Goal: Communication & Community: Answer question/provide support

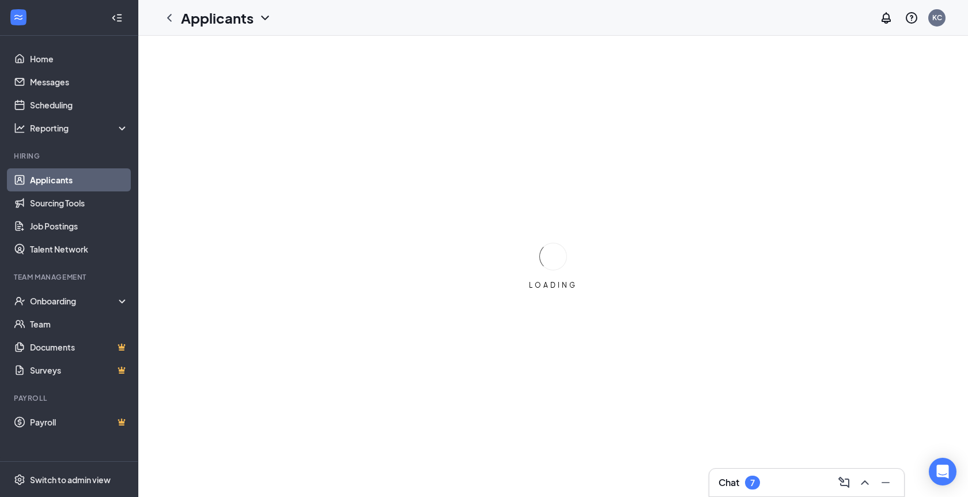
click at [747, 481] on div "7" at bounding box center [752, 482] width 15 height 14
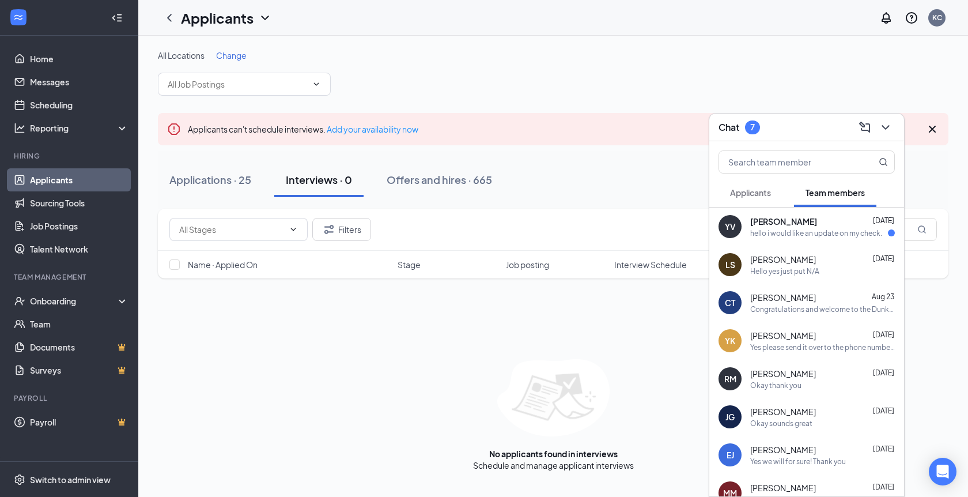
click at [785, 220] on span "[PERSON_NAME]" at bounding box center [783, 222] width 67 height 12
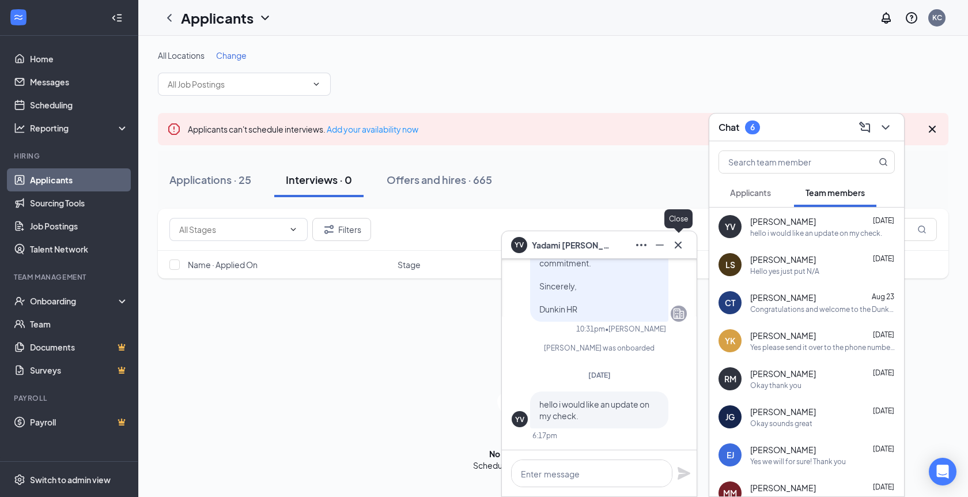
click at [672, 246] on icon "Cross" at bounding box center [678, 245] width 14 height 14
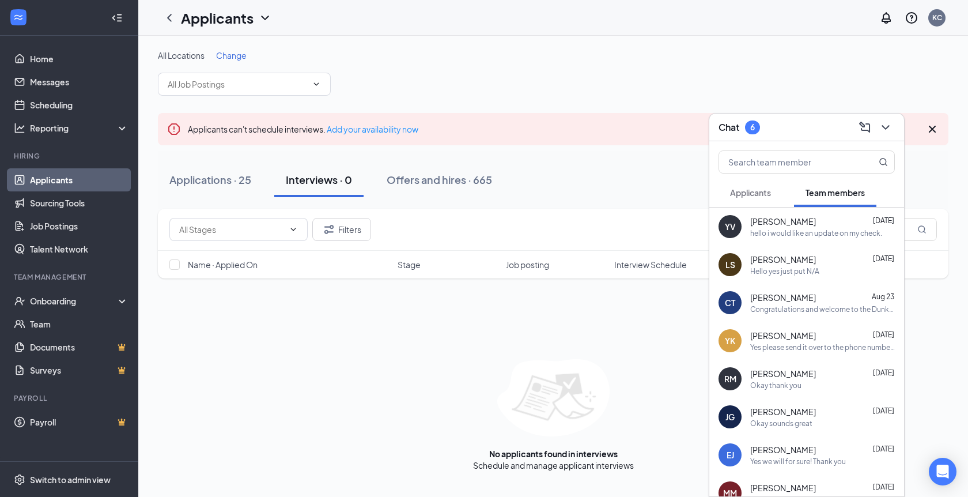
click at [738, 191] on span "Applicants" at bounding box center [750, 192] width 41 height 10
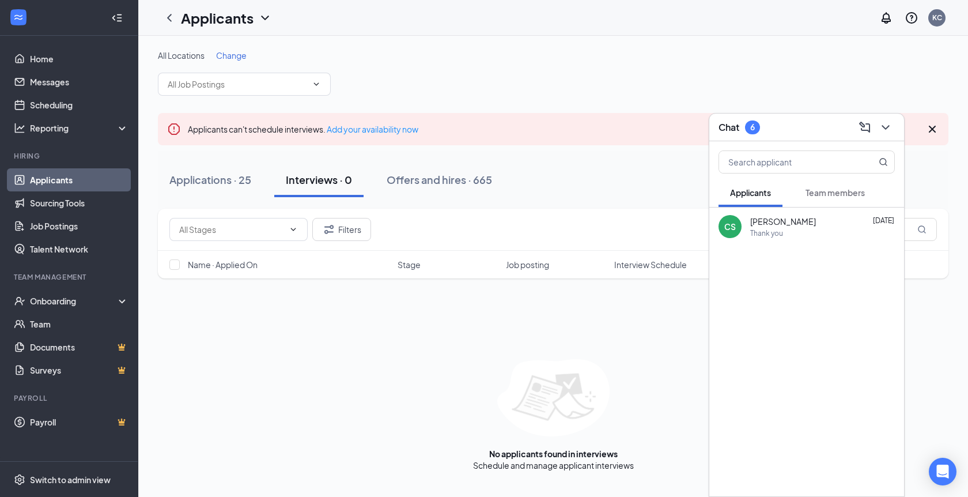
click at [738, 190] on span "Applicants" at bounding box center [750, 192] width 41 height 10
click at [889, 127] on icon "ChevronDown" at bounding box center [886, 127] width 14 height 14
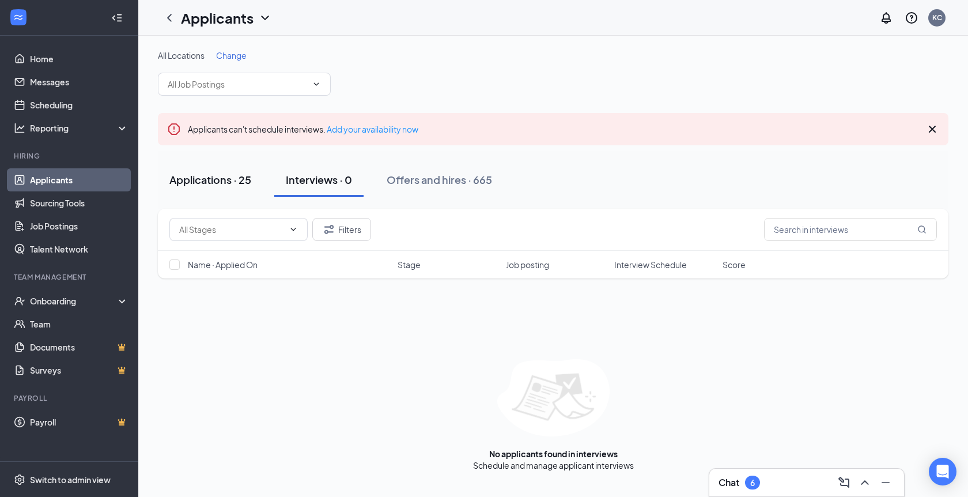
click at [204, 169] on button "Applications · 25" at bounding box center [210, 180] width 105 height 35
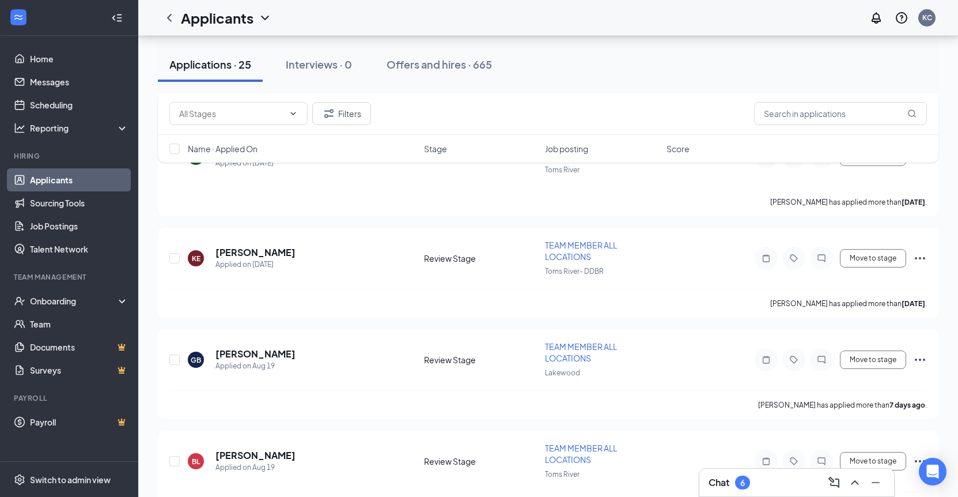
scroll to position [2331, 0]
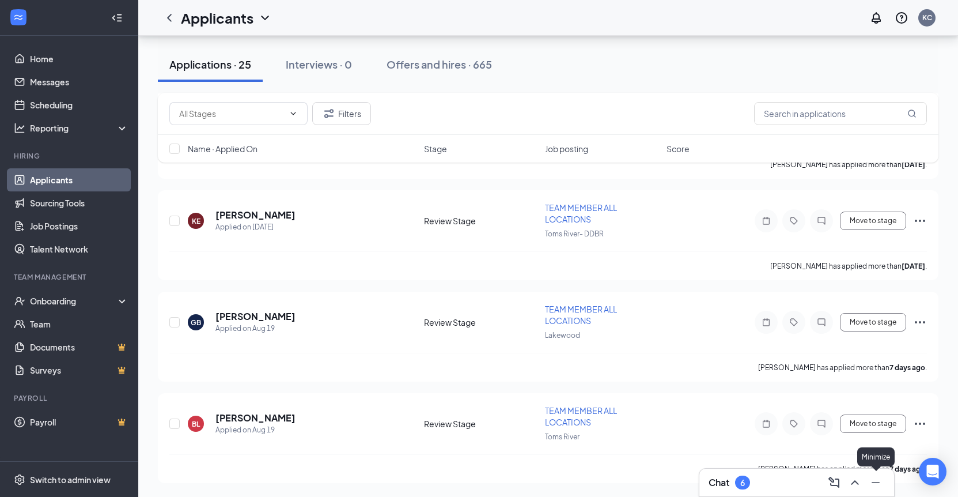
click at [873, 483] on icon "Minimize" at bounding box center [876, 482] width 14 height 14
click at [822, 426] on icon "ChatInactive" at bounding box center [821, 423] width 7 height 7
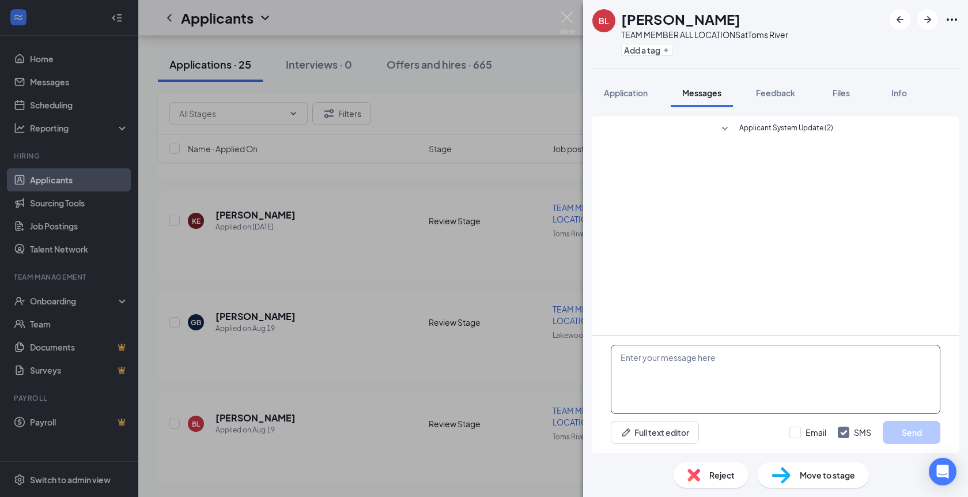
click at [700, 394] on textarea at bounding box center [776, 379] width 330 height 69
click at [561, 16] on img at bounding box center [567, 23] width 14 height 22
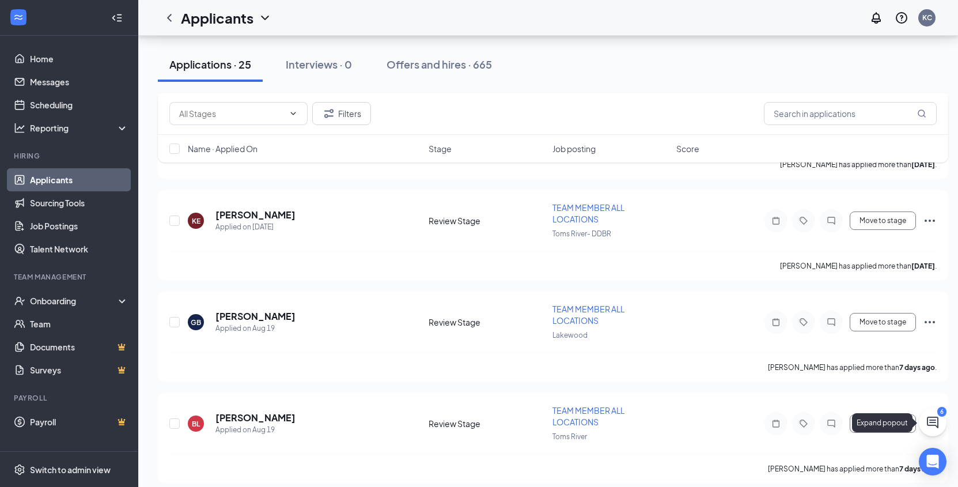
click at [930, 422] on icon "ChatActive" at bounding box center [933, 423] width 12 height 12
click at [816, 468] on div "Chat 6" at bounding box center [797, 472] width 176 height 18
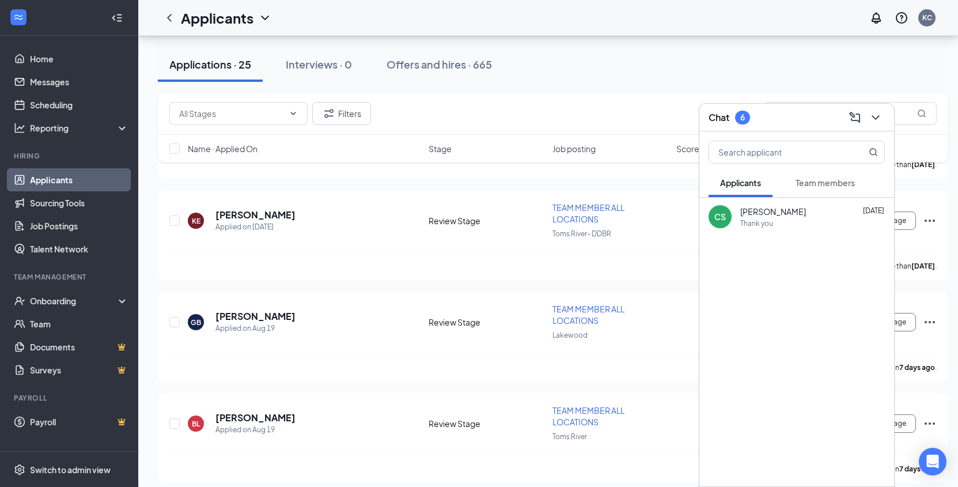
click at [814, 186] on span "Team members" at bounding box center [825, 182] width 59 height 10
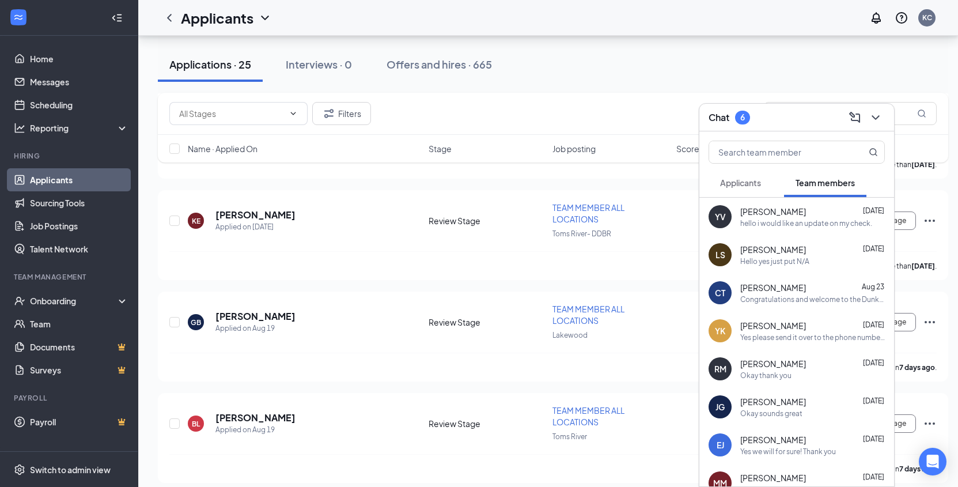
click at [829, 228] on div "hello i would like an update on my check." at bounding box center [807, 223] width 132 height 10
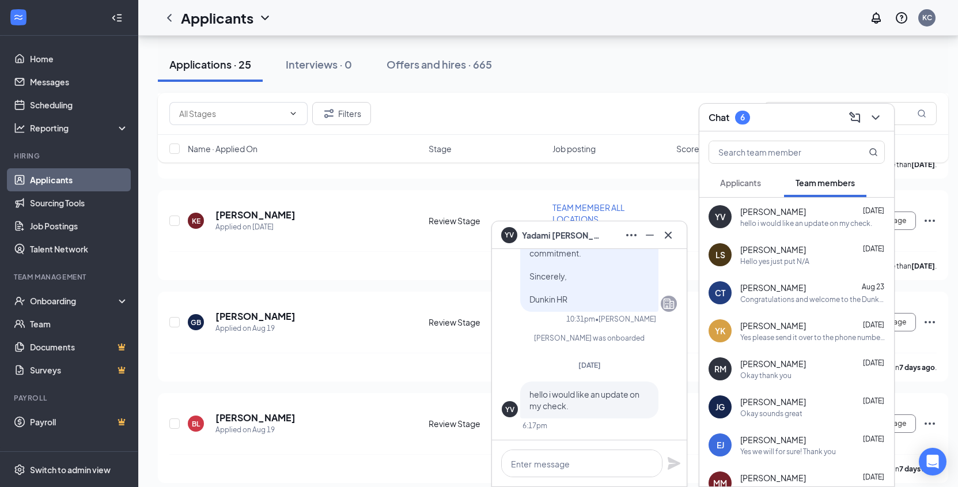
click at [808, 250] on div "Luke Schmidt Aug 24" at bounding box center [813, 250] width 145 height 12
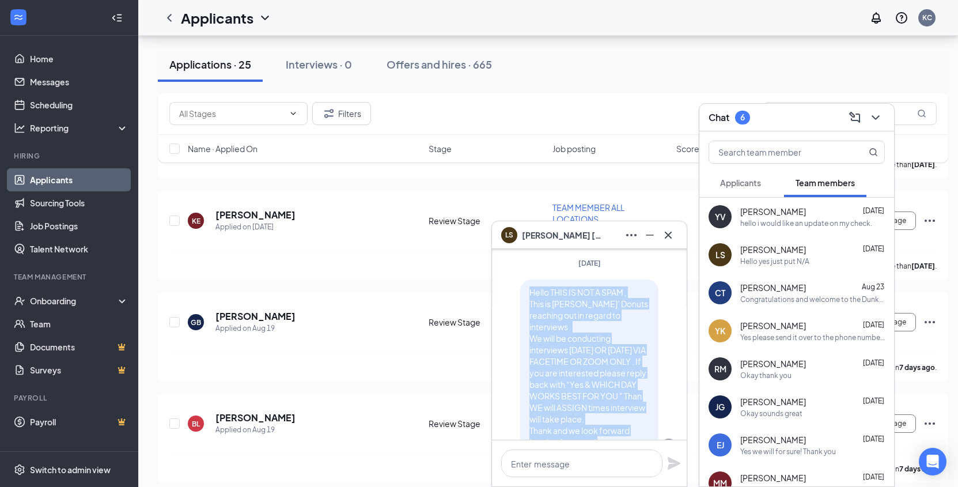
scroll to position [-789, 0]
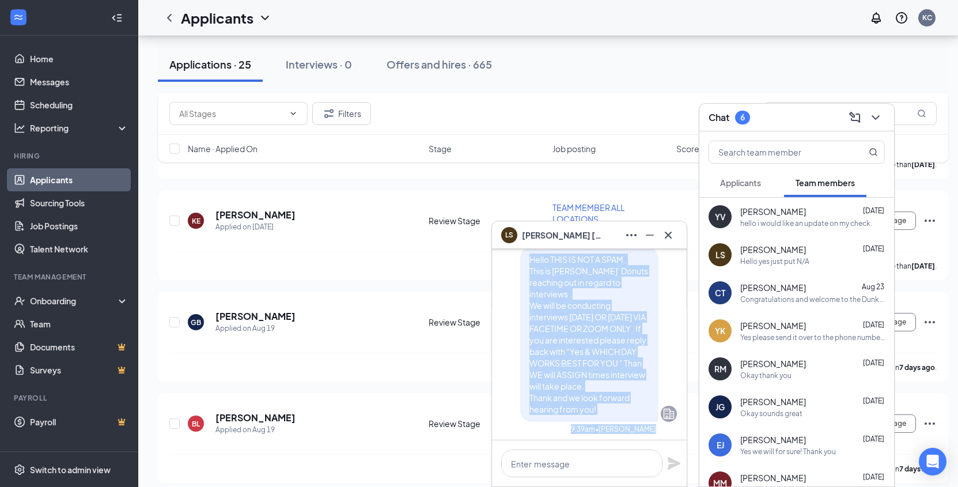
drag, startPoint x: 526, startPoint y: 309, endPoint x: 606, endPoint y: 367, distance: 99.1
click at [606, 367] on div "Hello THIS IS NOT A SPAM , This is Dunkin’ Donuts reaching out in regard to int…" at bounding box center [589, 334] width 138 height 175
copy span "Hello THIS IS NOT A SPAM , This is Dunkin’ Donuts reaching out in regard to int…"
click at [668, 226] on button at bounding box center [668, 235] width 18 height 18
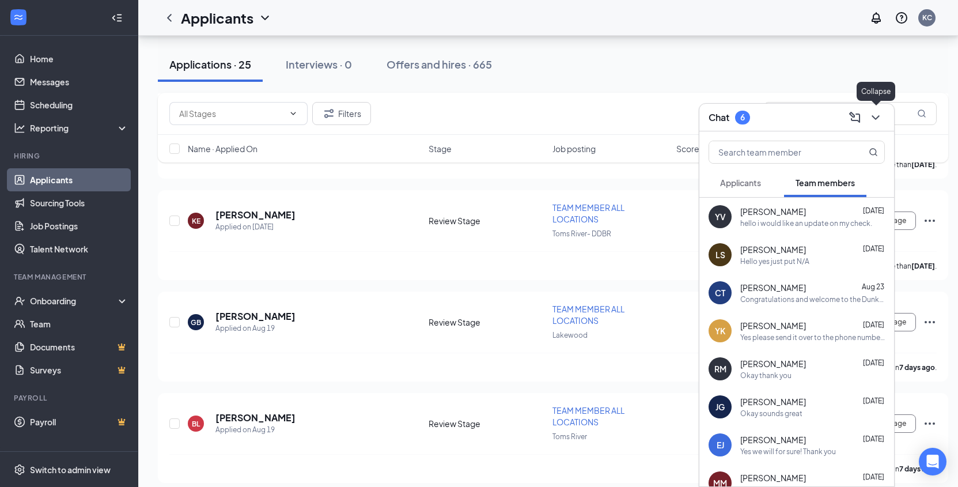
click at [874, 120] on icon "ChevronDown" at bounding box center [876, 118] width 14 height 14
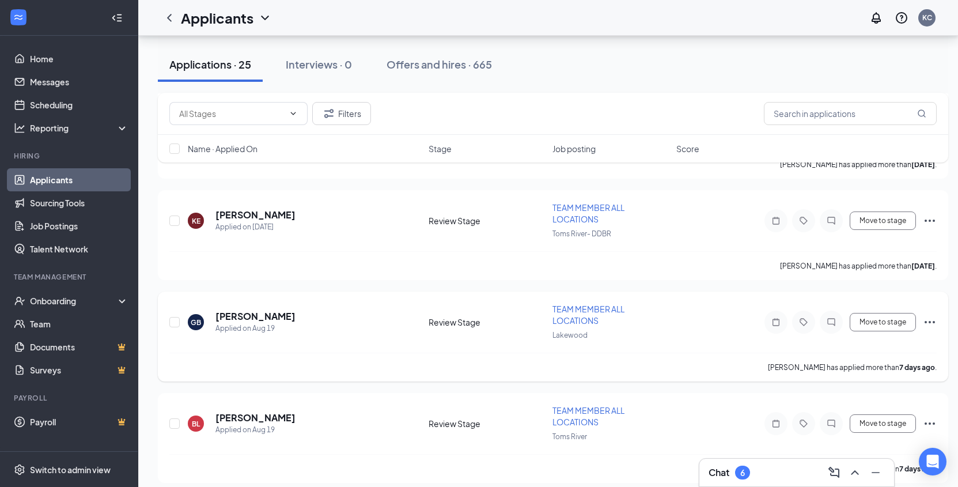
click at [583, 322] on span "TEAM MEMBER ALL LOCATIONS" at bounding box center [589, 315] width 72 height 22
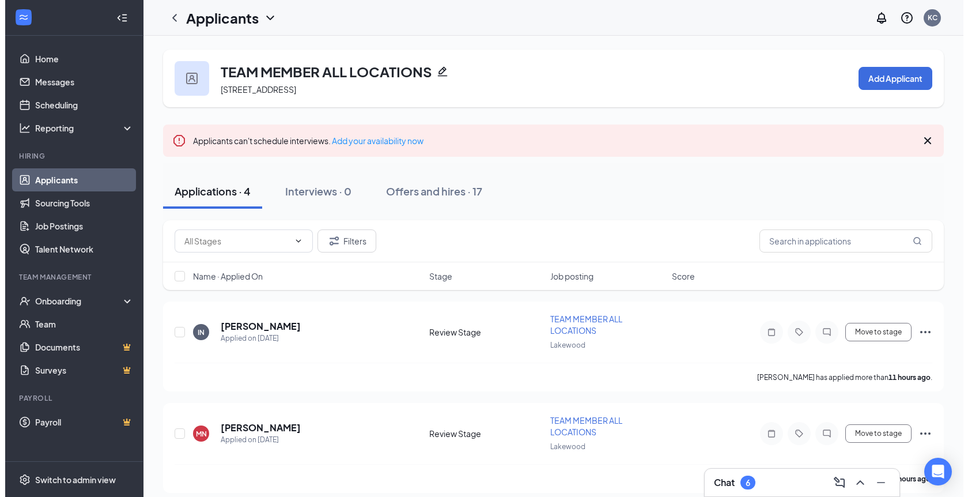
scroll to position [213, 0]
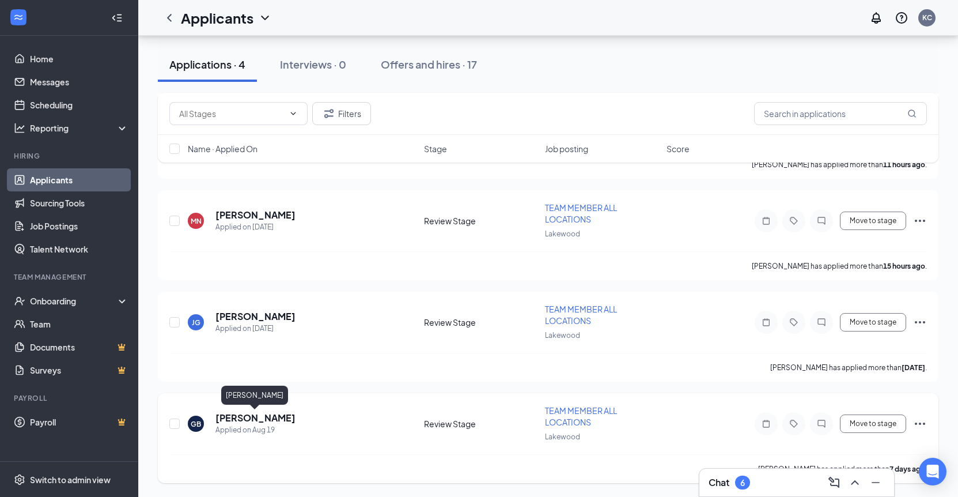
click at [260, 417] on h5 "Gerald Brower jr" at bounding box center [256, 417] width 80 height 13
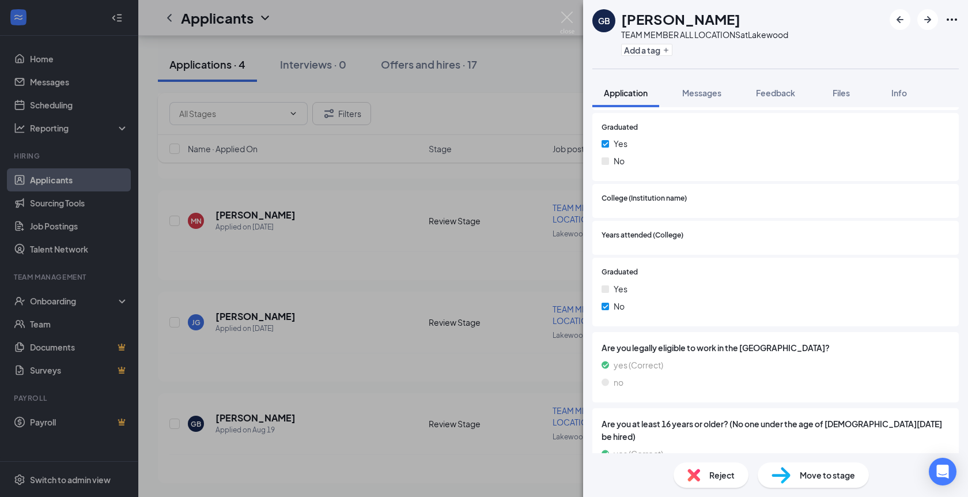
scroll to position [1653, 0]
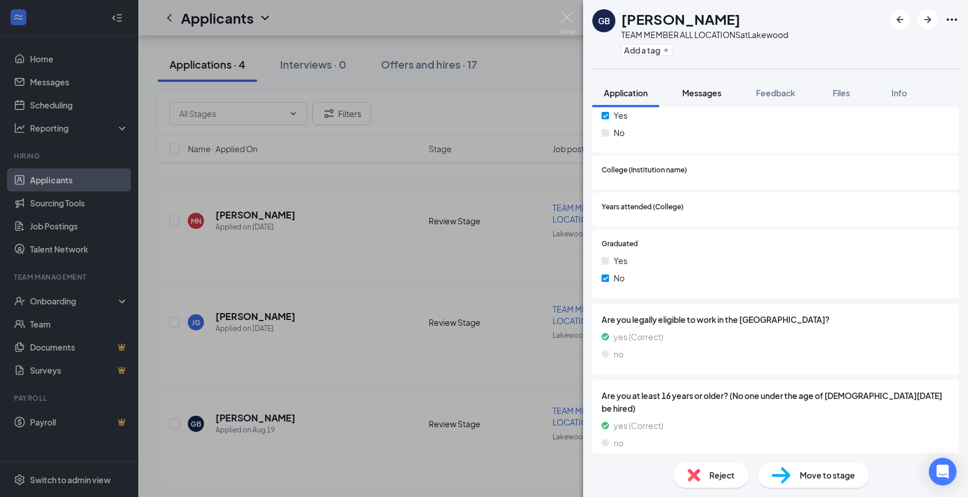
click at [716, 88] on span "Messages" at bounding box center [701, 93] width 39 height 10
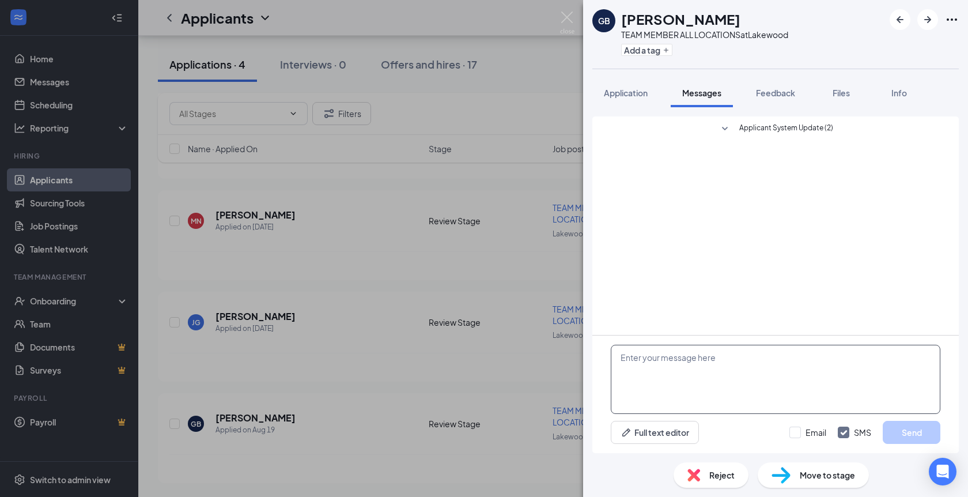
paste textarea "Maleesha Rodrigo"
type textarea "Maleesha Rodrigo"
drag, startPoint x: 545, startPoint y: 353, endPoint x: 520, endPoint y: 353, distance: 24.2
click at [520, 353] on div "GB Gerald Brower jr TEAM MEMBER ALL LOCATIONS at Lakewood Add a tag Application…" at bounding box center [484, 248] width 968 height 497
click at [562, 17] on img at bounding box center [567, 23] width 14 height 22
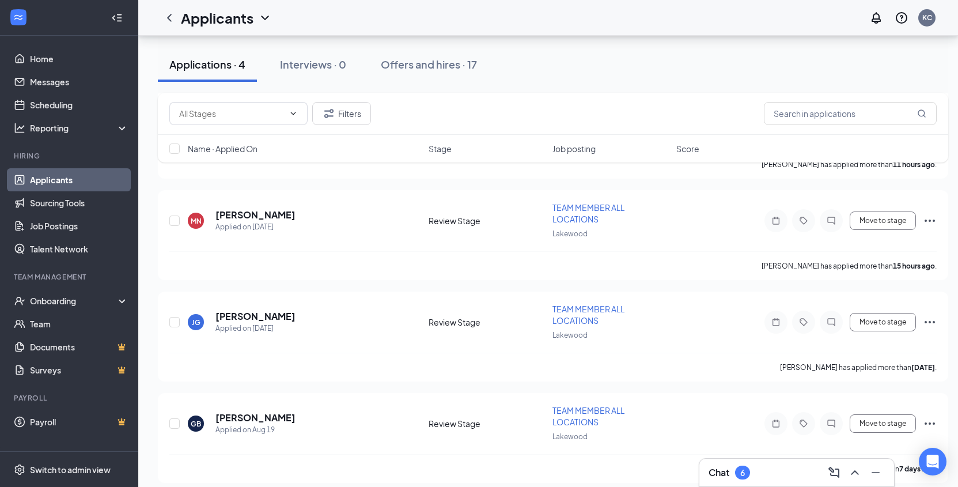
click at [768, 479] on div "Chat 6" at bounding box center [797, 472] width 176 height 18
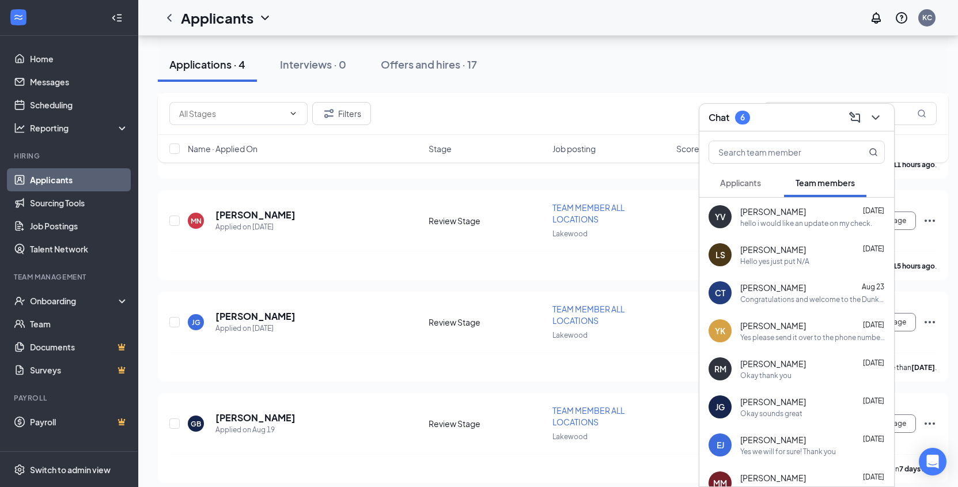
click at [782, 333] on div "Yes please send it over to the phone number you had the interview with . Thank …" at bounding box center [813, 338] width 145 height 10
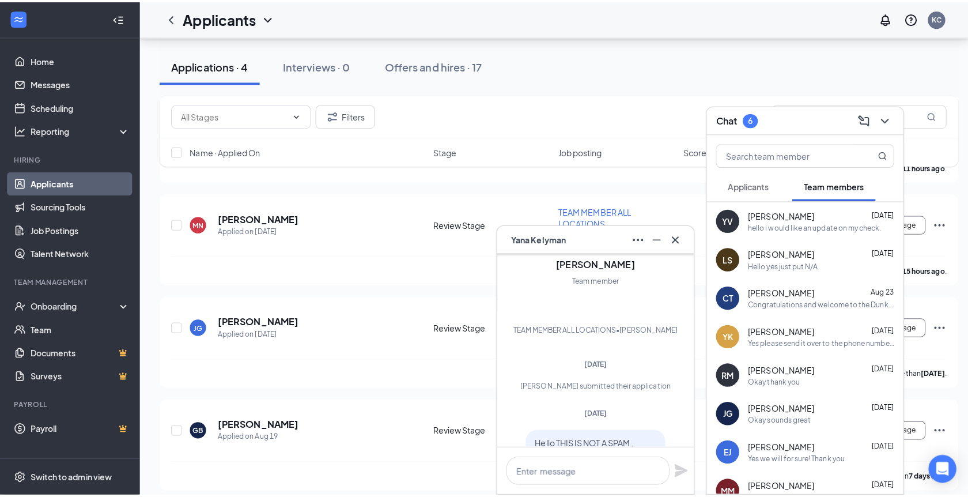
scroll to position [-1734, 0]
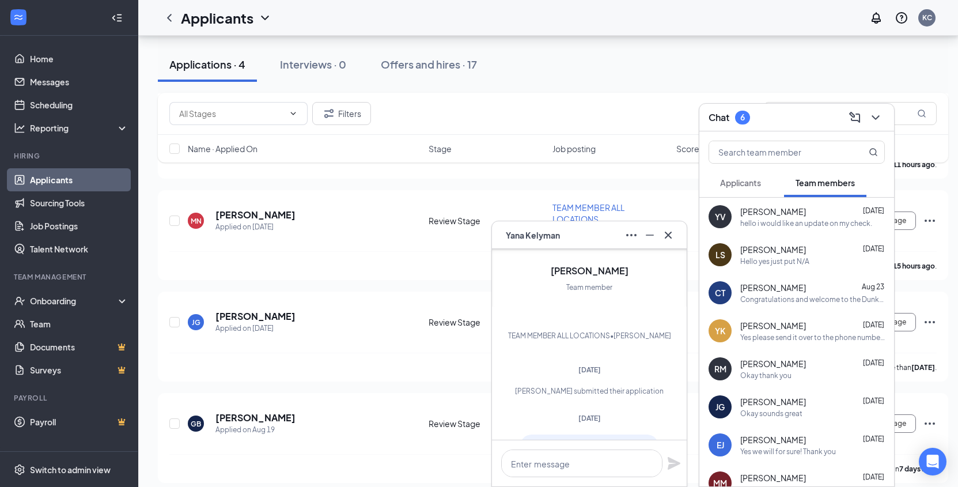
drag, startPoint x: 602, startPoint y: 395, endPoint x: 532, endPoint y: 354, distance: 80.3
copy span "Hello THIS IS NOT A SPAM , This is Dunkin’ Donuts reaching out in regard to int…"
click at [664, 226] on div at bounding box center [668, 235] width 18 height 18
click at [879, 115] on icon "ChevronDown" at bounding box center [876, 118] width 14 height 14
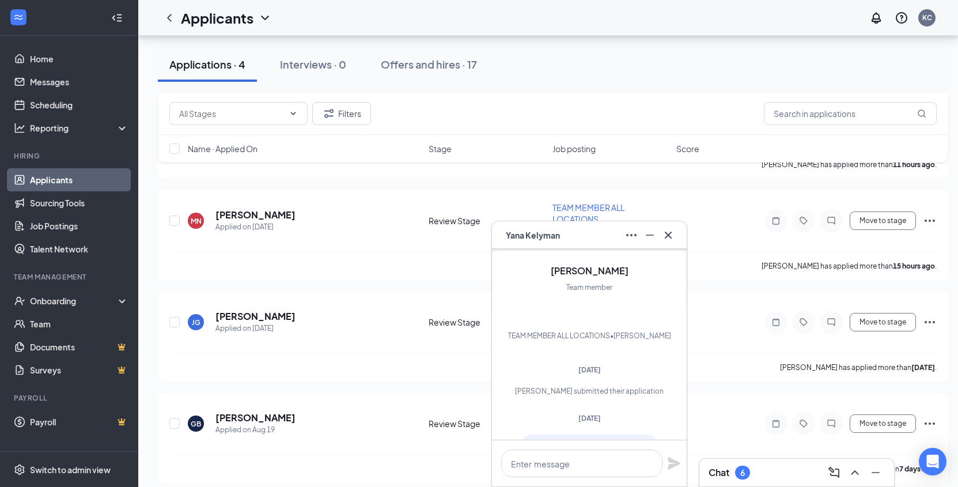
click at [675, 230] on button at bounding box center [668, 235] width 18 height 18
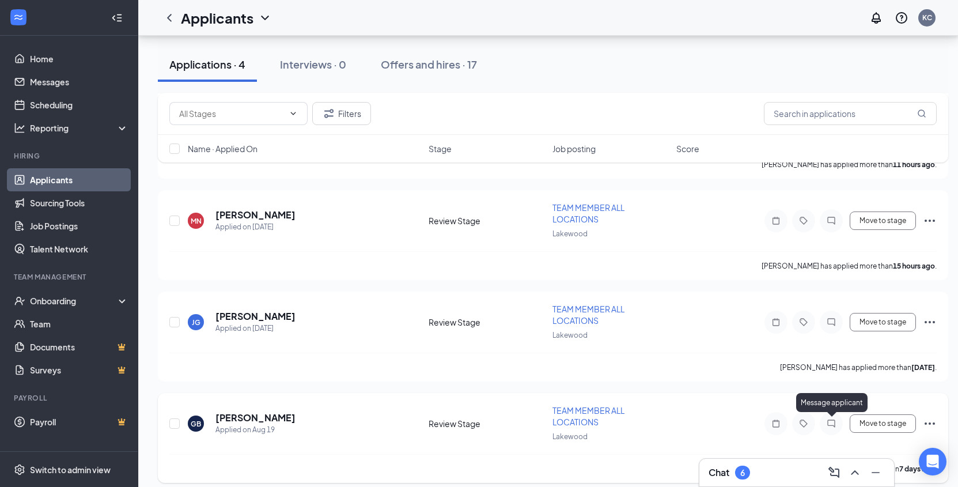
click at [830, 426] on icon "ChatInactive" at bounding box center [832, 423] width 14 height 9
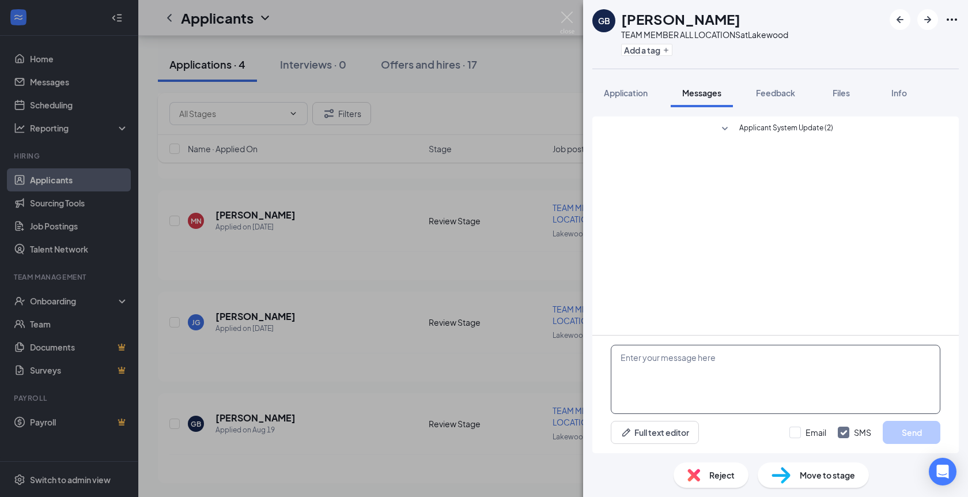
paste textarea "Hello THIS IS NOT A SPAM , This is Dunkin’ Donuts reaching out in regard to int…"
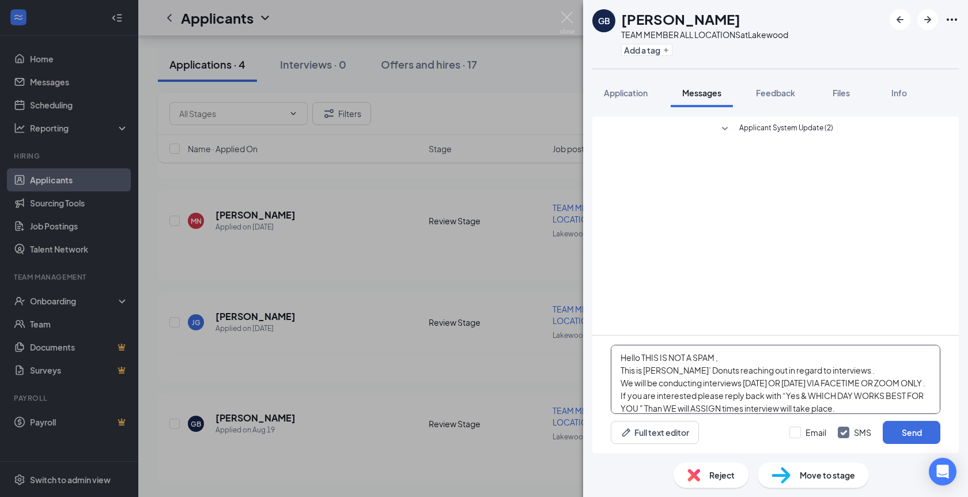
drag, startPoint x: 796, startPoint y: 409, endPoint x: 582, endPoint y: 316, distance: 233.1
click at [582, 316] on div "GB Gerald Brower jr TEAM MEMBER ALL LOCATIONS at Lakewood Add a tag Application…" at bounding box center [484, 248] width 968 height 497
click at [721, 412] on textarea "Hello THIS IS NOT A SPAM , This is Dunkin’ Donuts reaching out in regard to int…" at bounding box center [776, 379] width 330 height 69
click at [616, 371] on textarea "Hello THIS IS NOT A SPAM , This is Dunkin’ Donuts reaching out in regard to int…" at bounding box center [776, 379] width 330 height 69
click at [768, 377] on textarea "Hello THIS IS NOT A SPAM , This is Dunkin’ Donuts reaching out in regard to int…" at bounding box center [776, 379] width 330 height 69
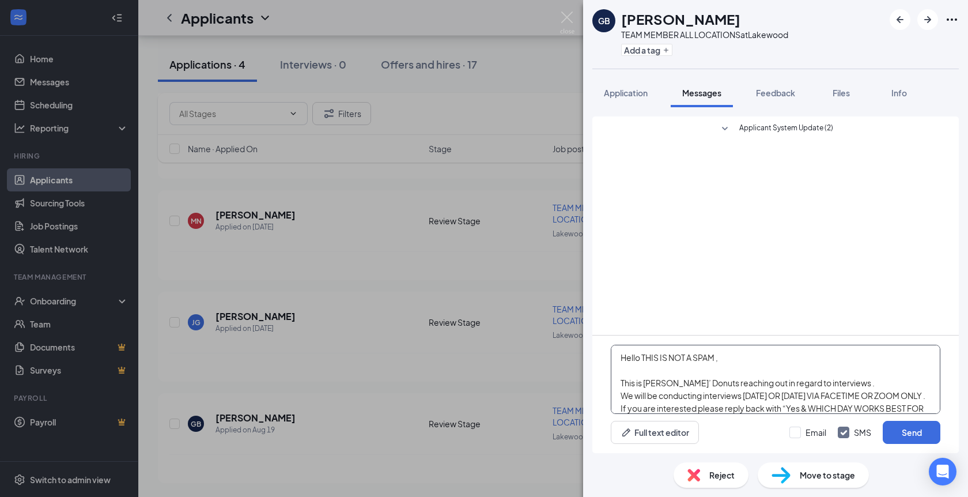
click at [651, 375] on textarea "Hello THIS IS NOT A SPAM , This is Dunkin’ Donuts reaching out in regard to int…" at bounding box center [776, 379] width 330 height 69
drag, startPoint x: 671, startPoint y: 388, endPoint x: 679, endPoint y: 402, distance: 16.8
click at [679, 402] on textarea "Hello THIS IS NOT A SPAM , This is Dunkin’ Donuts reaching out in regard to int…" at bounding box center [776, 379] width 330 height 69
click at [717, 394] on textarea "Hello THIS IS NOT A SPAM , This is Dunkin’ Donuts reaching out in regard to int…" at bounding box center [776, 379] width 330 height 69
click at [747, 394] on textarea "Hello THIS IS NOT A SPAM , This is Dunkin’ Donuts reaching out in regard to int…" at bounding box center [776, 379] width 330 height 69
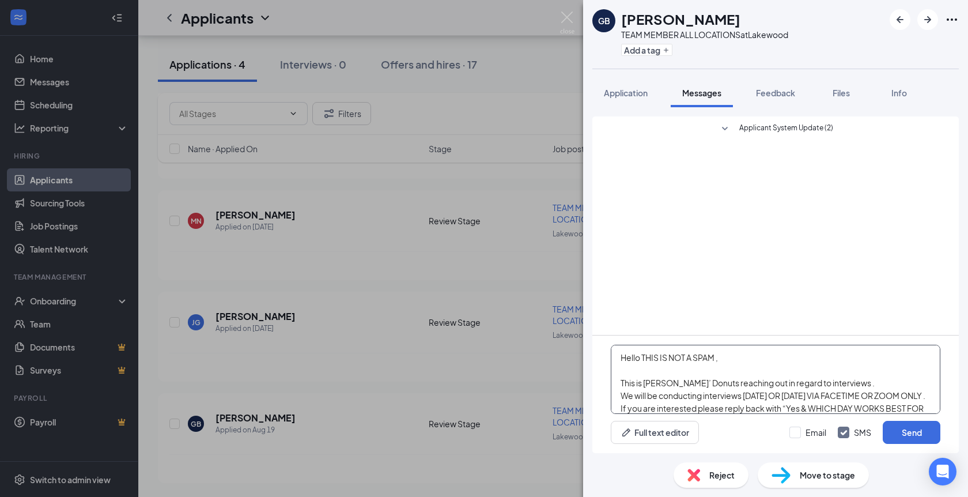
drag, startPoint x: 747, startPoint y: 394, endPoint x: 811, endPoint y: 395, distance: 64.6
click at [811, 395] on textarea "Hello THIS IS NOT A SPAM , This is Dunkin’ Donuts reaching out in regard to int…" at bounding box center [776, 379] width 330 height 69
drag, startPoint x: 782, startPoint y: 394, endPoint x: 815, endPoint y: 394, distance: 32.9
click at [815, 394] on textarea "Hello THIS IS NOT A SPAM , This is Dunkin’ Donuts reaching out in regard to int…" at bounding box center [776, 379] width 330 height 69
click at [758, 394] on textarea "Hello THIS IS NOT A SPAM , This is Dunkin’ Donuts reaching out in regard to int…" at bounding box center [776, 379] width 330 height 69
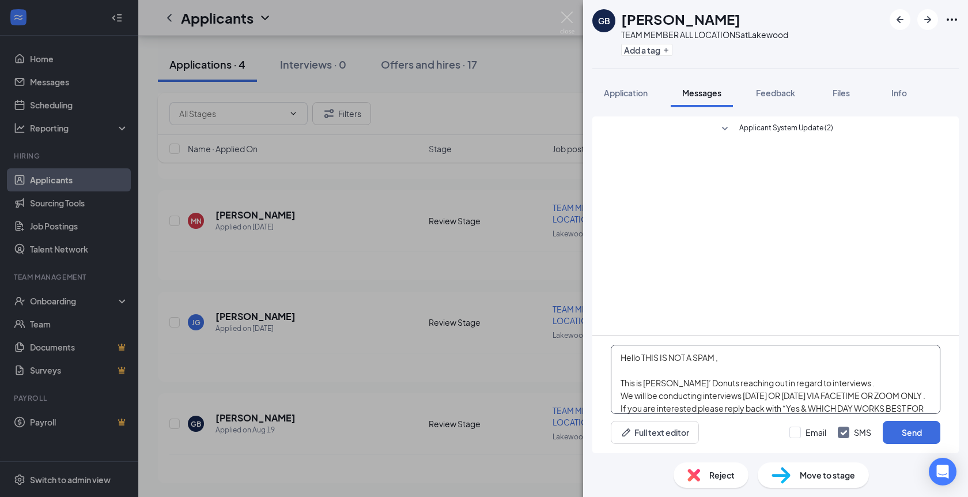
drag, startPoint x: 746, startPoint y: 396, endPoint x: 795, endPoint y: 395, distance: 49.0
click at [795, 395] on textarea "Hello THIS IS NOT A SPAM , This is Dunkin’ Donuts reaching out in regard to int…" at bounding box center [776, 379] width 330 height 69
click at [793, 394] on textarea "Hello THIS IS NOT A SPAM , This is Dunkin’ Donuts reaching out in regard to int…" at bounding box center [776, 379] width 330 height 69
click at [711, 387] on textarea "Hello THIS IS NOT A SPAM , This is Dunkin’ Donuts reaching out in regard to int…" at bounding box center [776, 379] width 330 height 69
click at [845, 395] on textarea "Hello THIS IS NOT A SPAM , This is Dunkin’ Donuts reaching out in regard to int…" at bounding box center [776, 379] width 330 height 69
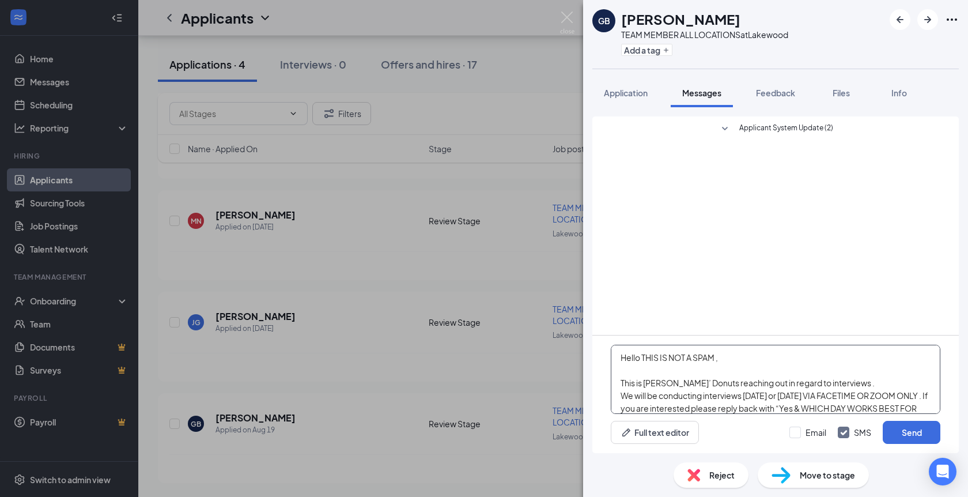
click at [790, 394] on textarea "Hello THIS IS NOT A SPAM , This is Dunkin’ Donuts reaching out in regard to int…" at bounding box center [776, 379] width 330 height 69
click at [930, 403] on textarea "Hello THIS IS NOT A SPAM , This is Dunkin’ Donuts reaching out in regard to int…" at bounding box center [776, 379] width 330 height 69
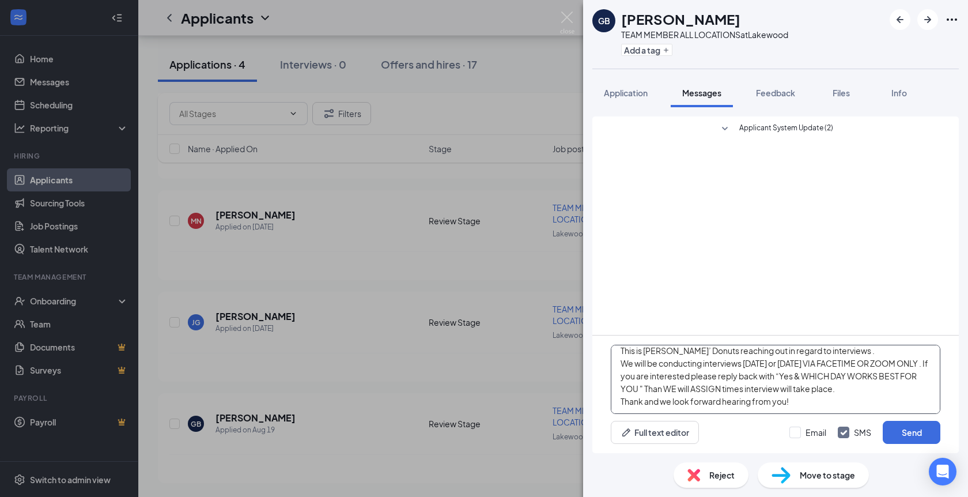
scroll to position [45, 0]
click at [794, 395] on textarea "Hello THIS IS NOT A SPAM , This is Dunkin’ Donuts reaching out in regard to int…" at bounding box center [776, 379] width 330 height 69
drag, startPoint x: 794, startPoint y: 395, endPoint x: 792, endPoint y: 432, distance: 36.3
click at [792, 432] on div "Hello THIS IS NOT A SPAM , This is Dunkin’ Donuts reaching out in regard to int…" at bounding box center [775, 394] width 367 height 118
click at [792, 403] on textarea "Hello THIS IS NOT A SPAM , This is Dunkin’ Donuts reaching out in regard to int…" at bounding box center [776, 379] width 330 height 69
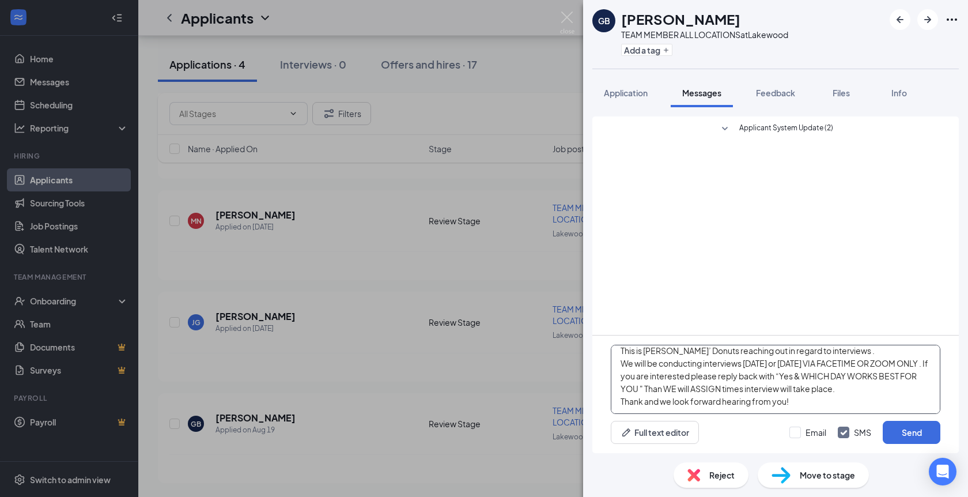
drag, startPoint x: 770, startPoint y: 375, endPoint x: 918, endPoint y: 383, distance: 148.4
click at [918, 383] on textarea "Hello THIS IS NOT A SPAM , This is Dunkin’ Donuts reaching out in regard to int…" at bounding box center [776, 379] width 330 height 69
drag, startPoint x: 814, startPoint y: 409, endPoint x: 815, endPoint y: 437, distance: 28.2
click at [815, 437] on div "Hello THIS IS NOT A SPAM , This is Dunkin’ Donuts reaching out in regard to int…" at bounding box center [775, 394] width 367 height 118
type textarea "Hello THIS IS NOT A SPAM , This is [PERSON_NAME]’ Donuts reaching out in regard…"
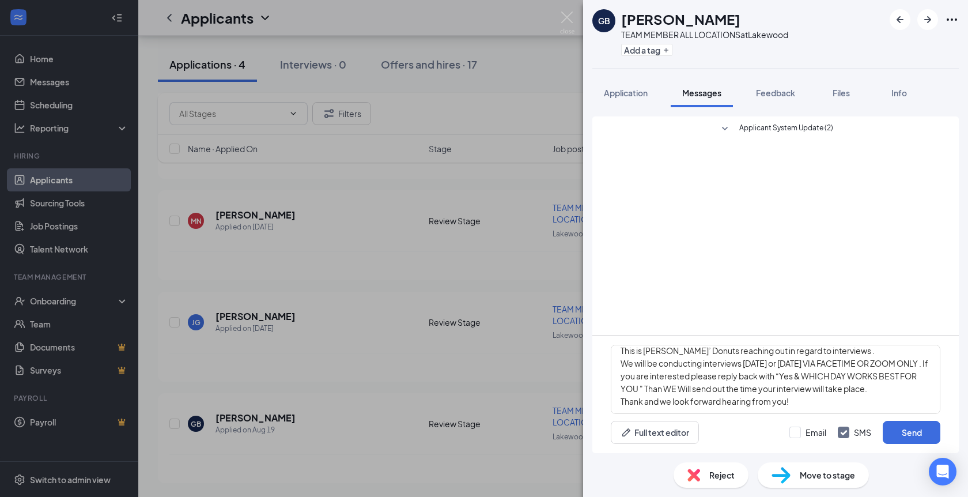
click at [815, 415] on div "Hello THIS IS NOT A SPAM , This is Dunkin’ Donuts reaching out in regard to int…" at bounding box center [775, 394] width 367 height 118
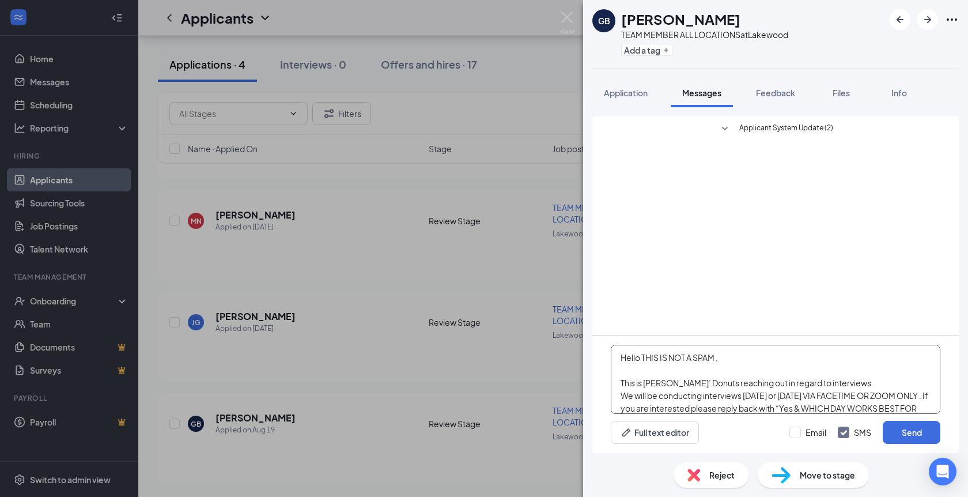
drag, startPoint x: 809, startPoint y: 410, endPoint x: 637, endPoint y: 334, distance: 187.6
click at [518, 181] on div "GB Gerald Brower jr TEAM MEMBER ALL LOCATIONS at Lakewood Add a tag Application…" at bounding box center [484, 248] width 968 height 497
click at [810, 429] on input "Email" at bounding box center [807, 432] width 37 height 12
checkbox input "true"
click at [905, 427] on button "Send" at bounding box center [912, 432] width 58 height 23
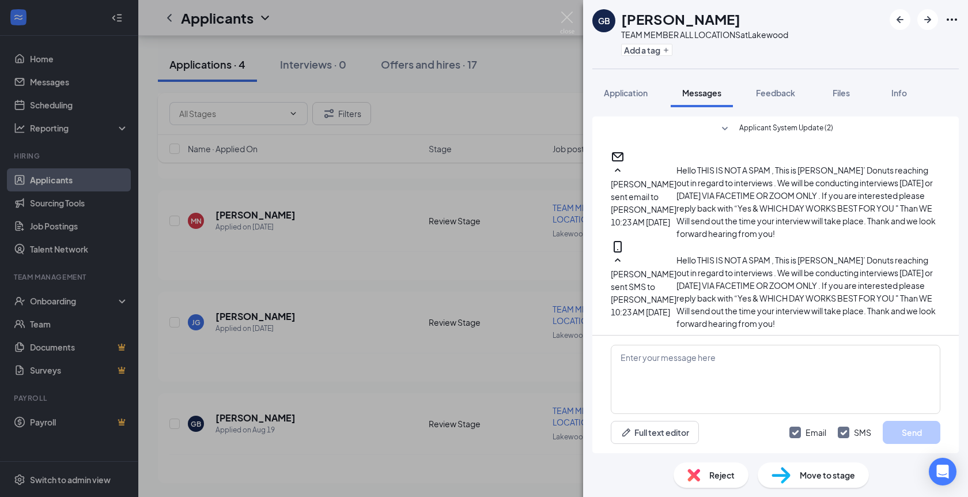
scroll to position [165, 0]
click at [569, 18] on img at bounding box center [567, 23] width 14 height 22
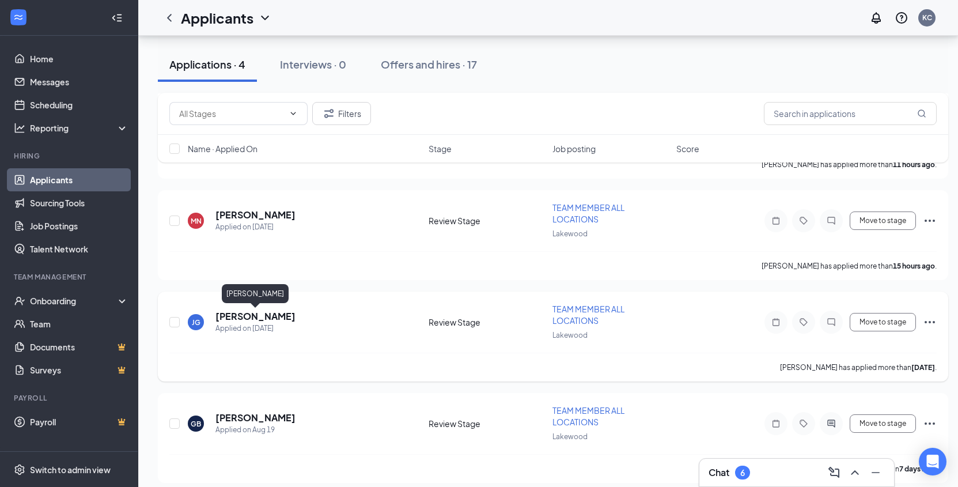
click at [243, 315] on h5 "Jaquasia Gonzalez" at bounding box center [256, 316] width 80 height 13
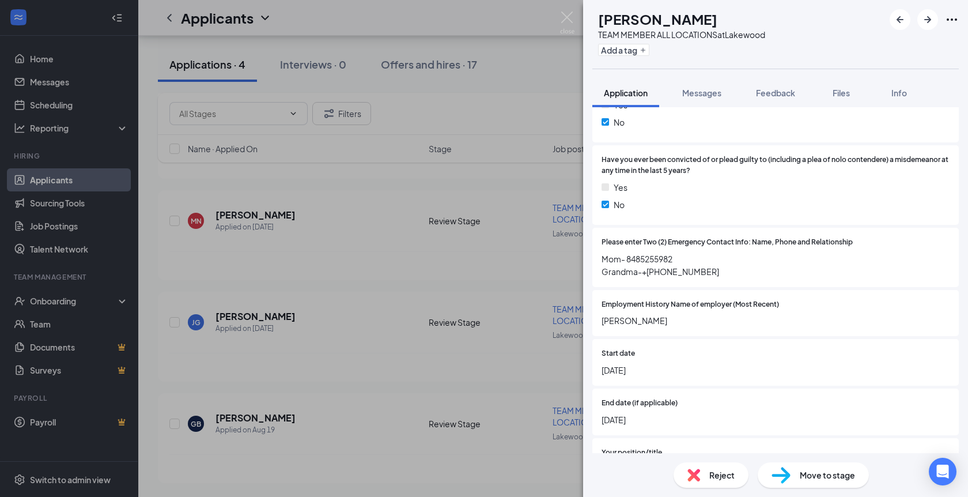
scroll to position [901, 0]
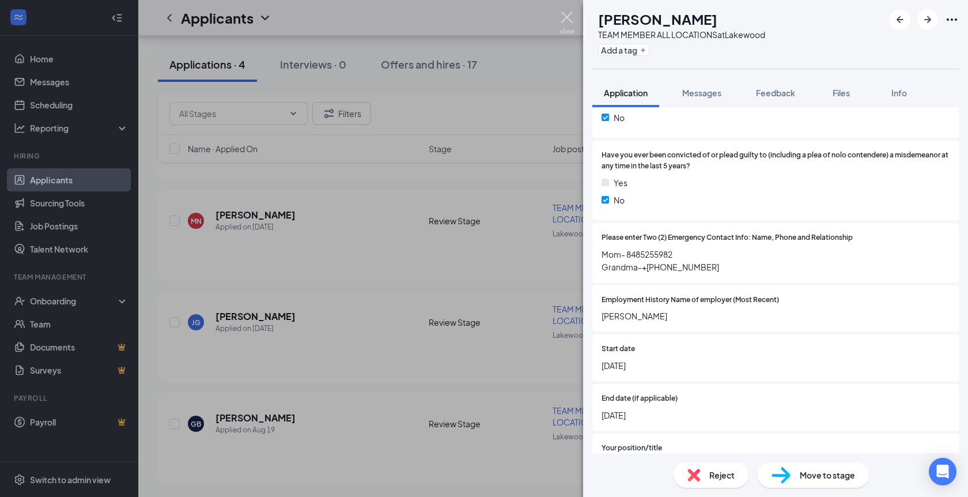
click at [564, 18] on img at bounding box center [567, 23] width 14 height 22
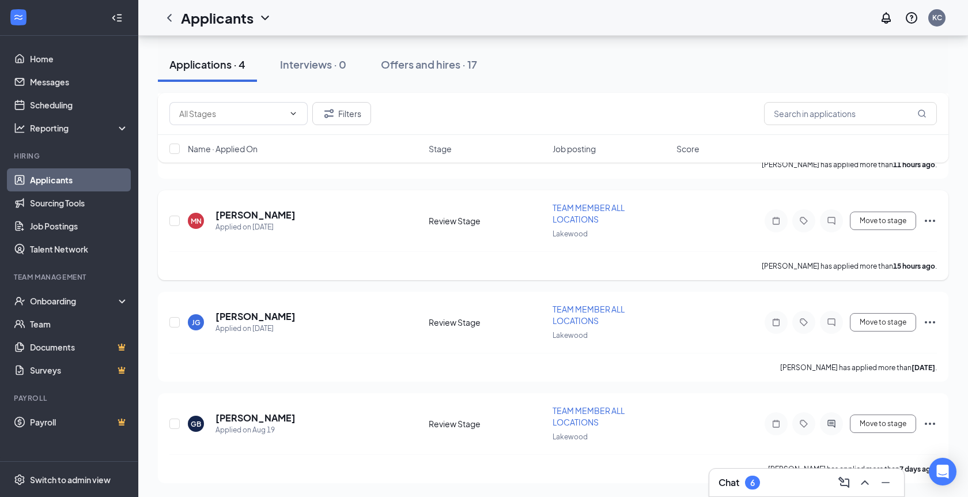
click at [226, 216] on h5 "Mayrin Nieto" at bounding box center [256, 215] width 80 height 13
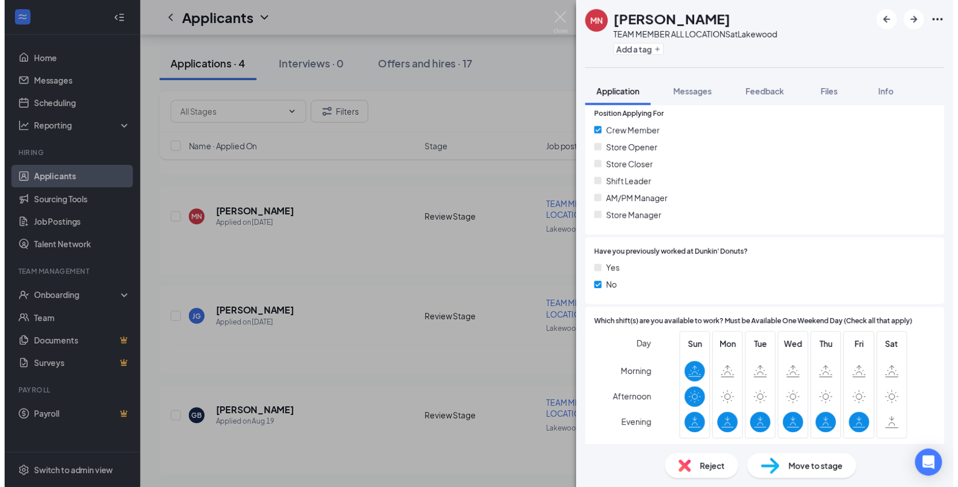
scroll to position [519, 0]
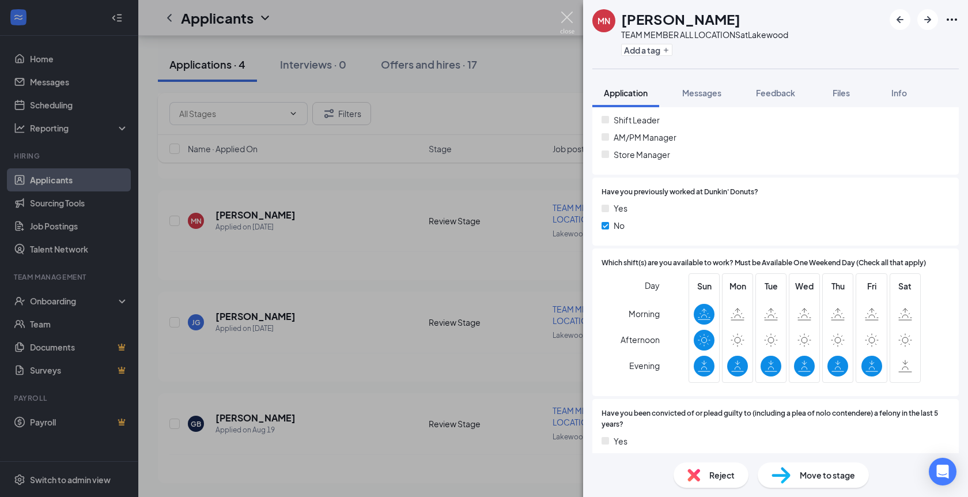
click at [566, 19] on img at bounding box center [567, 23] width 14 height 22
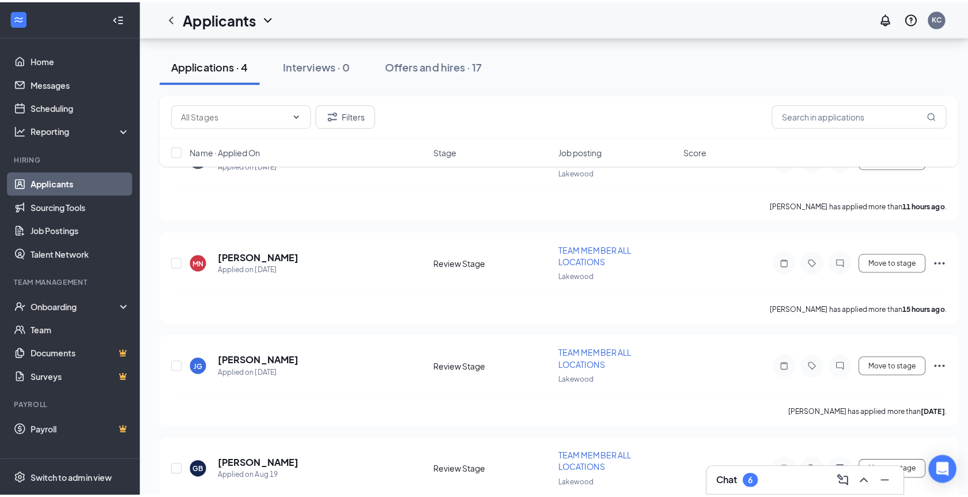
scroll to position [135, 0]
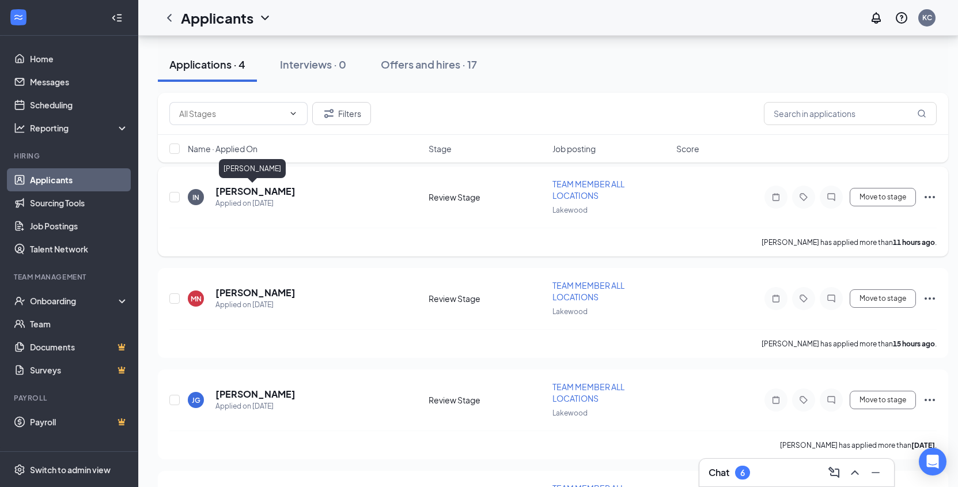
click at [218, 196] on h5 "Isidro Nieves" at bounding box center [256, 191] width 80 height 13
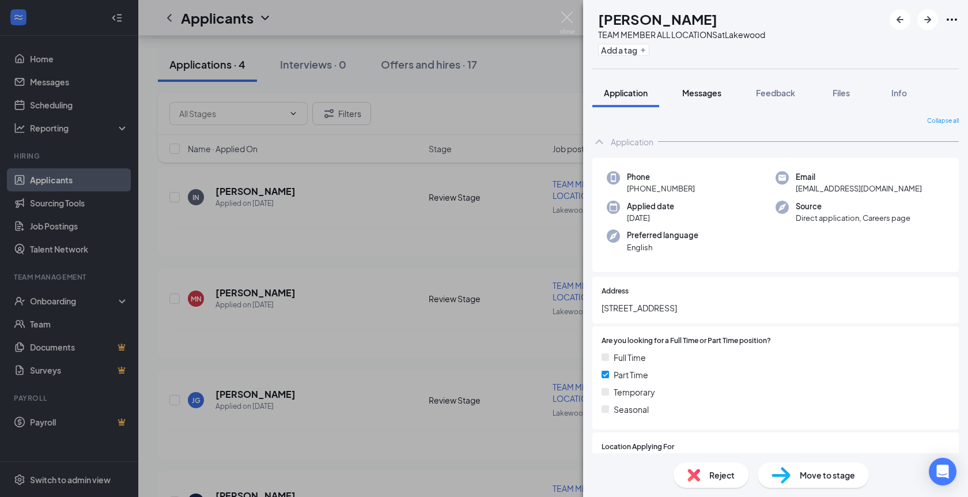
click at [716, 89] on span "Messages" at bounding box center [701, 93] width 39 height 10
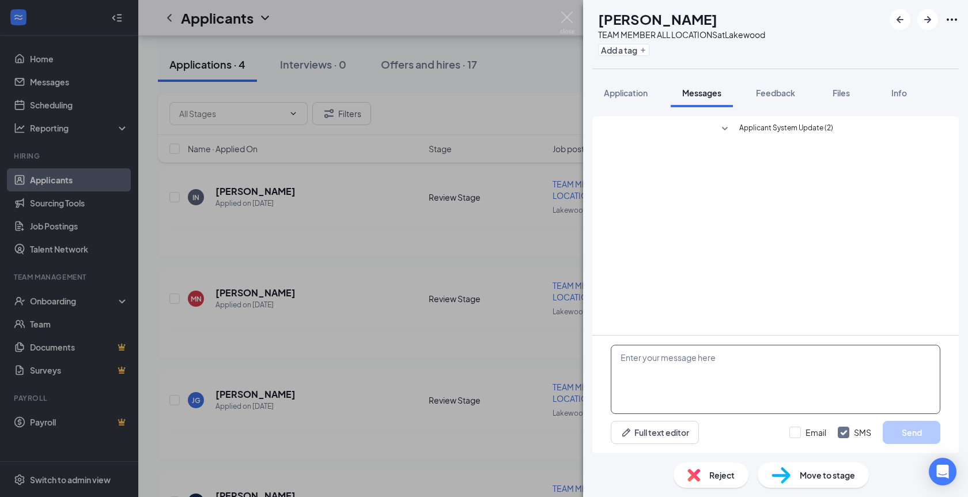
paste textarea "Hello THIS IS NOT A SPAM , This is [PERSON_NAME]’ Donuts reaching out in regard…"
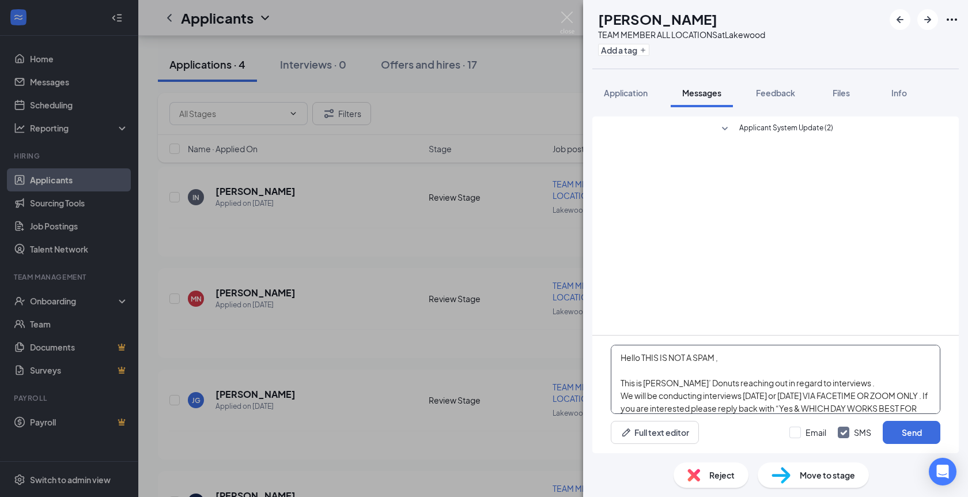
scroll to position [38, 0]
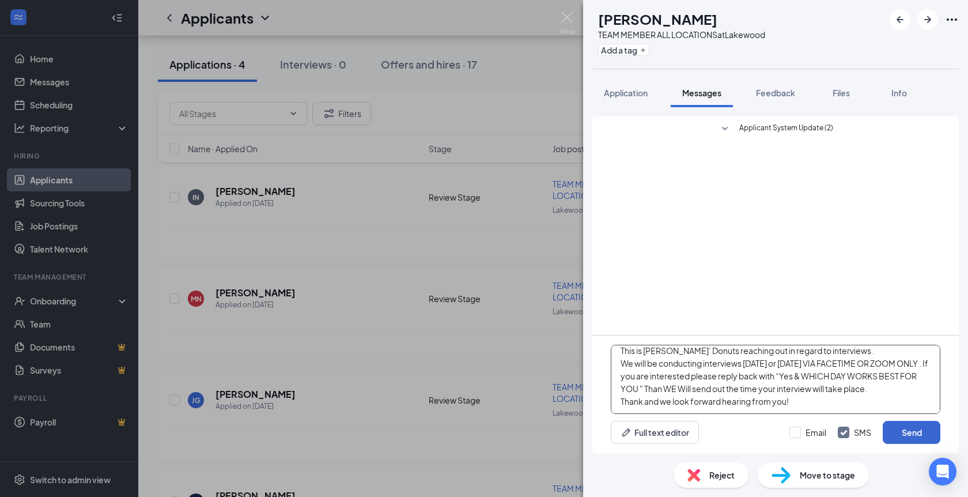
type textarea "Hello THIS IS NOT A SPAM , This is [PERSON_NAME]’ Donuts reaching out in regard…"
click at [919, 432] on button "Send" at bounding box center [912, 432] width 58 height 23
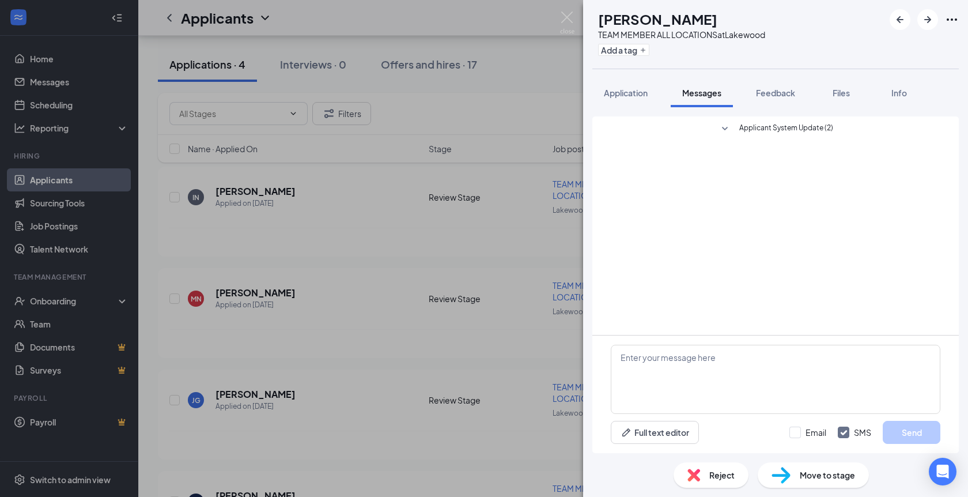
scroll to position [0, 0]
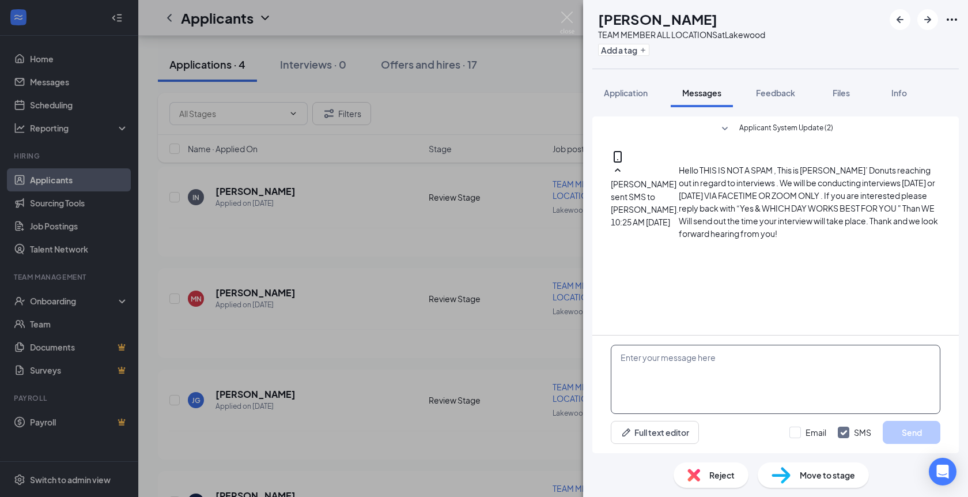
paste textarea "Hello THIS IS NOT A SPAM , This is [PERSON_NAME]’ Donuts reaching out in regard…"
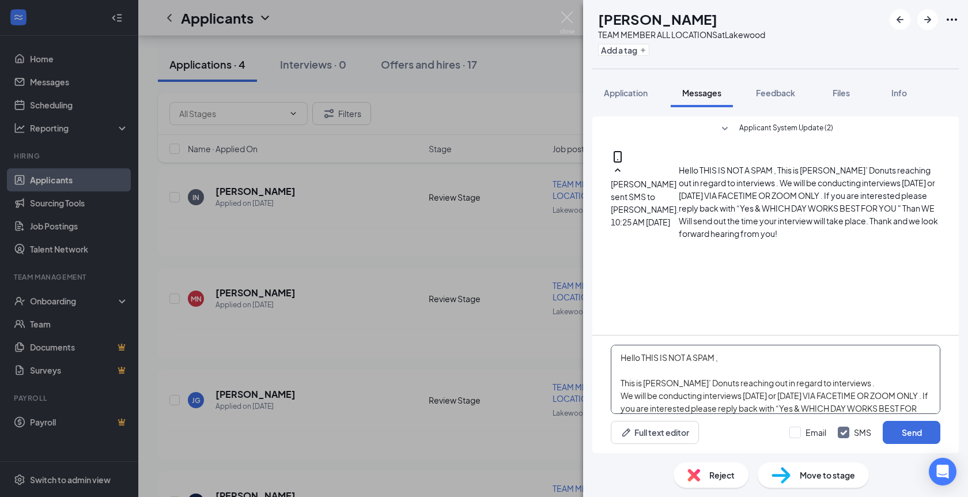
scroll to position [38, 0]
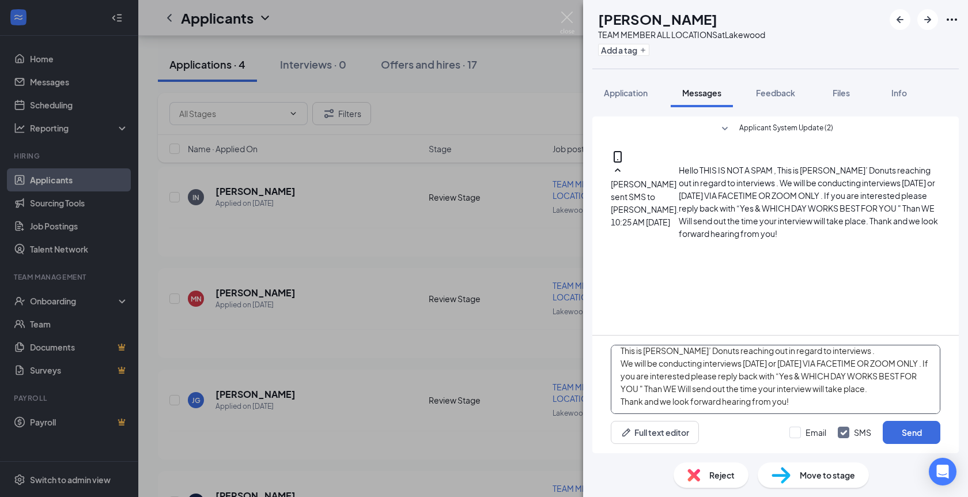
type textarea "Hello THIS IS NOT A SPAM , This is [PERSON_NAME]’ Donuts reaching out in regard…"
click at [851, 436] on input "SMS" at bounding box center [854, 432] width 33 height 12
checkbox input "false"
click at [811, 436] on input "Email" at bounding box center [807, 432] width 37 height 12
checkbox input "true"
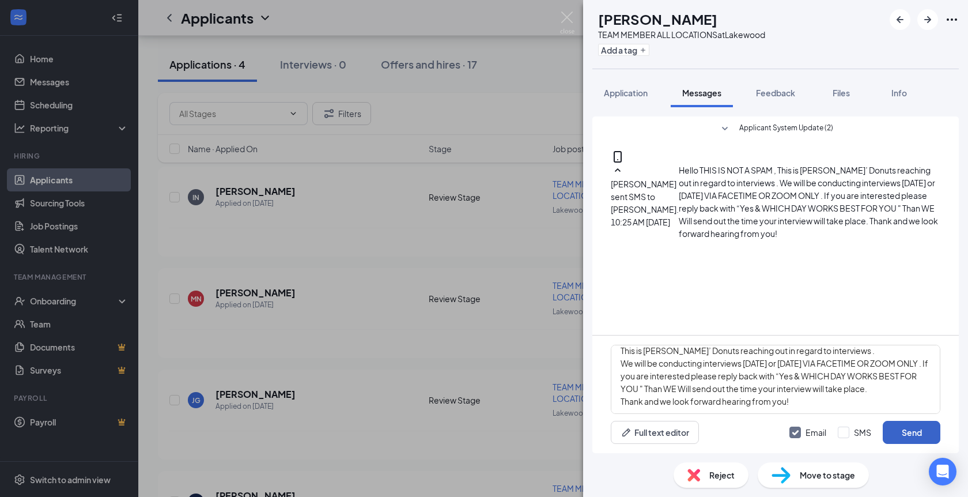
click at [898, 433] on button "Send" at bounding box center [912, 432] width 58 height 23
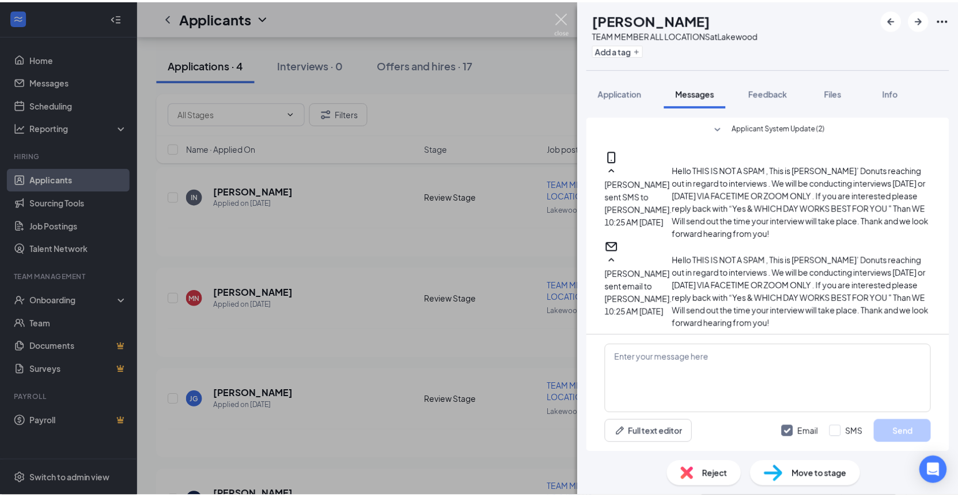
scroll to position [165, 0]
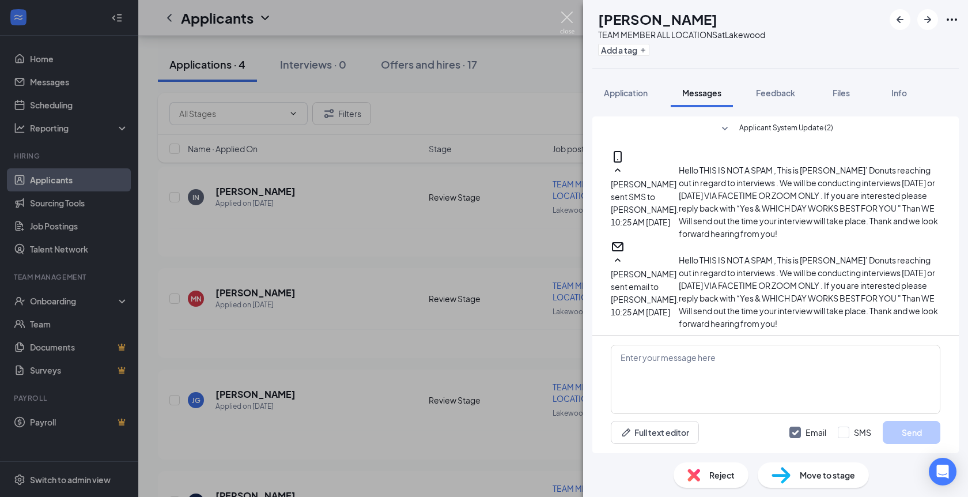
click at [567, 20] on img at bounding box center [567, 23] width 14 height 22
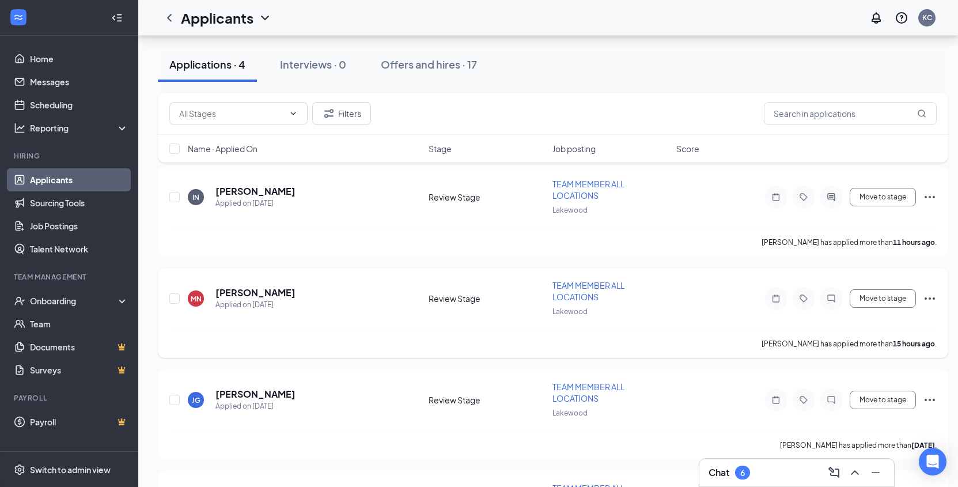
click at [943, 333] on div "MN Mayrin Nieto Applied on Aug 25 Review Stage TEAM MEMBER ALL LOCATIONS Lakewo…" at bounding box center [553, 313] width 791 height 90
click at [49, 171] on link "Applicants" at bounding box center [79, 179] width 99 height 23
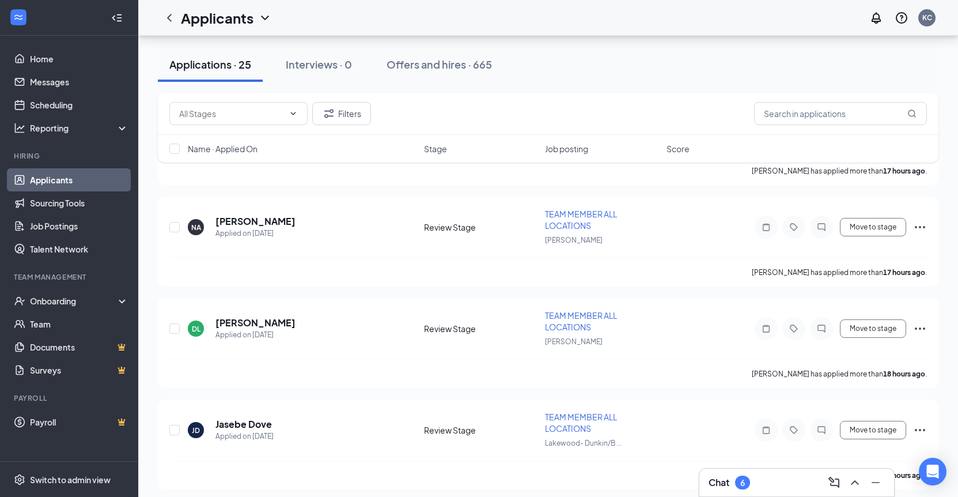
scroll to position [503, 0]
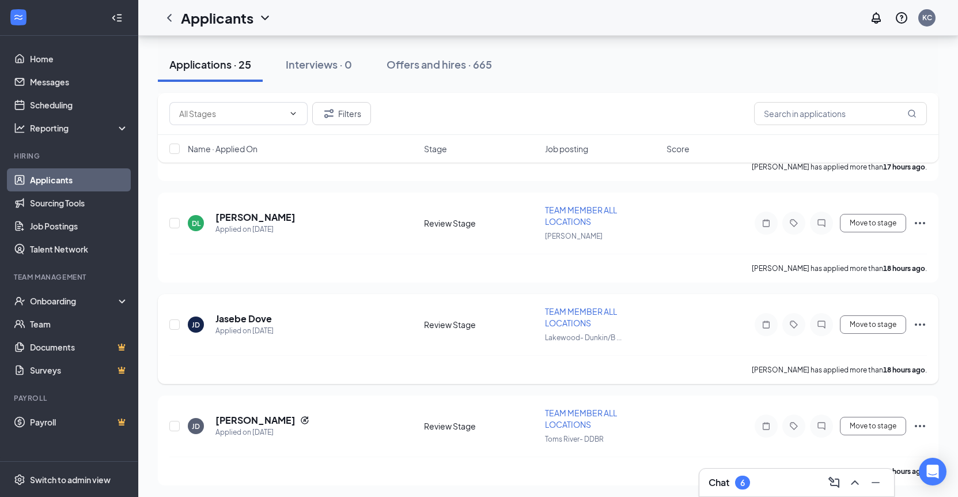
click at [545, 315] on span "TEAM MEMBER ALL LOCATIONS" at bounding box center [581, 317] width 72 height 22
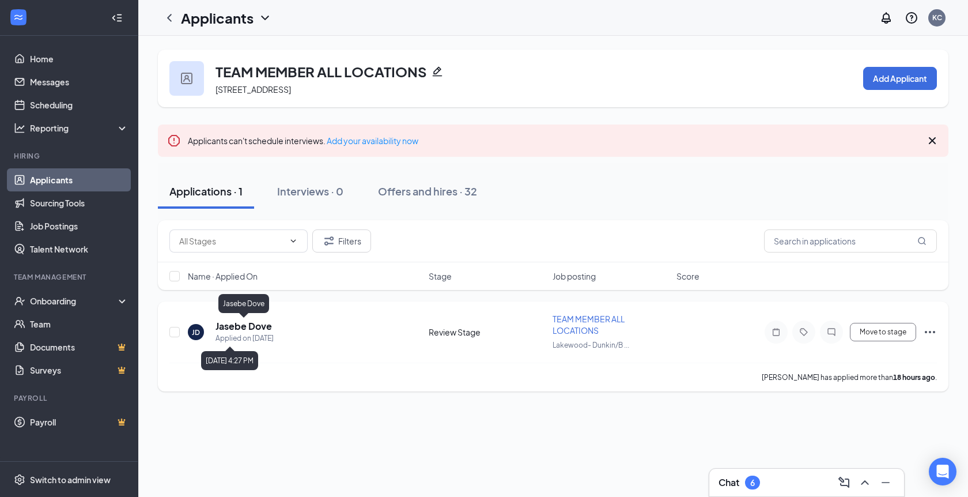
click at [241, 332] on h5 "Jasebe Dove" at bounding box center [244, 326] width 56 height 13
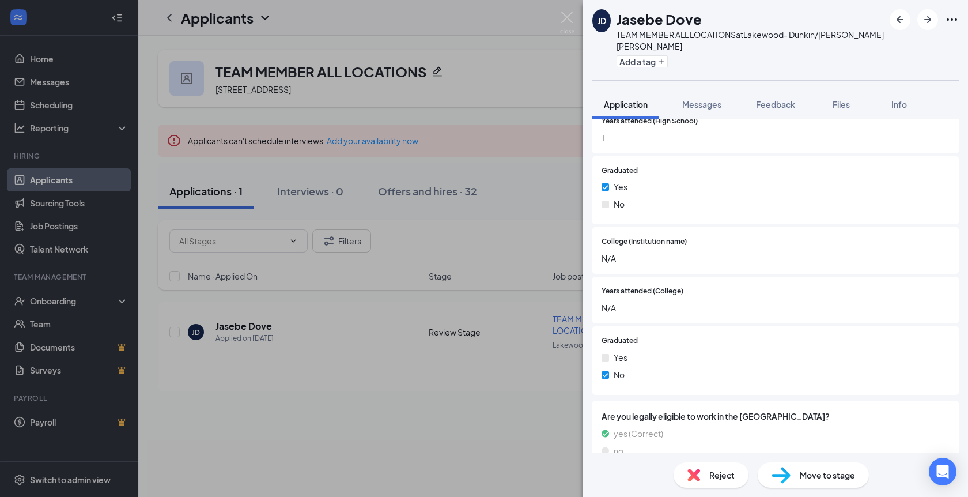
scroll to position [1690, 0]
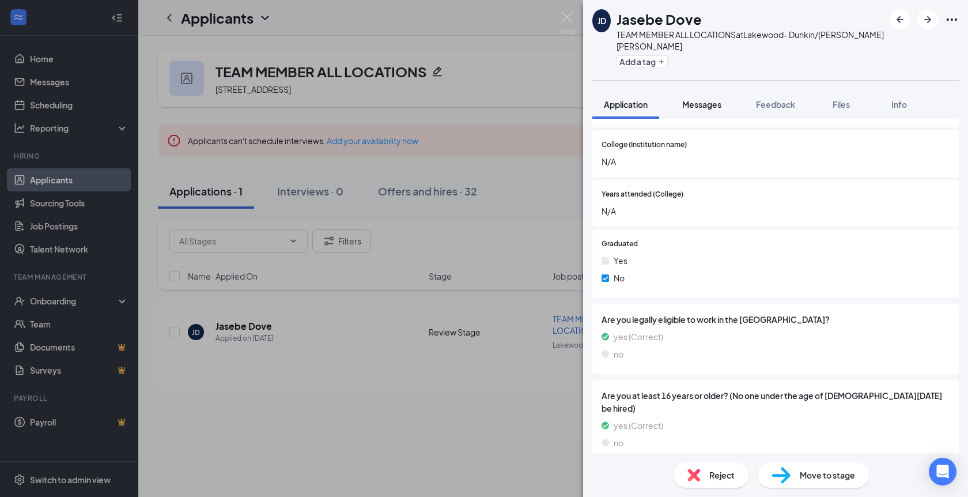
click at [692, 97] on button "Messages" at bounding box center [702, 104] width 62 height 29
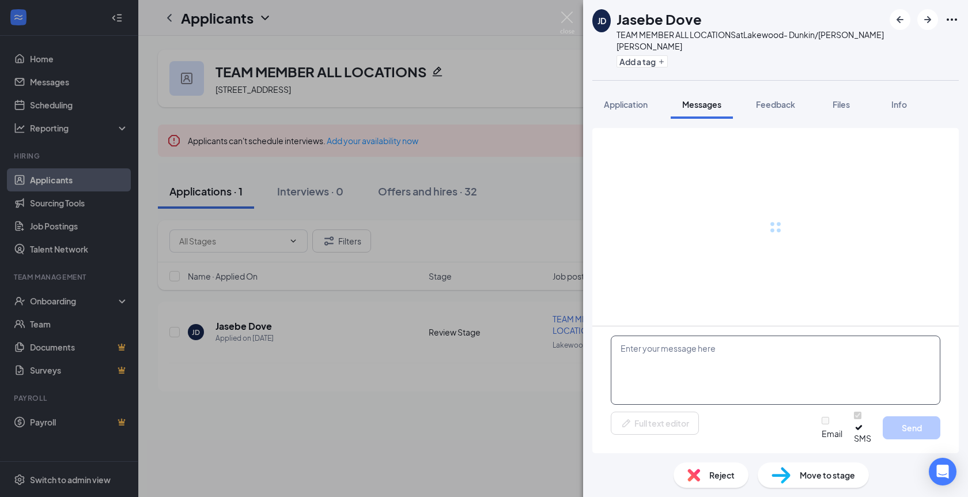
click at [740, 378] on textarea at bounding box center [776, 369] width 330 height 69
paste textarea "Hello THIS IS NOT A SPAM , This is [PERSON_NAME]’ Donuts reaching out in regard…"
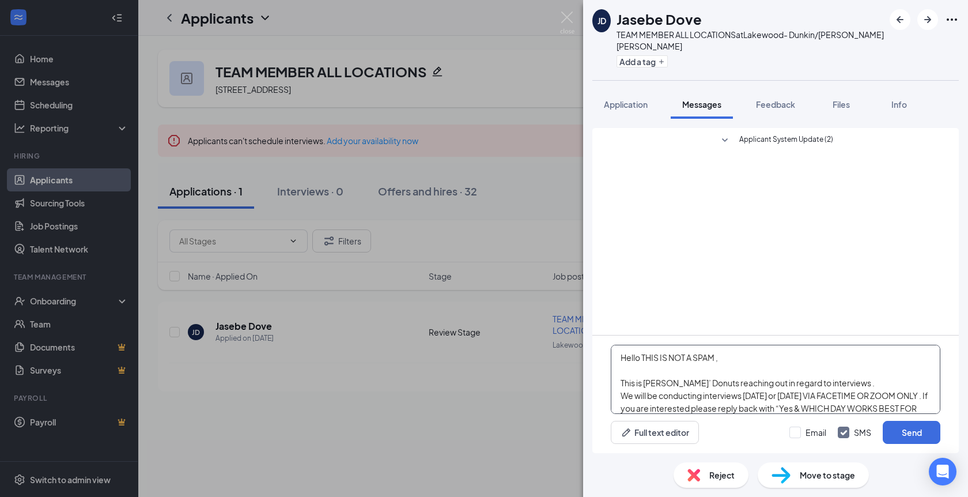
scroll to position [38, 0]
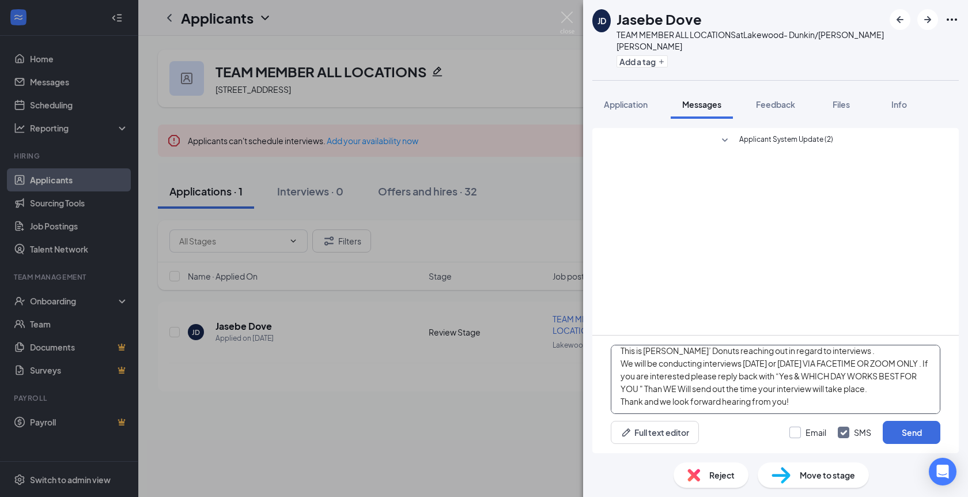
type textarea "Hello THIS IS NOT A SPAM , This is [PERSON_NAME]’ Donuts reaching out in regard…"
click at [810, 426] on input "Email" at bounding box center [807, 432] width 37 height 12
checkbox input "true"
click at [893, 424] on button "Send" at bounding box center [912, 432] width 58 height 23
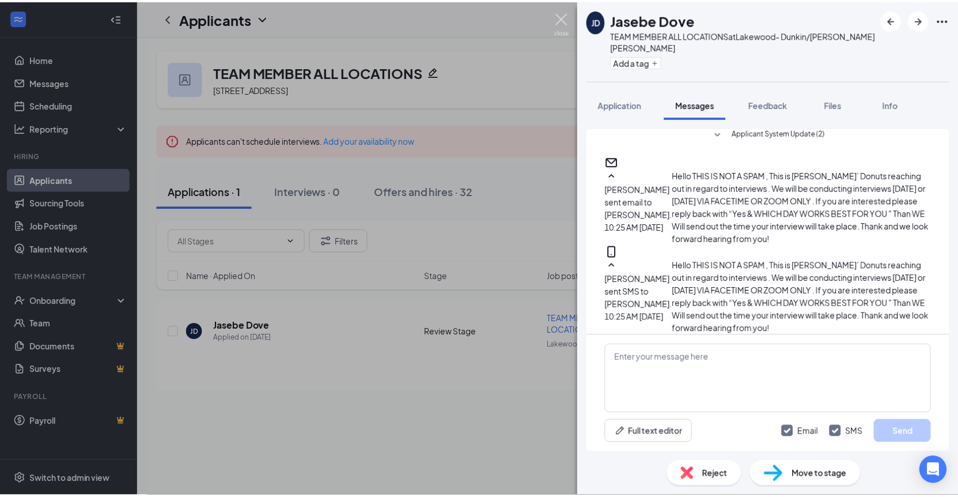
scroll to position [177, 0]
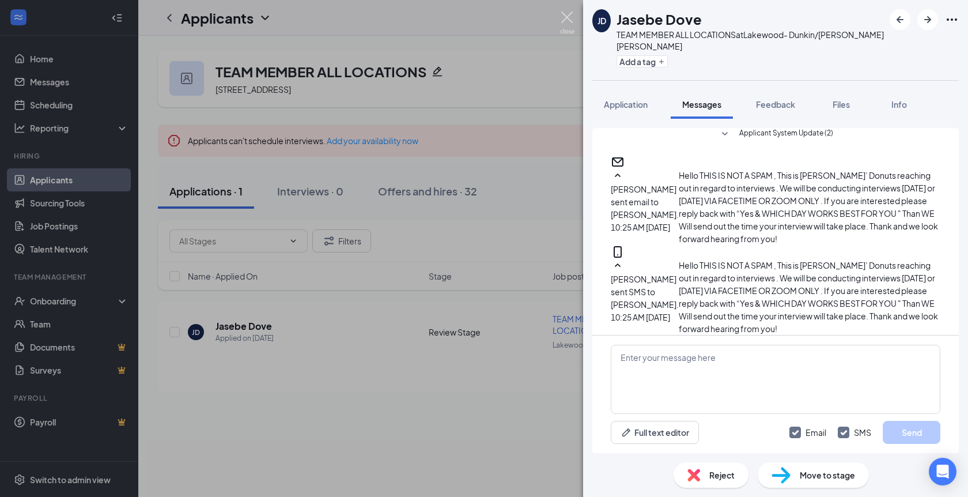
click at [568, 17] on img at bounding box center [567, 23] width 14 height 22
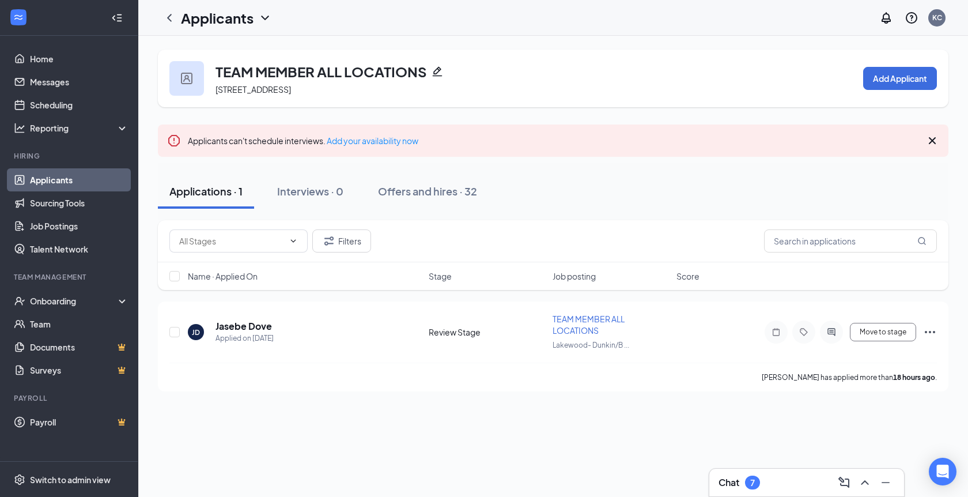
click at [72, 172] on link "Applicants" at bounding box center [79, 179] width 99 height 23
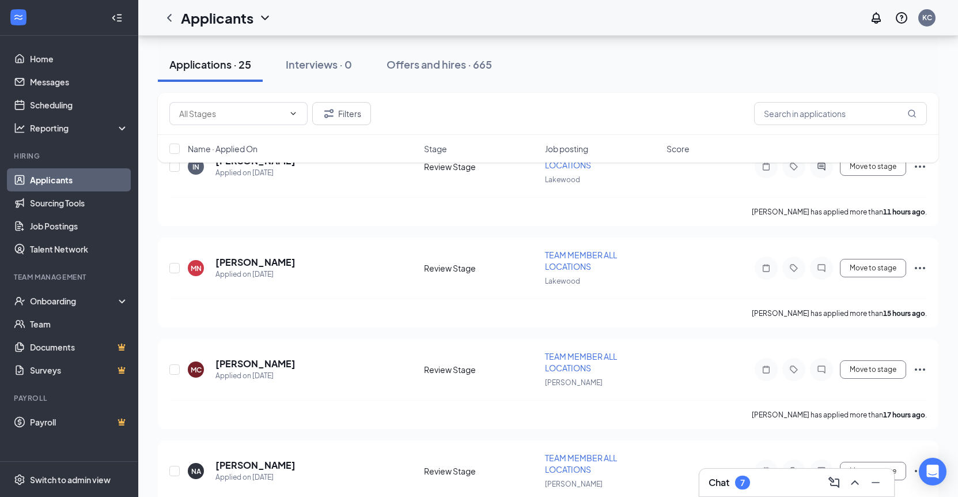
scroll to position [171, 0]
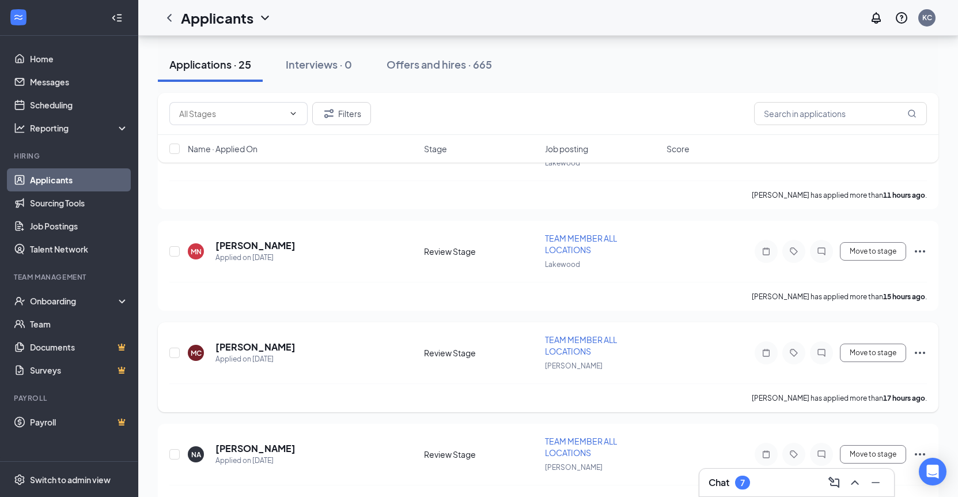
click at [585, 349] on span "TEAM MEMBER ALL LOCATIONS" at bounding box center [581, 345] width 72 height 22
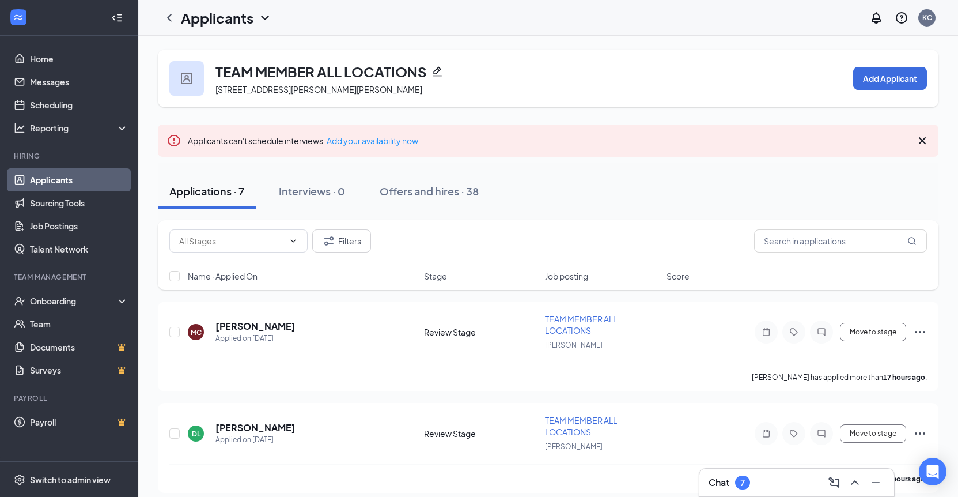
click at [761, 484] on div "Chat 7" at bounding box center [797, 482] width 176 height 18
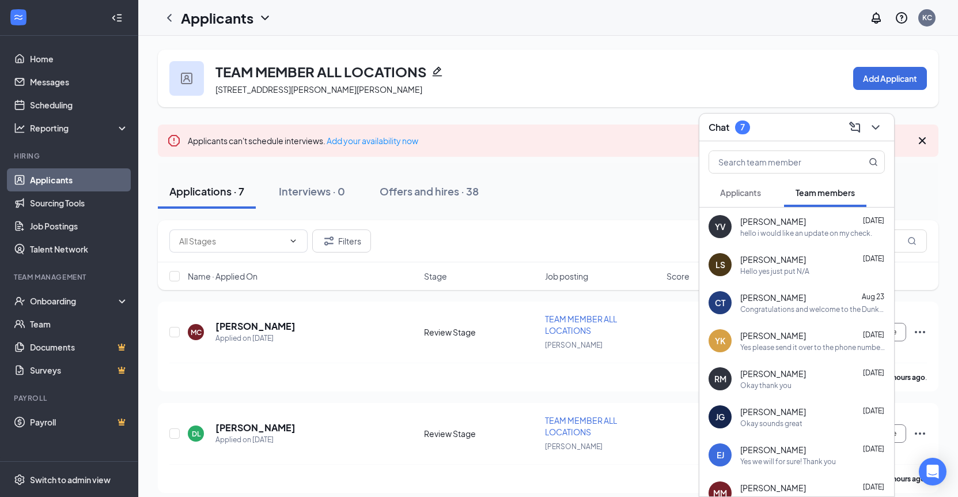
click at [754, 185] on button "Applicants" at bounding box center [741, 192] width 64 height 29
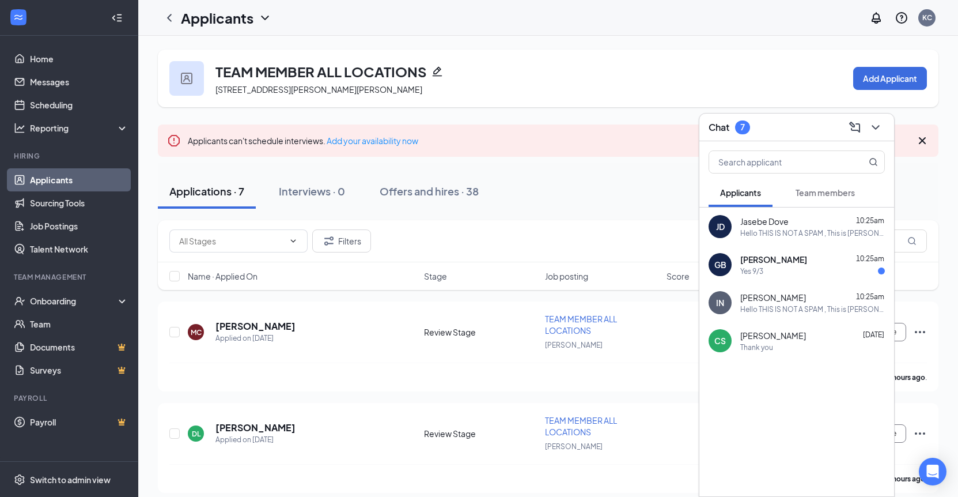
click at [787, 233] on div "Hello THIS IS NOT A SPAM , This is [PERSON_NAME]’ Donuts reaching out in regard…" at bounding box center [813, 233] width 145 height 10
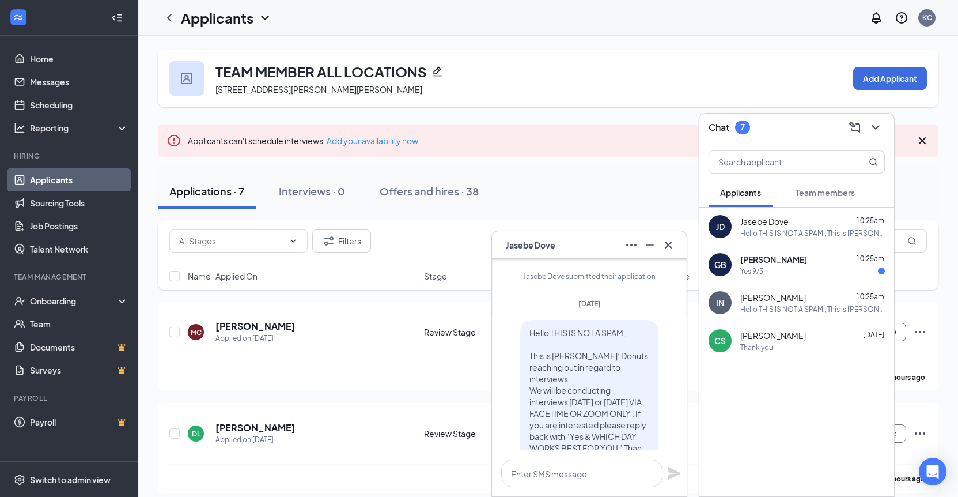
scroll to position [-122, 0]
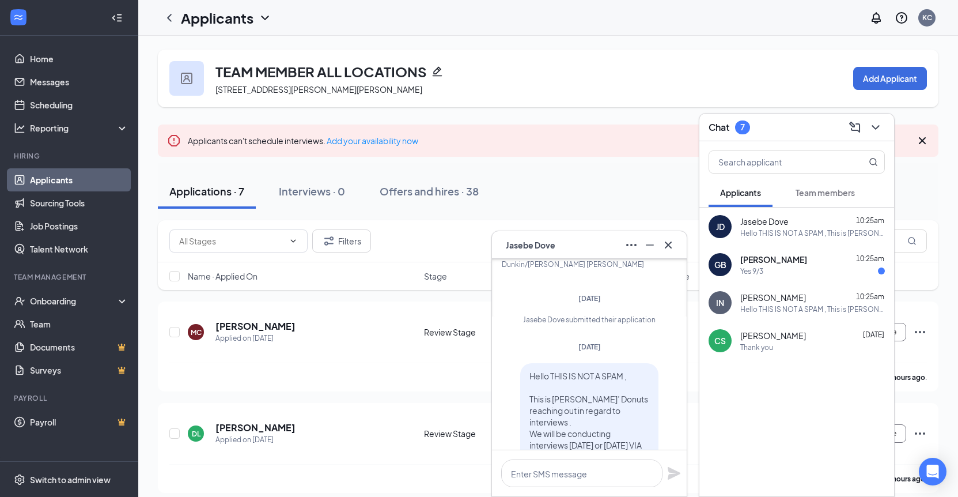
drag, startPoint x: 595, startPoint y: 418, endPoint x: 528, endPoint y: 371, distance: 82.2
click at [528, 371] on div "Hello THIS IS NOT A SPAM , This is [PERSON_NAME]’ Donuts reaching out in regard…" at bounding box center [589, 456] width 138 height 187
copy span "Hello THIS IS NOT A SPAM , This is Dunkin’ Donuts reaching out in regard to int…"
click at [675, 245] on icon "Cross" at bounding box center [669, 245] width 14 height 14
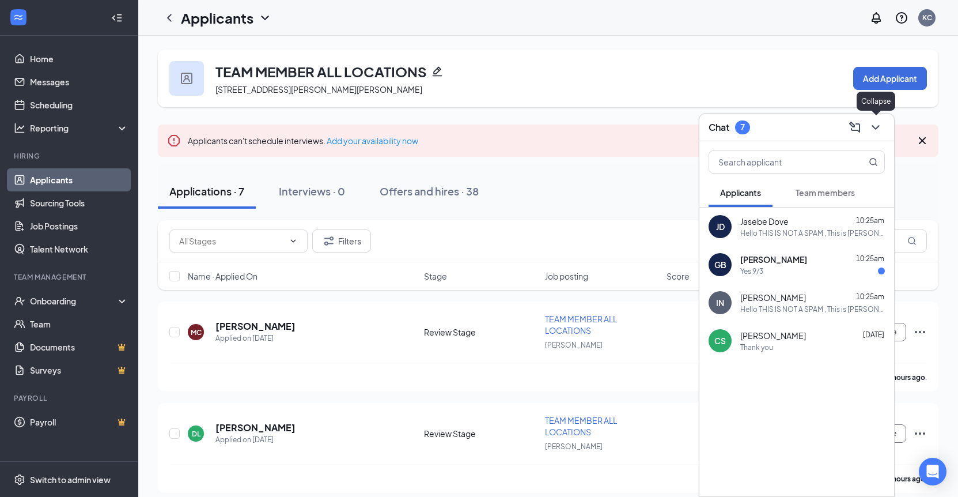
click at [874, 131] on icon "ChevronDown" at bounding box center [876, 127] width 14 height 14
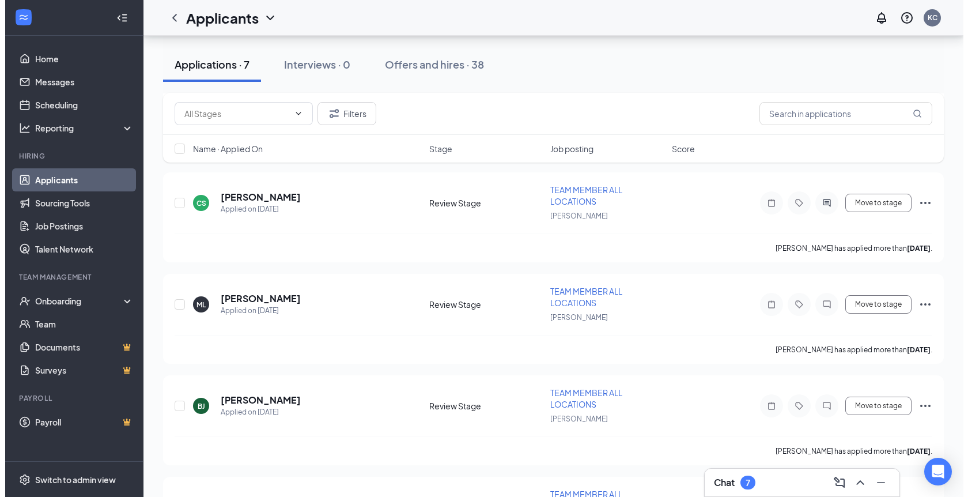
scroll to position [527, 0]
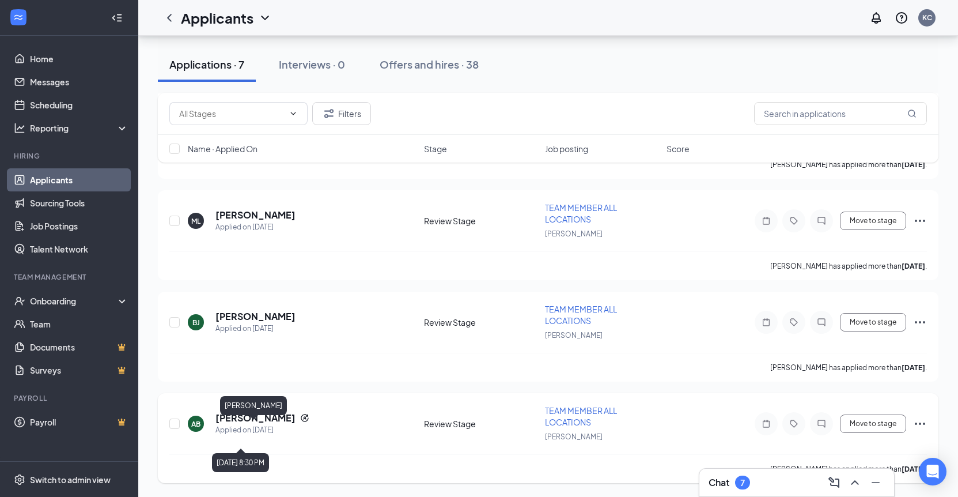
click at [247, 420] on h5 "alexandria balo" at bounding box center [256, 417] width 80 height 13
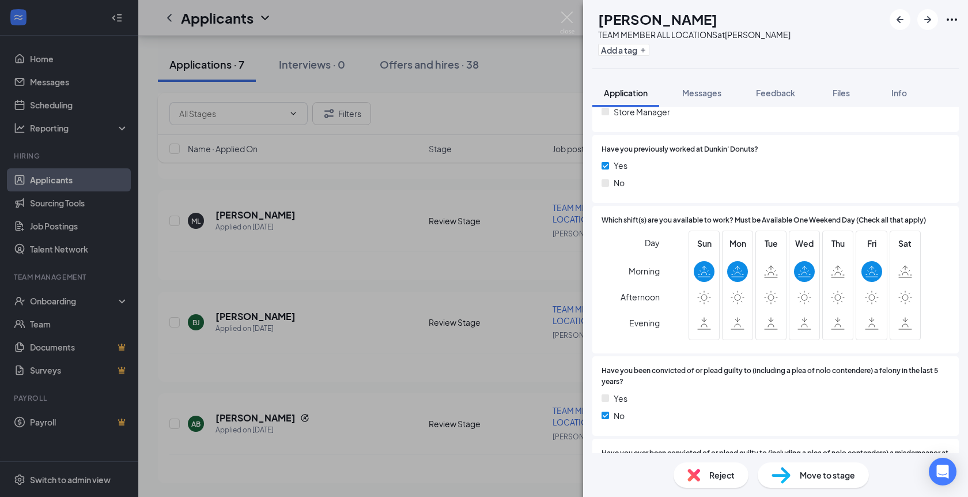
scroll to position [621, 0]
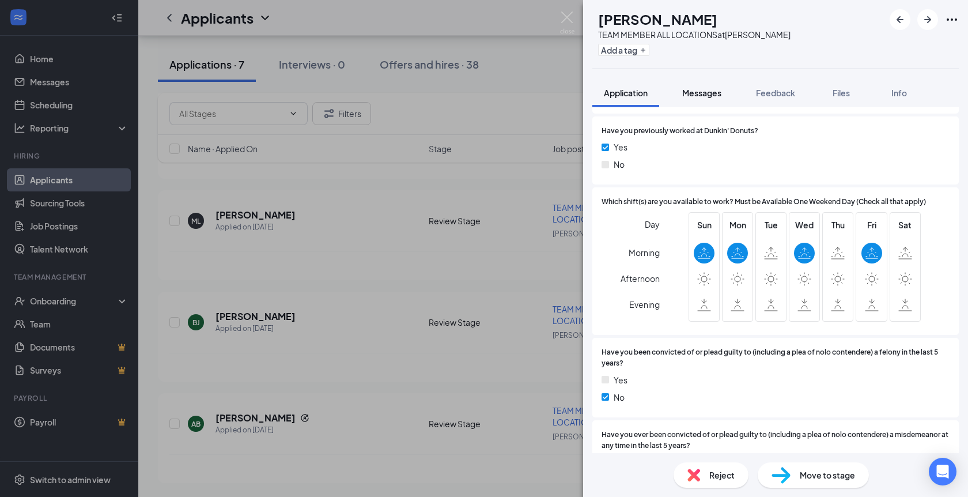
click at [695, 82] on button "Messages" at bounding box center [702, 92] width 62 height 29
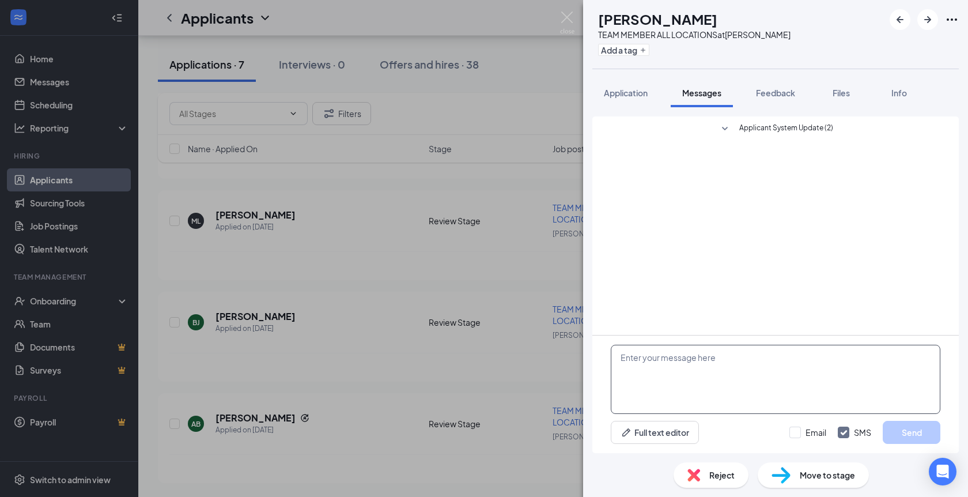
paste textarea "Hello THIS IS NOT A SPAM , This is [PERSON_NAME]’ Donuts reaching out in regard…"
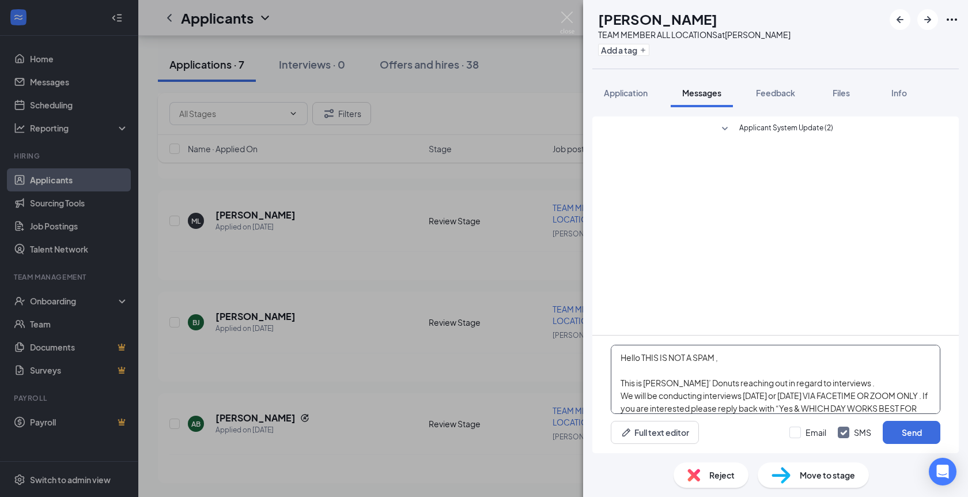
scroll to position [38, 0]
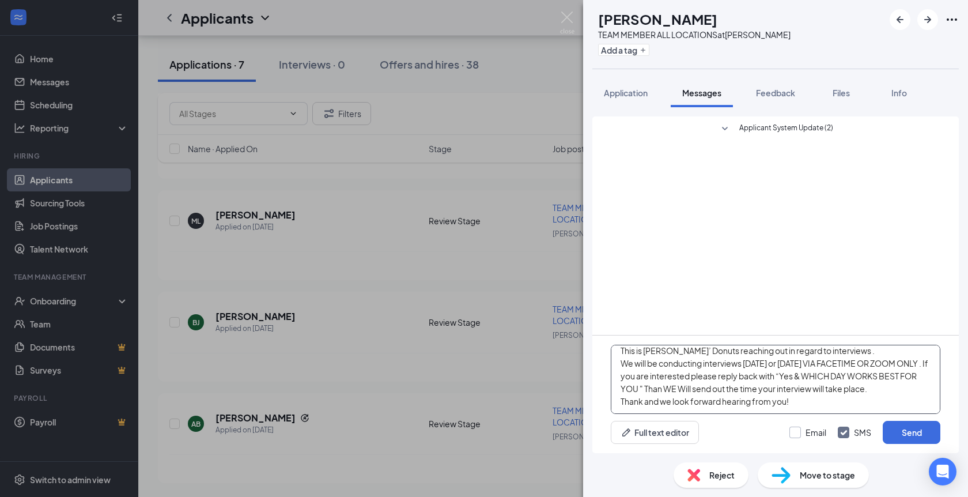
type textarea "Hello THIS IS NOT A SPAM , This is [PERSON_NAME]’ Donuts reaching out in regard…"
click at [821, 434] on input "Email" at bounding box center [807, 432] width 37 height 12
checkbox input "true"
click at [934, 434] on button "Send" at bounding box center [912, 432] width 58 height 23
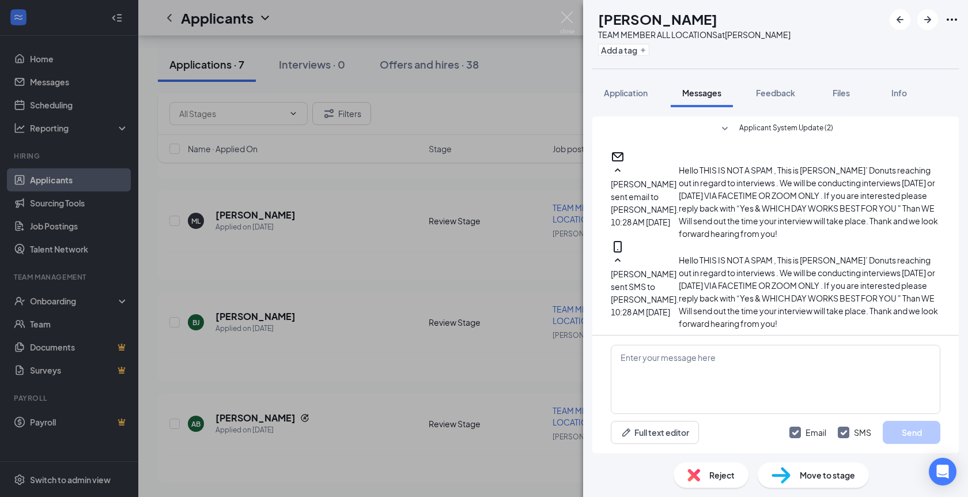
scroll to position [123, 0]
click at [575, 20] on div "AB alexandria balo TEAM MEMBER ALL LOCATIONS at Jackson Add a tag Application M…" at bounding box center [484, 248] width 968 height 497
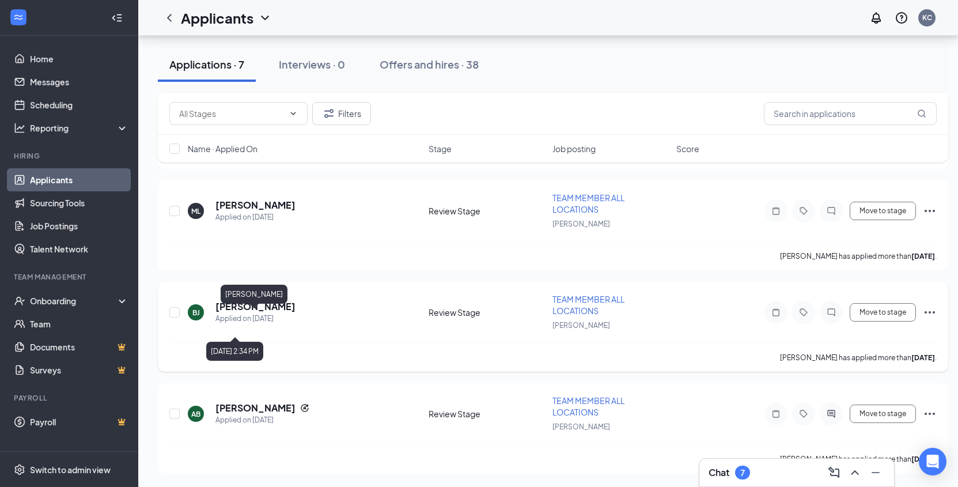
click at [252, 313] on h5 "briseyda jaimez" at bounding box center [256, 306] width 80 height 13
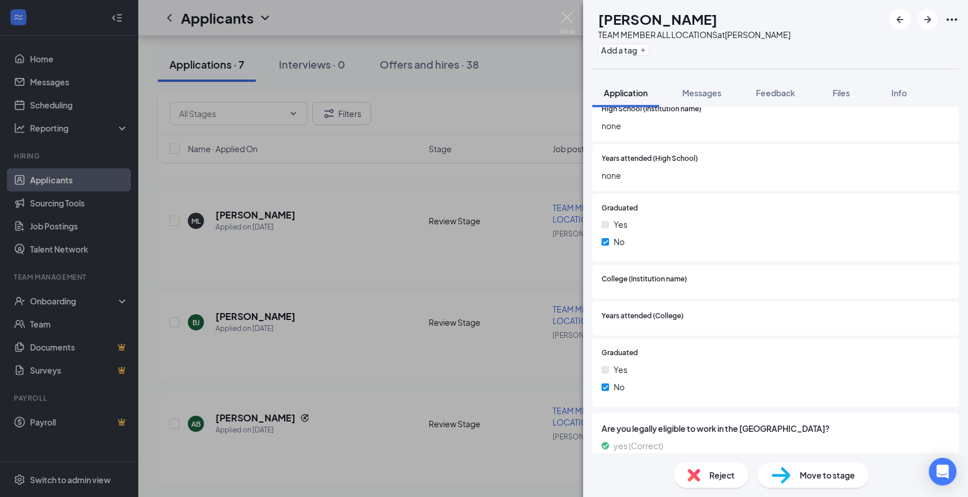
scroll to position [1641, 0]
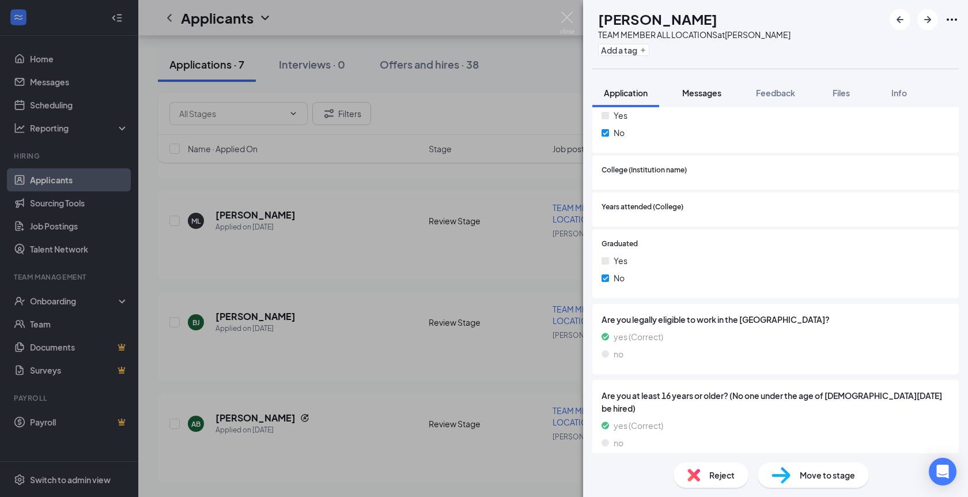
click at [703, 89] on span "Messages" at bounding box center [701, 93] width 39 height 10
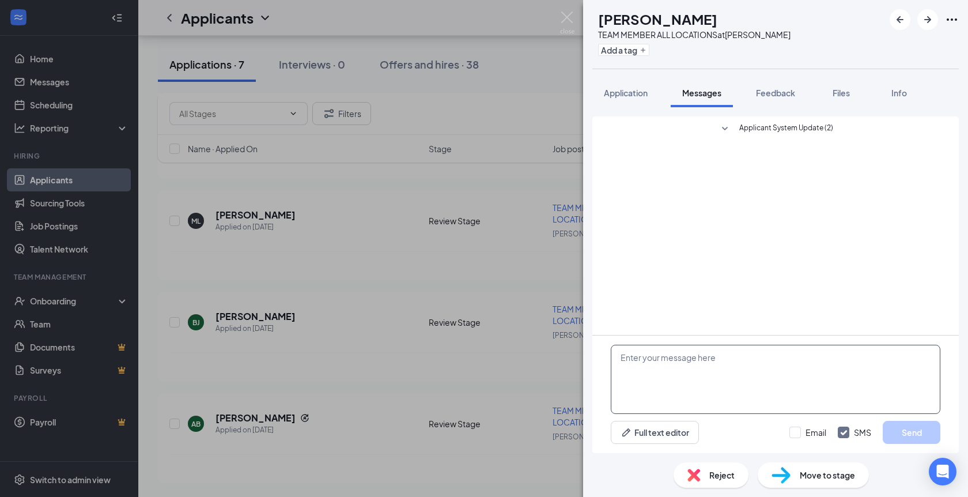
paste textarea "Hello THIS IS NOT A SPAM , This is [PERSON_NAME]’ Donuts reaching out in regard…"
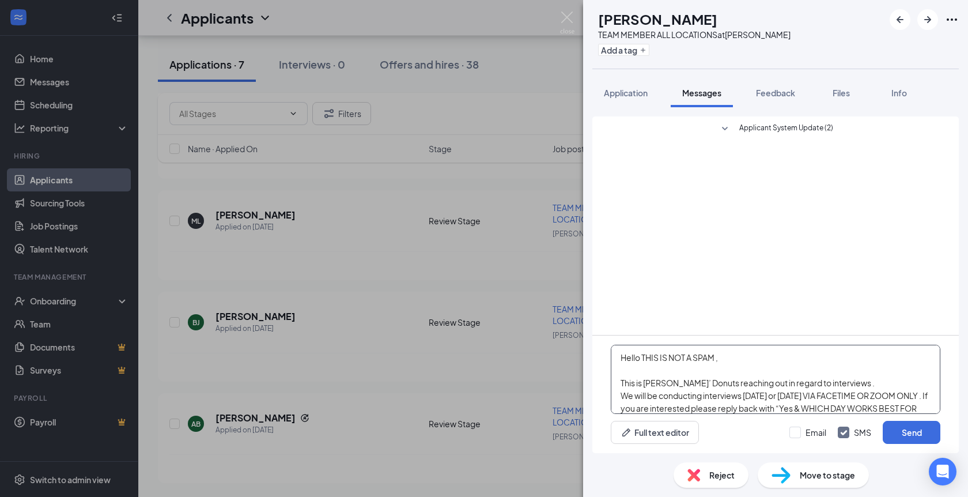
scroll to position [38, 0]
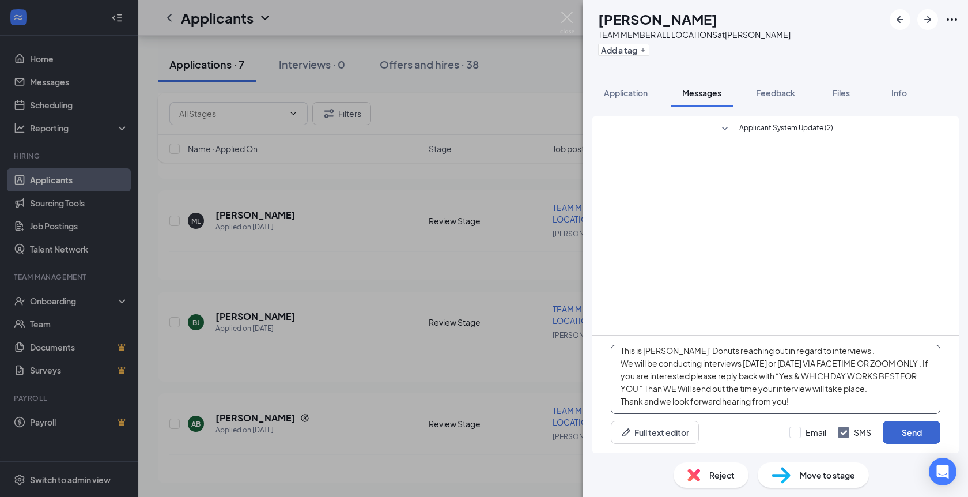
type textarea "Hello THIS IS NOT A SPAM , This is [PERSON_NAME]’ Donuts reaching out in regard…"
click at [915, 426] on button "Send" at bounding box center [912, 432] width 58 height 23
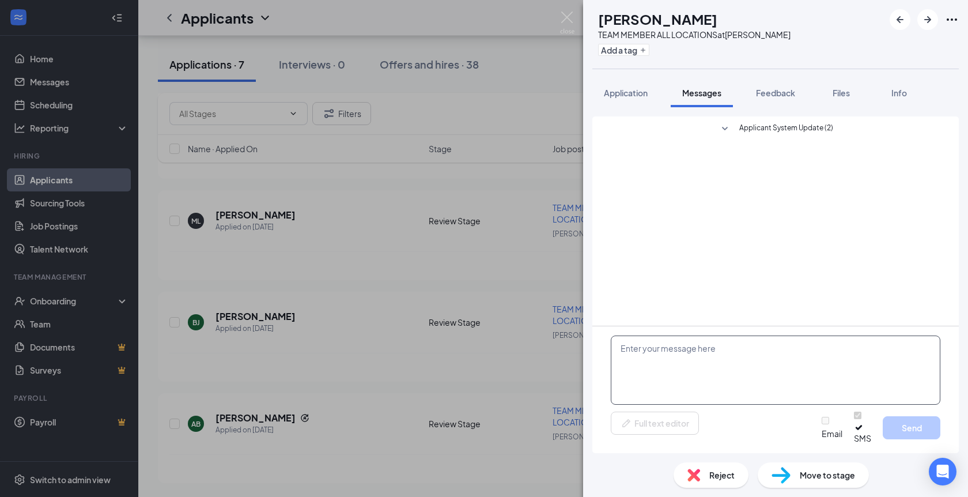
scroll to position [0, 0]
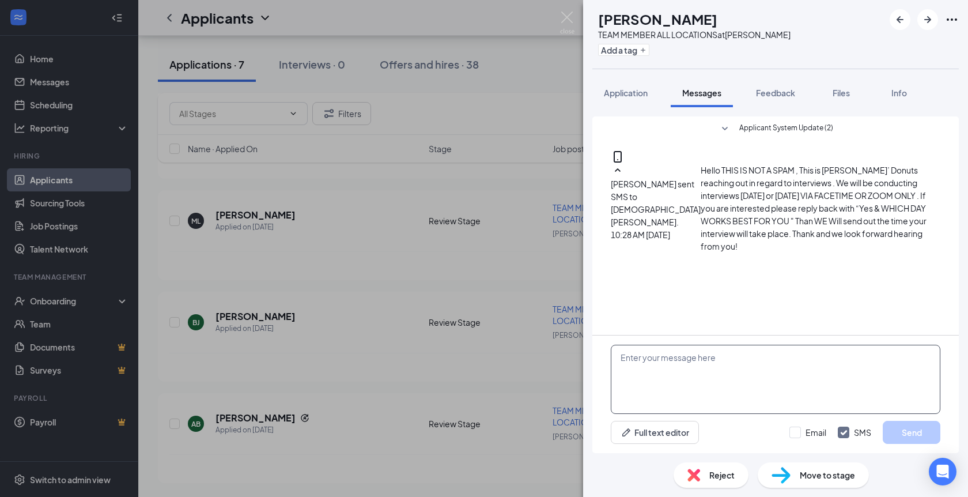
paste textarea "Hello THIS IS NOT A SPAM , This is [PERSON_NAME]’ Donuts reaching out in regard…"
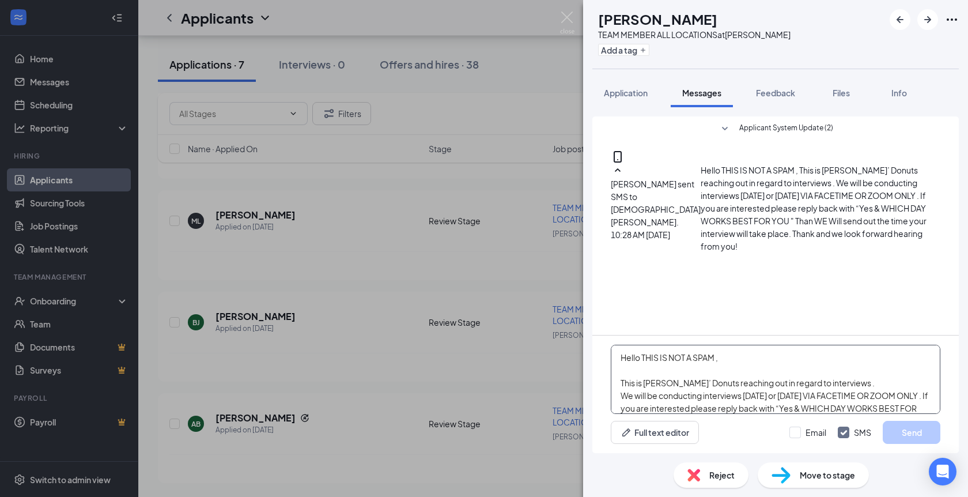
scroll to position [38, 0]
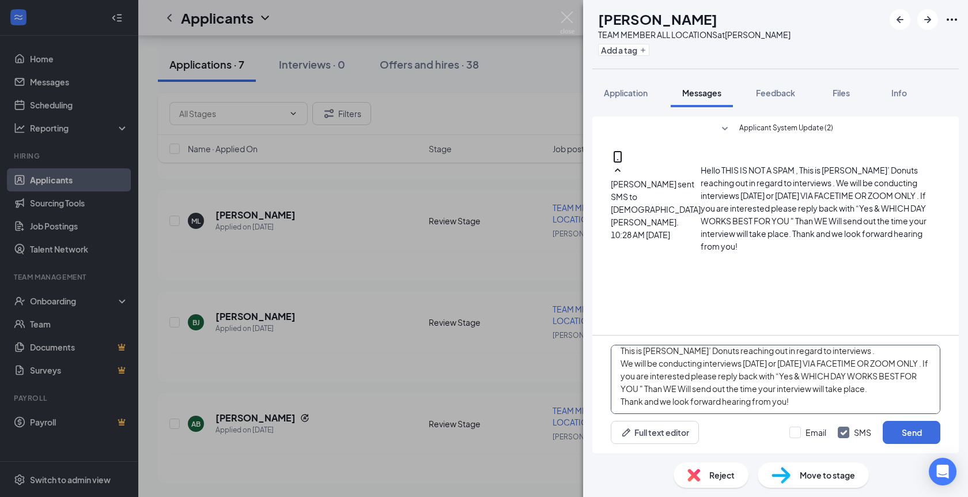
type textarea "Hello THIS IS NOT A SPAM , This is [PERSON_NAME]’ Donuts reaching out in regard…"
drag, startPoint x: 848, startPoint y: 429, endPoint x: 827, endPoint y: 436, distance: 21.7
click at [848, 431] on input "SMS" at bounding box center [854, 432] width 33 height 12
checkbox input "false"
click at [823, 436] on input "Email" at bounding box center [807, 432] width 37 height 12
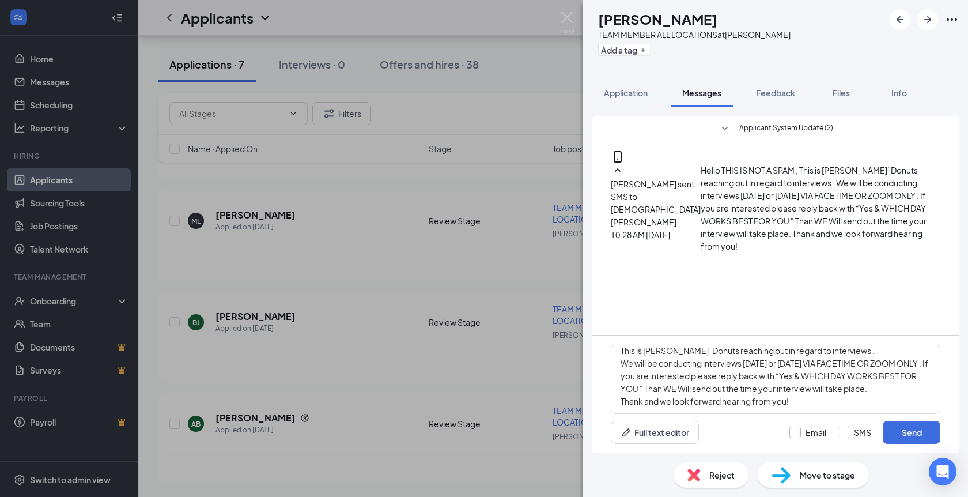
checkbox input "true"
click at [909, 436] on button "Send" at bounding box center [912, 432] width 58 height 23
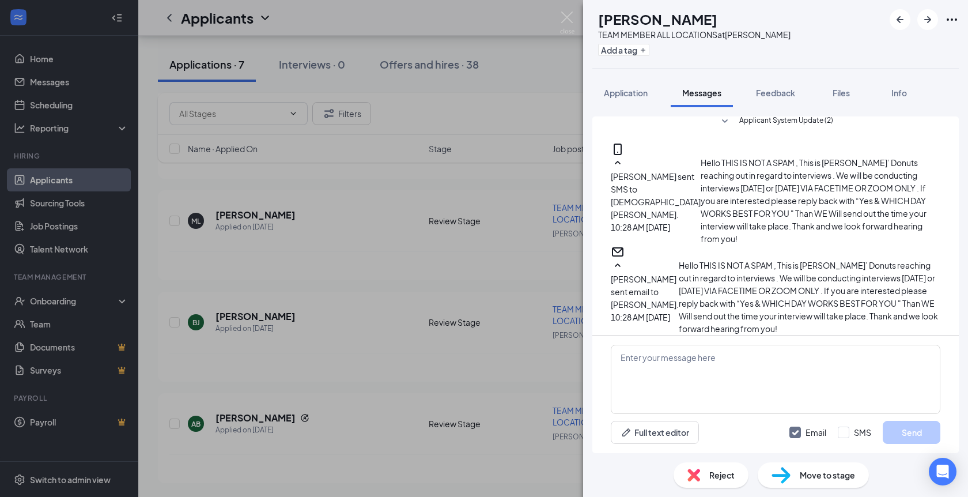
scroll to position [165, 0]
click at [569, 12] on img at bounding box center [567, 23] width 14 height 22
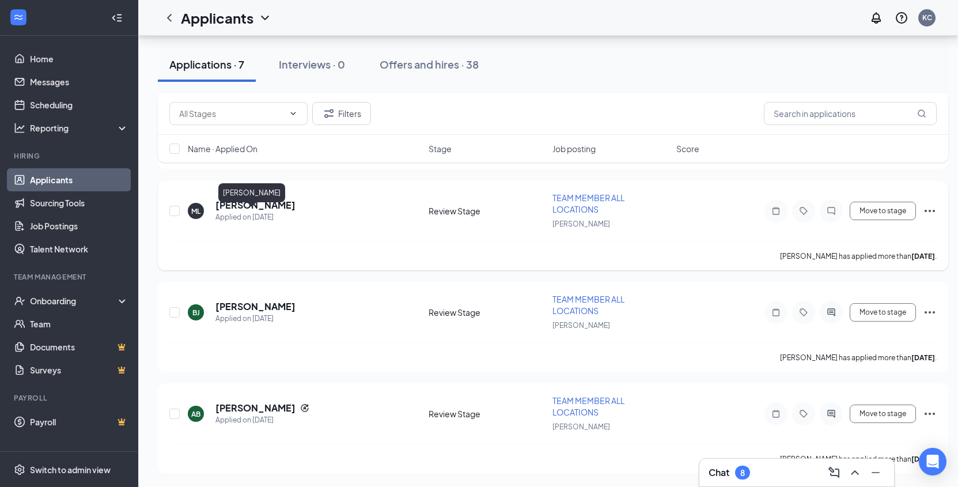
click at [240, 211] on h5 "Milton Leon" at bounding box center [256, 205] width 80 height 13
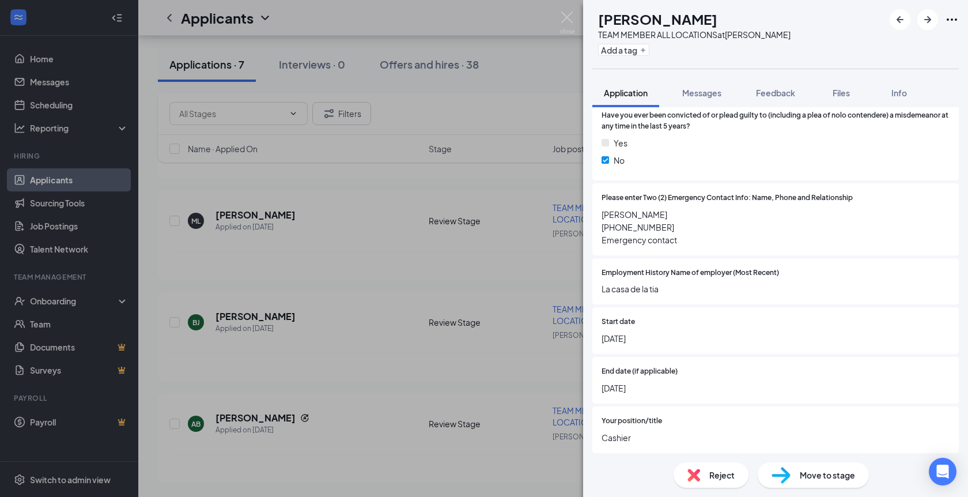
scroll to position [938, 0]
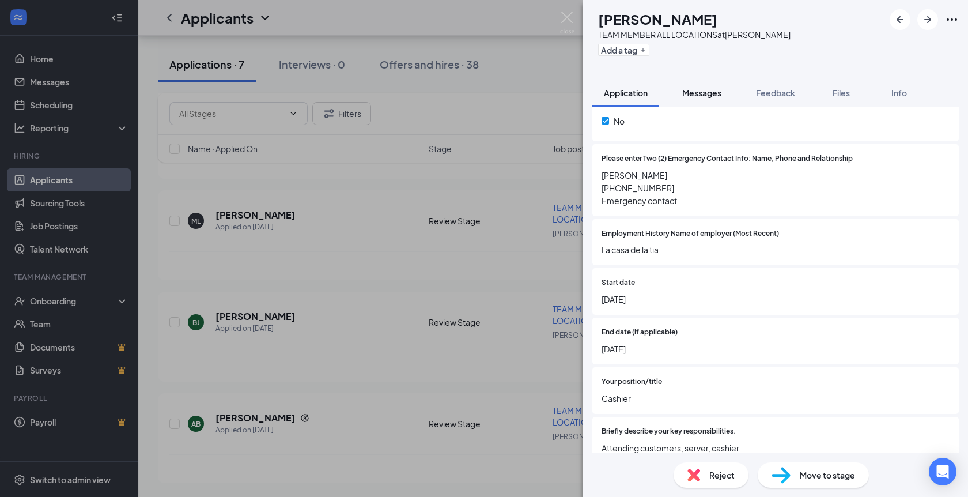
click at [703, 89] on span "Messages" at bounding box center [701, 93] width 39 height 10
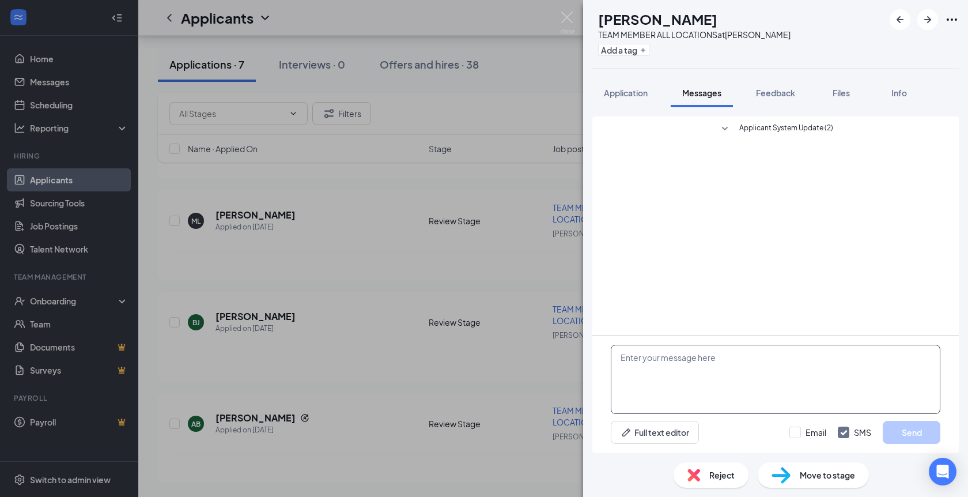
paste textarea "Hello THIS IS NOT A SPAM , This is [PERSON_NAME]’ Donuts reaching out in regard…"
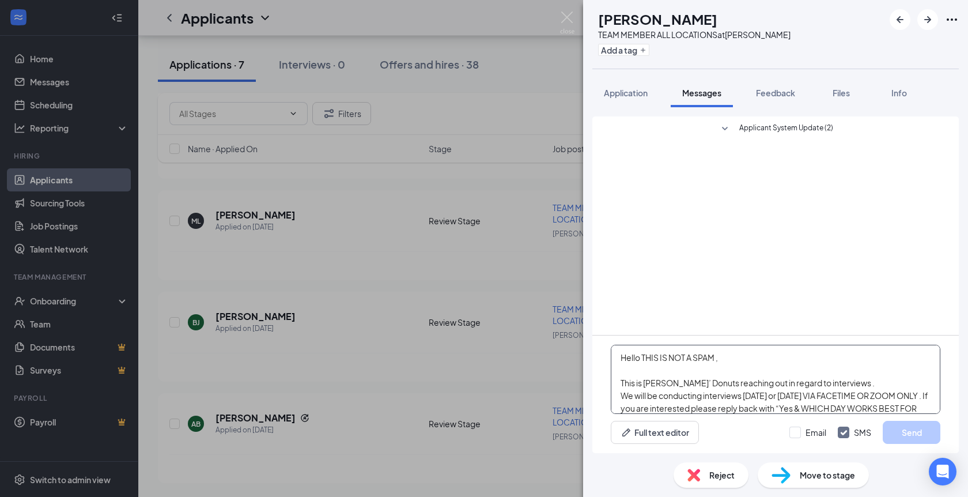
scroll to position [38, 0]
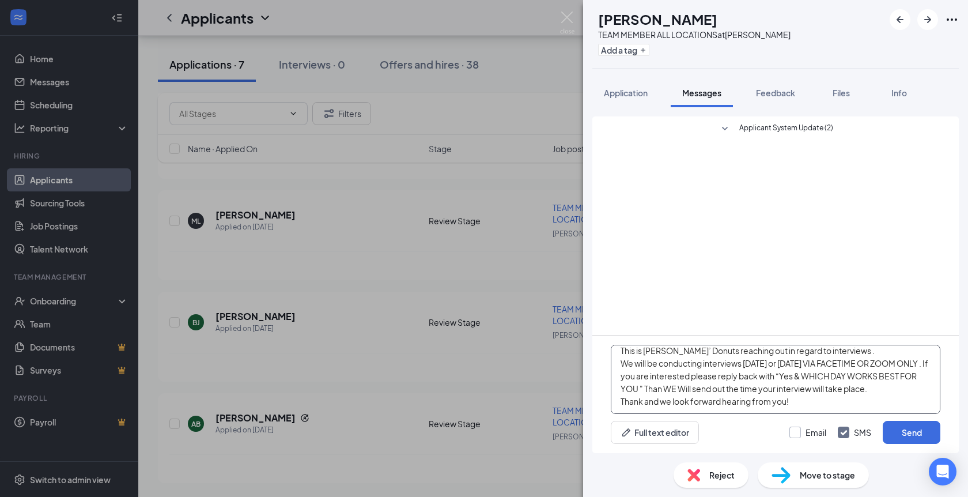
type textarea "Hello THIS IS NOT A SPAM , This is [PERSON_NAME]’ Donuts reaching out in regard…"
click at [818, 435] on input "Email" at bounding box center [807, 432] width 37 height 12
checkbox input "true"
click at [889, 435] on button "Send" at bounding box center [912, 432] width 58 height 23
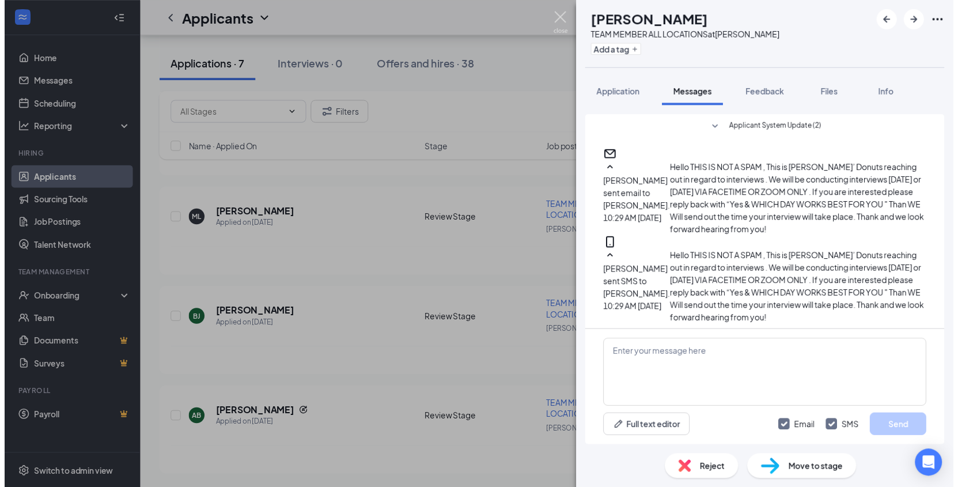
scroll to position [165, 0]
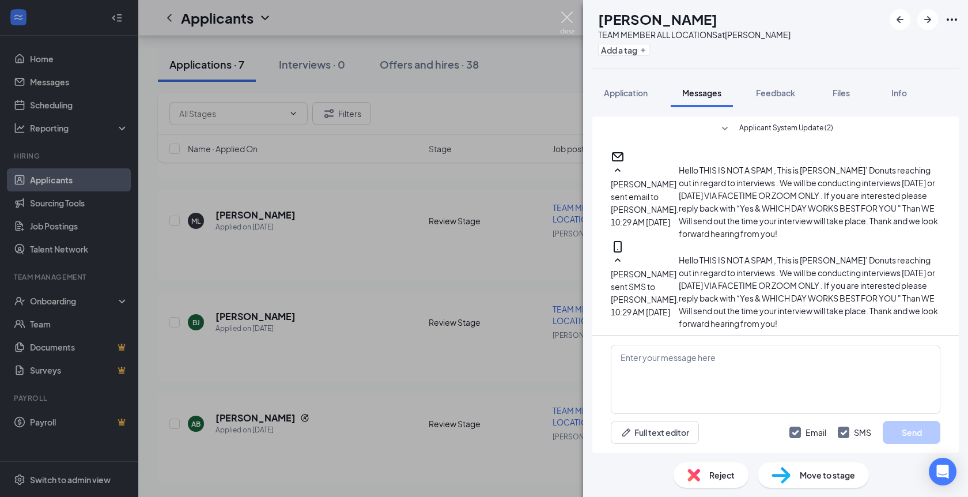
click at [567, 16] on img at bounding box center [567, 23] width 14 height 22
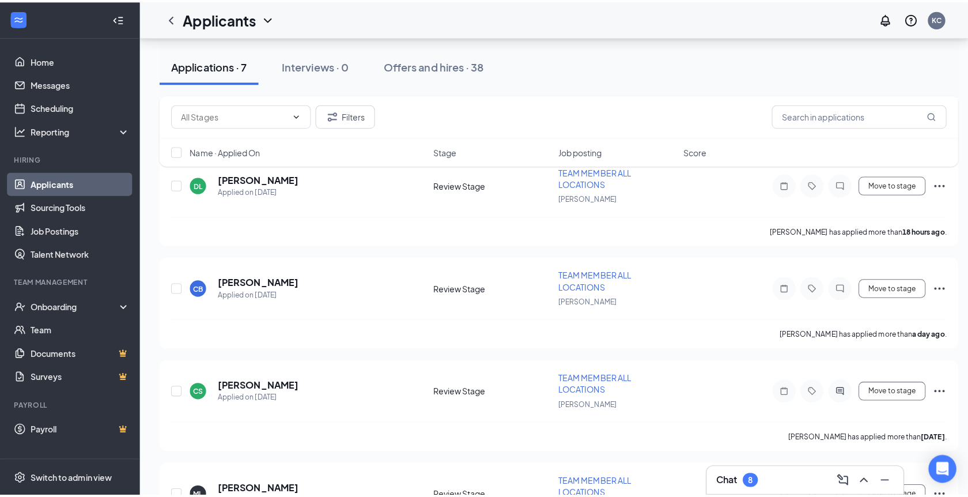
scroll to position [247, 0]
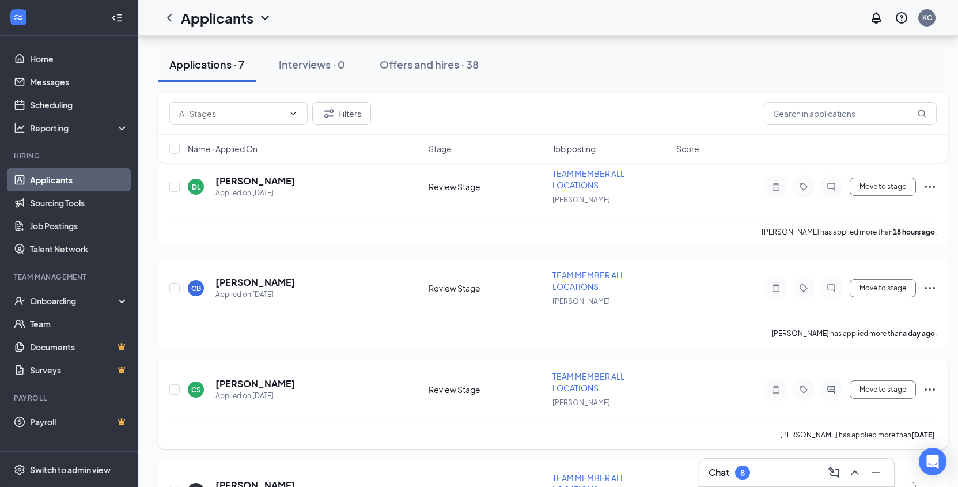
click at [832, 395] on div at bounding box center [831, 389] width 23 height 23
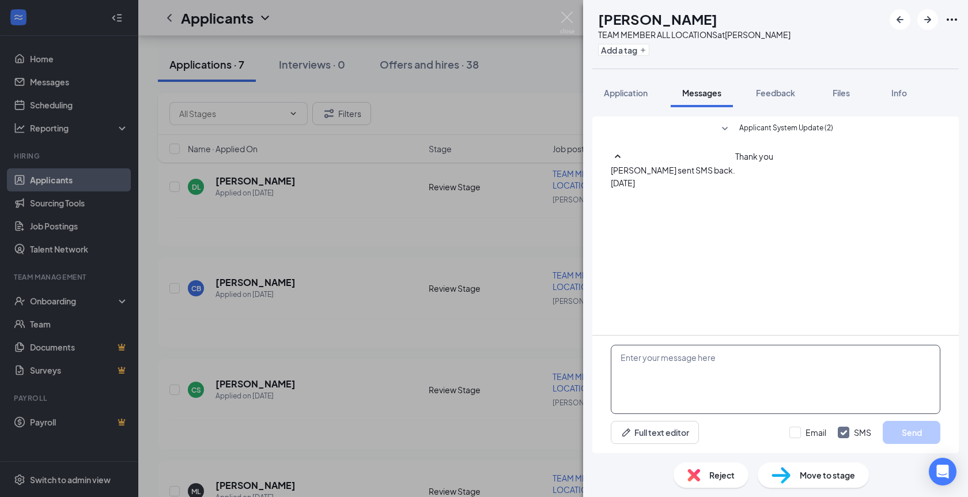
paste textarea "Hello THIS IS NOT A SPAM , This is [PERSON_NAME]’ Donuts reaching out in regard…"
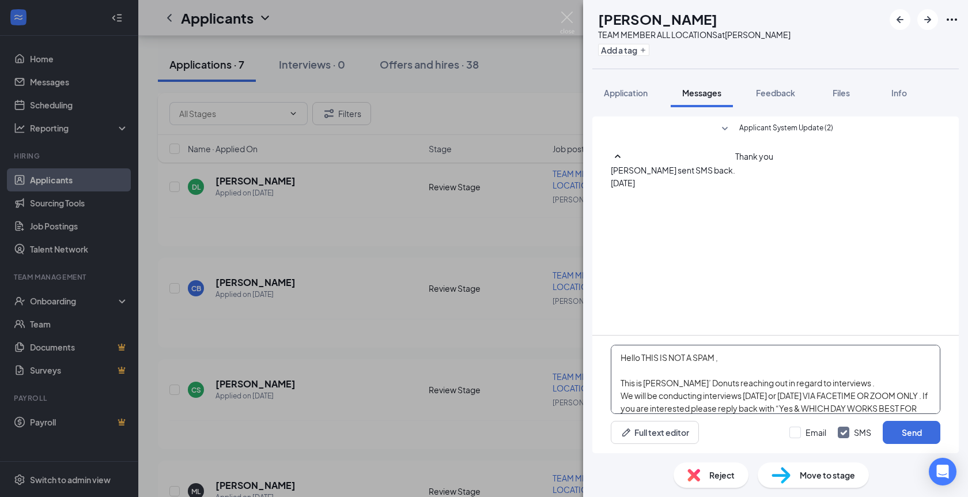
scroll to position [38, 0]
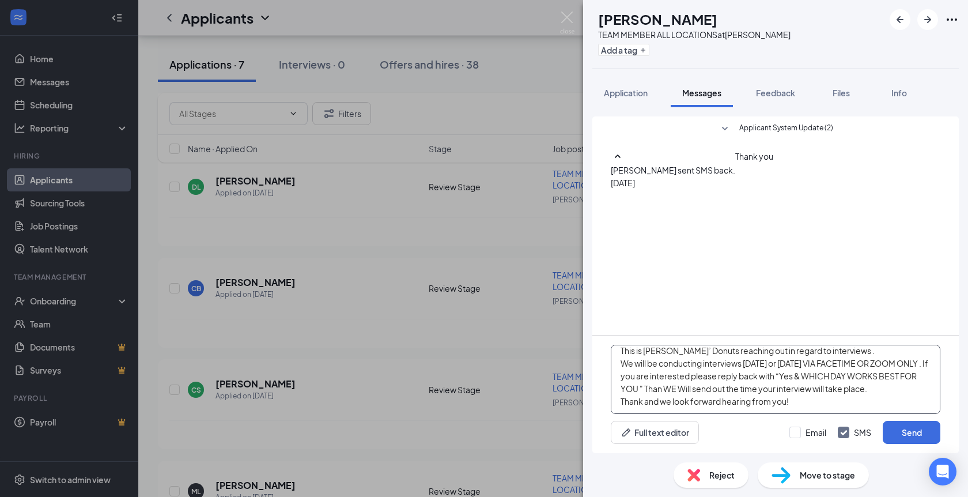
type textarea "Hello THIS IS NOT A SPAM , This is [PERSON_NAME]’ Donuts reaching out in regard…"
click at [827, 426] on div "Email SMS Send" at bounding box center [864, 432] width 151 height 23
click at [821, 429] on input "Email" at bounding box center [807, 432] width 37 height 12
checkbox input "true"
click at [909, 429] on button "Send" at bounding box center [912, 432] width 58 height 23
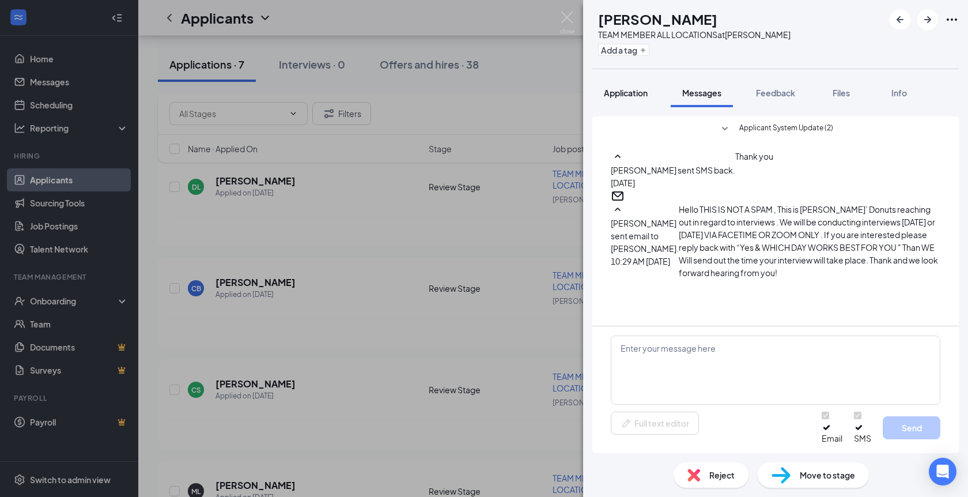
scroll to position [44, 0]
click at [630, 89] on span "Application" at bounding box center [626, 93] width 44 height 10
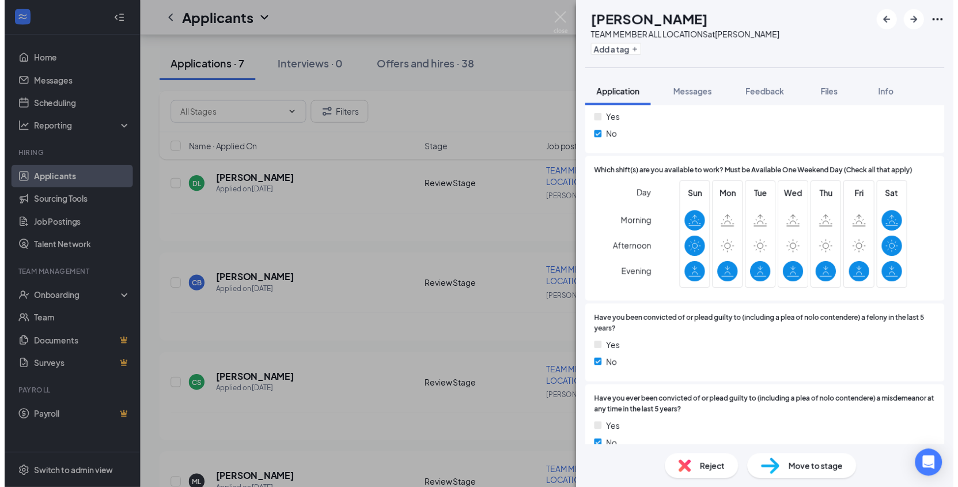
scroll to position [632, 0]
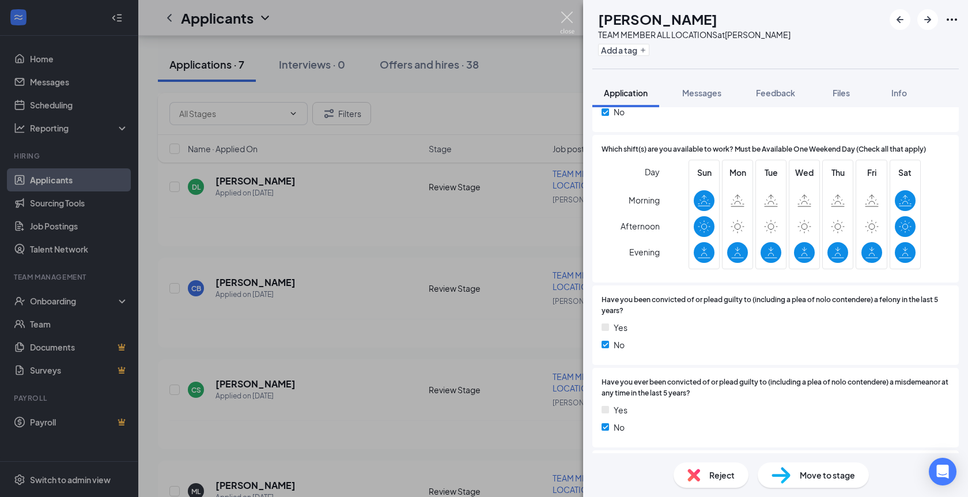
click at [569, 19] on img at bounding box center [567, 23] width 14 height 22
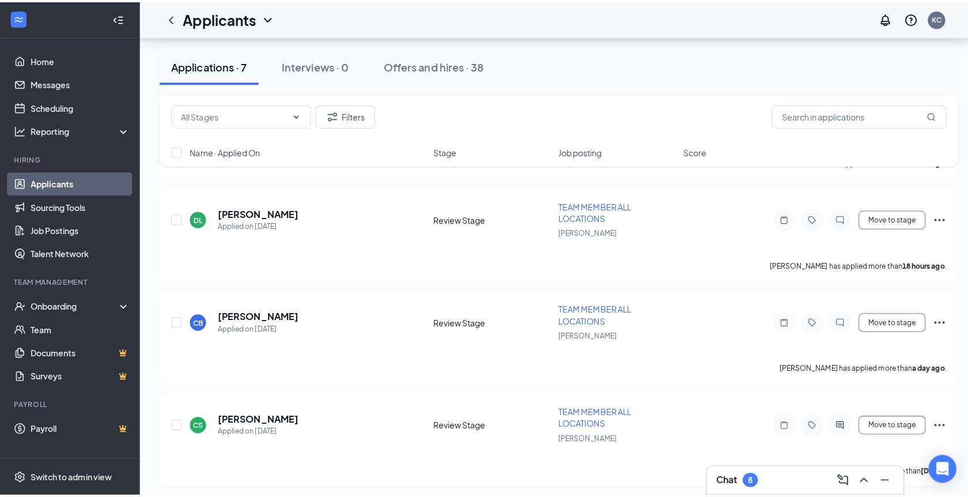
scroll to position [213, 0]
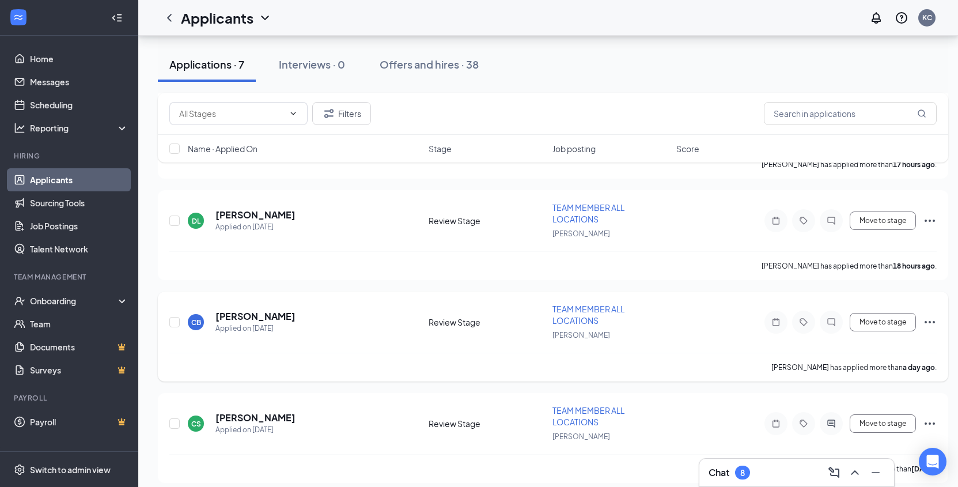
click at [839, 334] on div at bounding box center [831, 322] width 23 height 23
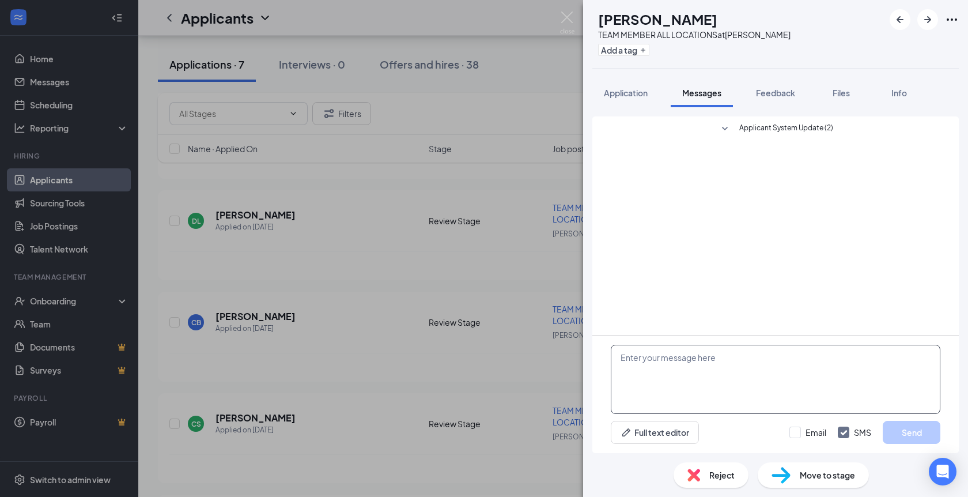
paste textarea "Hello THIS IS NOT A SPAM , This is [PERSON_NAME]’ Donuts reaching out in regard…"
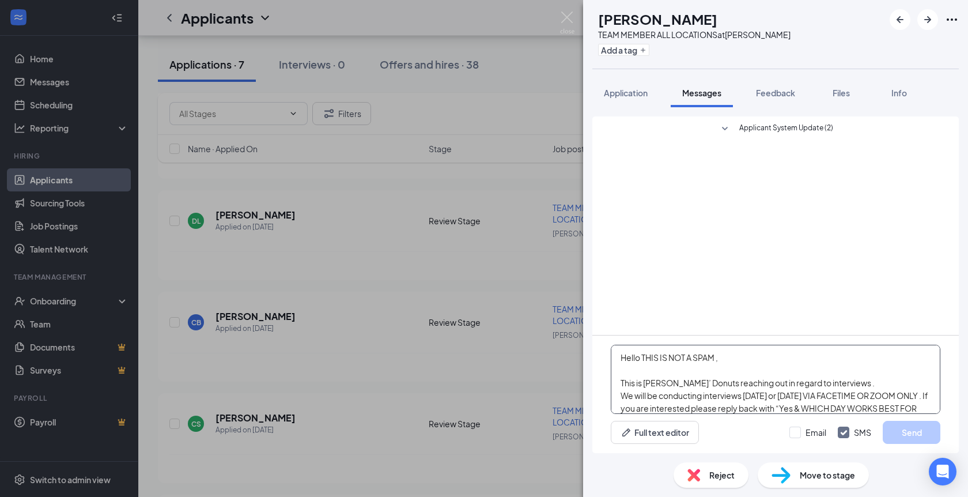
scroll to position [38, 0]
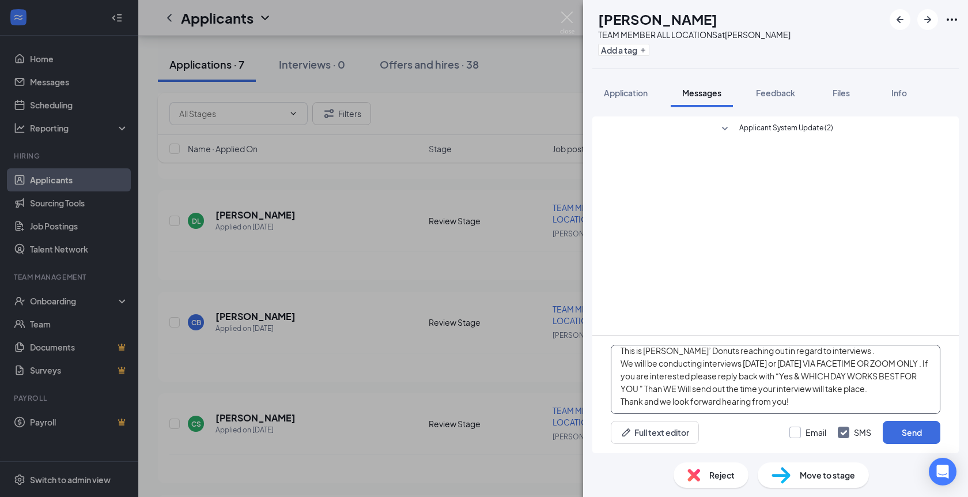
type textarea "Hello THIS IS NOT A SPAM , This is [PERSON_NAME]’ Donuts reaching out in regard…"
click at [813, 428] on input "Email" at bounding box center [807, 432] width 37 height 12
checkbox input "true"
click at [918, 428] on button "Send" at bounding box center [912, 432] width 58 height 23
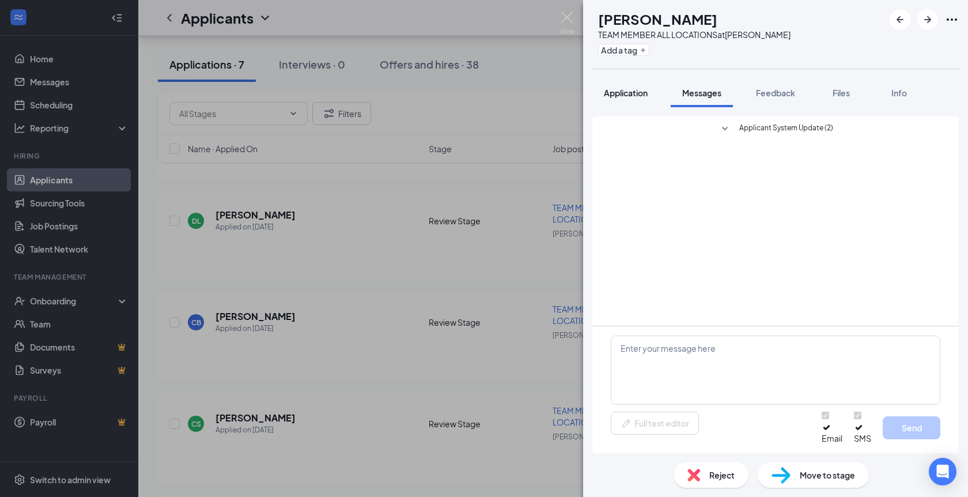
scroll to position [0, 0]
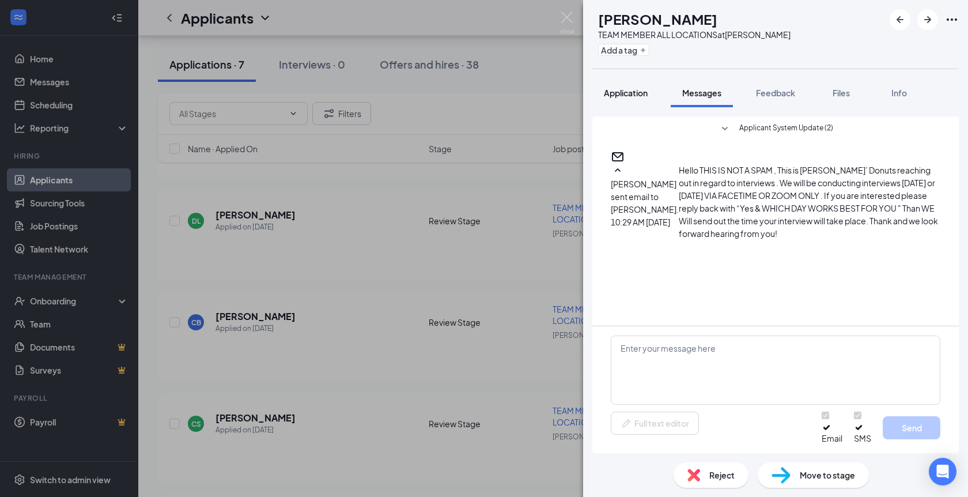
click at [634, 94] on span "Application" at bounding box center [626, 93] width 44 height 10
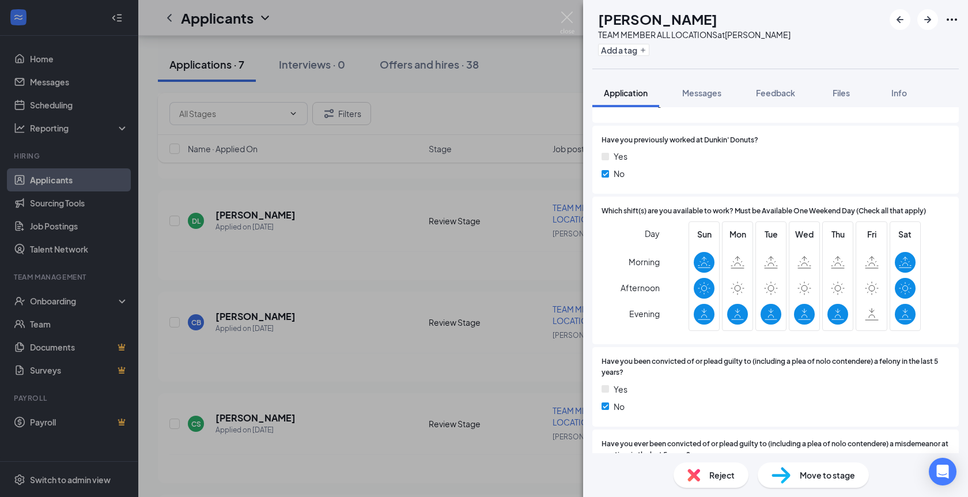
scroll to position [582, 0]
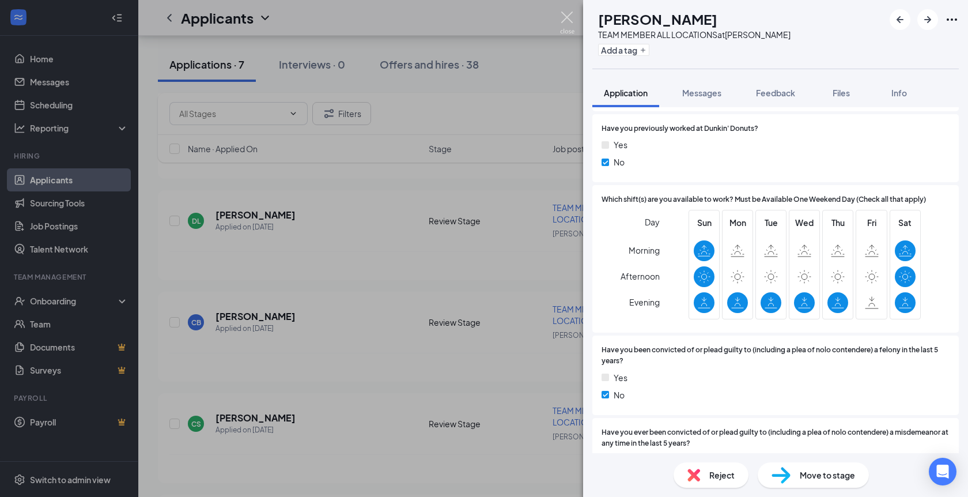
click at [565, 22] on img at bounding box center [567, 23] width 14 height 22
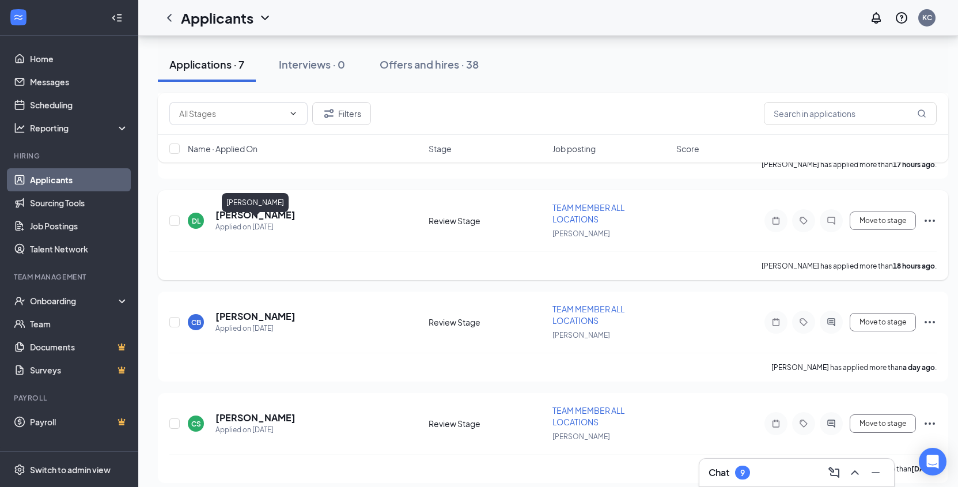
click at [236, 221] on h5 "Dayanna Londono" at bounding box center [256, 215] width 80 height 13
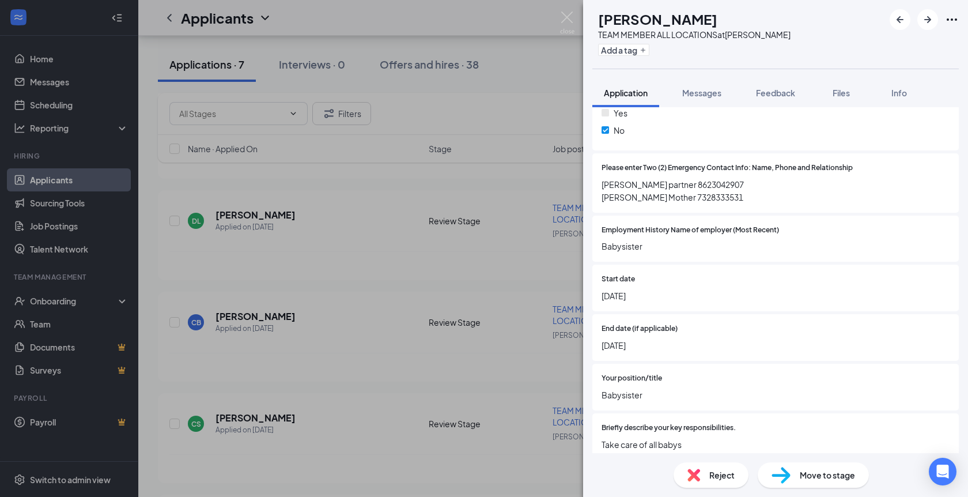
scroll to position [930, 0]
drag, startPoint x: 957, startPoint y: 292, endPoint x: 862, endPoint y: 335, distance: 105.2
click at [862, 335] on div "End date (if applicable) January 18, 2025" at bounding box center [776, 337] width 348 height 28
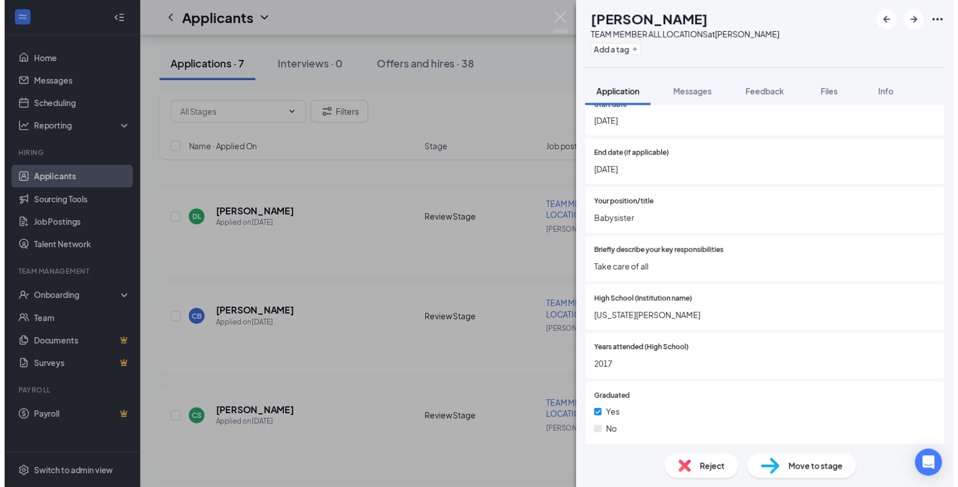
scroll to position [1604, 0]
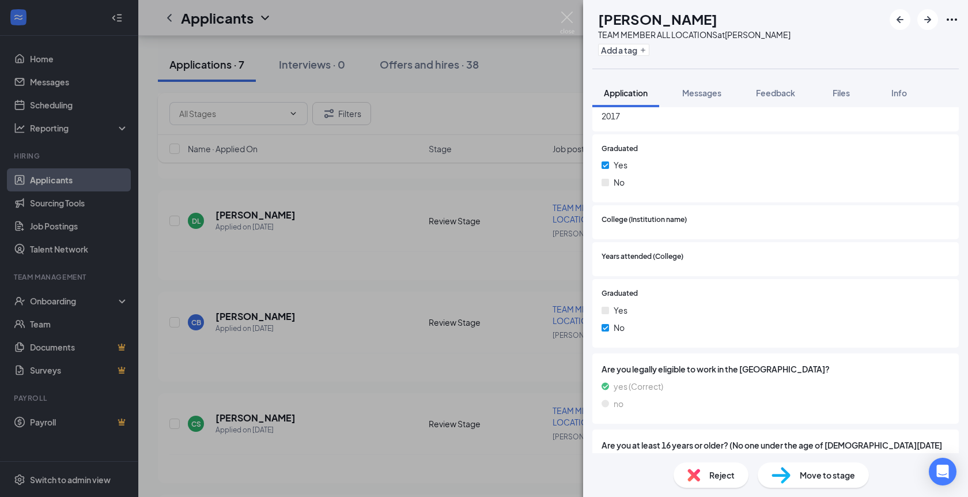
click at [731, 478] on span "Reject" at bounding box center [721, 475] width 25 height 13
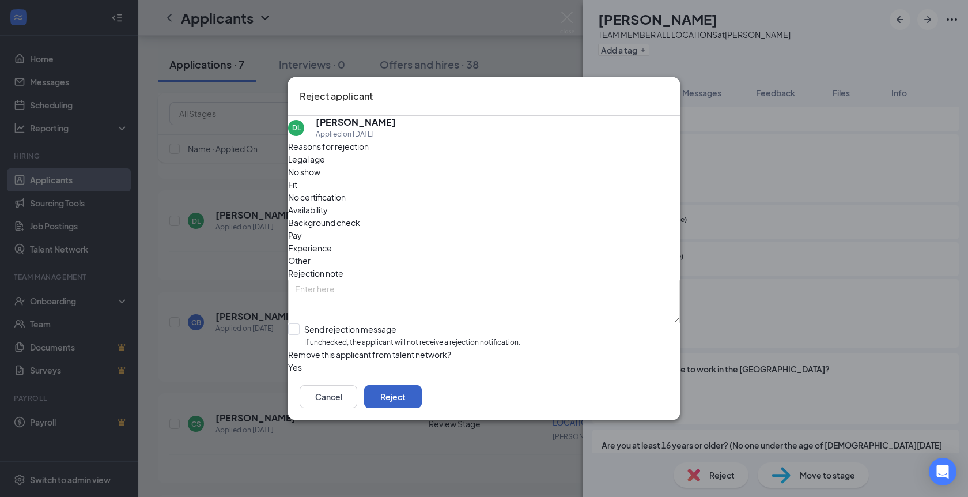
click at [422, 404] on button "Reject" at bounding box center [393, 396] width 58 height 23
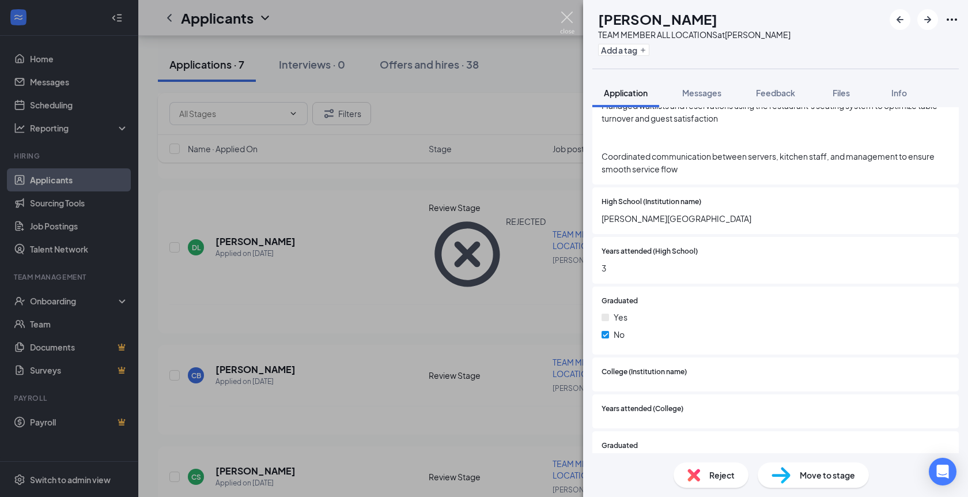
click at [556, 21] on div "CB Camryn Baldwin TEAM MEMBER ALL LOCATIONS at Jackson Add a tag Application Me…" at bounding box center [484, 248] width 968 height 497
click at [568, 17] on img at bounding box center [567, 23] width 14 height 22
click at [572, 14] on img at bounding box center [567, 23] width 14 height 22
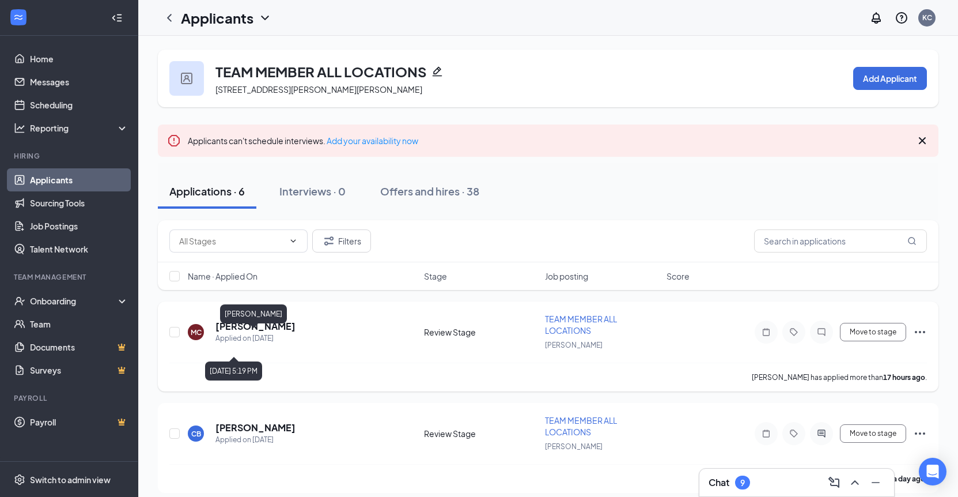
click at [232, 333] on h5 "michael coelho" at bounding box center [256, 326] width 80 height 13
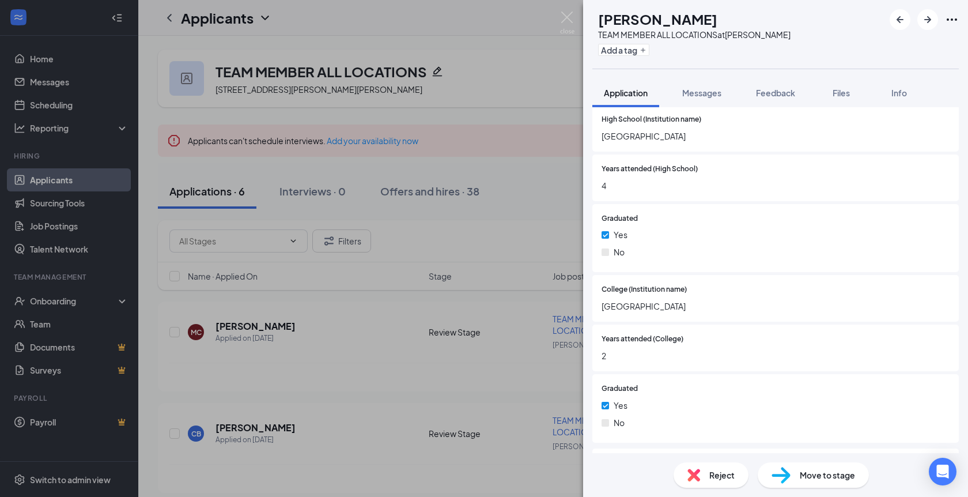
scroll to position [1704, 0]
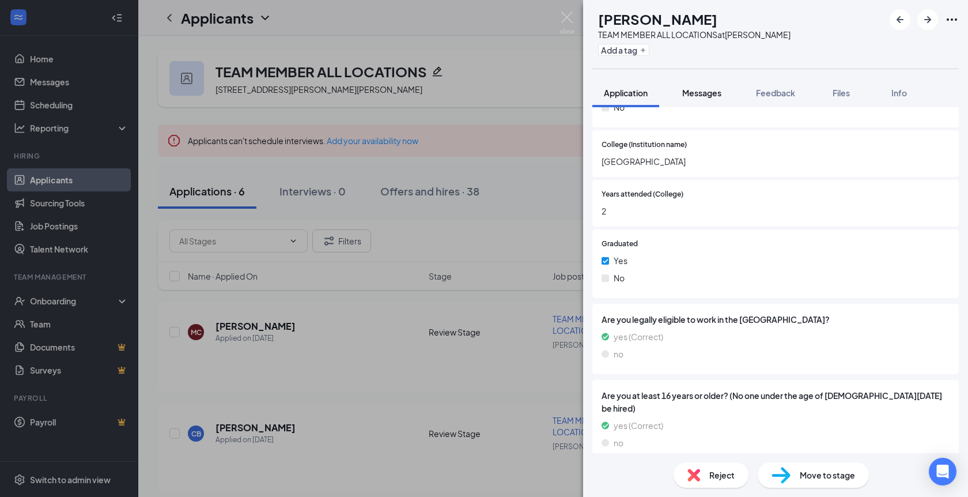
click at [677, 89] on button "Messages" at bounding box center [702, 92] width 62 height 29
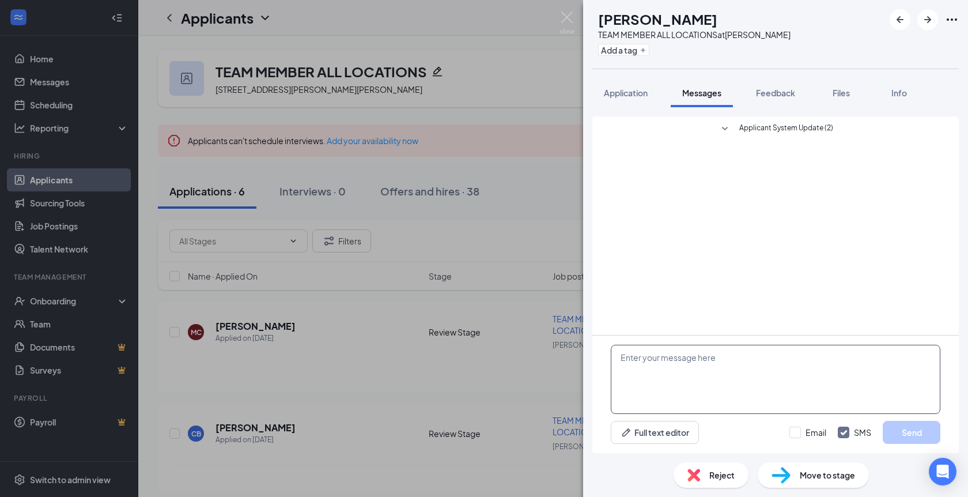
paste textarea "Hello THIS IS NOT A SPAM , This is [PERSON_NAME]’ Donuts reaching out in regard…"
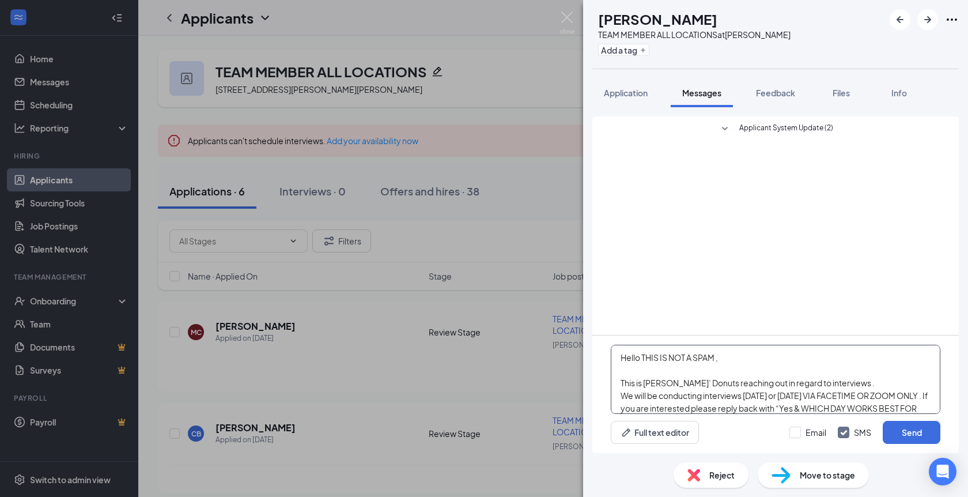
scroll to position [38, 0]
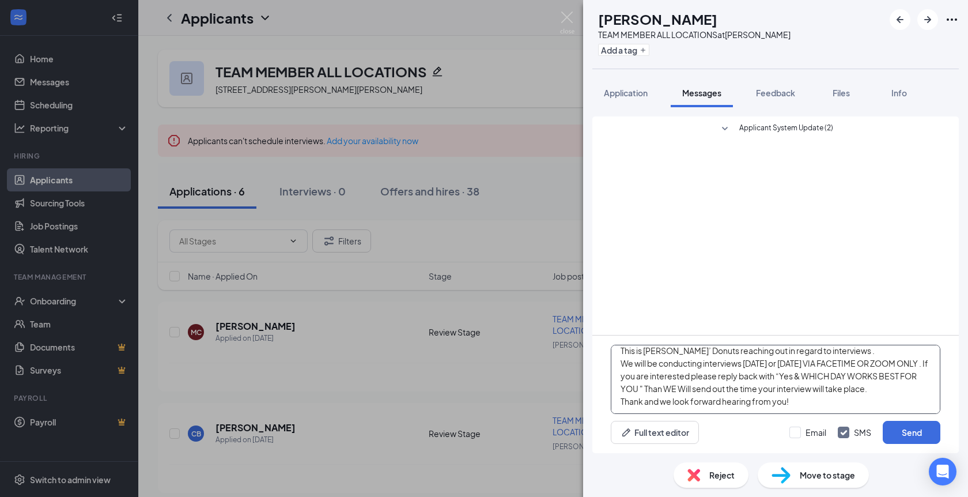
type textarea "Hello THIS IS NOT A SPAM , This is [PERSON_NAME]’ Donuts reaching out in regard…"
click at [822, 443] on div "Email SMS Send" at bounding box center [864, 432] width 151 height 23
click at [821, 432] on input "Email" at bounding box center [807, 432] width 37 height 12
checkbox input "true"
click at [916, 432] on button "Send" at bounding box center [912, 432] width 58 height 23
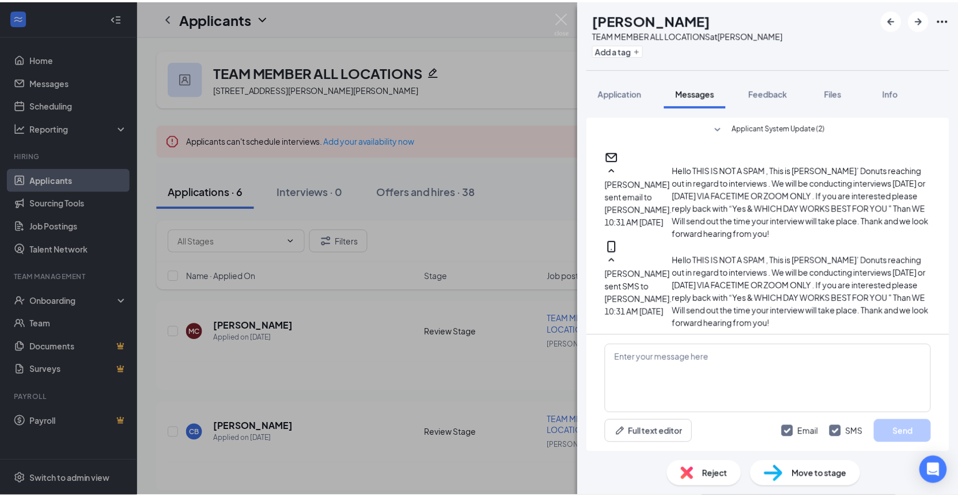
scroll to position [165, 0]
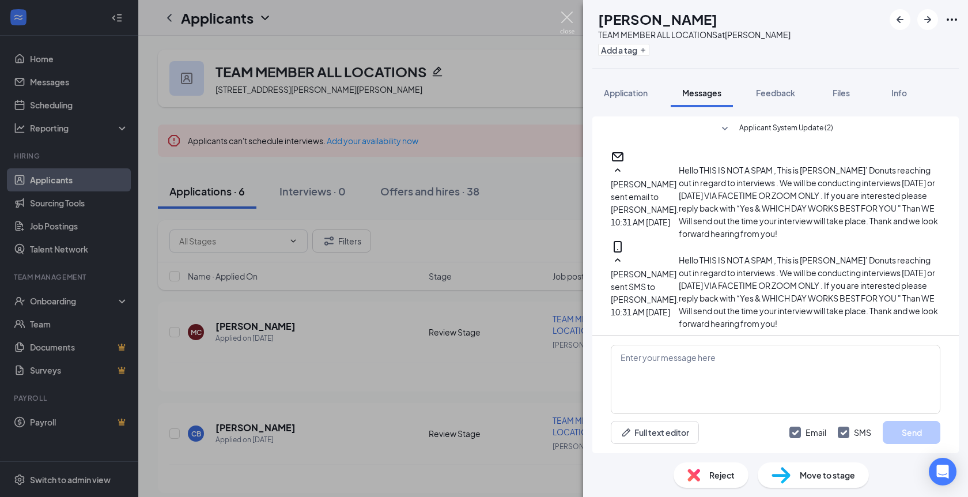
click at [571, 20] on img at bounding box center [567, 23] width 14 height 22
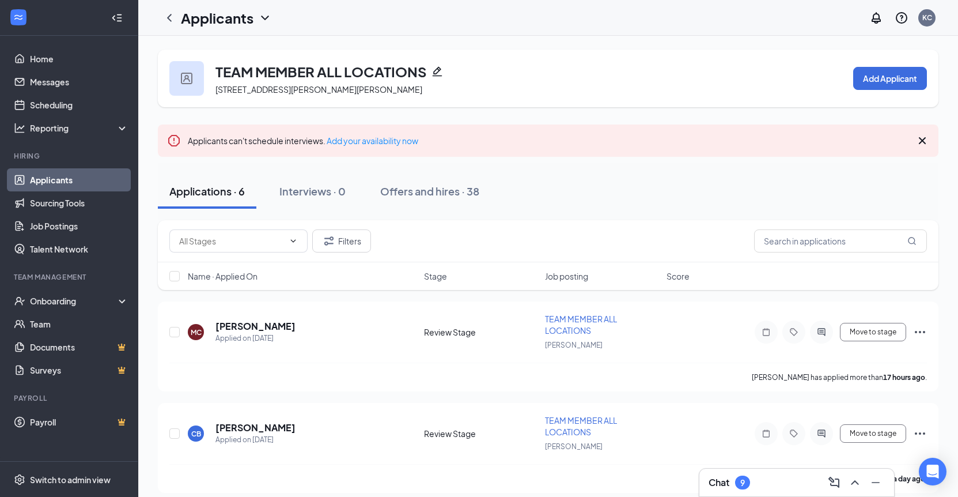
click at [776, 473] on div "Chat 9" at bounding box center [797, 483] width 195 height 28
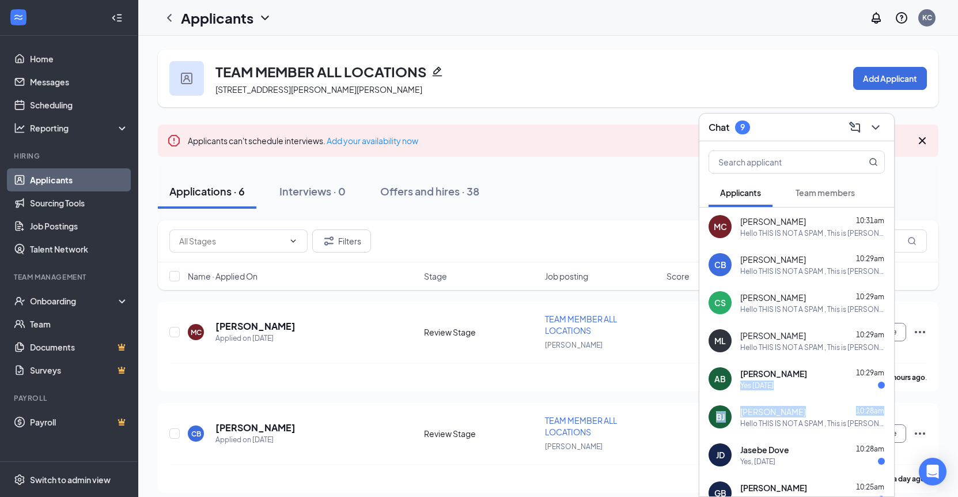
drag, startPoint x: 883, startPoint y: 366, endPoint x: 887, endPoint y: 406, distance: 40.5
click at [887, 406] on div "MC michael coelho 10:31am Hello THIS IS NOT A SPAM , This is Dunkin’ Donuts rea…" at bounding box center [797, 351] width 195 height 289
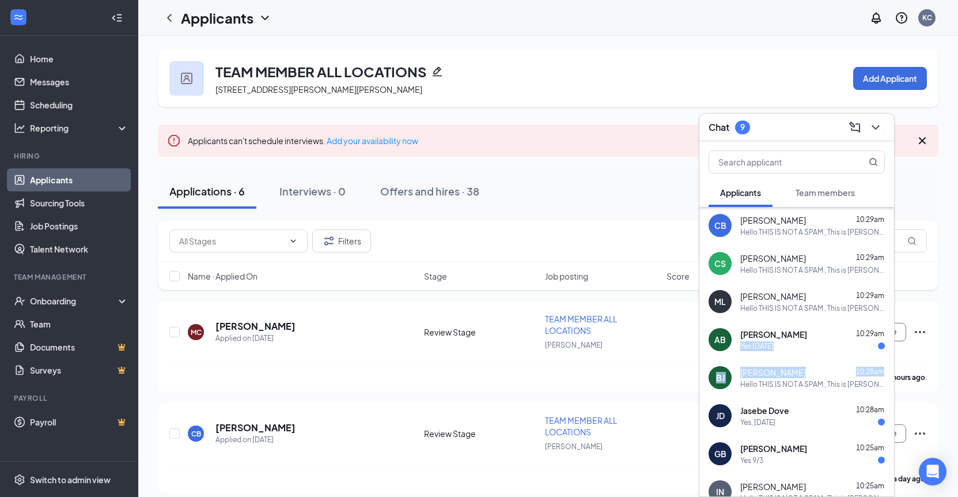
scroll to position [40, 0]
click at [798, 451] on span "Gerald Brower jr" at bounding box center [774, 447] width 67 height 12
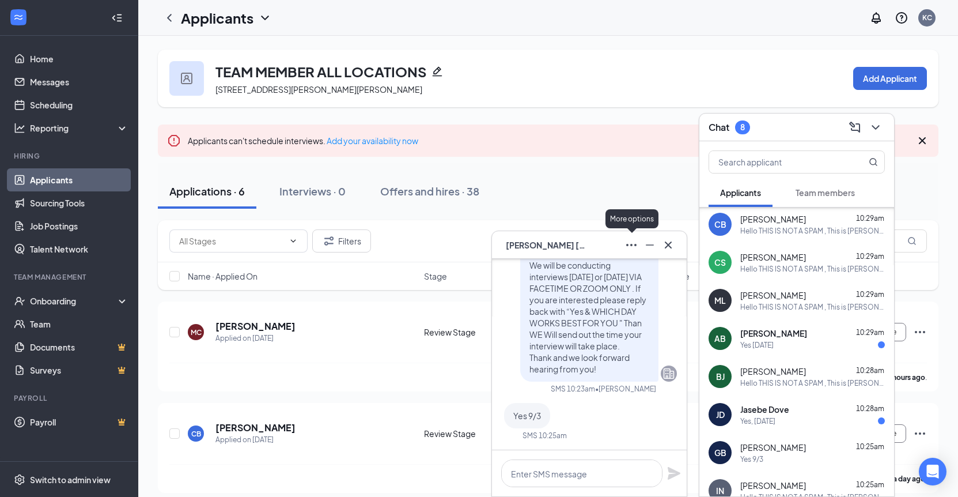
click at [626, 248] on icon "Ellipses" at bounding box center [632, 245] width 14 height 14
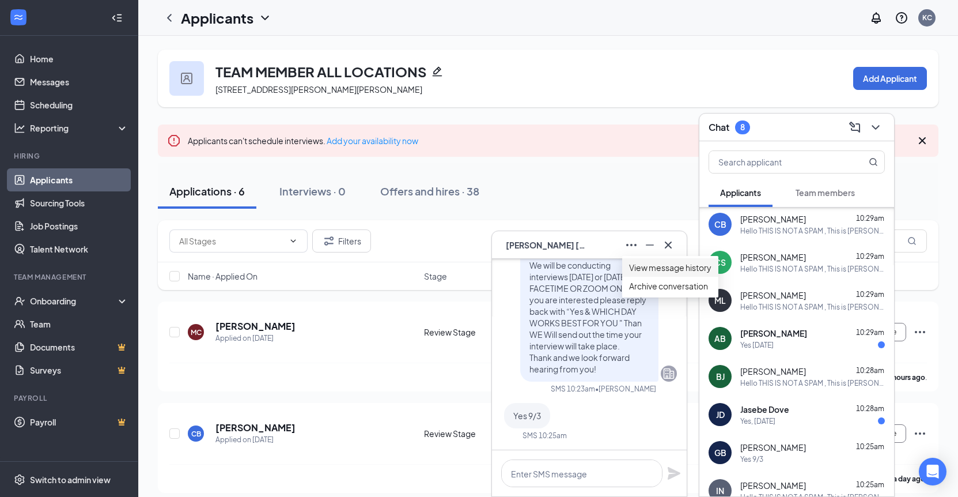
click at [639, 273] on link "View message history" at bounding box center [670, 267] width 82 height 13
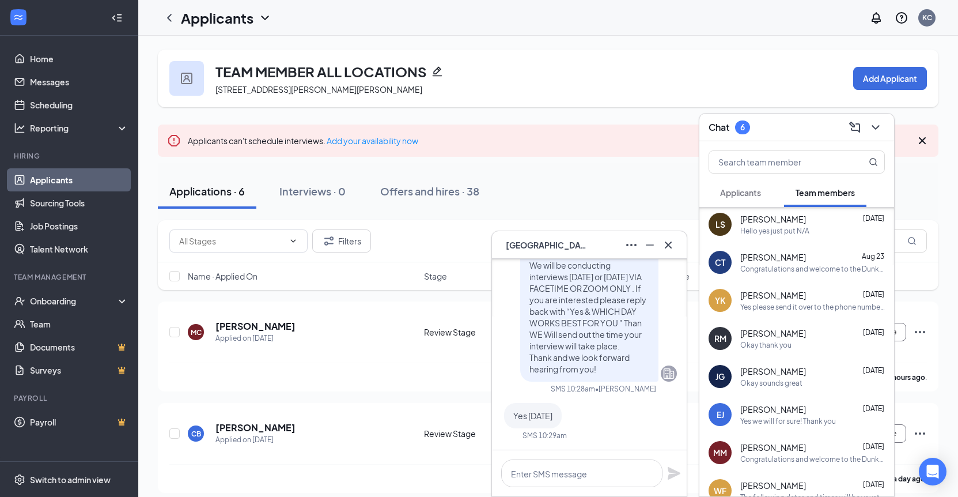
click at [738, 187] on div "Applicants" at bounding box center [740, 193] width 41 height 12
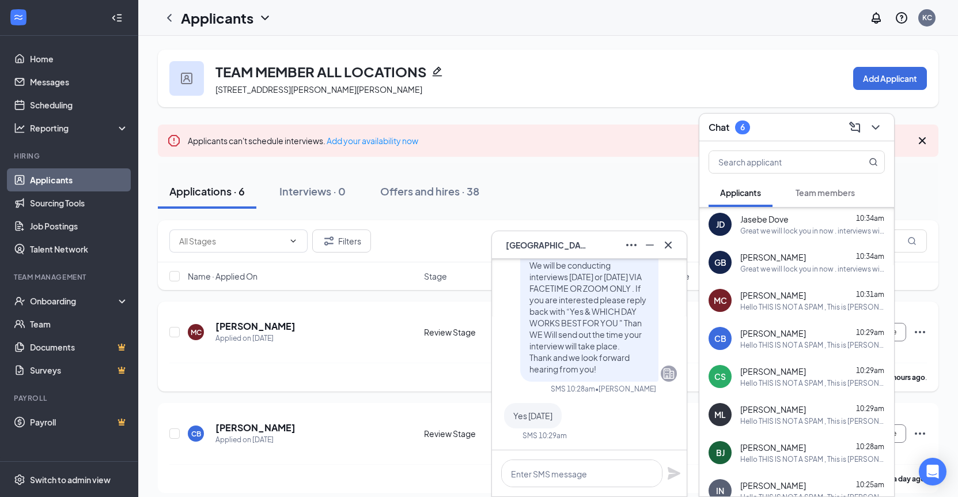
click at [896, 328] on div "MC michael coelho Applied on Aug 25 Review Stage TEAM MEMBER ALL LOCATIONS Jack…" at bounding box center [548, 338] width 758 height 50
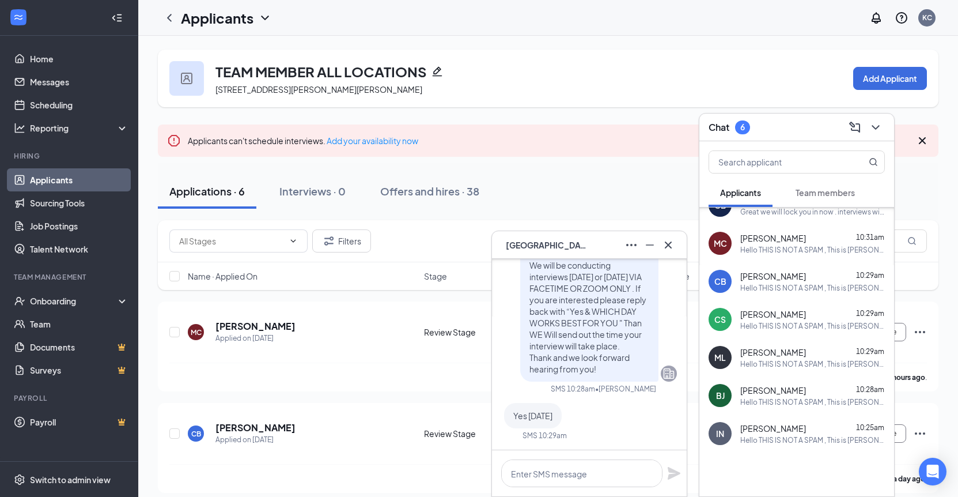
scroll to position [111, 0]
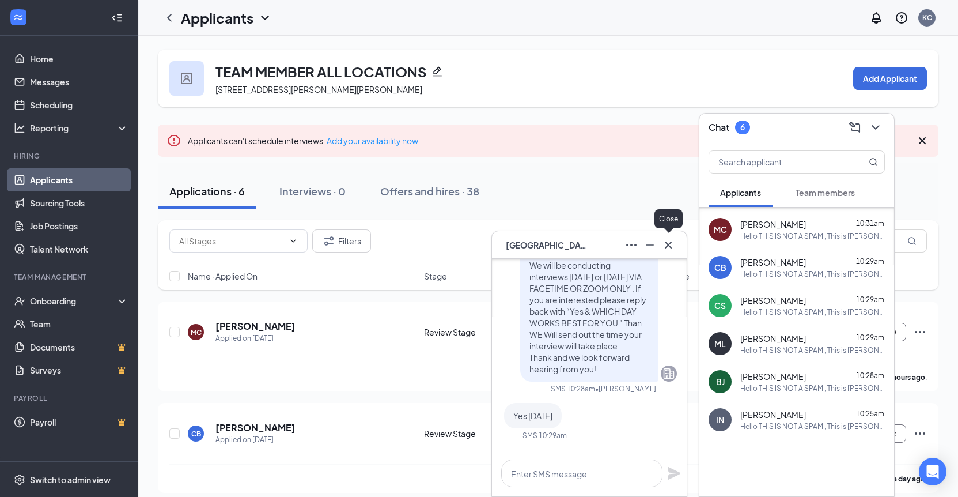
click at [670, 243] on icon "Cross" at bounding box center [668, 244] width 7 height 7
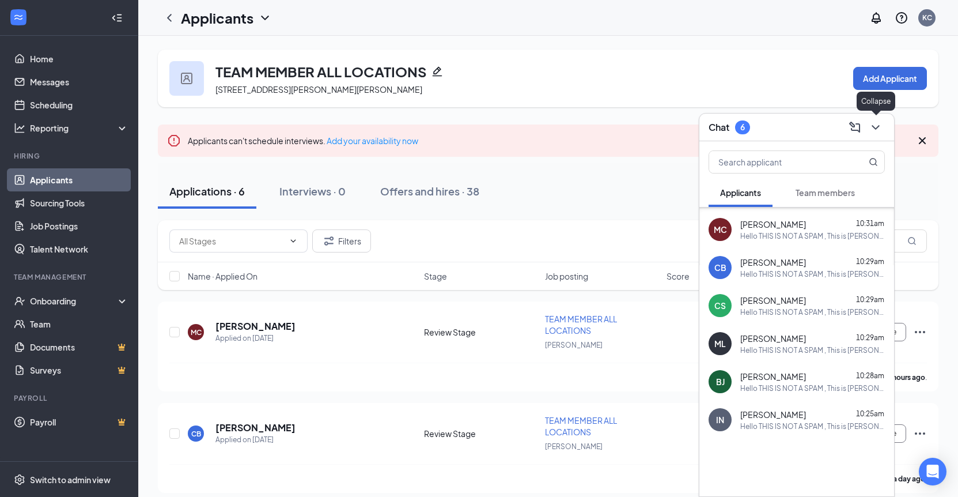
click at [874, 131] on icon "ChevronDown" at bounding box center [876, 127] width 14 height 14
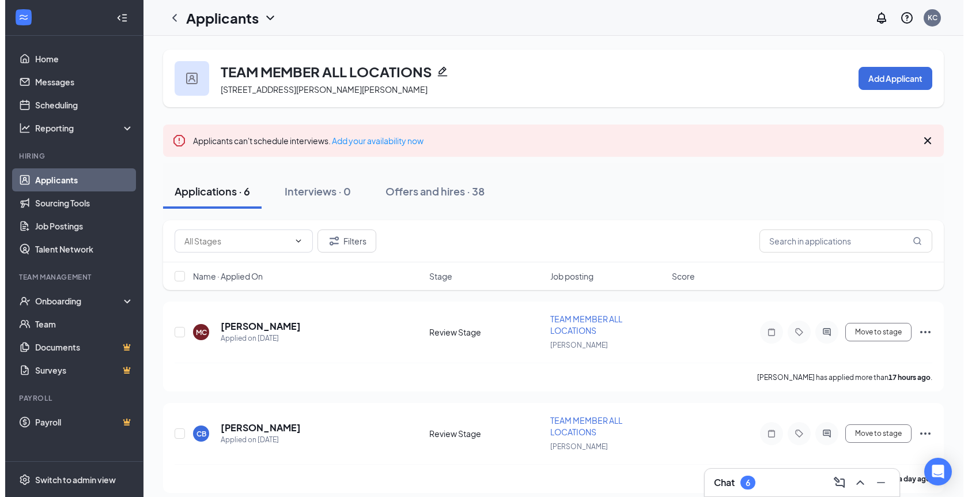
scroll to position [0, 0]
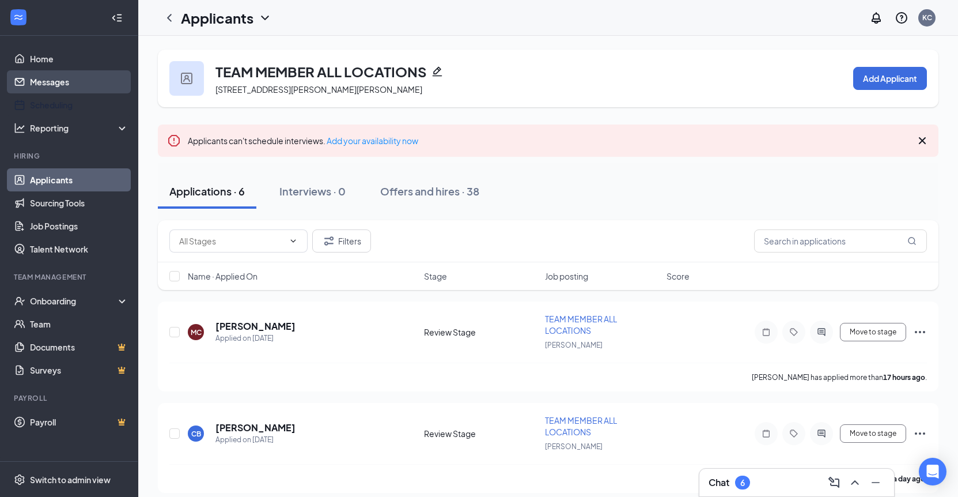
click at [75, 75] on link "Messages" at bounding box center [79, 81] width 99 height 23
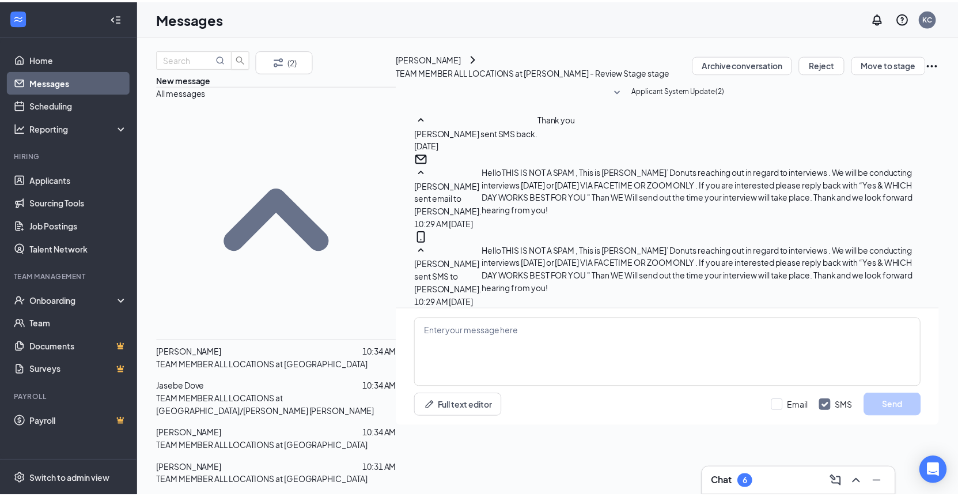
scroll to position [119, 0]
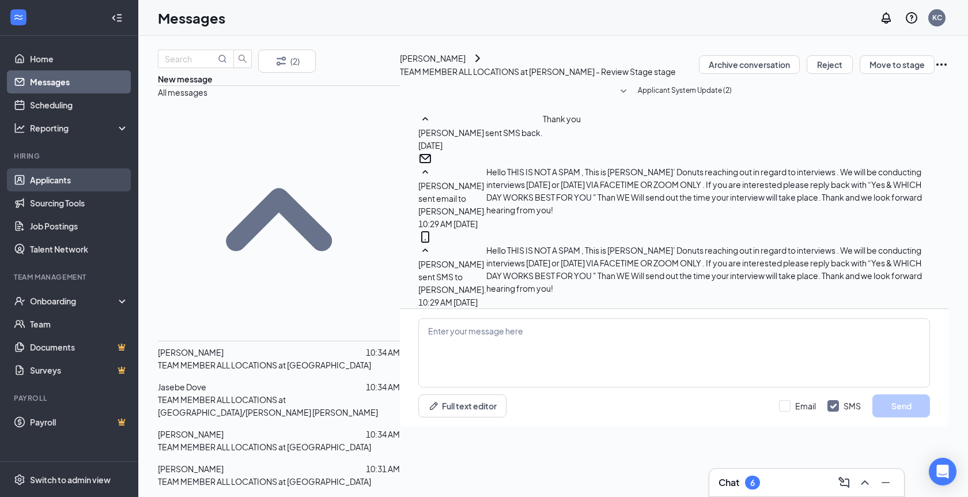
click at [69, 184] on link "Applicants" at bounding box center [79, 179] width 99 height 23
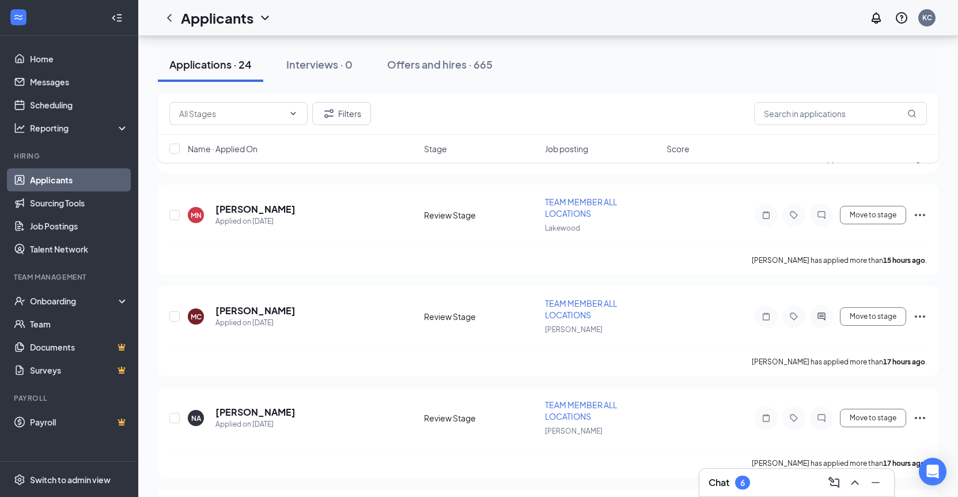
scroll to position [245, 0]
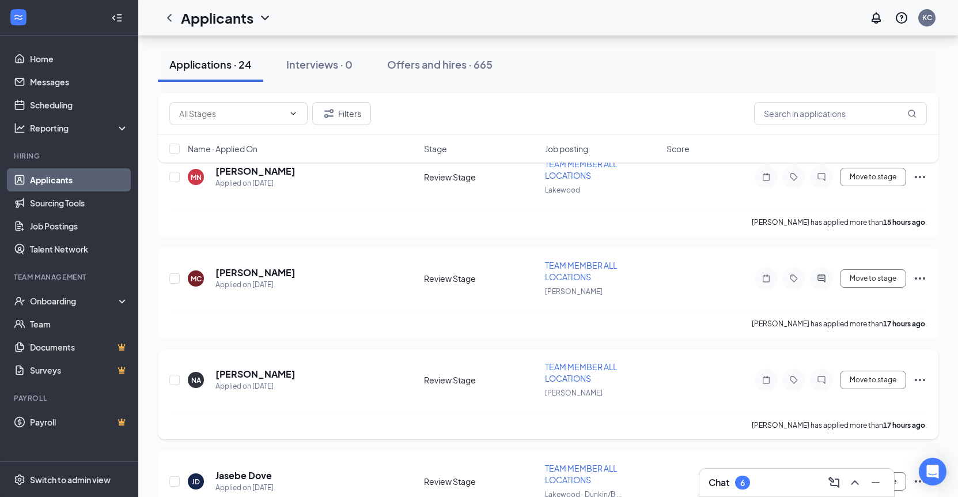
click at [558, 372] on div "TEAM MEMBER ALL LOCATIONS" at bounding box center [602, 372] width 115 height 23
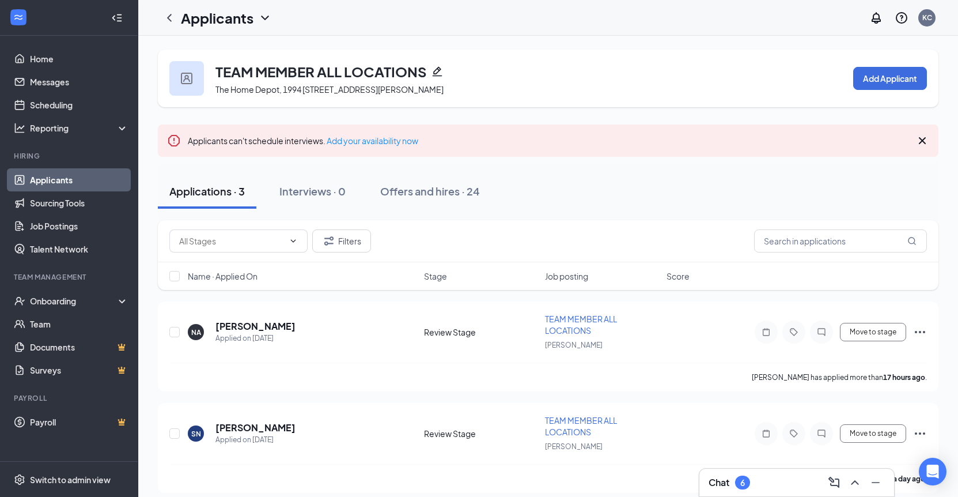
drag, startPoint x: 958, startPoint y: 111, endPoint x: 958, endPoint y: 123, distance: 12.7
click at [958, 123] on html "Home Messages Scheduling Reporting Hiring Applicants Sourcing Tools Job Posting…" at bounding box center [479, 248] width 958 height 497
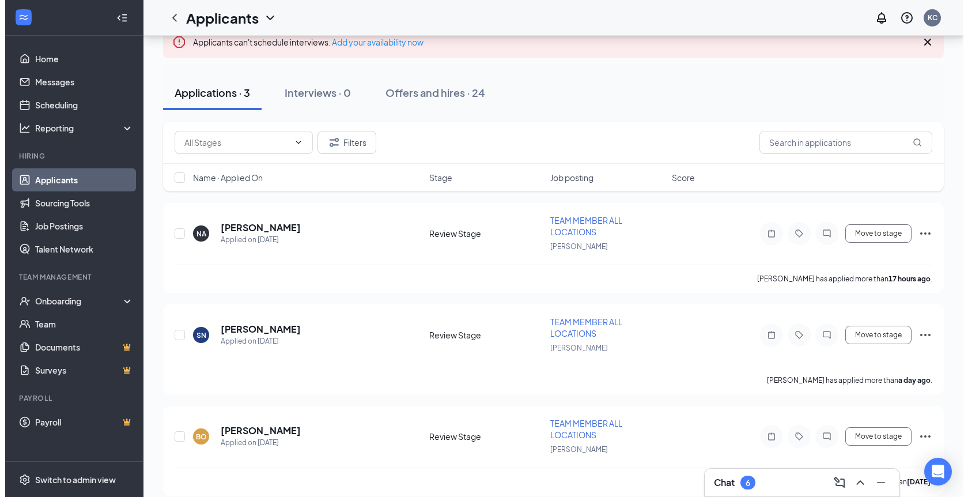
scroll to position [111, 0]
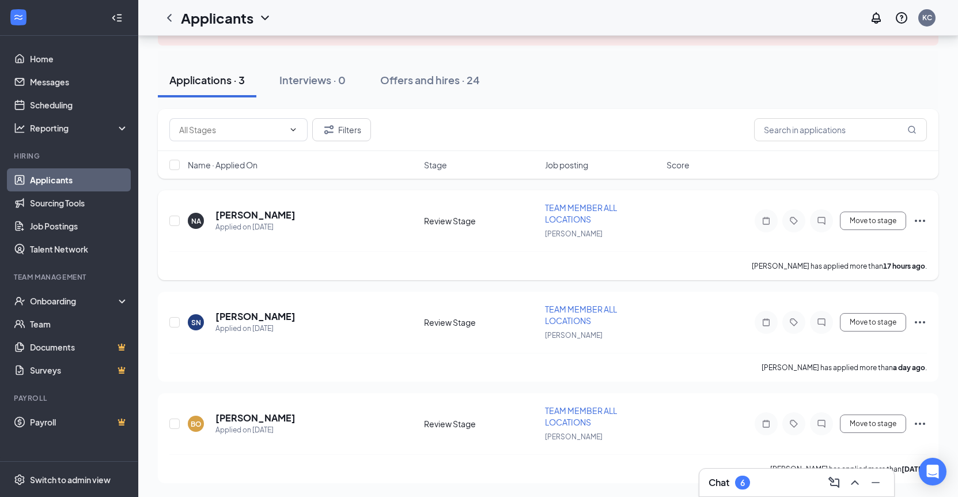
click at [214, 220] on div "NA Natalie Almeida Applied on Aug 25" at bounding box center [302, 221] width 229 height 24
click at [225, 216] on h5 "Natalie Almeida" at bounding box center [256, 215] width 80 height 13
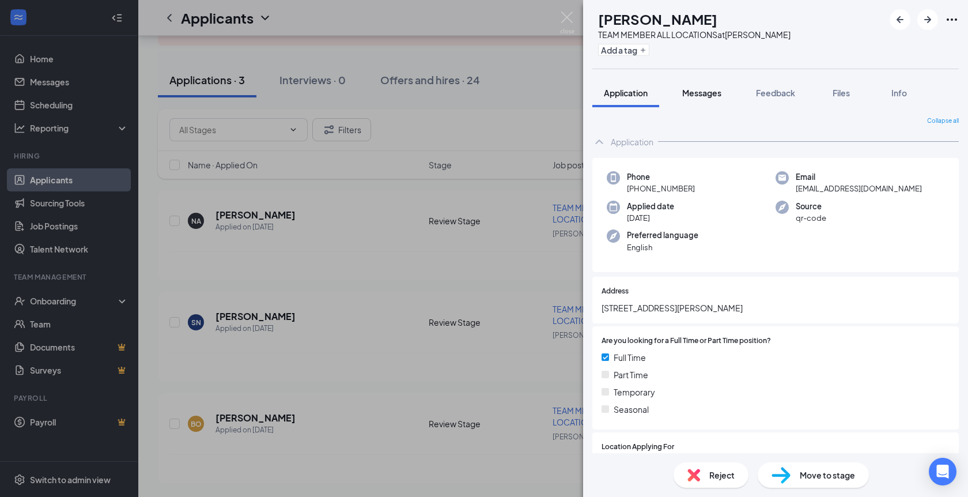
click at [712, 95] on span "Messages" at bounding box center [701, 93] width 39 height 10
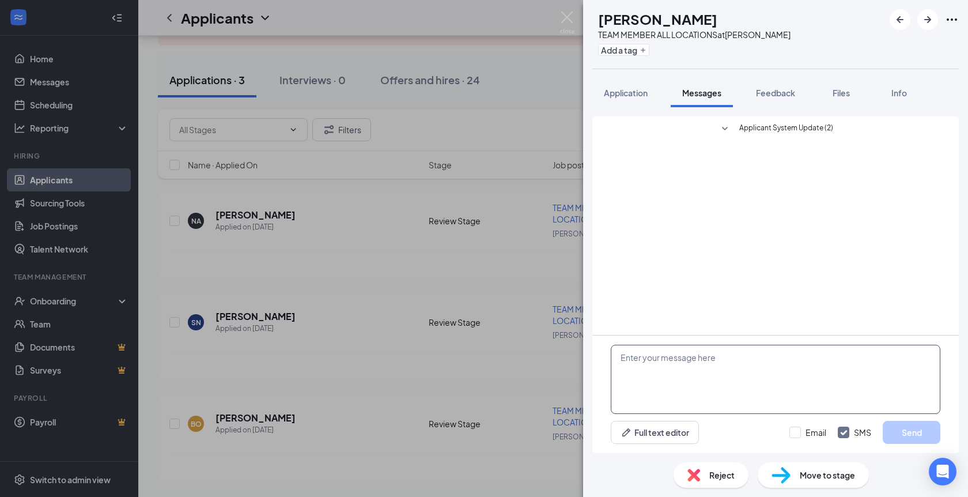
paste textarea "Hello THIS IS NOT A SPAM , This is [PERSON_NAME]’ Donuts reaching out in regard…"
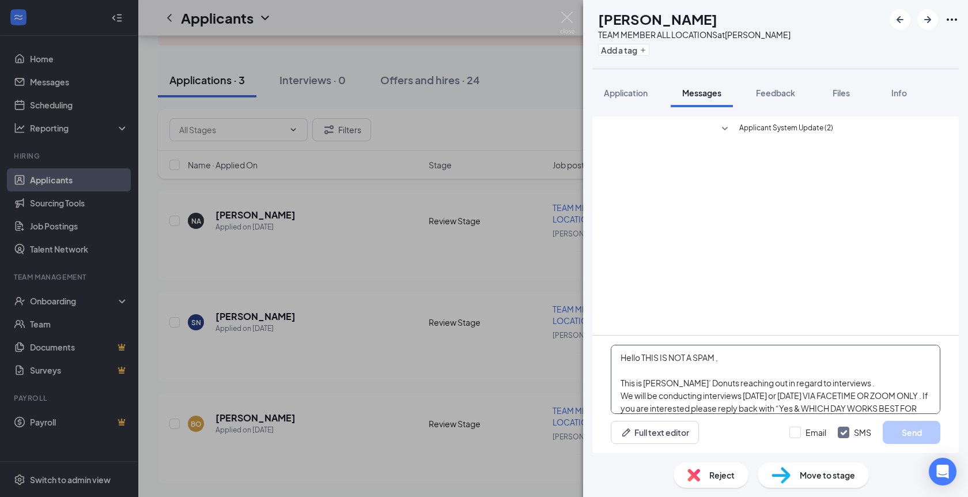
scroll to position [38, 0]
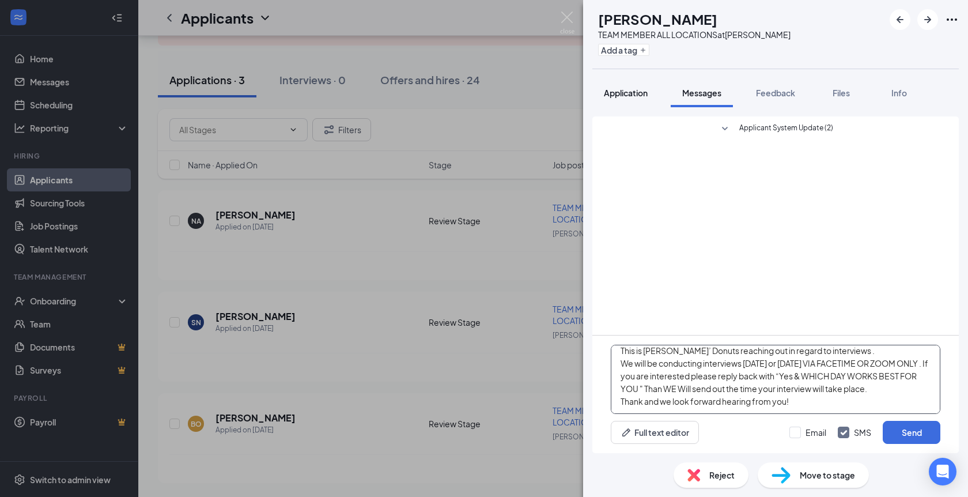
type textarea "Hello THIS IS NOT A SPAM , This is [PERSON_NAME]’ Donuts reaching out in regard…"
click at [632, 95] on span "Application" at bounding box center [626, 93] width 44 height 10
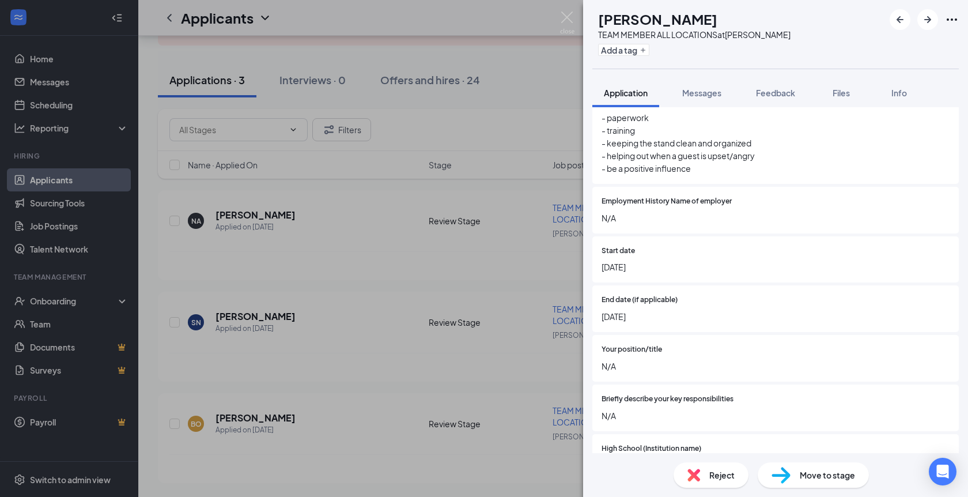
scroll to position [1323, 0]
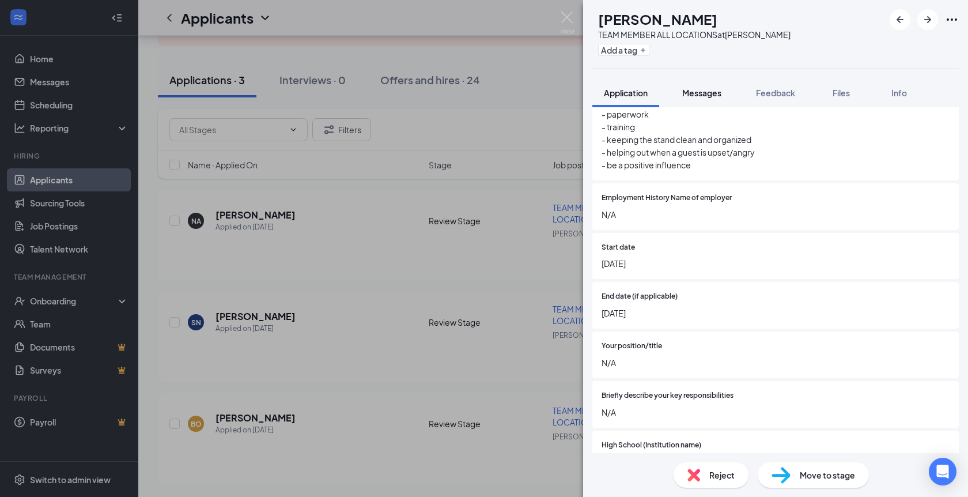
click at [700, 94] on span "Messages" at bounding box center [701, 93] width 39 height 10
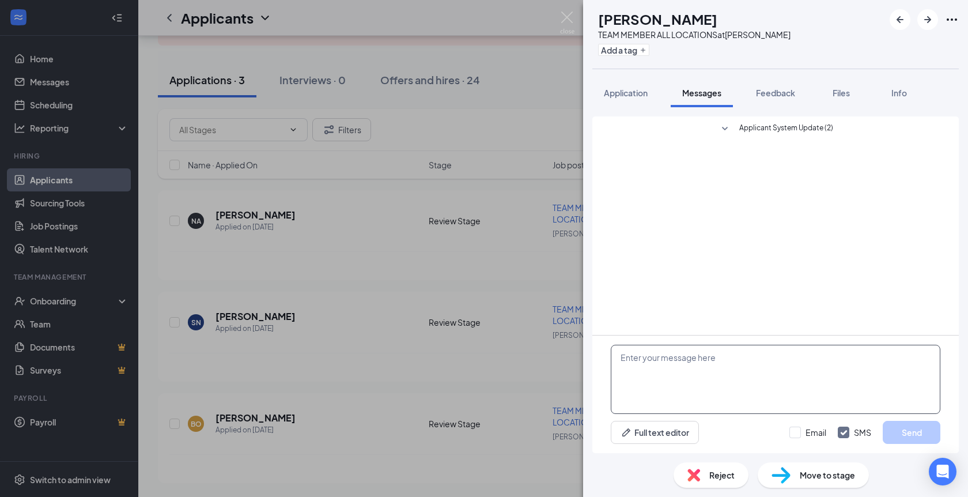
paste textarea "Hello THIS IS NOT A SPAM , This is [PERSON_NAME]’ Donuts reaching out in regard…"
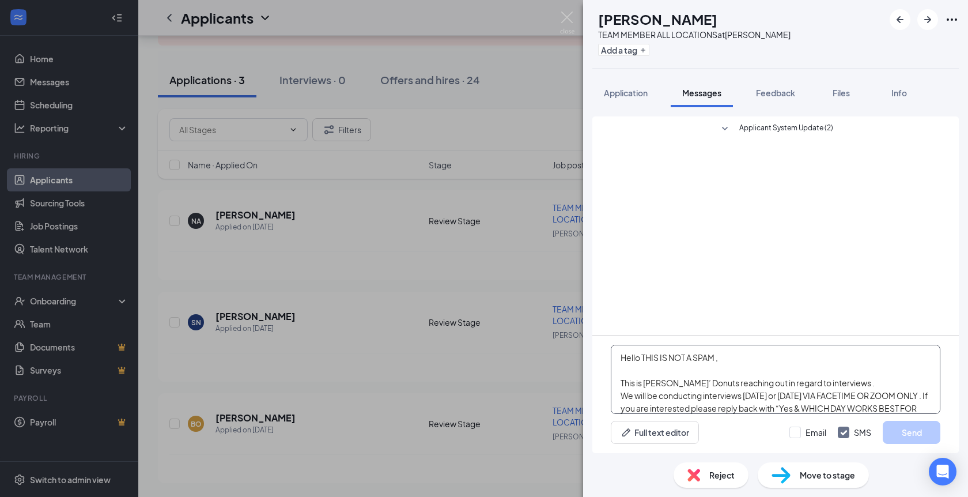
scroll to position [38, 0]
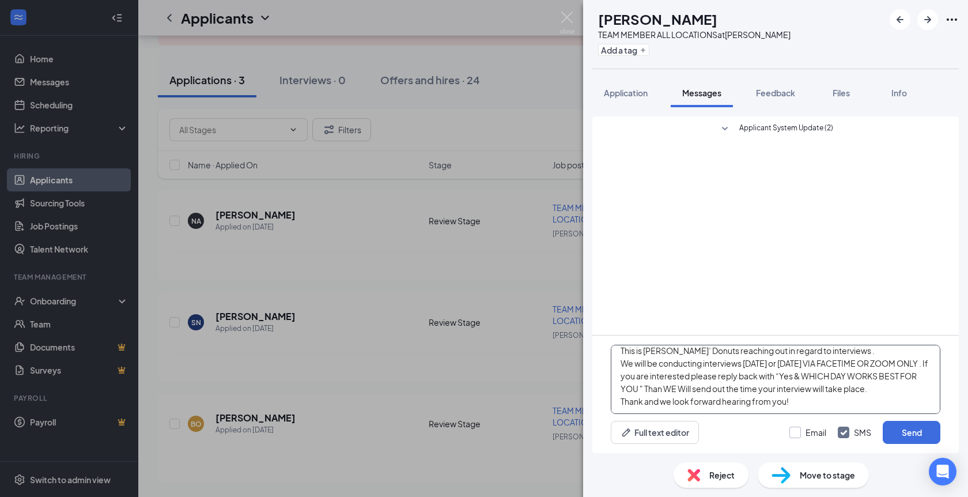
type textarea "Hello THIS IS NOT A SPAM , This is [PERSON_NAME]’ Donuts reaching out in regard…"
click at [801, 433] on input "Email" at bounding box center [807, 432] width 37 height 12
checkbox input "true"
click at [881, 433] on div "Email SMS Send" at bounding box center [864, 432] width 151 height 23
click at [898, 432] on button "Send" at bounding box center [912, 432] width 58 height 23
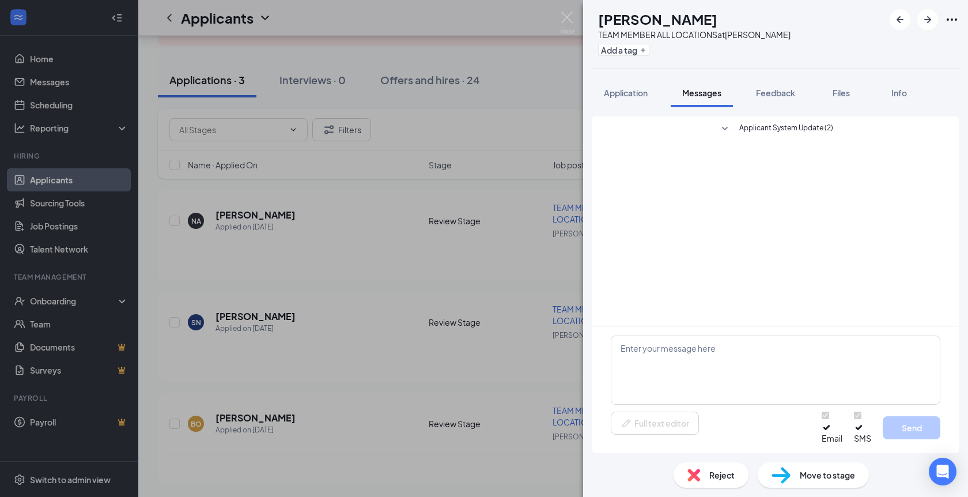
scroll to position [0, 0]
click at [571, 17] on img at bounding box center [567, 23] width 14 height 22
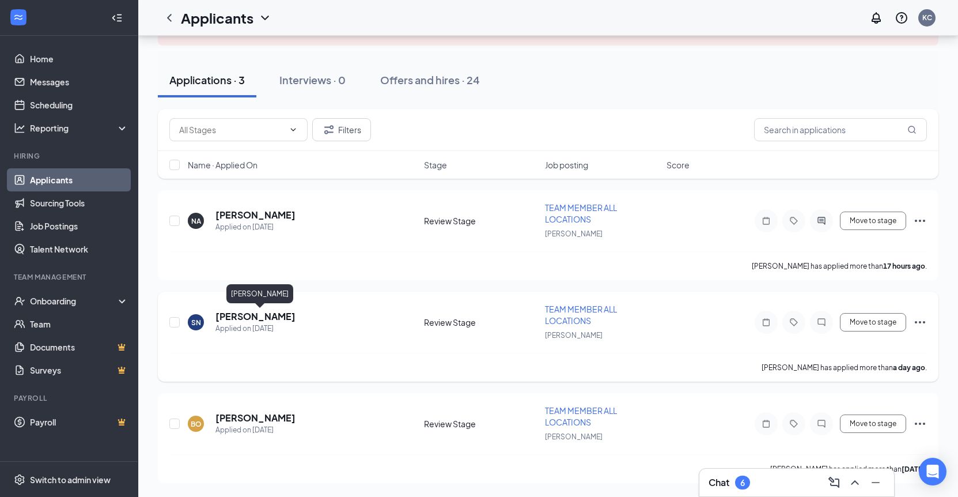
click at [251, 314] on h5 "Shayna Marshall Newman" at bounding box center [256, 316] width 80 height 13
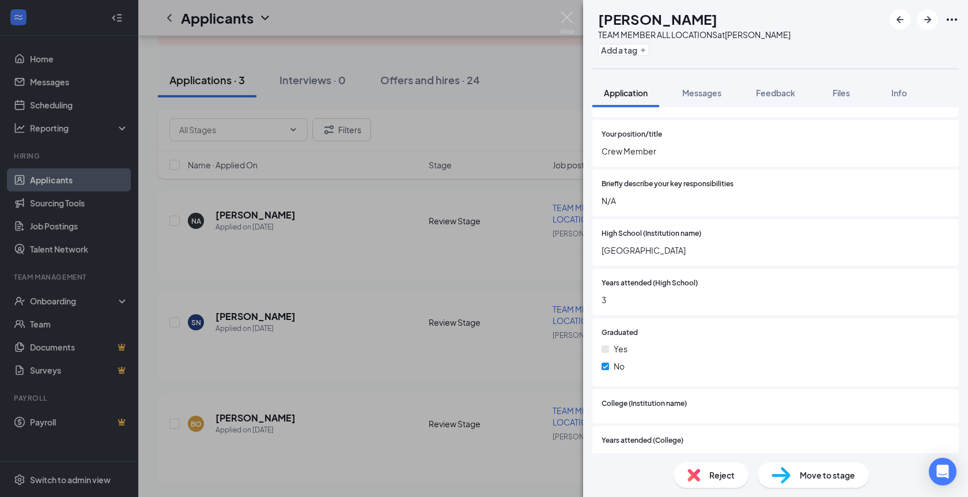
scroll to position [1427, 0]
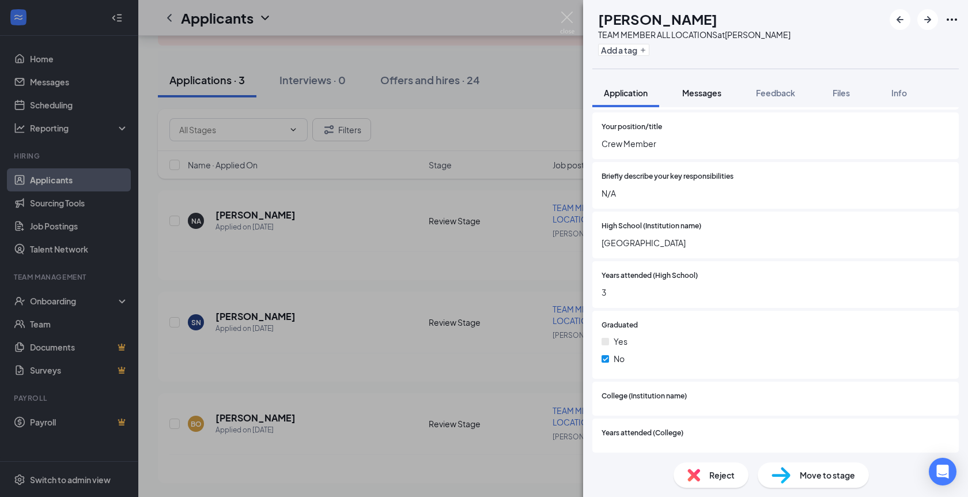
click at [712, 96] on span "Messages" at bounding box center [701, 93] width 39 height 10
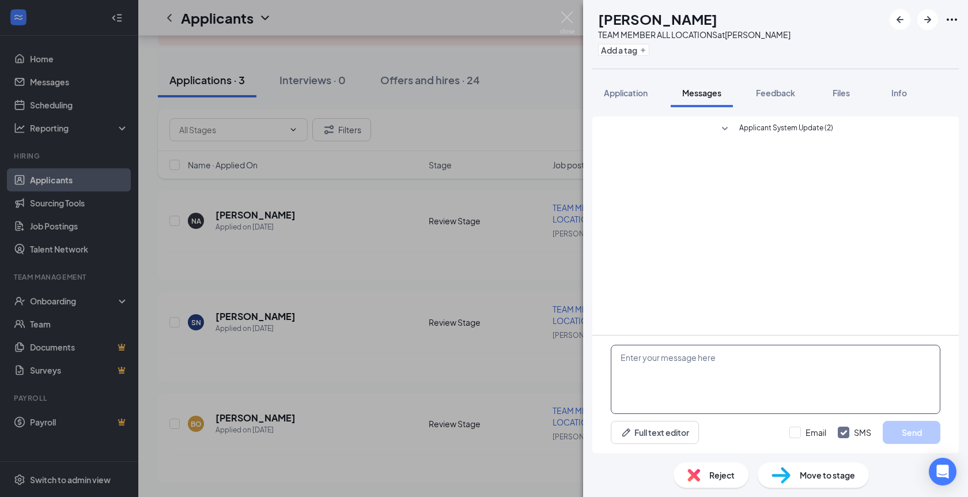
paste textarea "Hello THIS IS NOT A SPAM , This is [PERSON_NAME]’ Donuts reaching out in regard…"
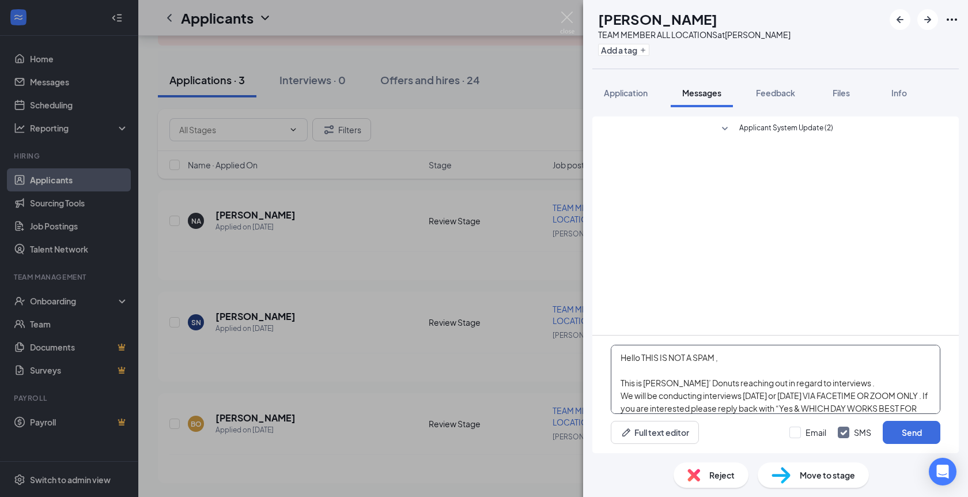
scroll to position [38, 0]
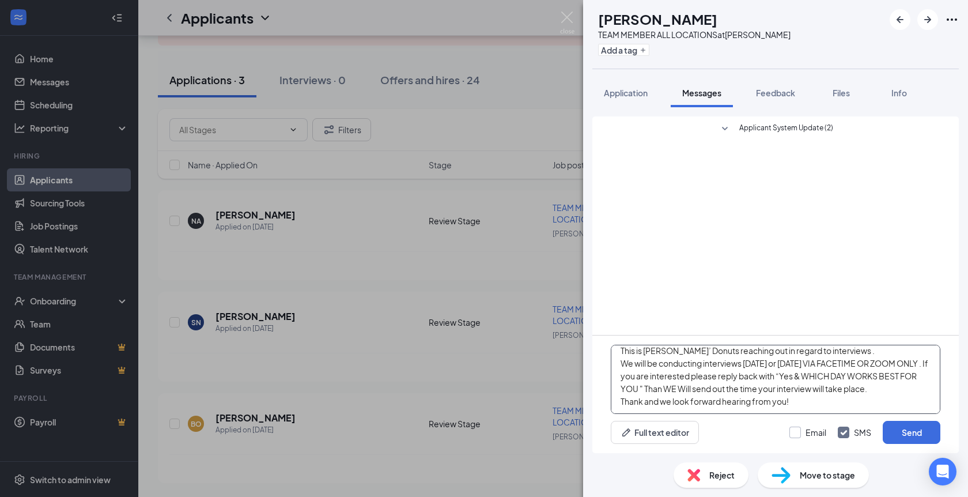
type textarea "Hello THIS IS NOT A SPAM , This is [PERSON_NAME]’ Donuts reaching out in regard…"
click at [817, 430] on input "Email" at bounding box center [807, 432] width 37 height 12
checkbox input "true"
click at [917, 432] on button "Send" at bounding box center [912, 432] width 58 height 23
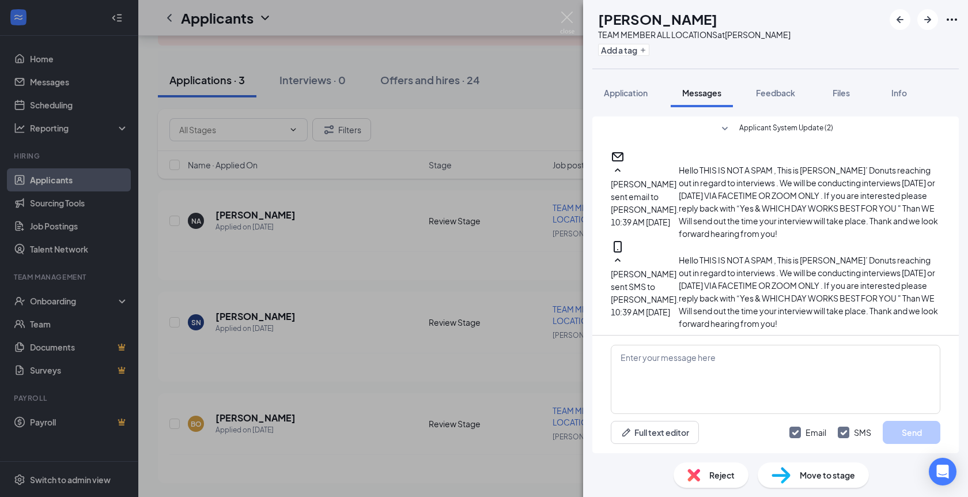
scroll to position [165, 0]
click at [563, 22] on img at bounding box center [567, 23] width 14 height 22
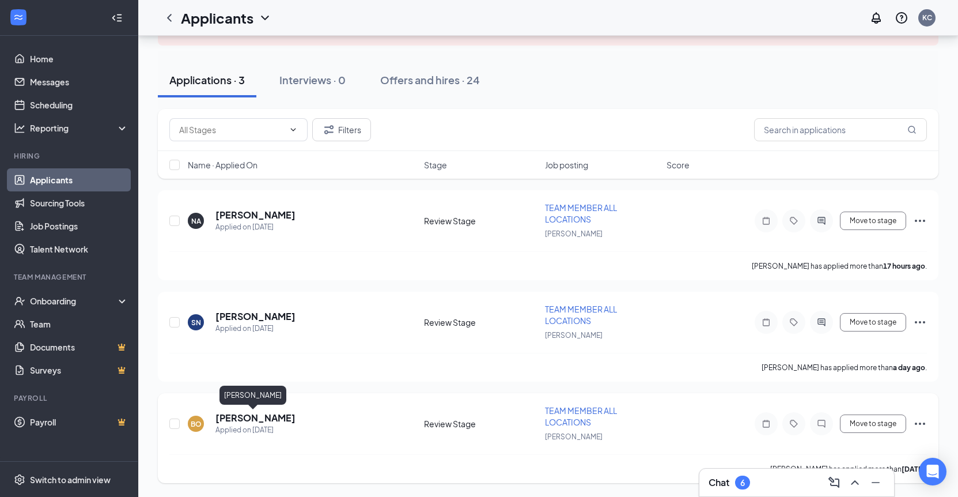
click at [239, 415] on h5 "Bobby Ortega" at bounding box center [256, 417] width 80 height 13
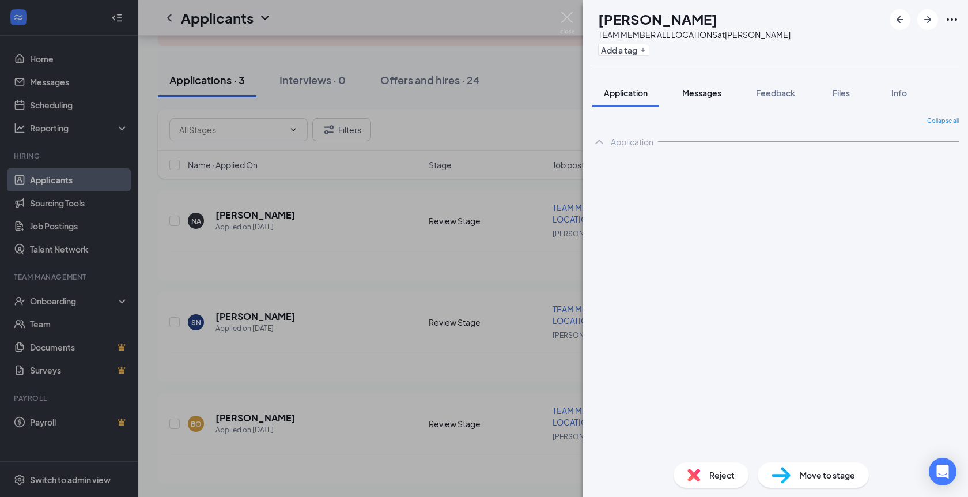
click at [717, 96] on span "Messages" at bounding box center [701, 93] width 39 height 10
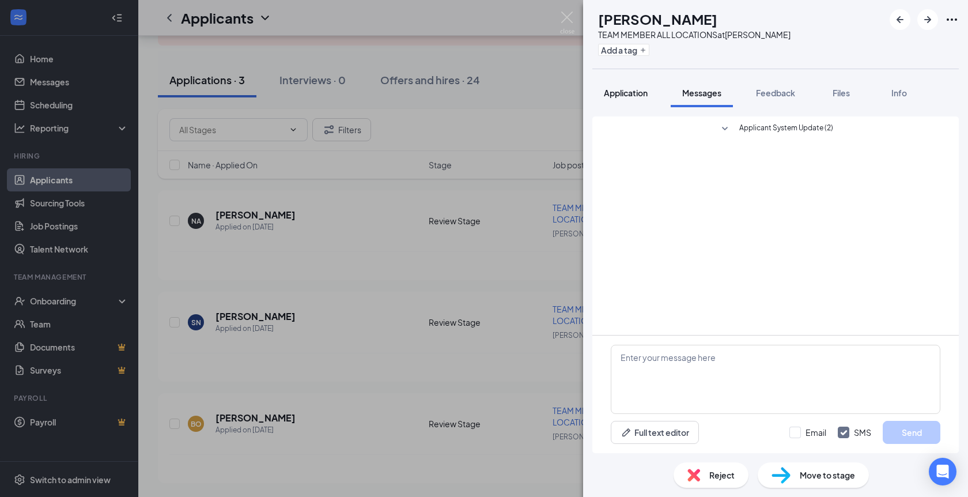
click at [634, 101] on button "Application" at bounding box center [625, 92] width 67 height 29
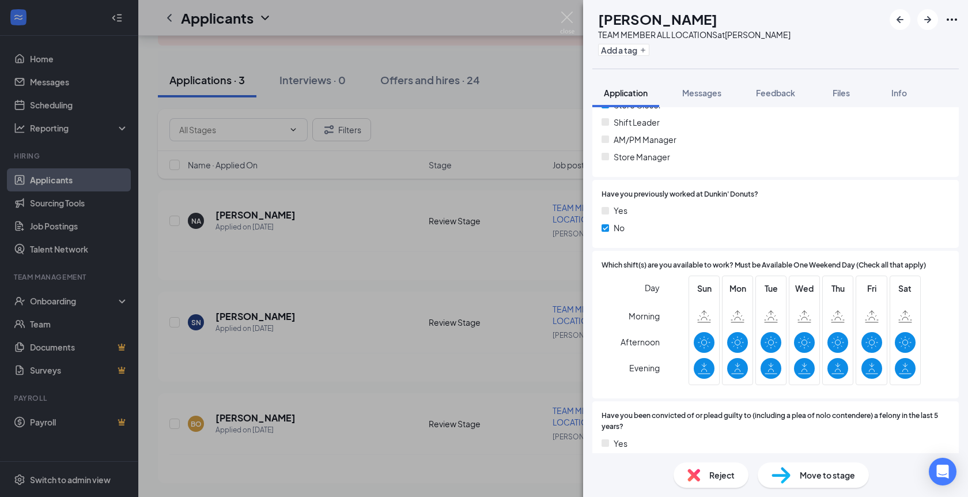
scroll to position [545, 0]
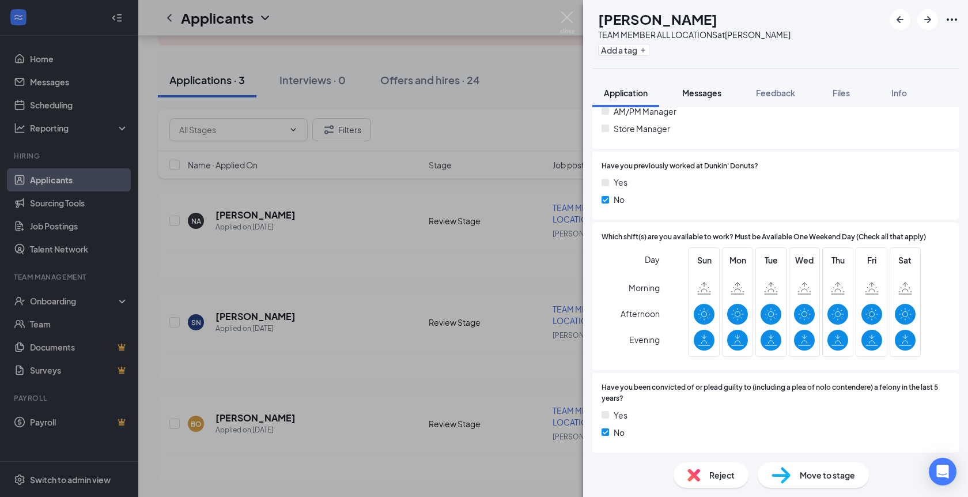
click at [708, 94] on span "Messages" at bounding box center [701, 93] width 39 height 10
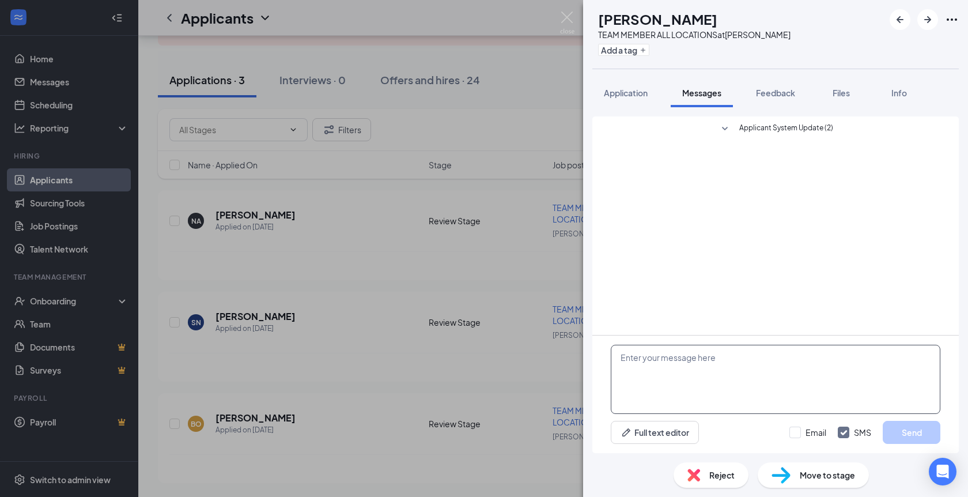
paste textarea "Hello THIS IS NOT A SPAM , This is [PERSON_NAME]’ Donuts reaching out in regard…"
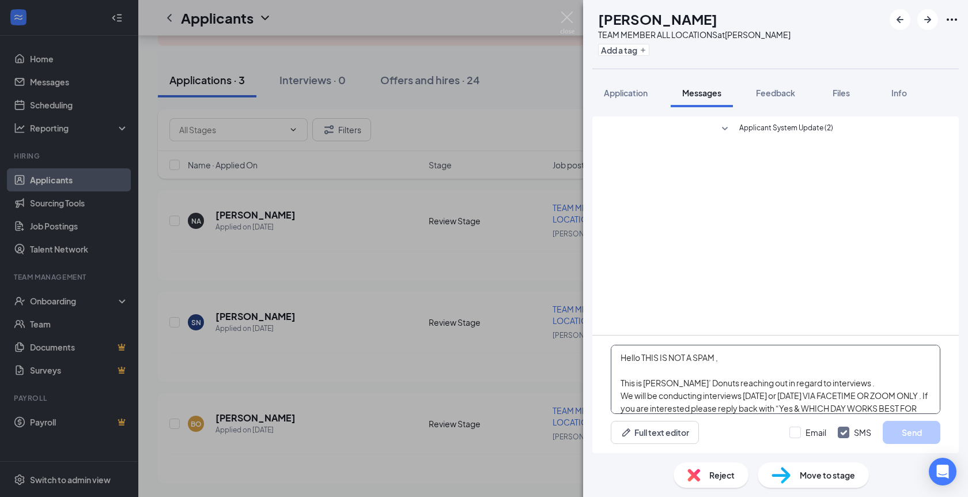
scroll to position [38, 0]
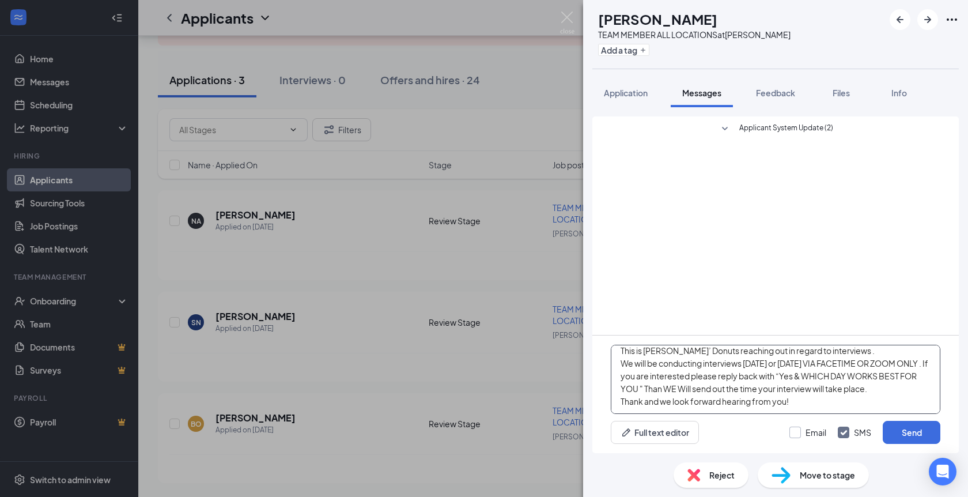
type textarea "Hello THIS IS NOT A SPAM , This is [PERSON_NAME]’ Donuts reaching out in regard…"
click at [820, 432] on input "Email" at bounding box center [807, 432] width 37 height 12
checkbox input "true"
click at [899, 428] on button "Send" at bounding box center [912, 432] width 58 height 23
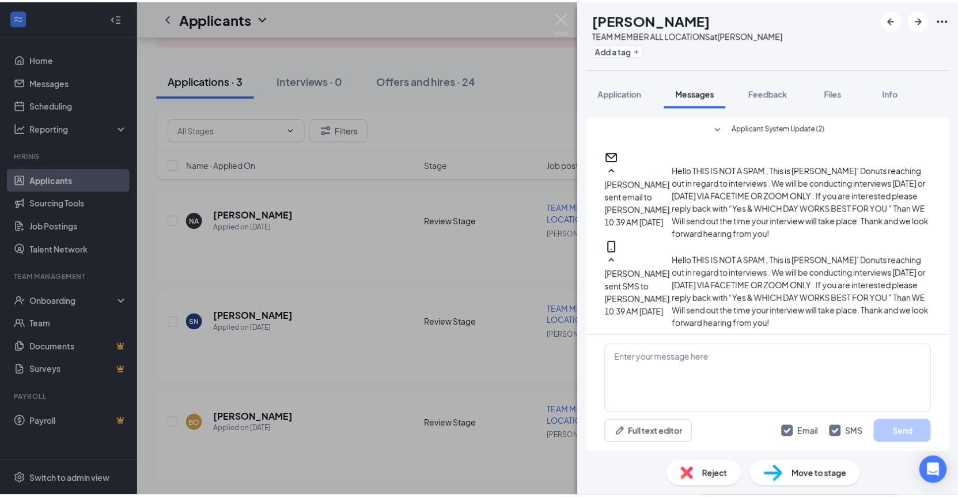
scroll to position [0, 0]
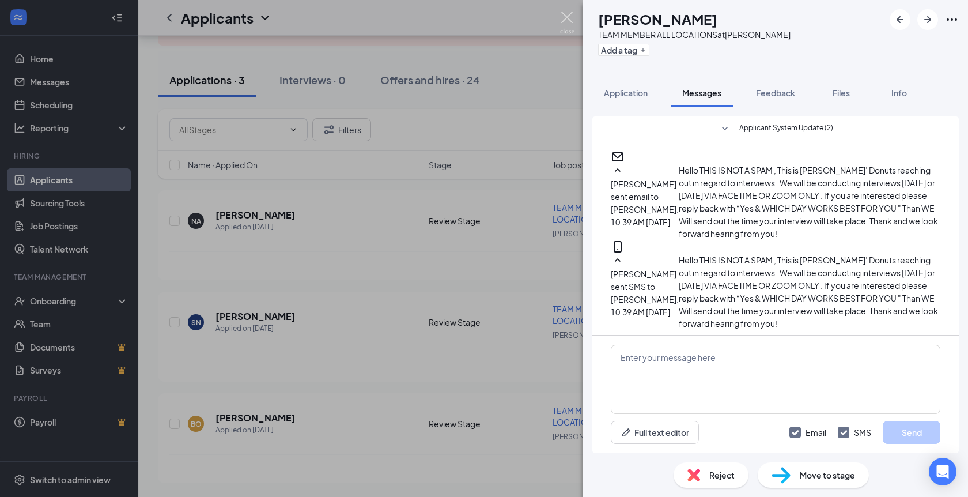
click at [570, 18] on img at bounding box center [567, 23] width 14 height 22
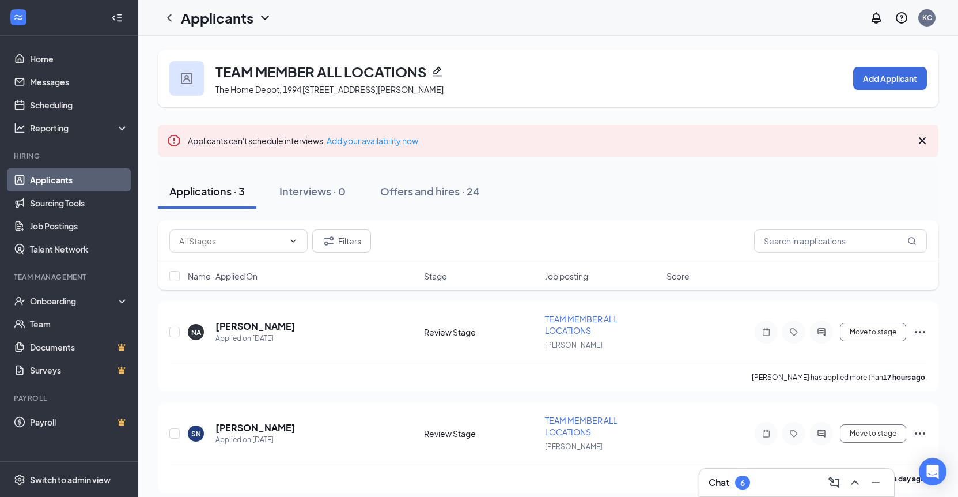
click at [921, 143] on icon "Cross" at bounding box center [923, 141] width 14 height 14
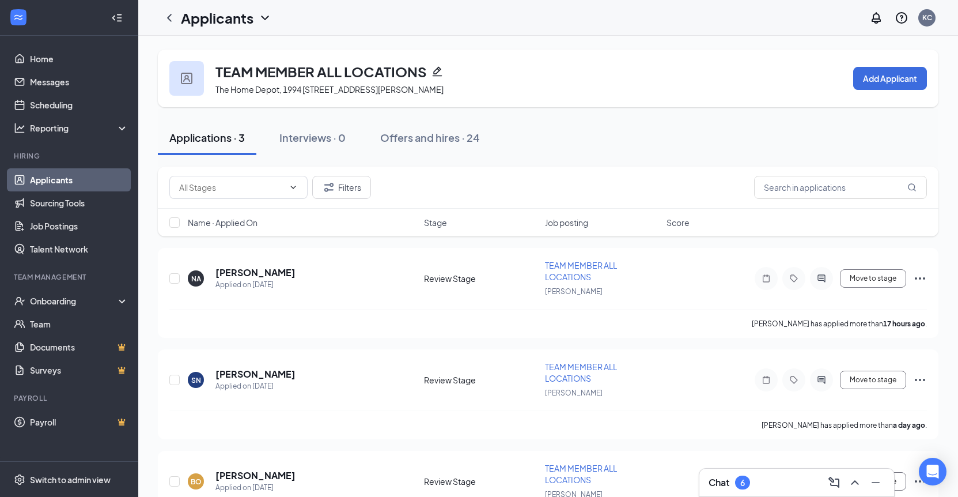
scroll to position [58, 0]
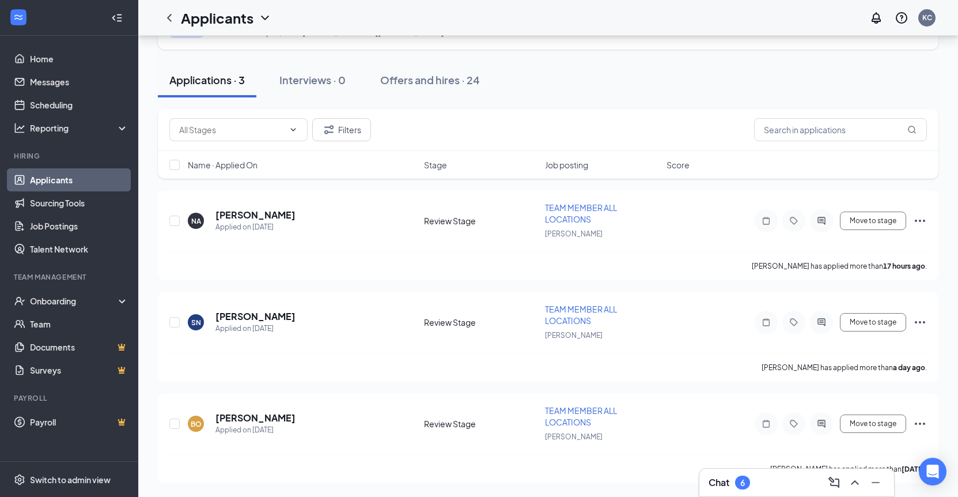
click at [72, 181] on link "Applicants" at bounding box center [79, 179] width 99 height 23
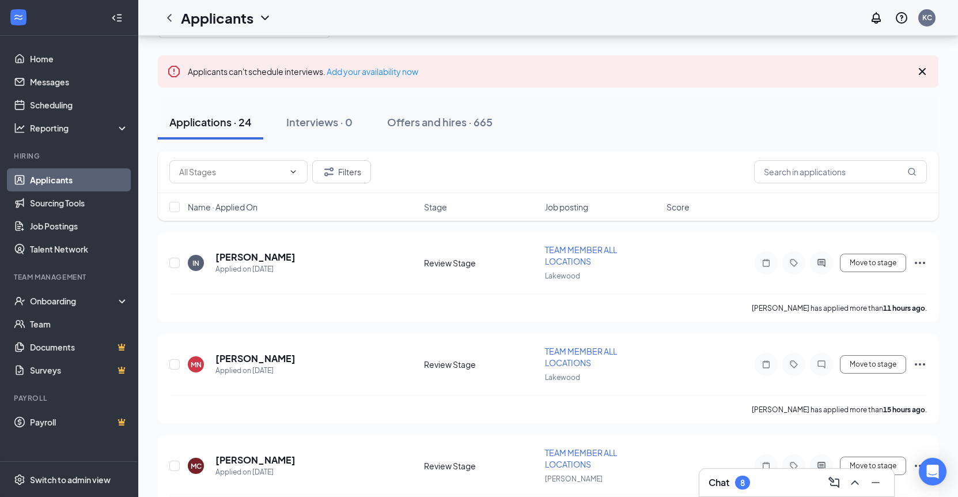
click at [783, 480] on div "Chat 8" at bounding box center [797, 482] width 176 height 18
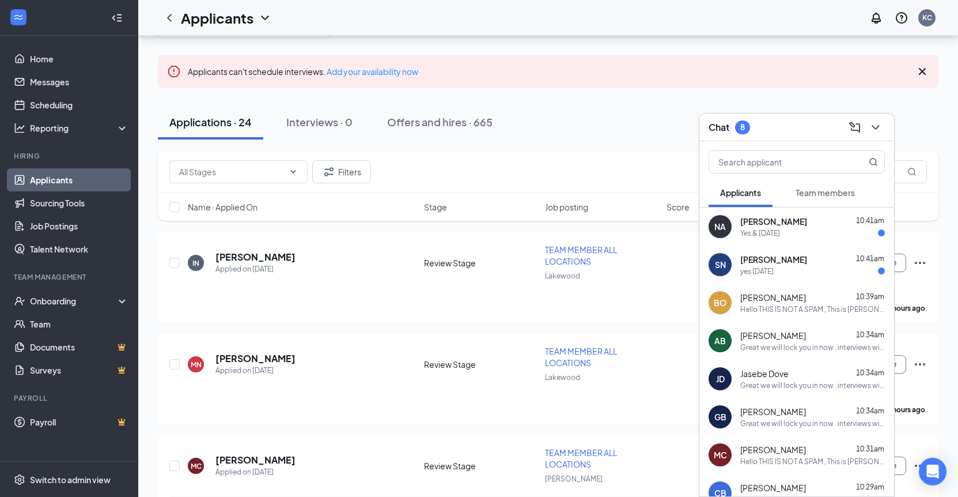
click at [765, 337] on span "alexandria balo" at bounding box center [774, 336] width 66 height 12
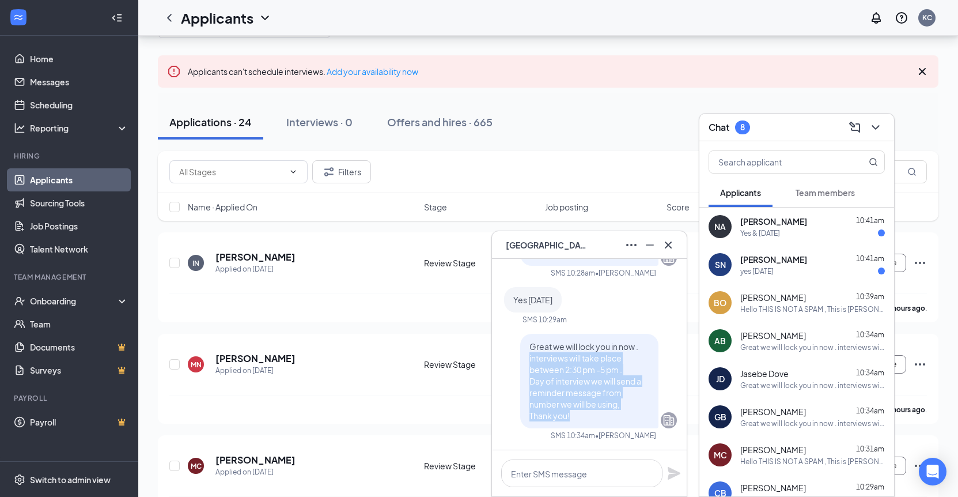
drag, startPoint x: 590, startPoint y: 420, endPoint x: 529, endPoint y: 355, distance: 88.5
click at [529, 355] on div "Great we will lock you in now . interviews will take place between 2:30 pm -5 p…" at bounding box center [589, 381] width 138 height 95
drag, startPoint x: 537, startPoint y: 353, endPoint x: 579, endPoint y: 415, distance: 74.8
click at [579, 415] on p "Great we will lock you in now . interviews will take place between 2:30 pm -5 p…" at bounding box center [590, 381] width 120 height 81
copy span "Great we will lock you in now . interviews will take place between 2:30 pm -5 p…"
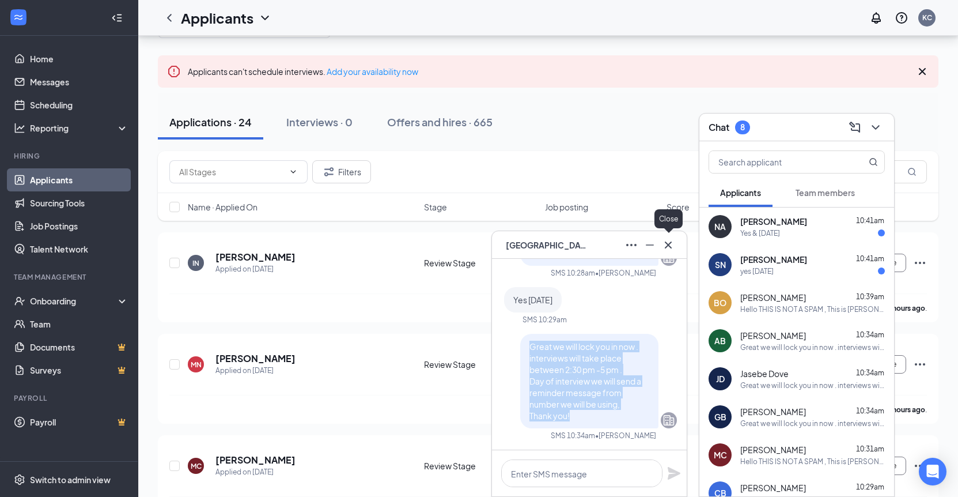
click at [670, 241] on icon "Cross" at bounding box center [669, 245] width 14 height 14
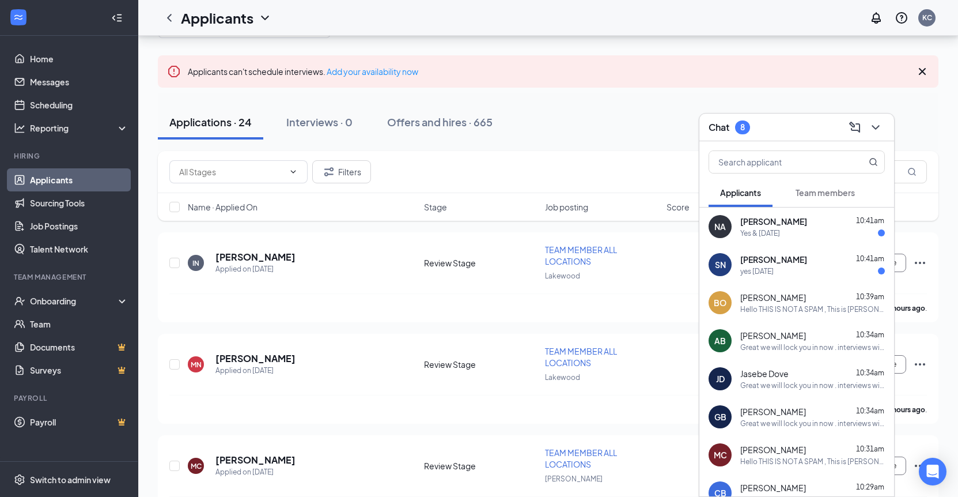
click at [757, 263] on span "Shayna Marshall Newman" at bounding box center [774, 260] width 67 height 12
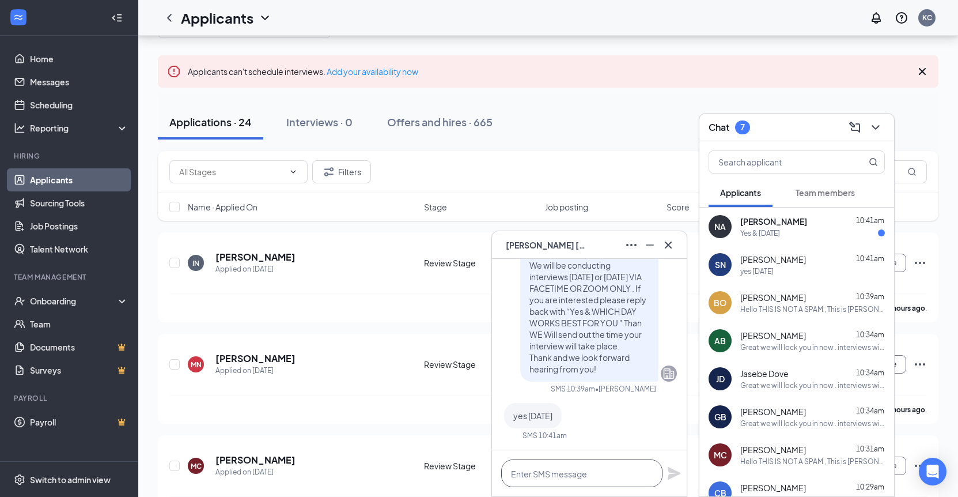
paste textarea "Great we will lock you in now . interviews will take place between 2:30 pm -5 p…"
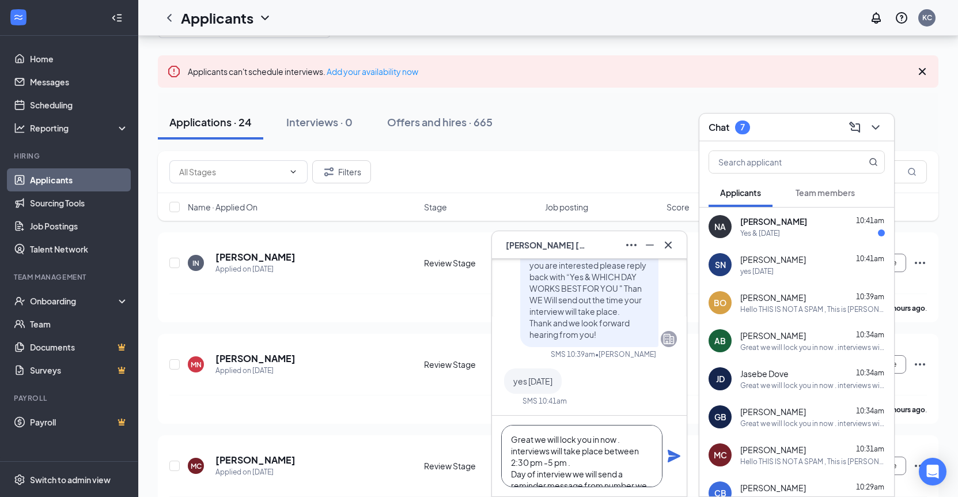
scroll to position [35, 0]
type textarea "Great we will lock you in now . interviews will take place between 2:30 pm -5 p…"
click at [678, 449] on icon "Plane" at bounding box center [674, 456] width 14 height 14
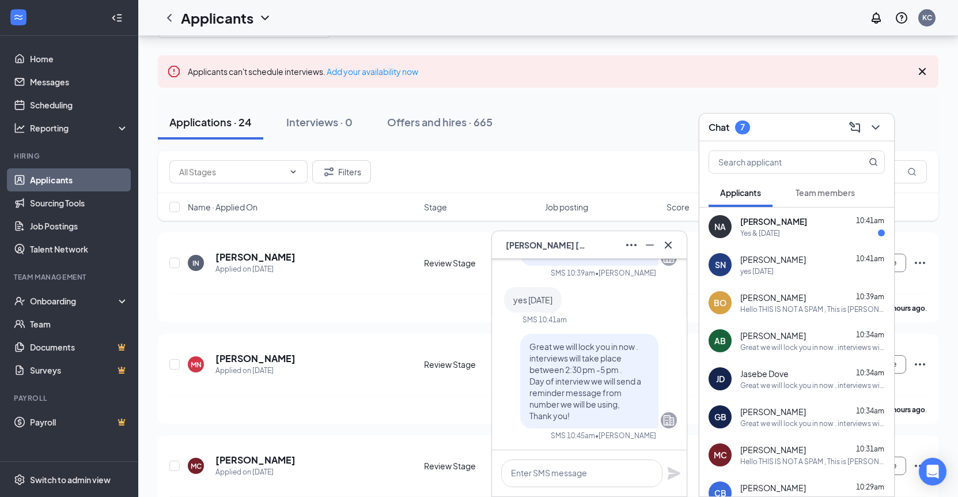
scroll to position [0, 0]
click at [624, 242] on button at bounding box center [631, 245] width 18 height 18
click at [637, 273] on link "View message history" at bounding box center [670, 267] width 82 height 13
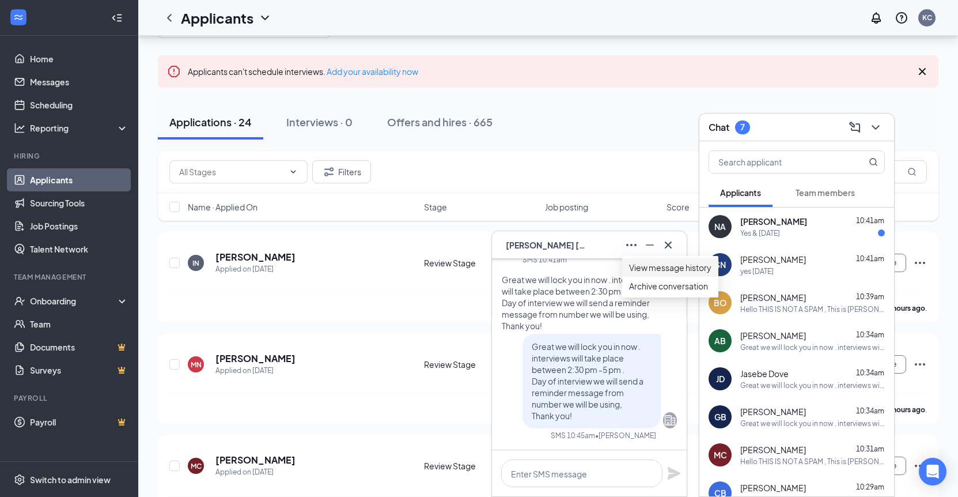
click at [794, 224] on span "Natalie Almeida" at bounding box center [774, 222] width 67 height 12
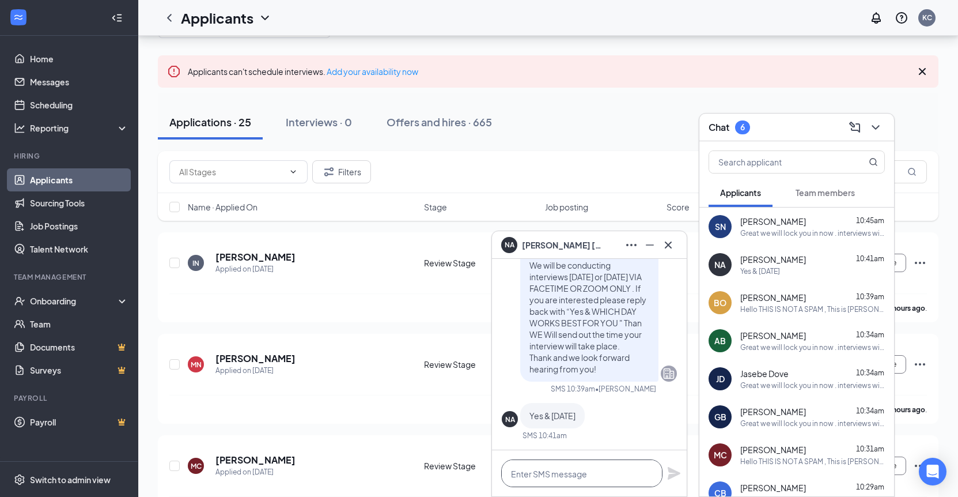
paste textarea "Great we will lock you in now . interviews will take place between 2:30 pm -5 p…"
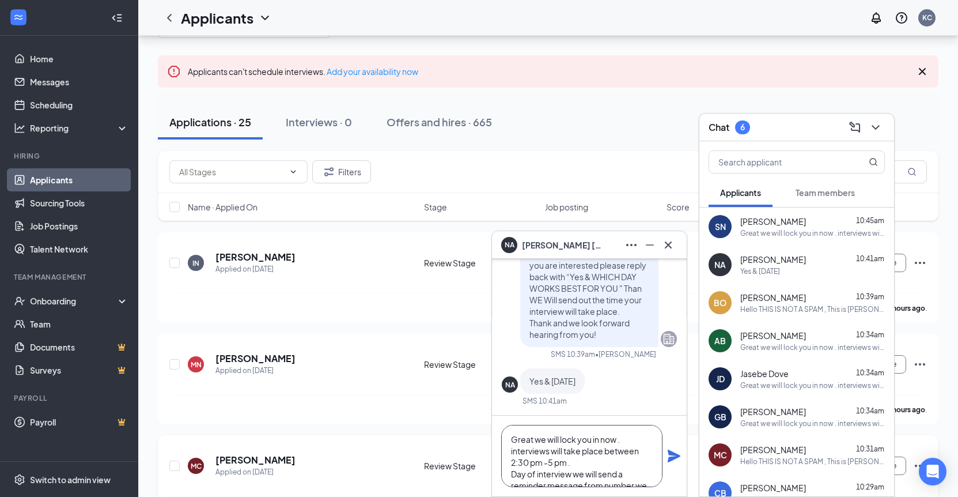
scroll to position [35, 0]
type textarea "Great we will lock you in now . interviews will take place between 2:30 pm -5 p…"
click at [675, 460] on icon "Plane" at bounding box center [674, 456] width 14 height 14
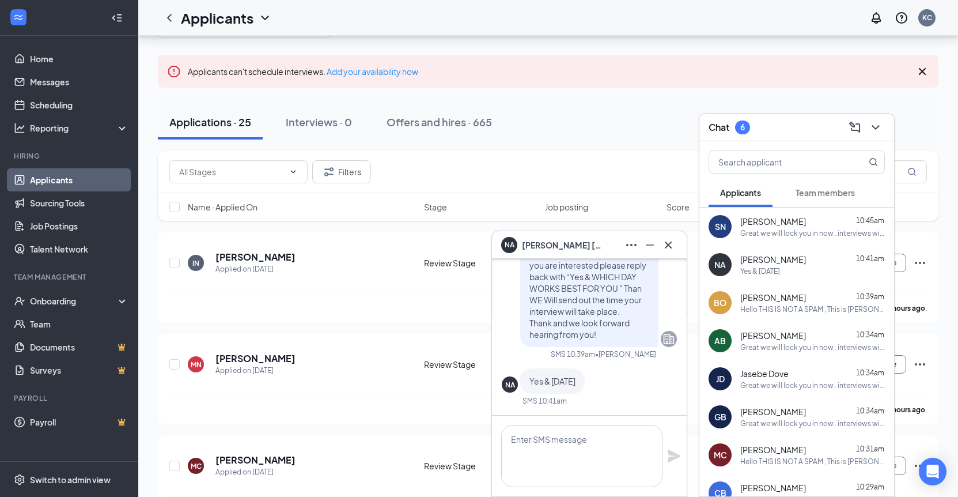
scroll to position [0, 0]
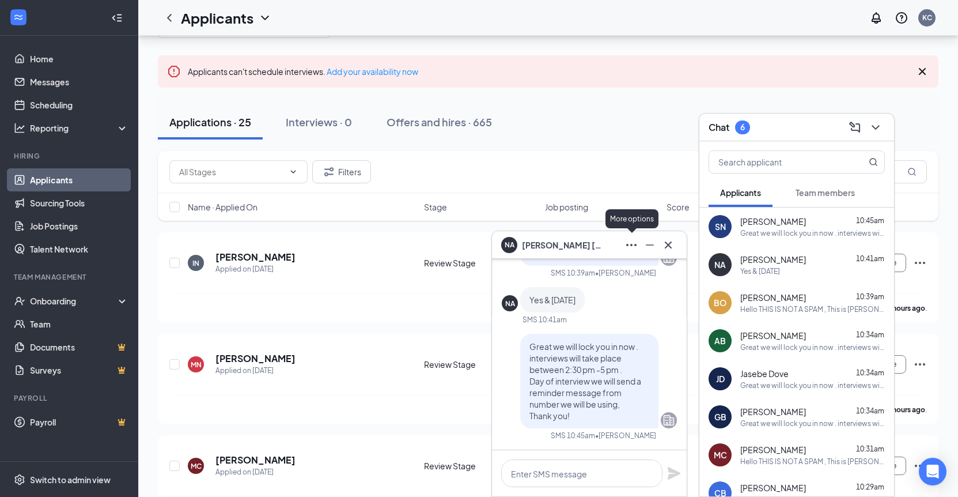
click at [632, 251] on icon "Ellipses" at bounding box center [632, 245] width 14 height 14
click at [646, 274] on link "View message history" at bounding box center [670, 267] width 82 height 13
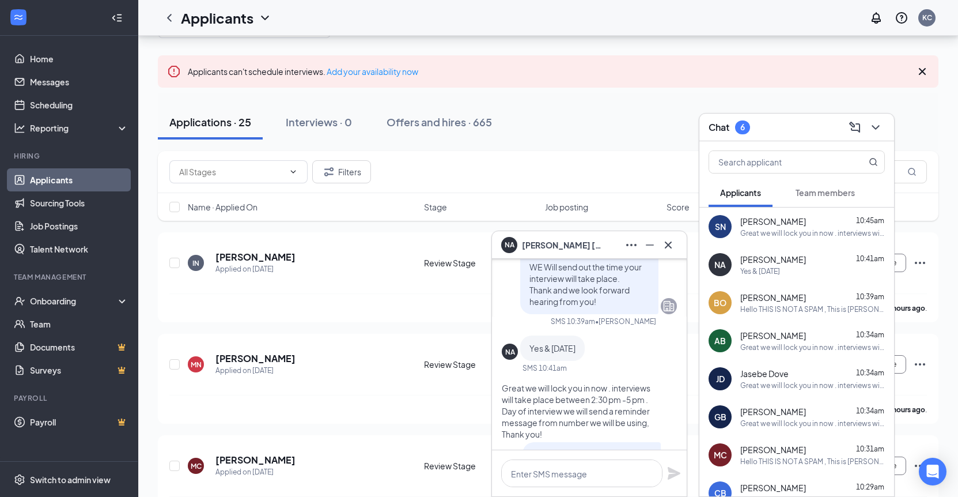
scroll to position [-111, 0]
click at [774, 273] on div "Yes & 9/3/2025" at bounding box center [761, 271] width 40 height 10
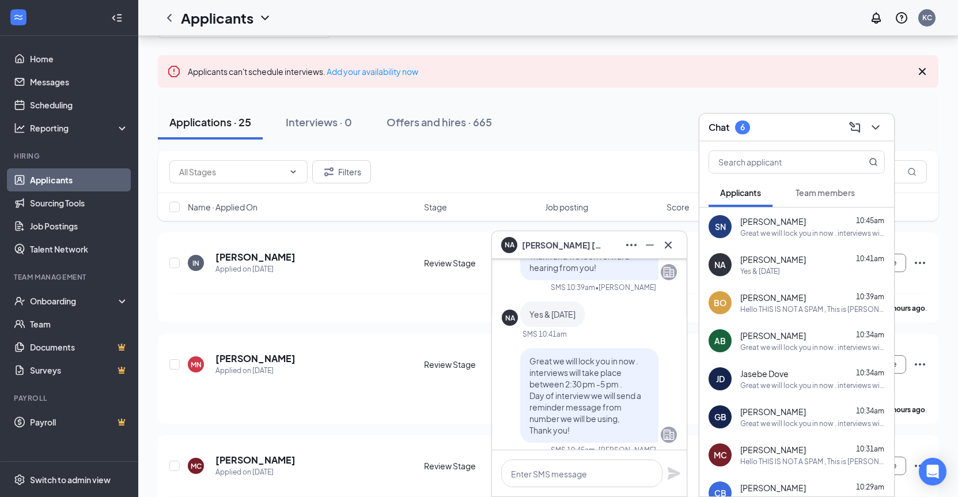
click at [779, 236] on div "Great we will lock you in now . interviews will take place between 2:30 pm -5 p…" at bounding box center [813, 233] width 145 height 10
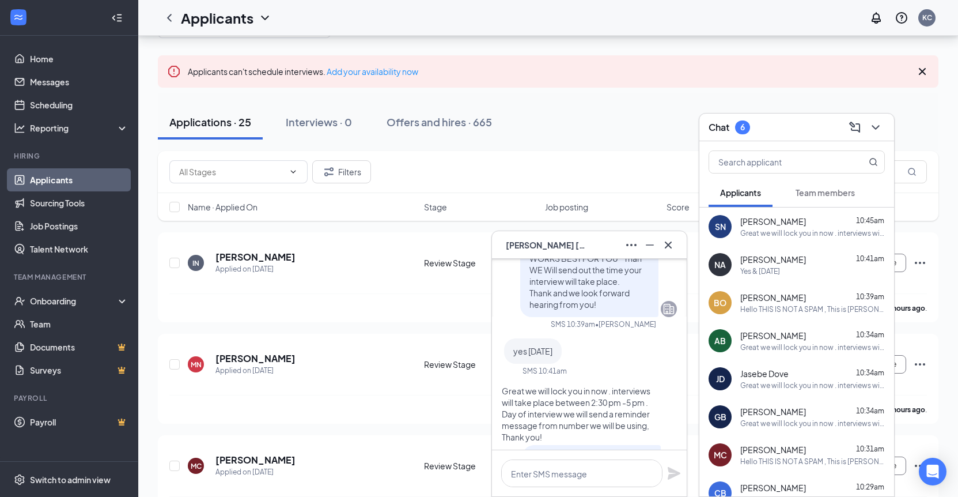
scroll to position [-130, 0]
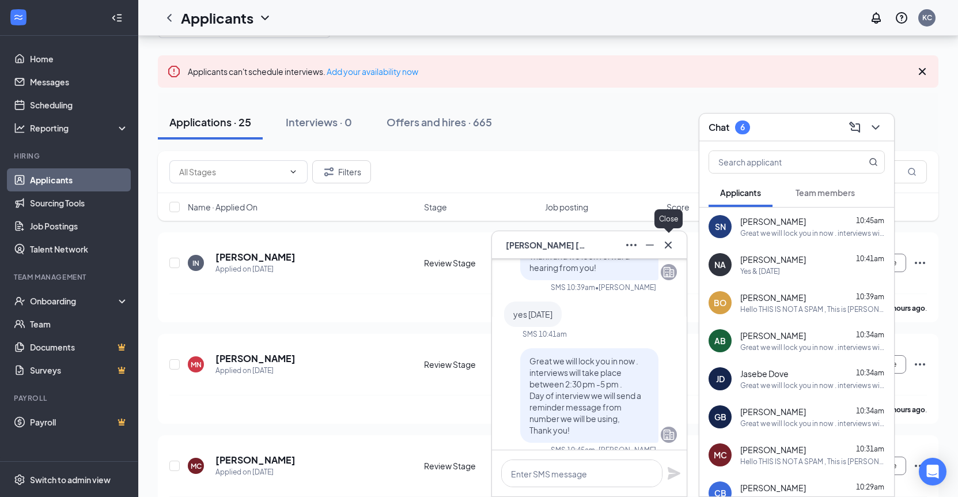
click at [666, 245] on icon "Cross" at bounding box center [669, 245] width 14 height 14
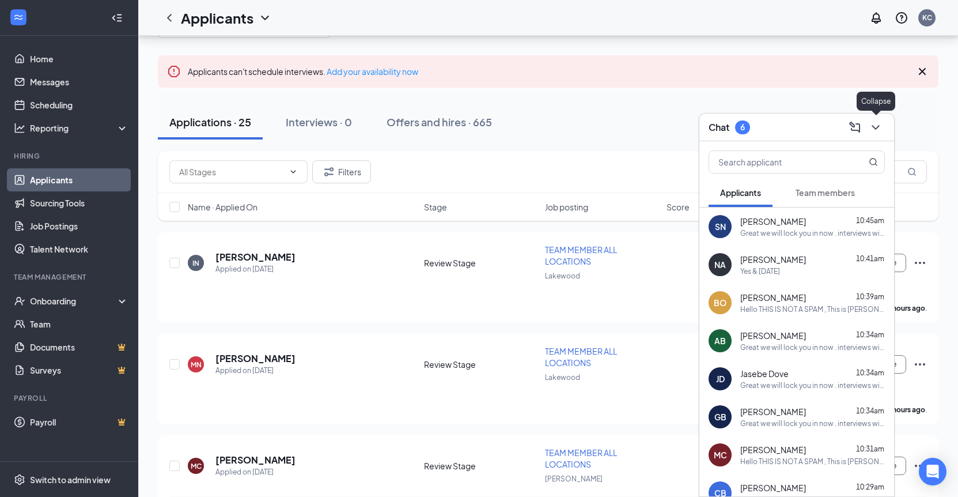
click at [872, 122] on icon "ChevronDown" at bounding box center [876, 127] width 14 height 14
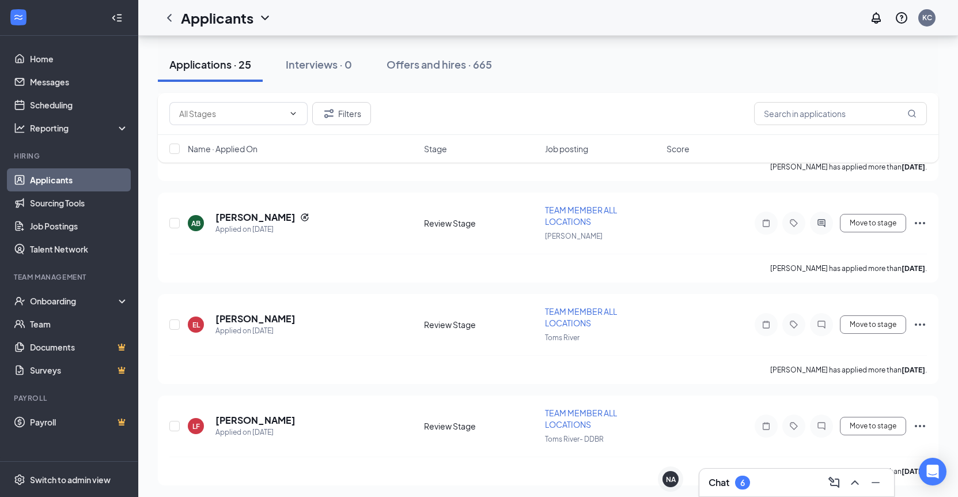
scroll to position [1856, 0]
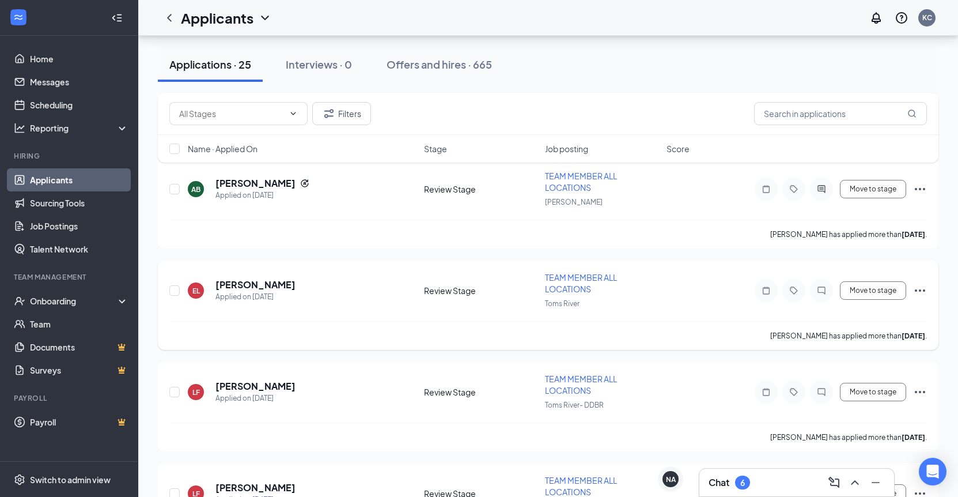
click at [568, 284] on span "TEAM MEMBER ALL LOCATIONS" at bounding box center [581, 283] width 72 height 22
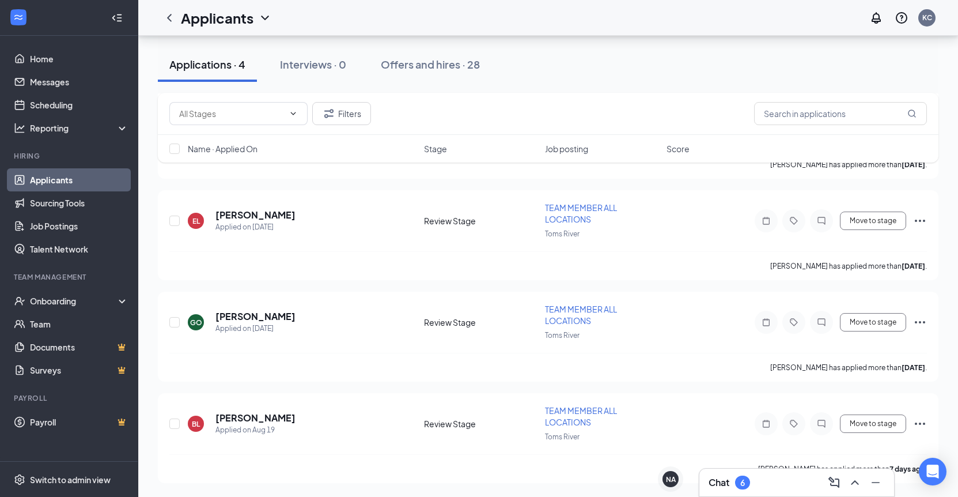
scroll to position [157, 0]
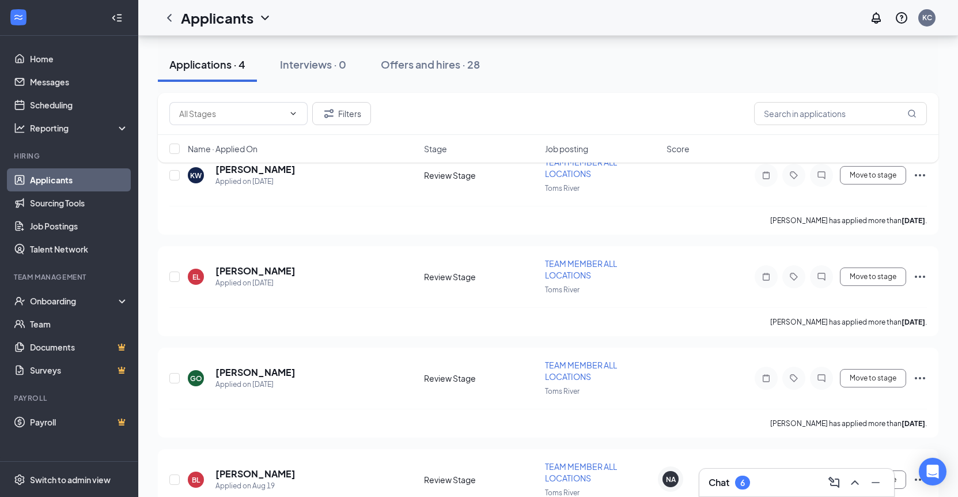
click at [784, 479] on div "Chat 6" at bounding box center [797, 482] width 176 height 18
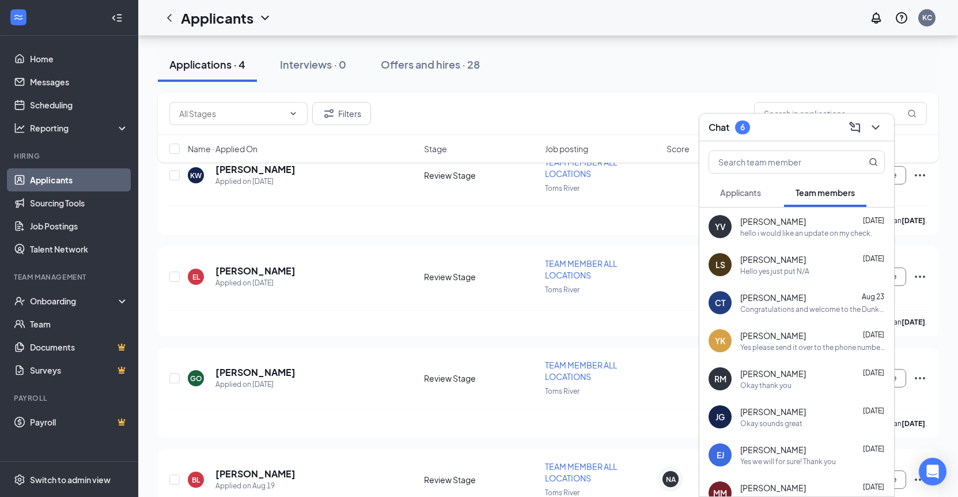
click at [741, 200] on button "Applicants" at bounding box center [741, 192] width 64 height 29
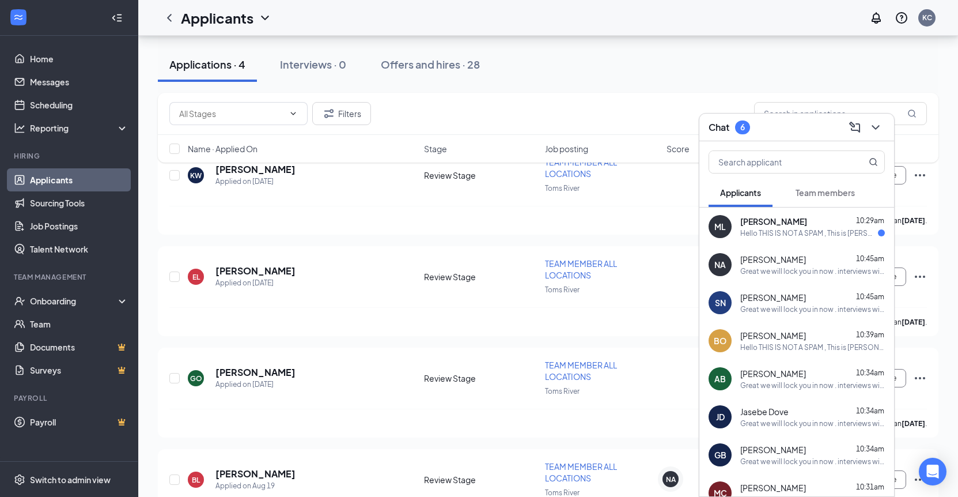
click at [803, 236] on div "Hello THIS IS NOT A SPAM , This is [PERSON_NAME]’ Donuts reaching out in regard…" at bounding box center [810, 233] width 138 height 10
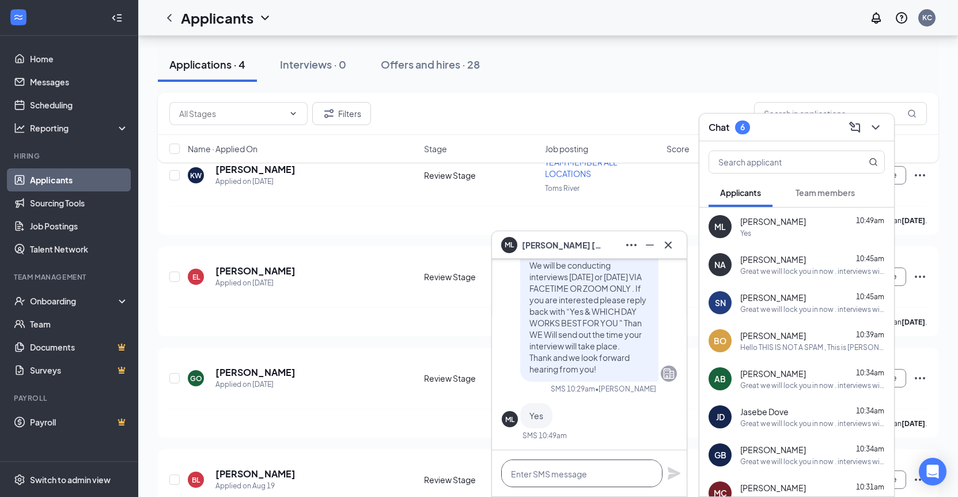
click at [573, 471] on textarea at bounding box center [581, 473] width 161 height 28
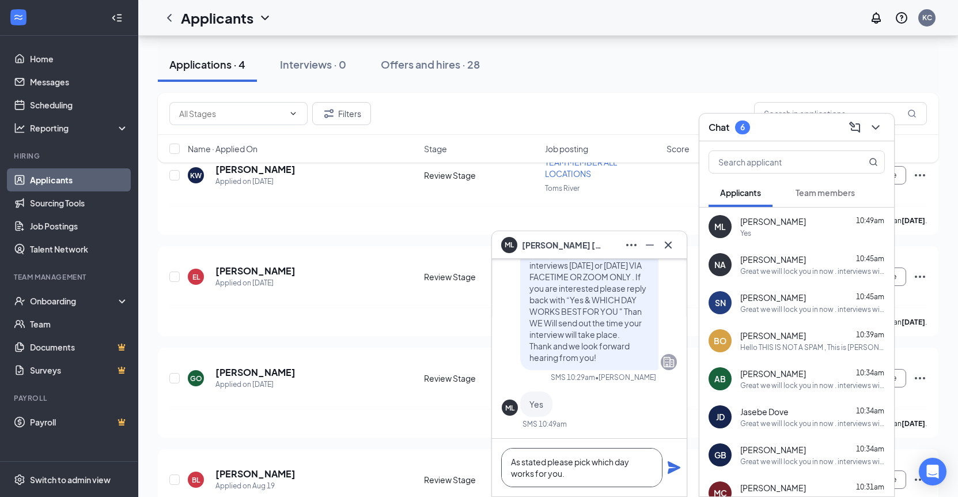
type textarea "As stated please pick which day works for you."
click at [670, 467] on icon "Plane" at bounding box center [674, 467] width 14 height 14
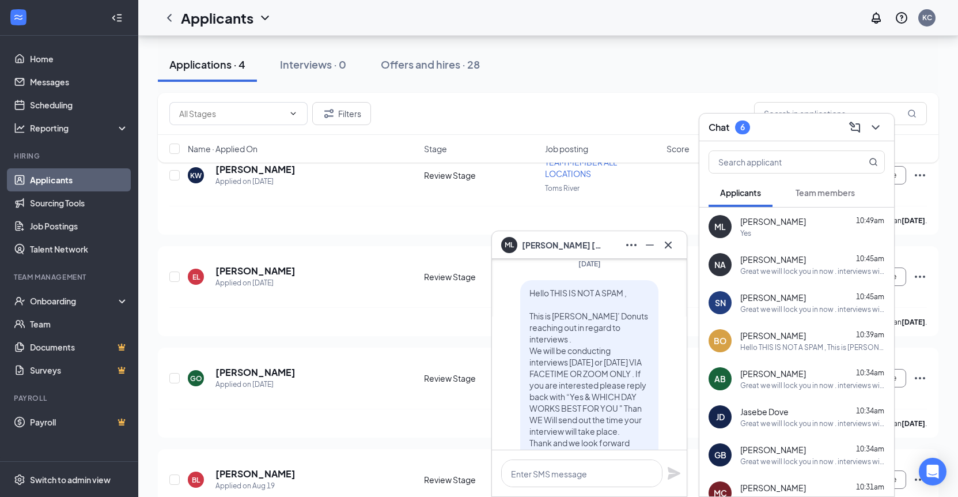
scroll to position [-193, 0]
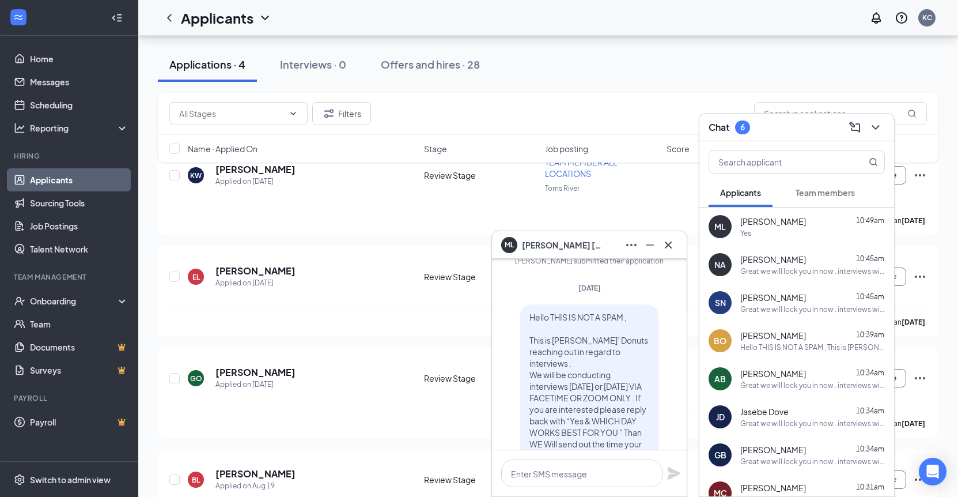
drag, startPoint x: 614, startPoint y: 424, endPoint x: 522, endPoint y: 266, distance: 182.1
click at [522, 266] on div "ML Milton Leon Applicant TEAM MEMBER ALL LOCATIONS • Jackson Saturday Milton Le…" at bounding box center [589, 363] width 195 height 558
click at [543, 312] on span "Hello THIS IS NOT A SPAM , This is [PERSON_NAME]’ Donuts reaching out in regard…" at bounding box center [589, 398] width 119 height 172
drag, startPoint x: 523, startPoint y: 303, endPoint x: 531, endPoint y: 310, distance: 11.0
click at [531, 310] on div "Hello THIS IS NOT A SPAM , This is [PERSON_NAME]’ Donuts reaching out in regard…" at bounding box center [589, 397] width 138 height 187
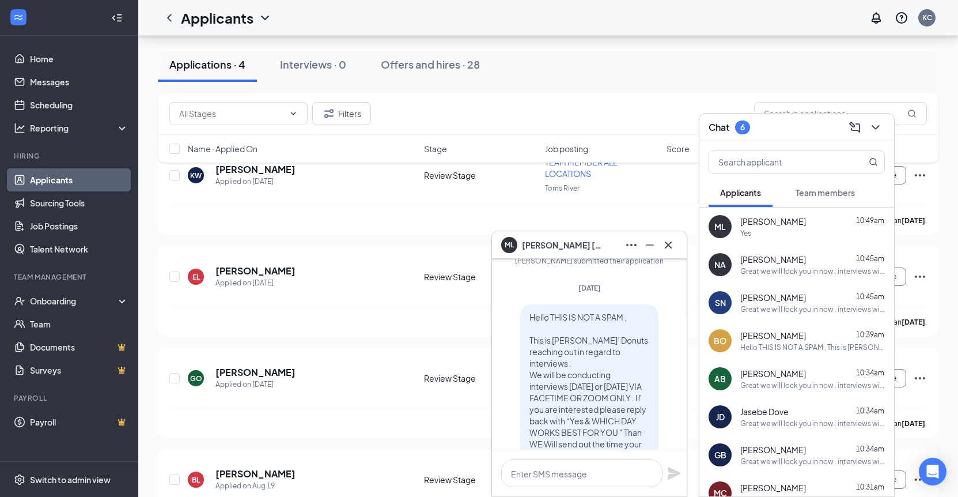
click at [547, 377] on p "Hello THIS IS NOT A SPAM , This is [PERSON_NAME]’ Donuts reaching out in regard…" at bounding box center [590, 397] width 120 height 173
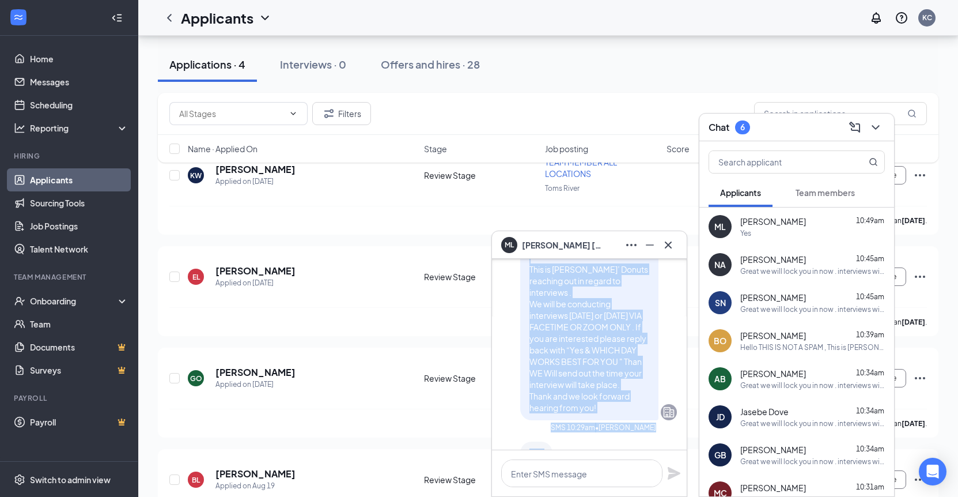
scroll to position [-9, 0]
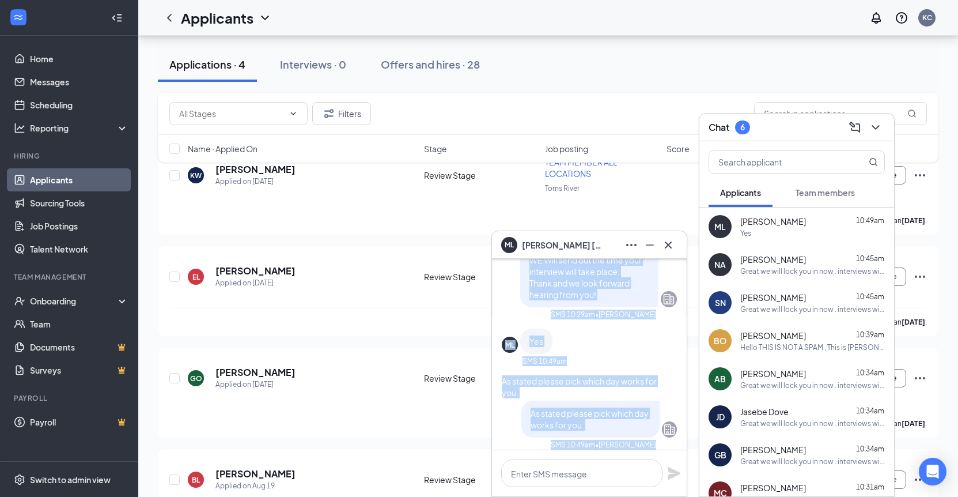
drag, startPoint x: 529, startPoint y: 303, endPoint x: 636, endPoint y: 286, distance: 108.0
click at [636, 286] on div "Hello THIS IS NOT A SPAM , This is [PERSON_NAME]’ Donuts reaching out in regard…" at bounding box center [589, 213] width 138 height 187
copy span "Hello THIS IS NOT A SPAM , This is Dunkin’ Donuts reaching out in regard to int…"
click at [664, 245] on icon "Cross" at bounding box center [669, 245] width 14 height 14
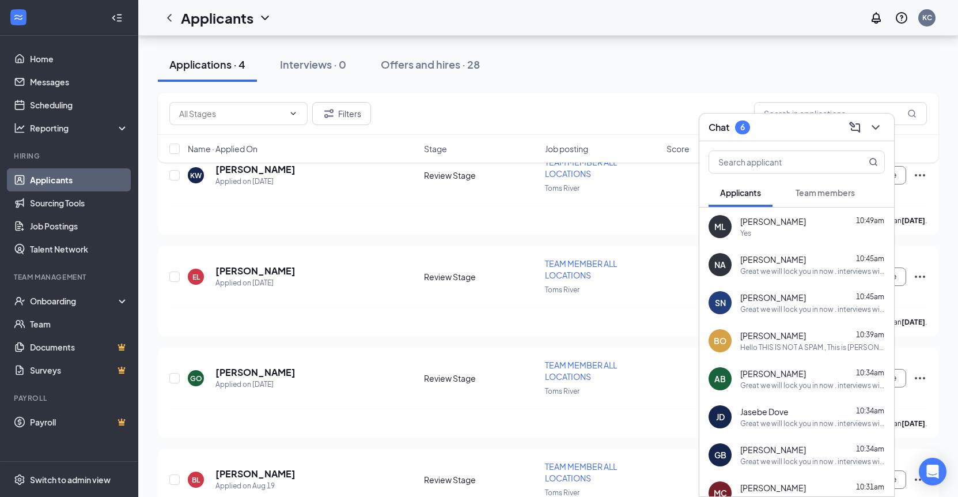
click at [877, 135] on button at bounding box center [876, 127] width 18 height 18
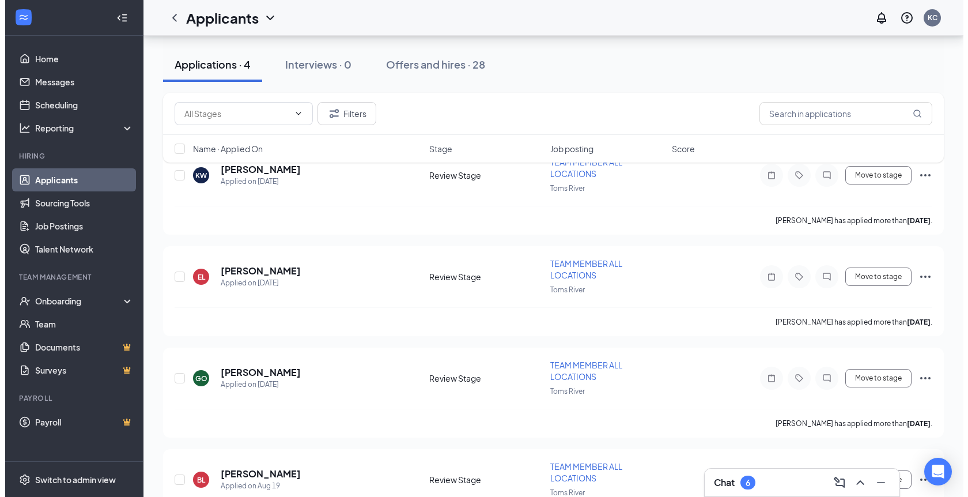
scroll to position [213, 0]
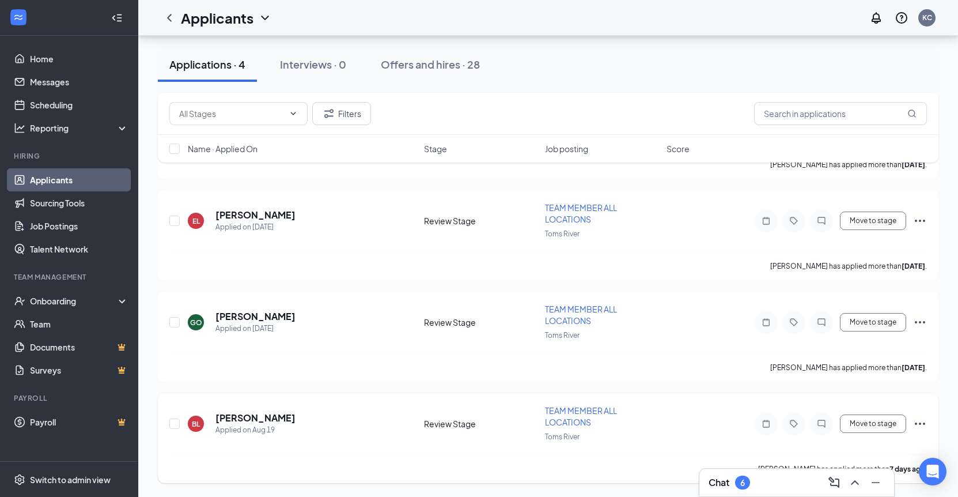
click at [815, 433] on div at bounding box center [821, 423] width 23 height 23
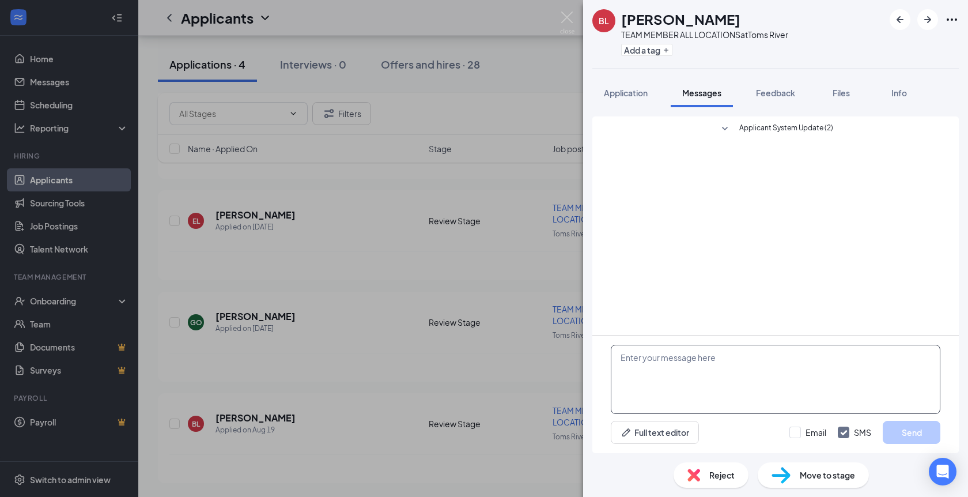
paste textarea "Hello THIS IS NOT A SPAM , This is [PERSON_NAME]’ Donuts reaching out in regard…"
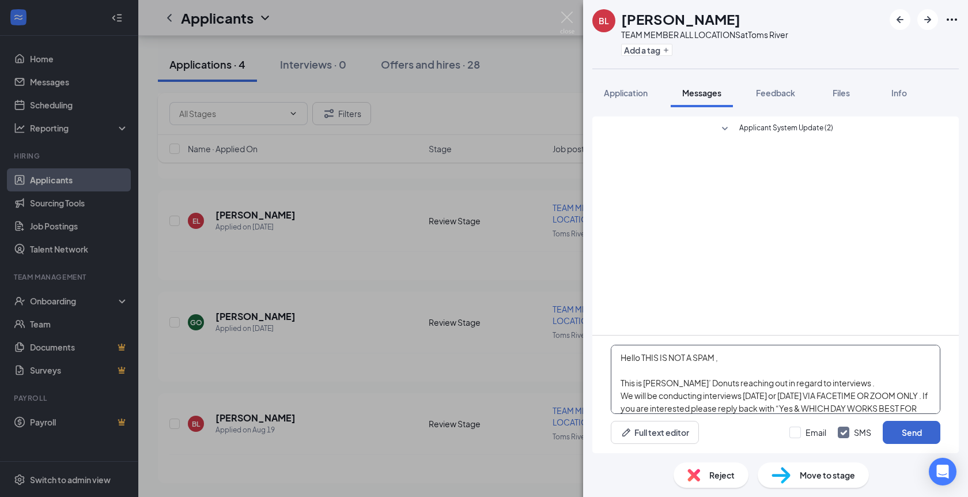
scroll to position [38, 0]
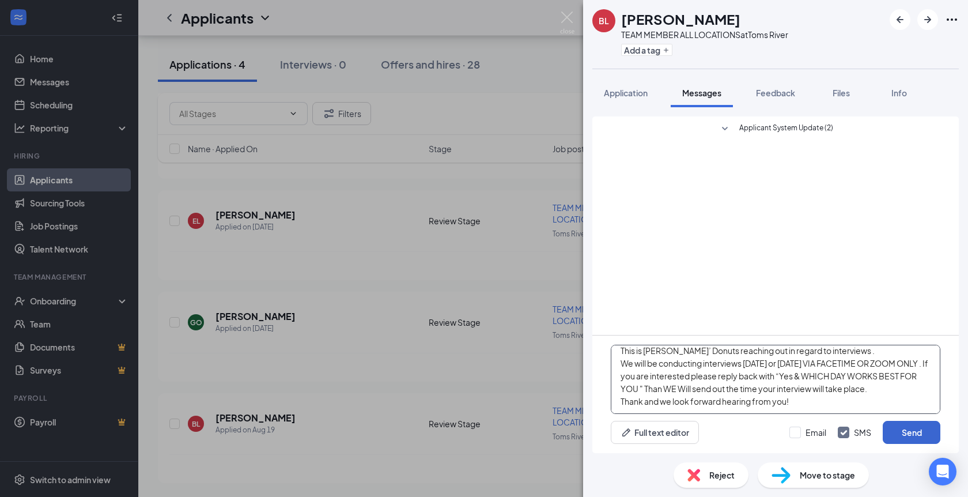
type textarea "Hello THIS IS NOT A SPAM , This is [PERSON_NAME]’ Donuts reaching out in regard…"
click at [894, 428] on button "Send" at bounding box center [912, 432] width 58 height 23
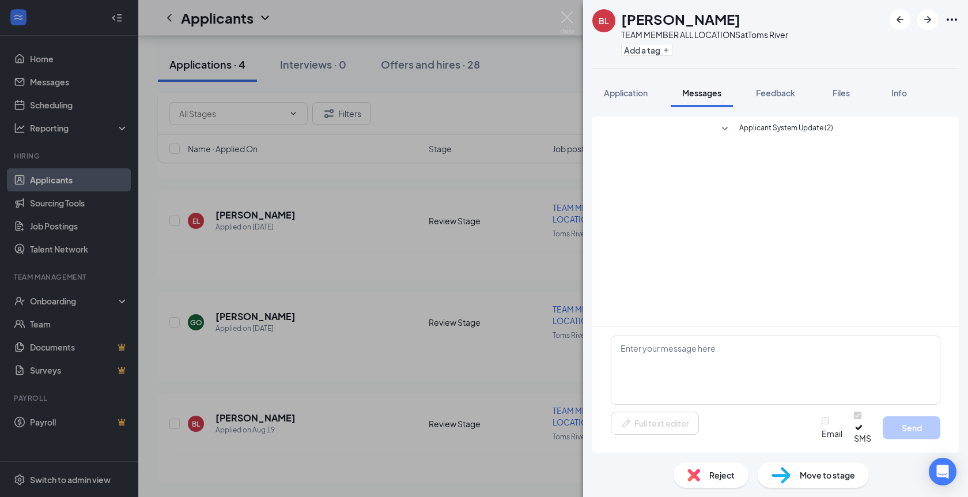
scroll to position [0, 0]
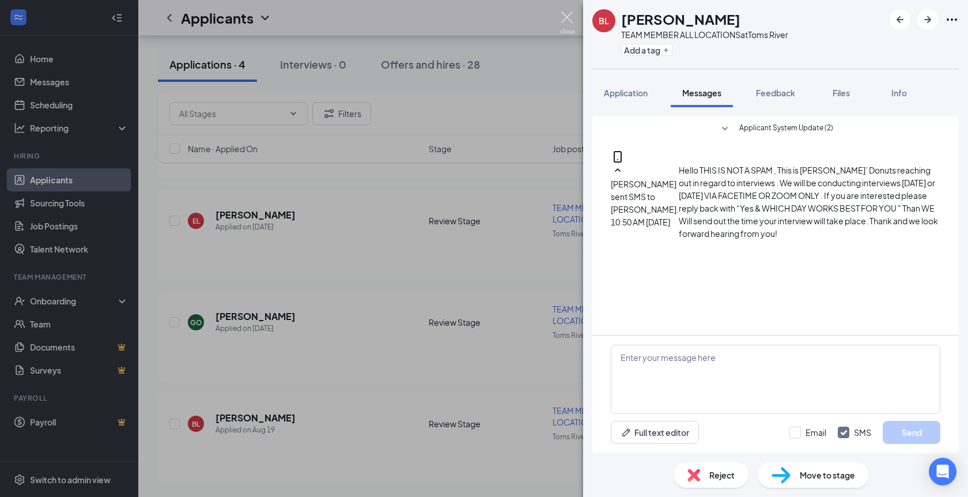
click at [568, 13] on img at bounding box center [567, 23] width 14 height 22
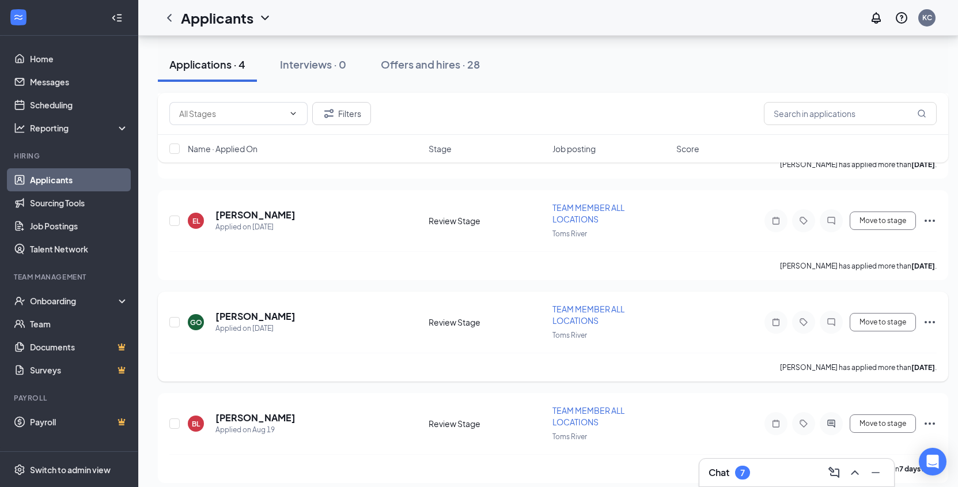
click at [833, 320] on icon "ChatInactive" at bounding box center [832, 322] width 14 height 9
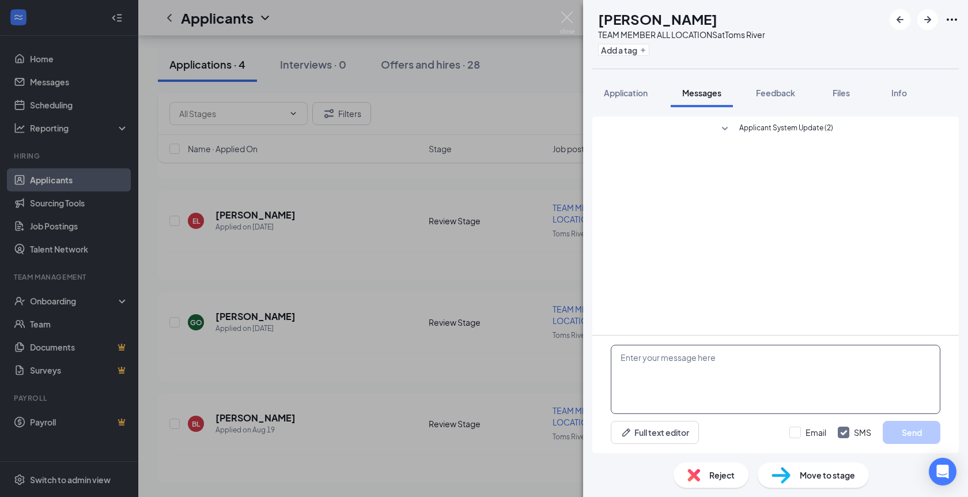
paste textarea "Hello THIS IS NOT A SPAM , This is [PERSON_NAME]’ Donuts reaching out in regard…"
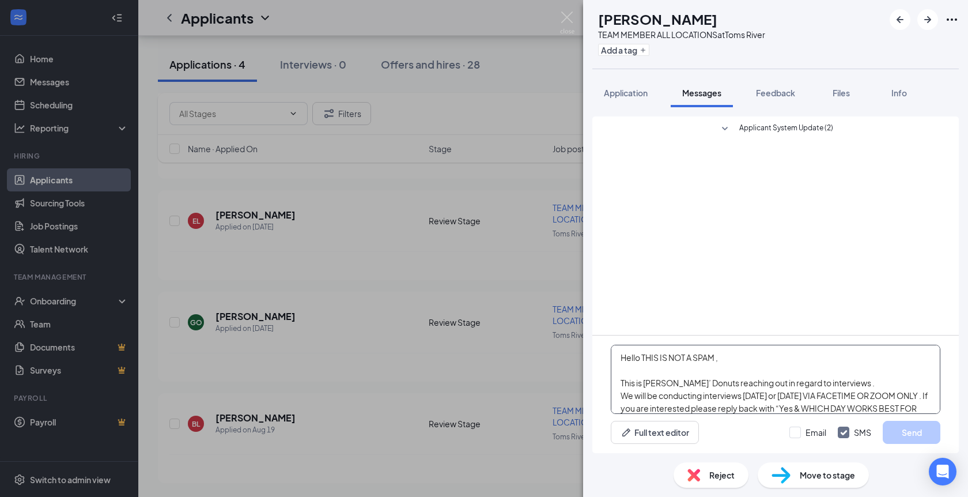
scroll to position [38, 0]
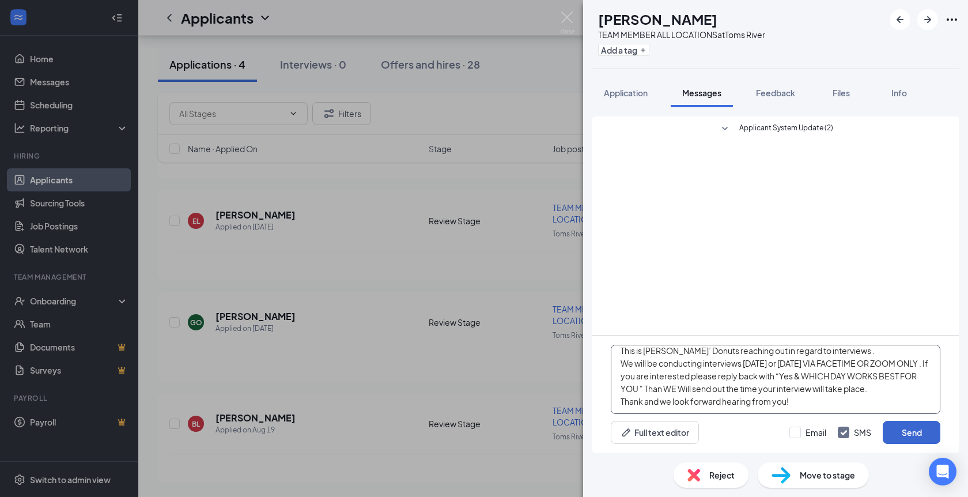
type textarea "Hello THIS IS NOT A SPAM , This is [PERSON_NAME]’ Donuts reaching out in regard…"
click at [921, 440] on button "Send" at bounding box center [912, 432] width 58 height 23
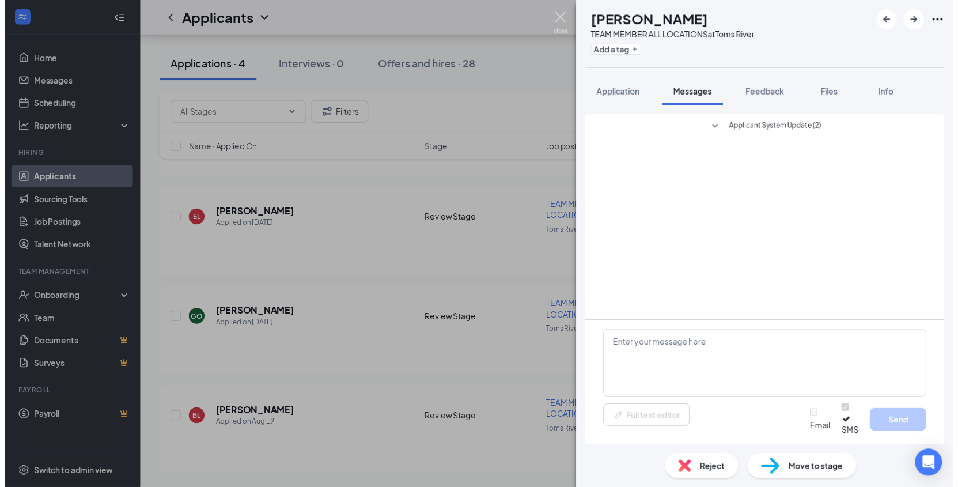
scroll to position [0, 0]
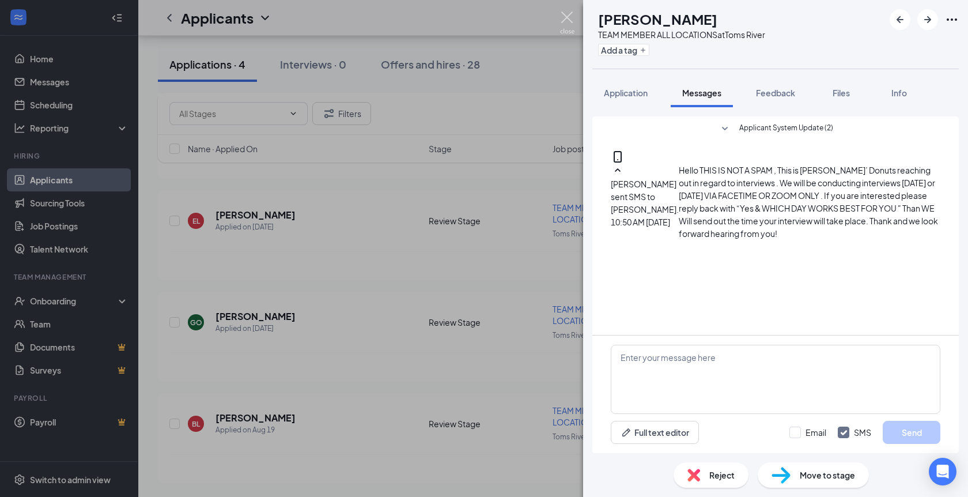
click at [568, 20] on img at bounding box center [567, 23] width 14 height 22
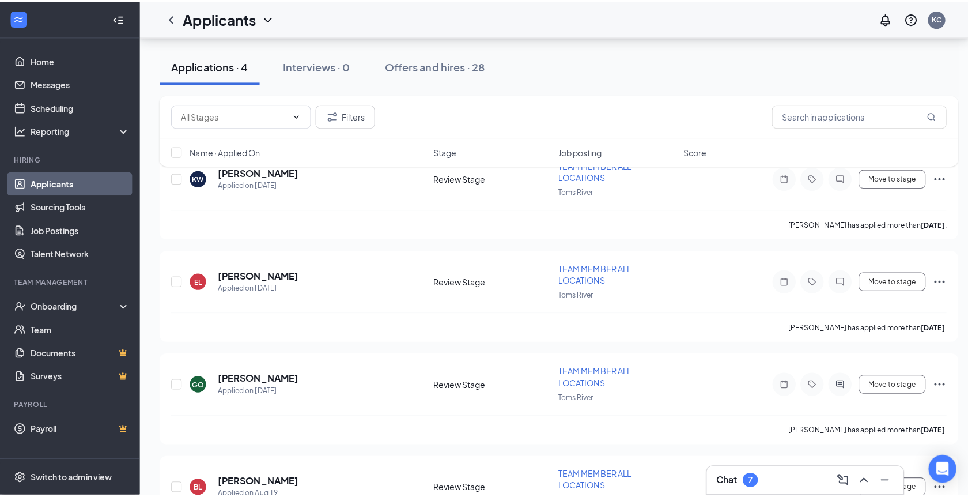
scroll to position [156, 0]
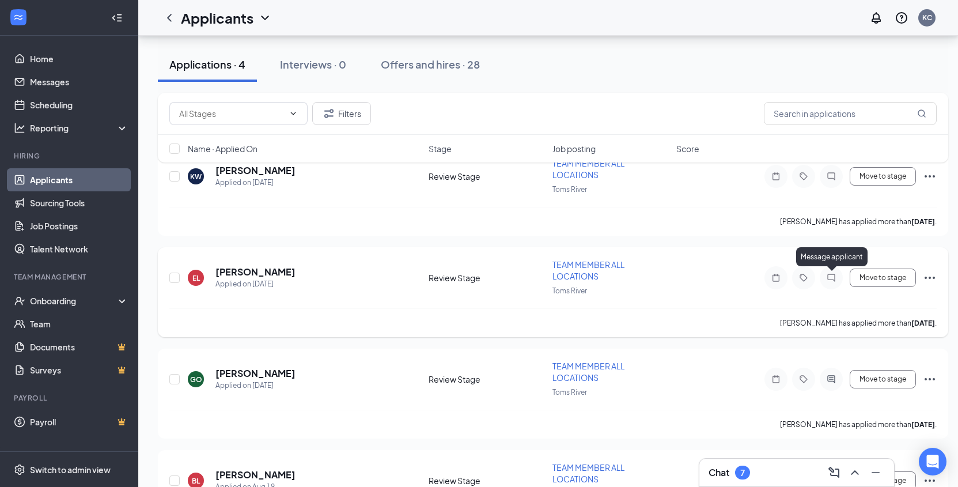
click at [829, 274] on icon "ChatInactive" at bounding box center [832, 277] width 14 height 9
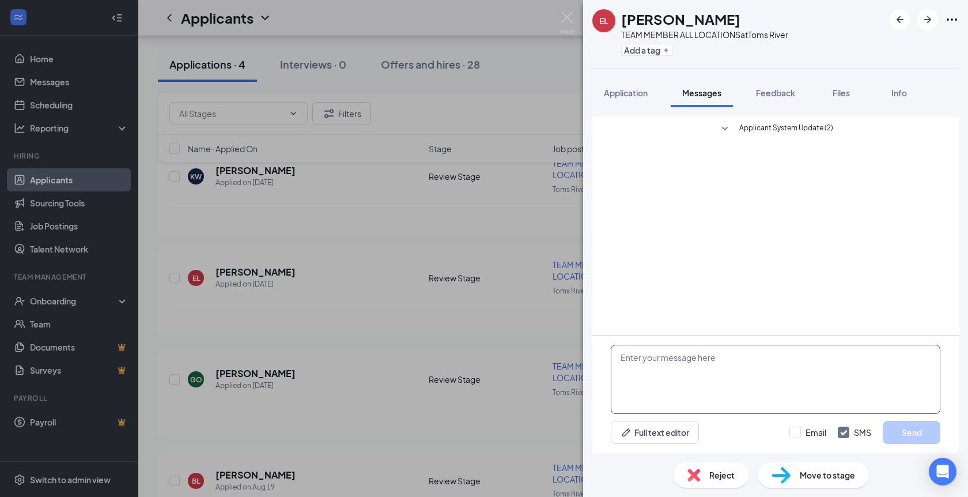
paste textarea "Hello THIS IS NOT A SPAM , This is [PERSON_NAME]’ Donuts reaching out in regard…"
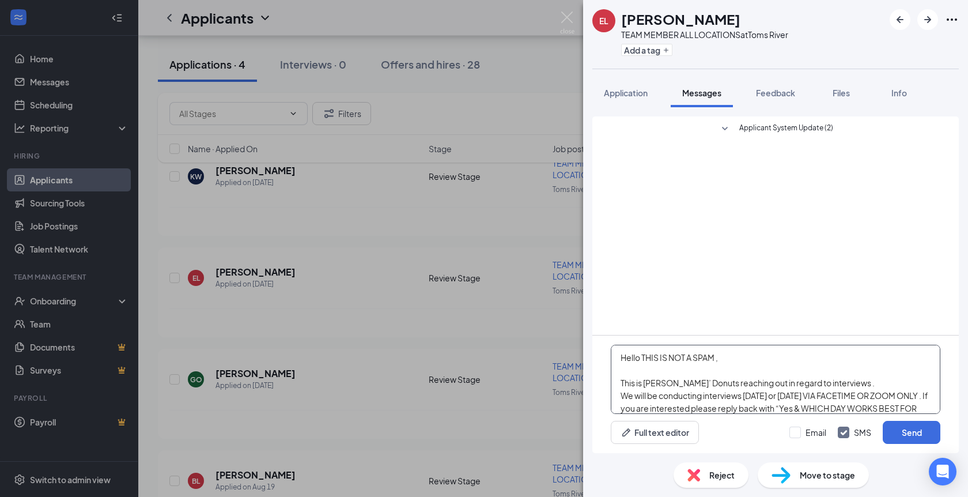
scroll to position [38, 0]
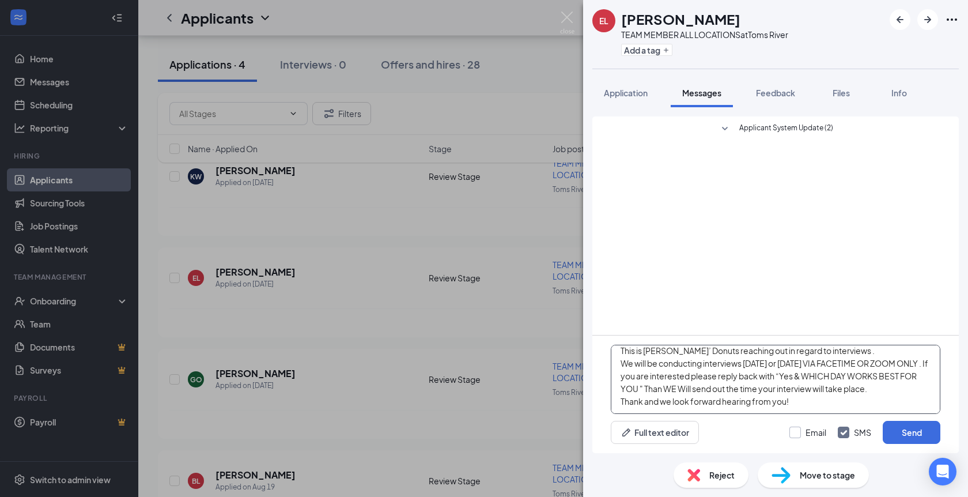
type textarea "Hello THIS IS NOT A SPAM , This is [PERSON_NAME]’ Donuts reaching out in regard…"
click at [798, 430] on input "Email" at bounding box center [807, 432] width 37 height 12
checkbox input "true"
click at [905, 430] on button "Send" at bounding box center [912, 432] width 58 height 23
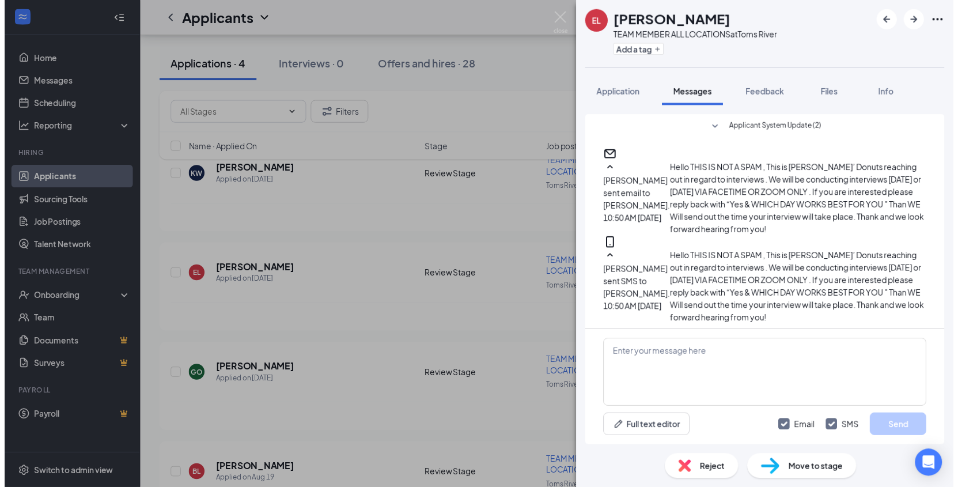
scroll to position [142, 0]
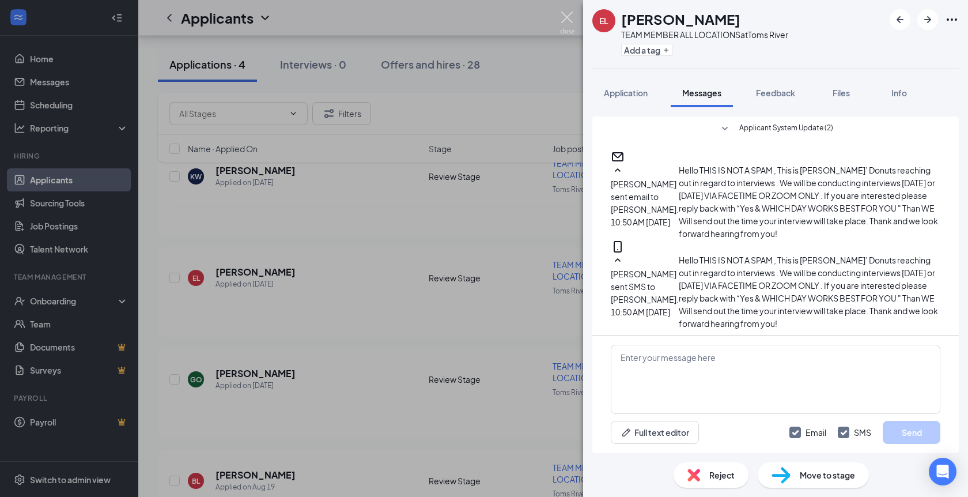
click at [568, 22] on img at bounding box center [567, 23] width 14 height 22
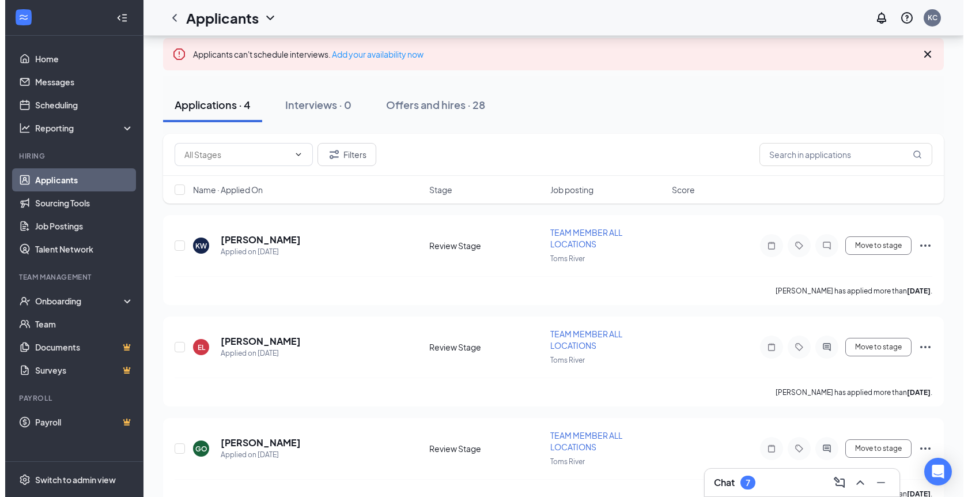
scroll to position [85, 0]
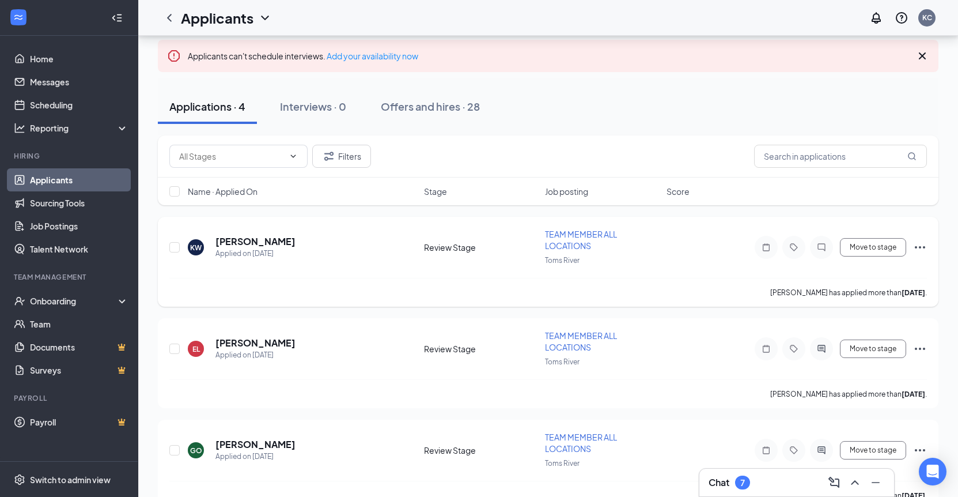
click at [821, 242] on div at bounding box center [821, 247] width 23 height 23
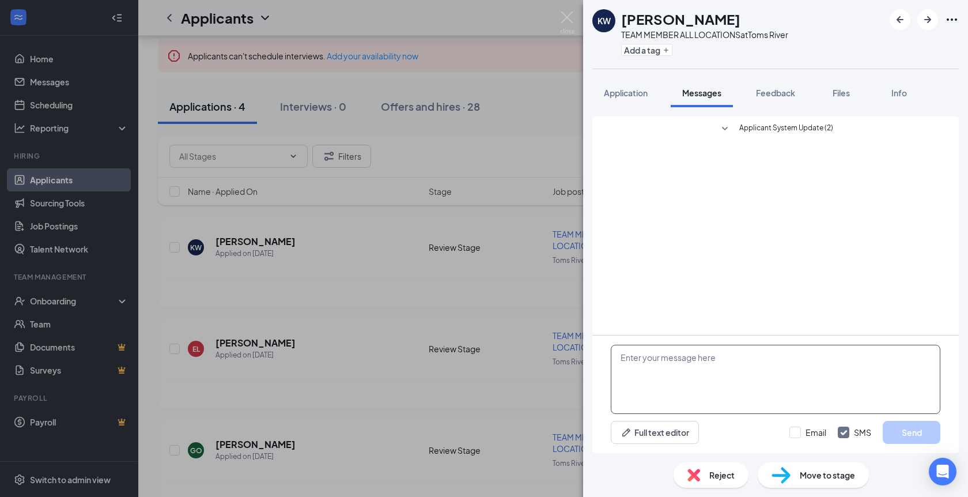
paste textarea "Hello THIS IS NOT A SPAM , This is [PERSON_NAME]’ Donuts reaching out in regard…"
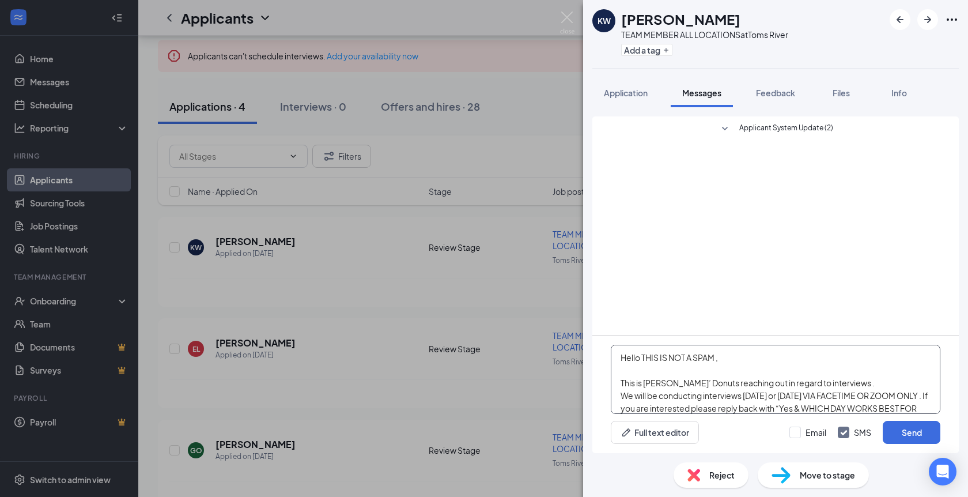
scroll to position [38, 0]
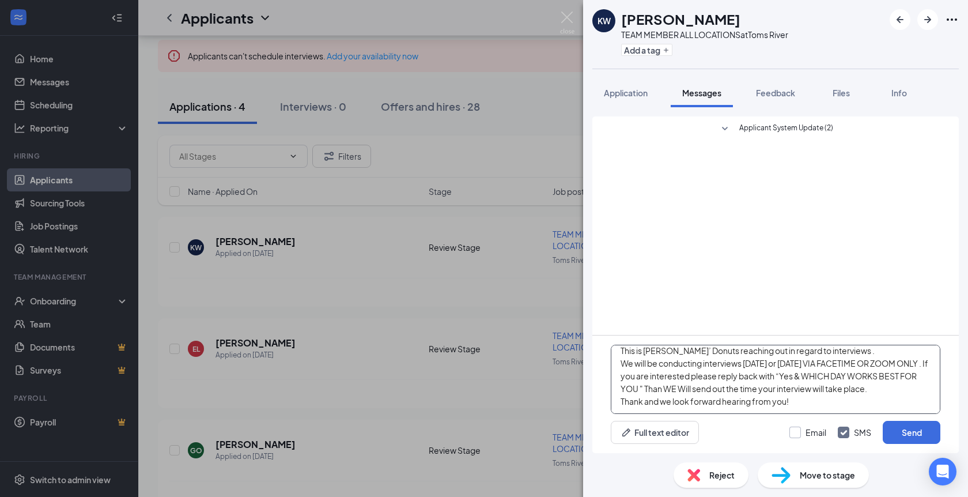
type textarea "Hello THIS IS NOT A SPAM , This is [PERSON_NAME]’ Donuts reaching out in regard…"
click at [820, 432] on input "Email" at bounding box center [807, 432] width 37 height 12
checkbox input "true"
click at [930, 438] on button "Send" at bounding box center [912, 432] width 58 height 23
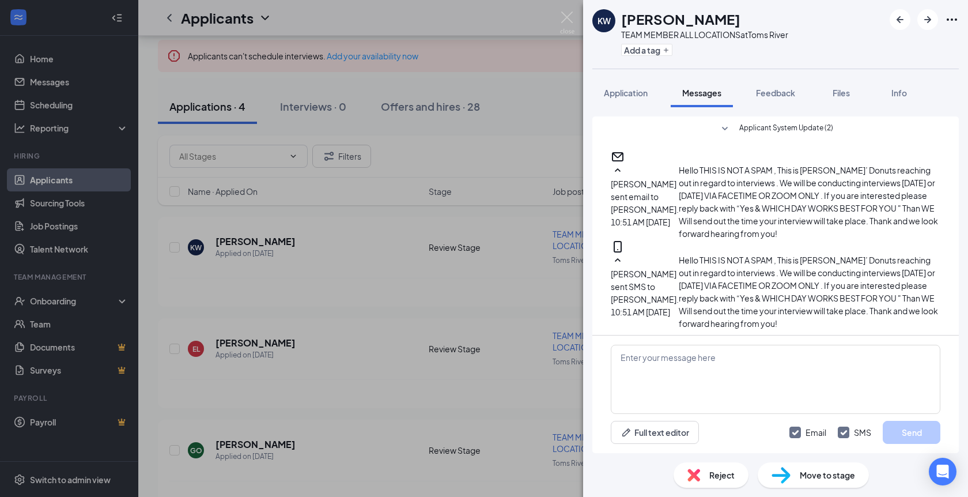
scroll to position [155, 0]
click at [572, 16] on img at bounding box center [567, 23] width 14 height 22
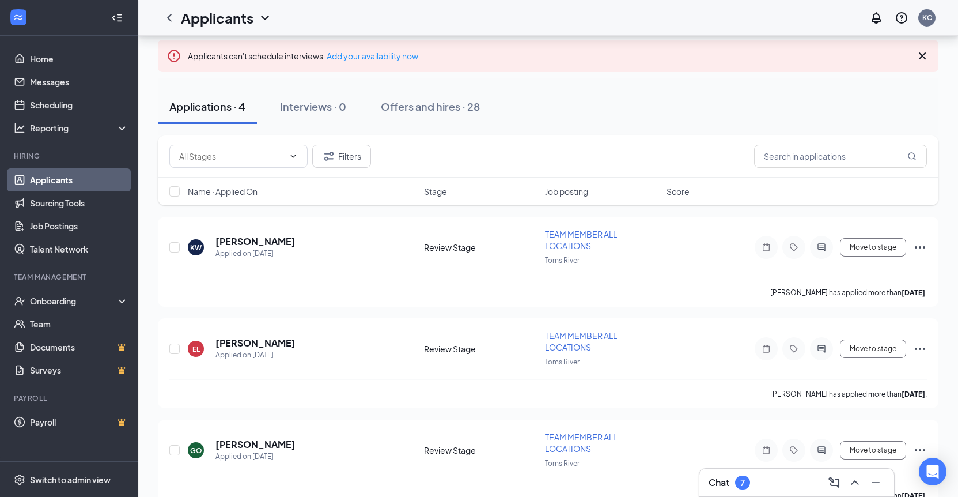
click at [70, 182] on link "Applicants" at bounding box center [79, 179] width 99 height 23
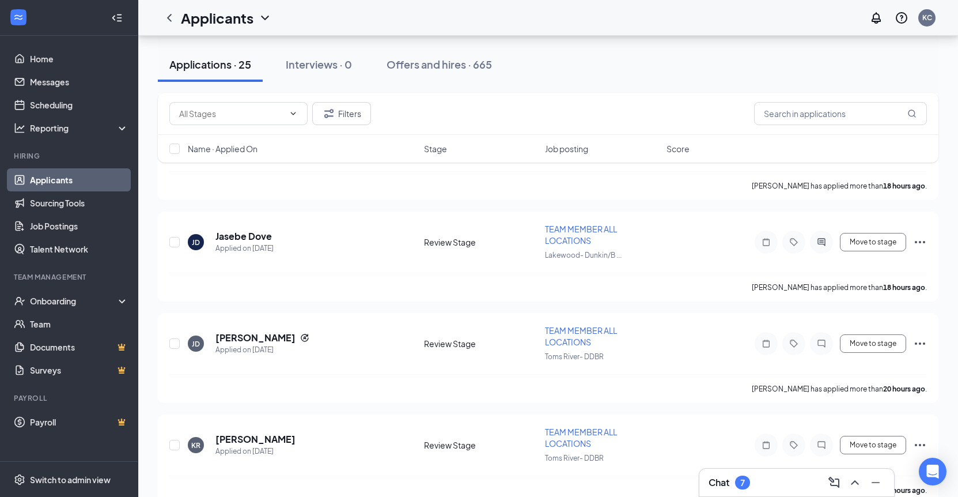
scroll to position [606, 0]
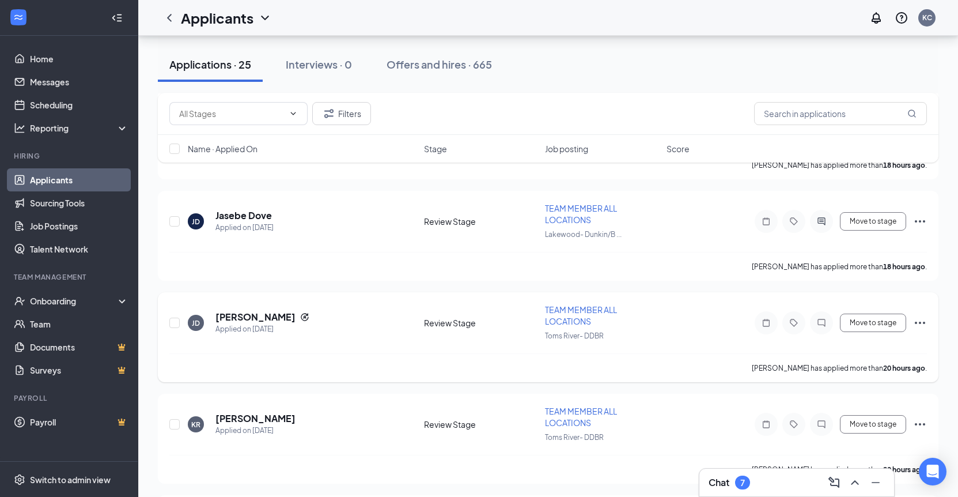
click at [554, 315] on div "TEAM MEMBER ALL LOCATIONS" at bounding box center [602, 315] width 115 height 23
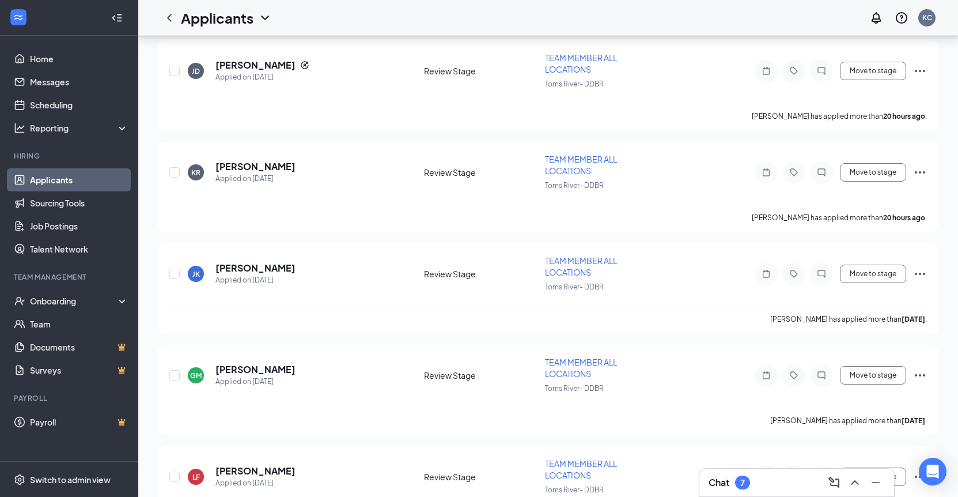
scroll to position [517, 0]
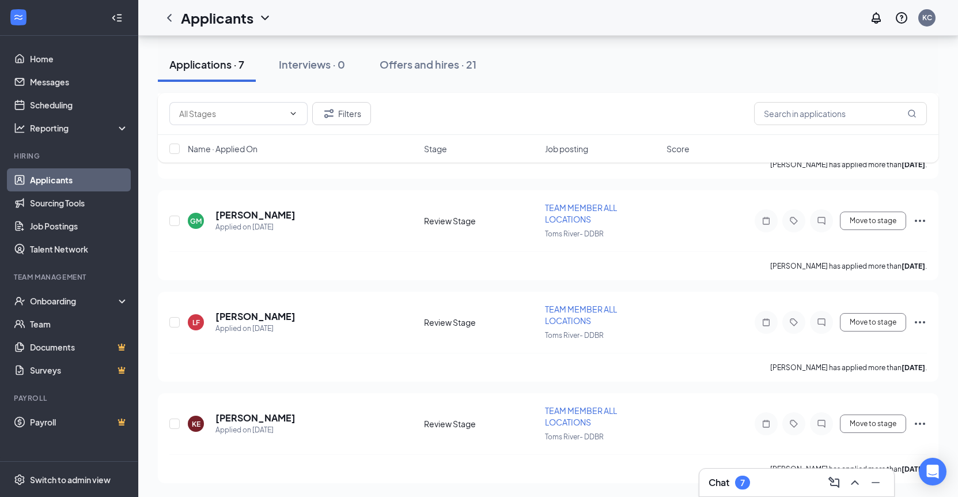
click at [784, 485] on div "Chat 7" at bounding box center [797, 482] width 176 height 18
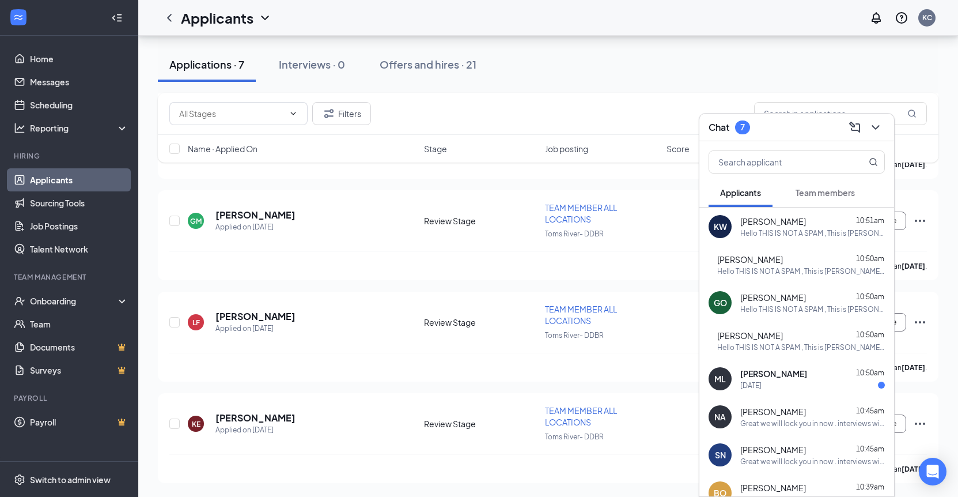
click at [810, 378] on div "Milton Leon 10:50am" at bounding box center [813, 374] width 145 height 12
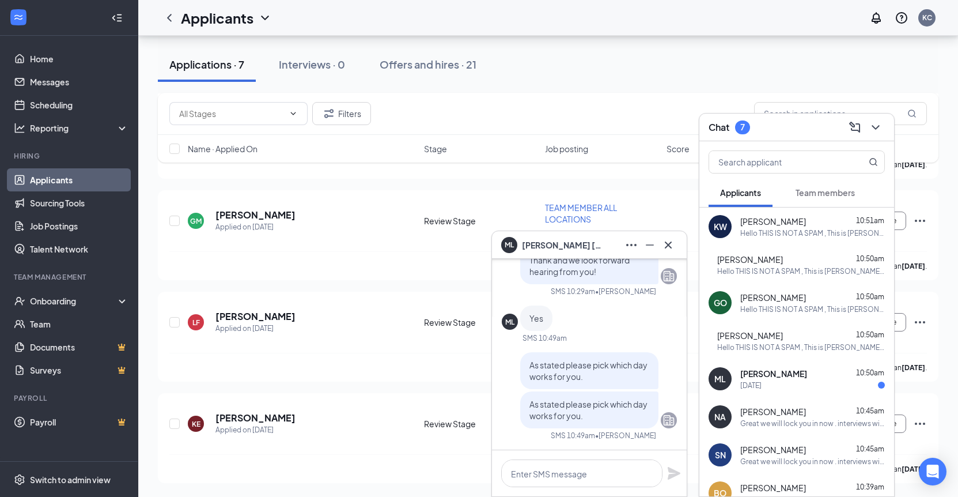
click at [804, 420] on div "Great we will lock you in now . interviews will take place between 2:30 pm -5 p…" at bounding box center [813, 423] width 145 height 10
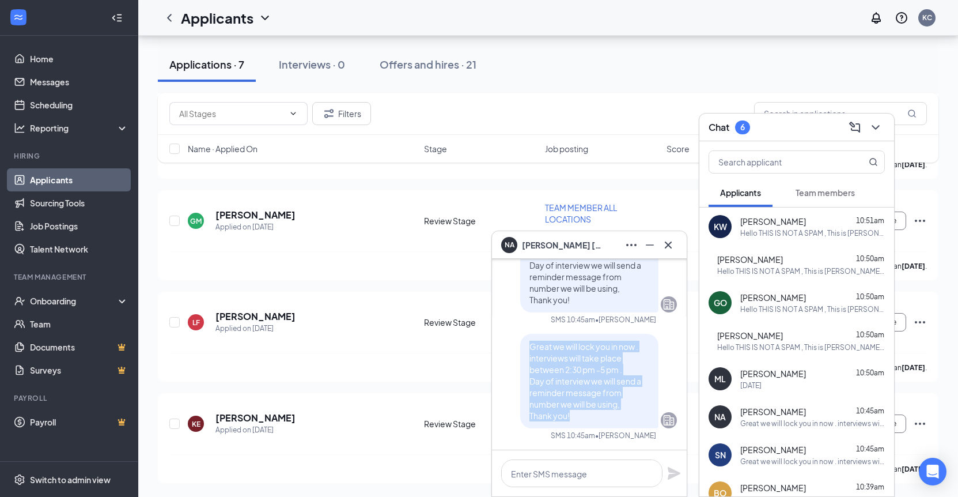
drag, startPoint x: 573, startPoint y: 422, endPoint x: 531, endPoint y: 347, distance: 85.7
click at [531, 347] on div "Great we will lock you in now . interviews will take place between 2:30 pm -5 p…" at bounding box center [589, 381] width 138 height 95
copy span "Great we will lock you in now . interviews will take place between 2:30 pm -5 p…"
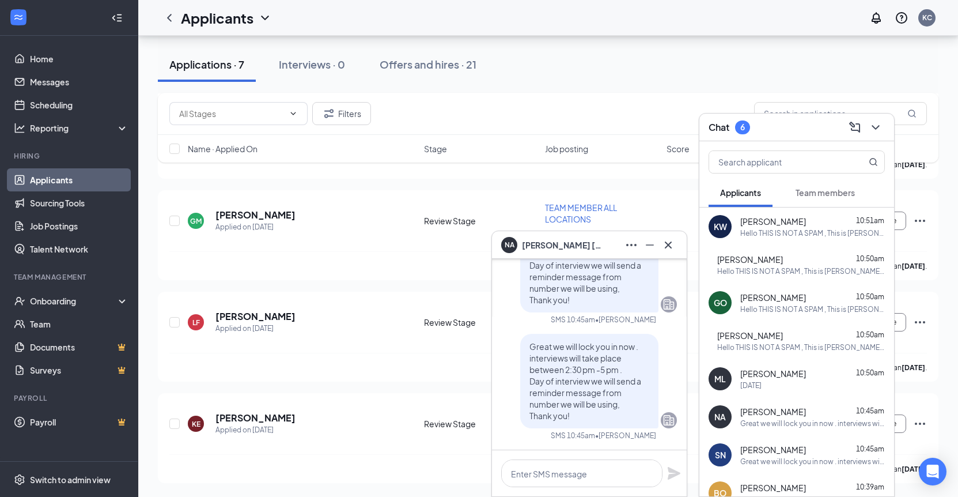
click at [784, 386] on div "Wednesday" at bounding box center [813, 385] width 145 height 10
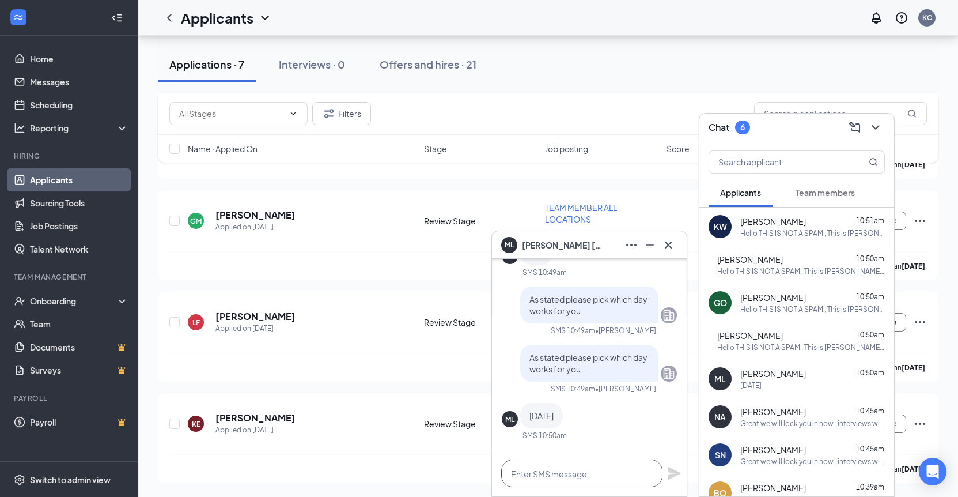
paste textarea "Great we will lock you in now . interviews will take place between 2:30 pm -5 p…"
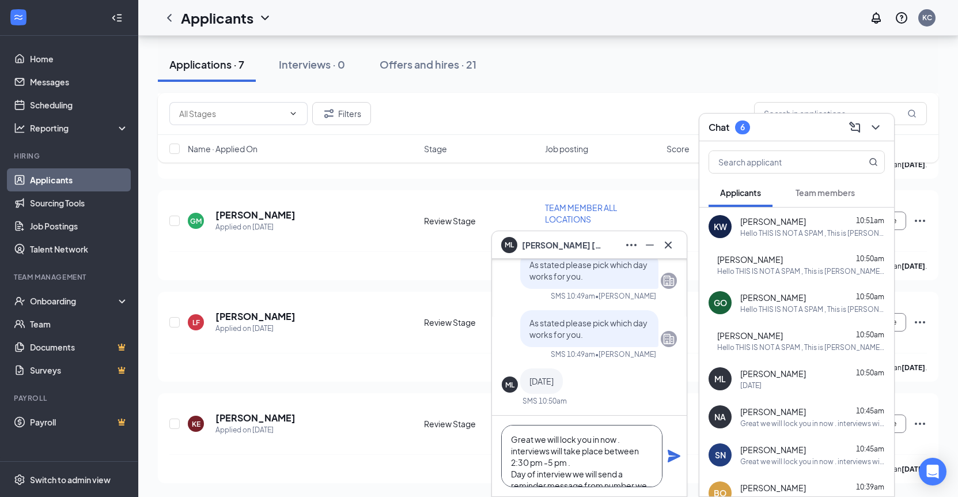
scroll to position [35, 0]
type textarea "Great we will lock you in now . interviews will take place between 2:30 pm -5 p…"
click at [673, 457] on icon "Plane" at bounding box center [674, 455] width 13 height 13
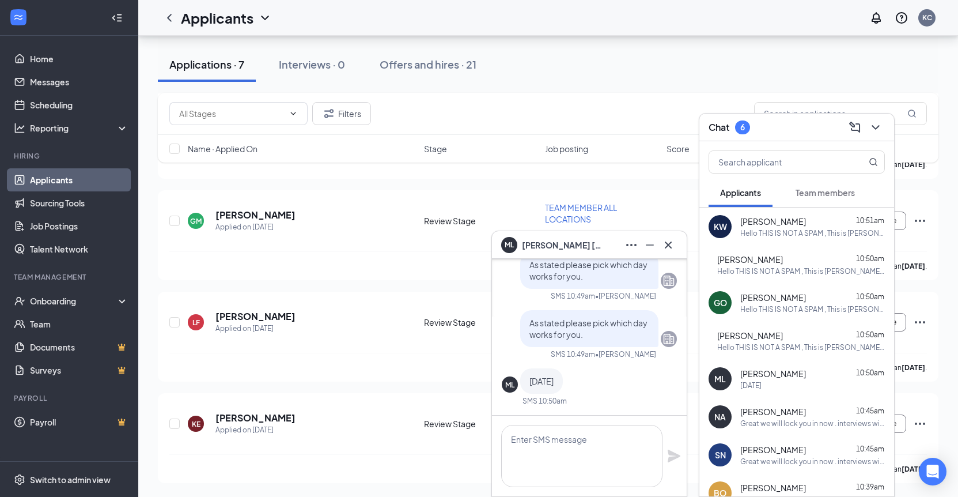
scroll to position [0, 0]
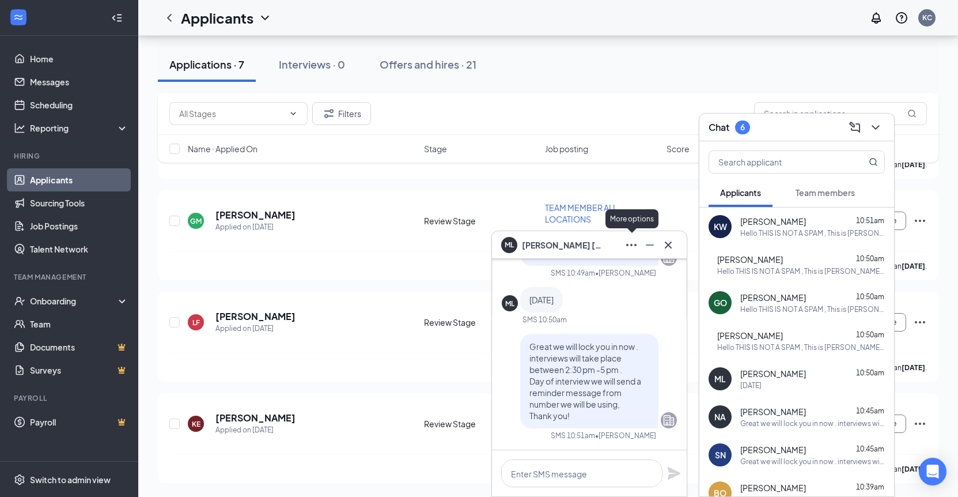
click at [637, 247] on icon "Ellipses" at bounding box center [632, 245] width 14 height 14
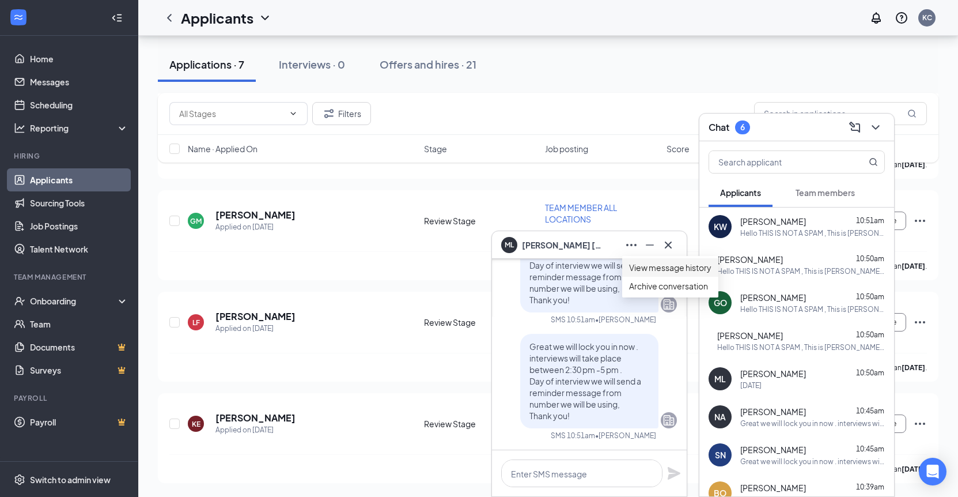
click at [629, 273] on link "View message history" at bounding box center [670, 267] width 82 height 13
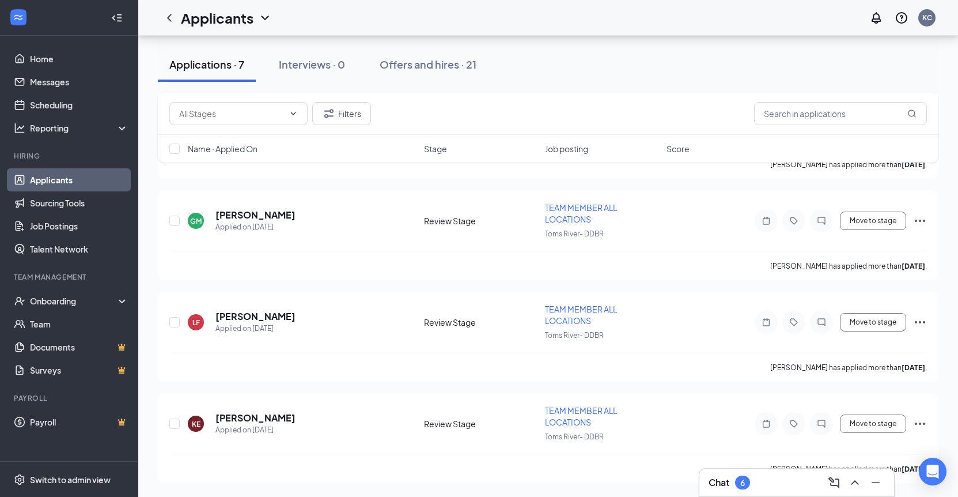
click at [754, 485] on div "Chat 6" at bounding box center [797, 482] width 176 height 18
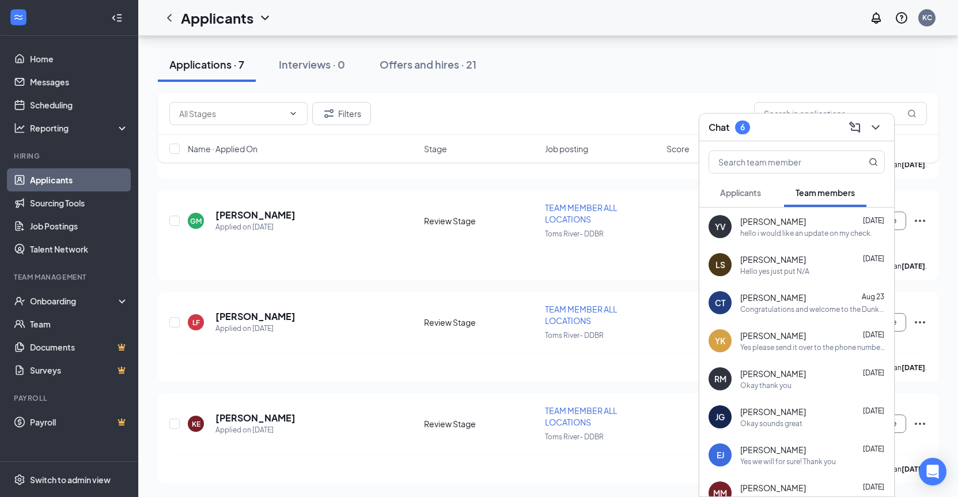
click at [763, 191] on button "Applicants" at bounding box center [741, 192] width 64 height 29
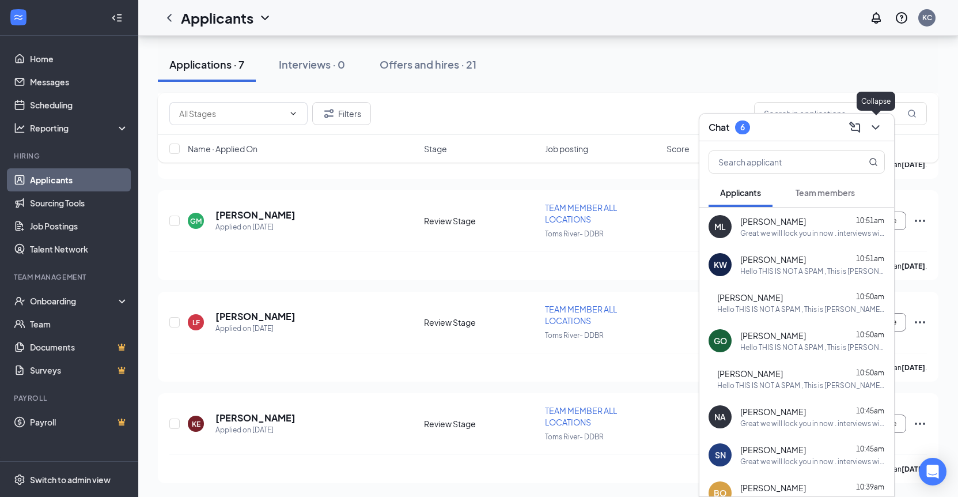
click at [877, 129] on icon "ChevronDown" at bounding box center [876, 127] width 14 height 14
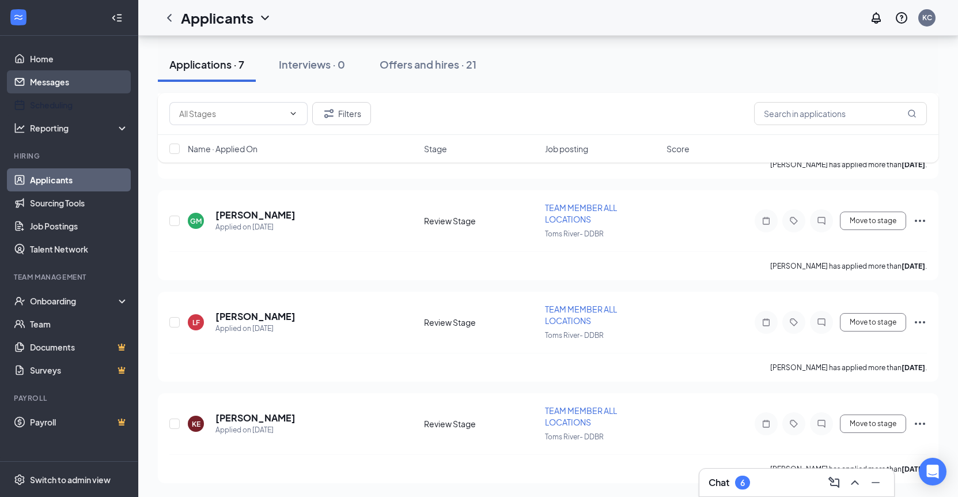
click at [42, 88] on link "Messages" at bounding box center [79, 81] width 99 height 23
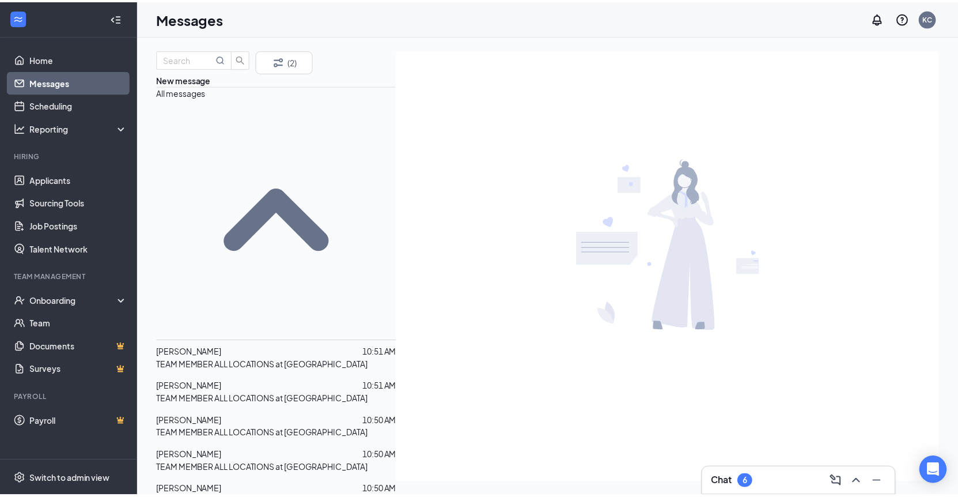
scroll to position [60, 0]
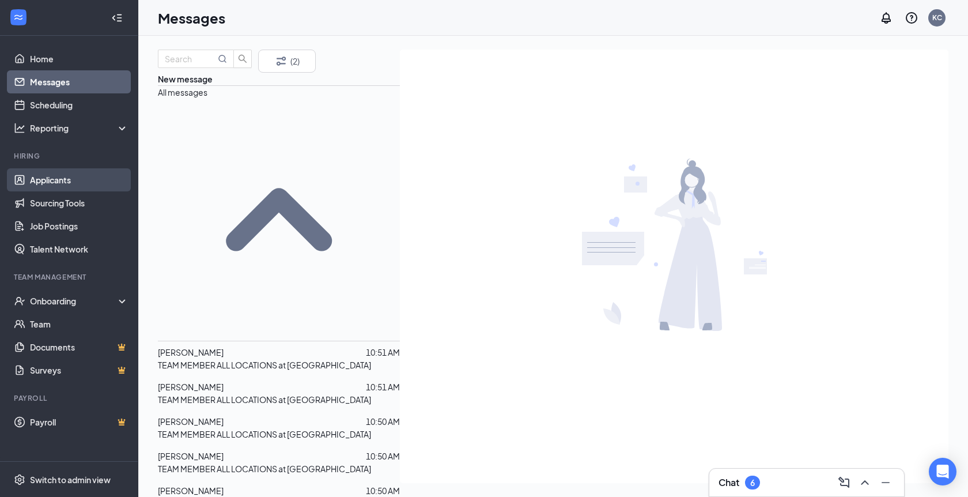
click at [64, 184] on link "Applicants" at bounding box center [79, 179] width 99 height 23
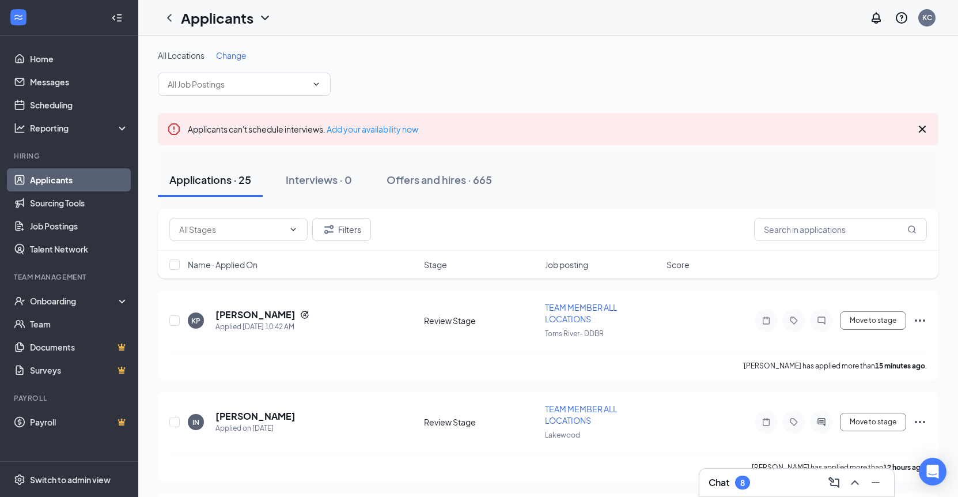
click at [778, 488] on div "Chat 8" at bounding box center [797, 482] width 176 height 18
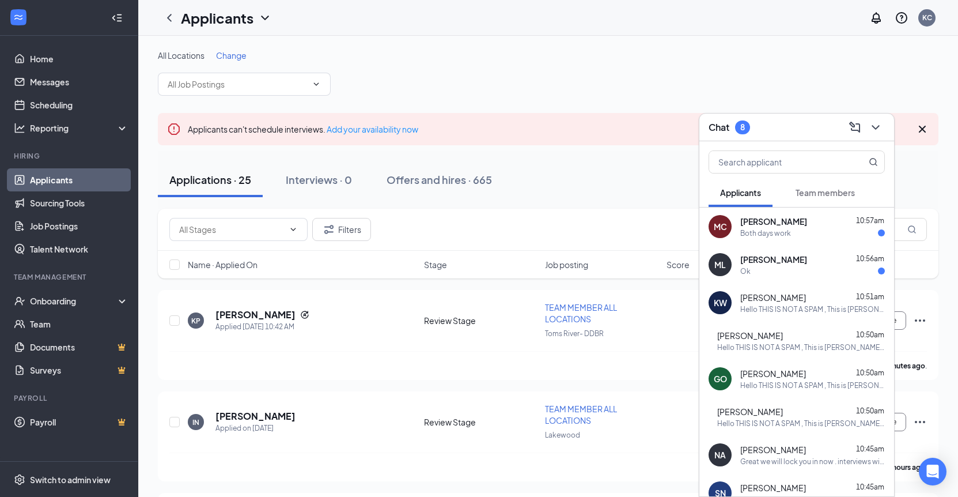
click at [779, 262] on span "Milton Leon" at bounding box center [774, 260] width 67 height 12
click at [792, 230] on div "Both days work" at bounding box center [813, 233] width 145 height 10
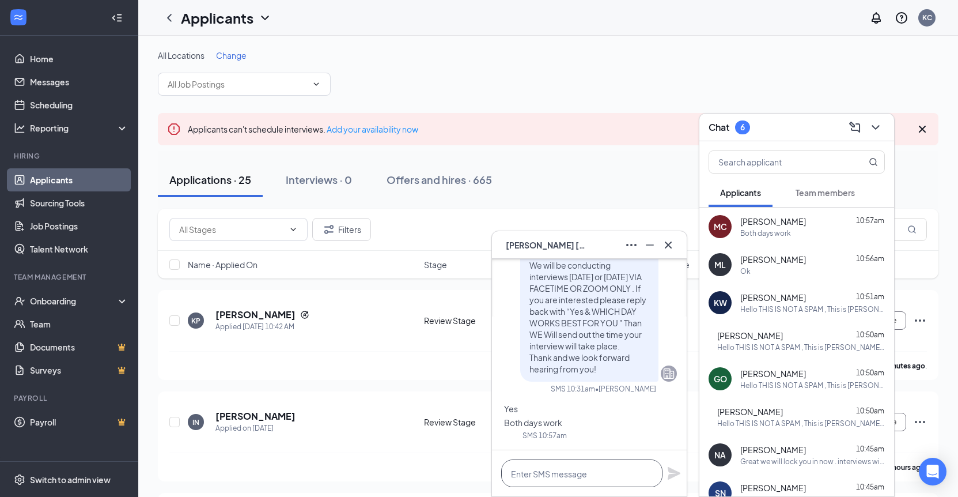
paste textarea "(848) 298-0783"
type textarea "(848) 298-0783"
drag, startPoint x: 584, startPoint y: 469, endPoint x: 444, endPoint y: 470, distance: 139.5
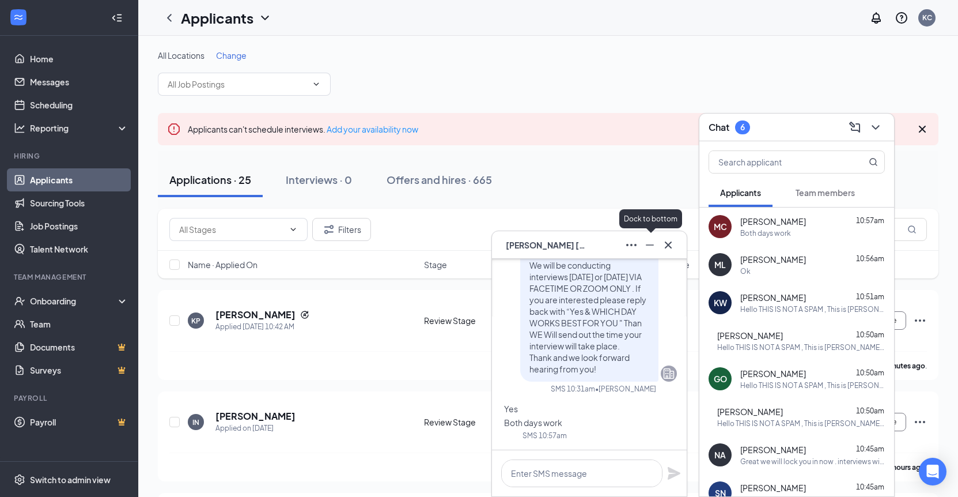
click at [641, 241] on button at bounding box center [650, 245] width 18 height 18
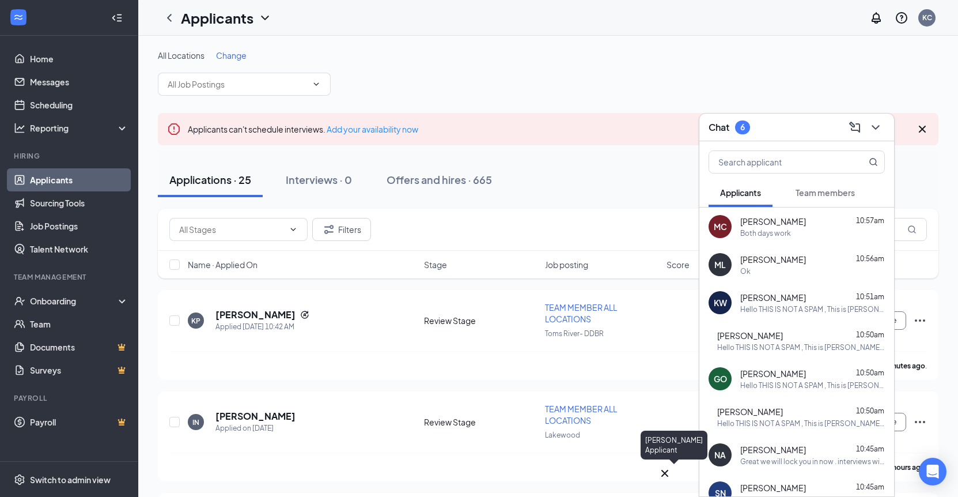
click at [663, 483] on div "MC" at bounding box center [665, 474] width 14 height 17
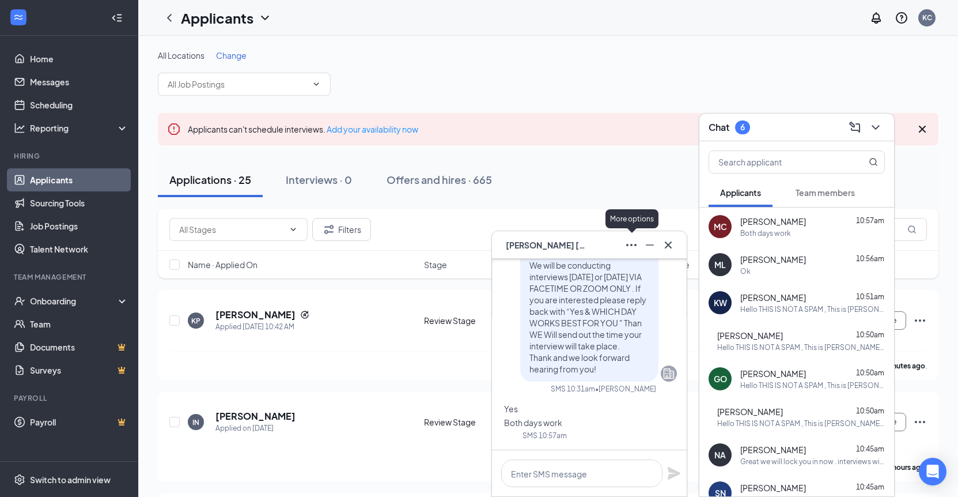
click at [630, 245] on icon "Ellipses" at bounding box center [632, 245] width 14 height 14
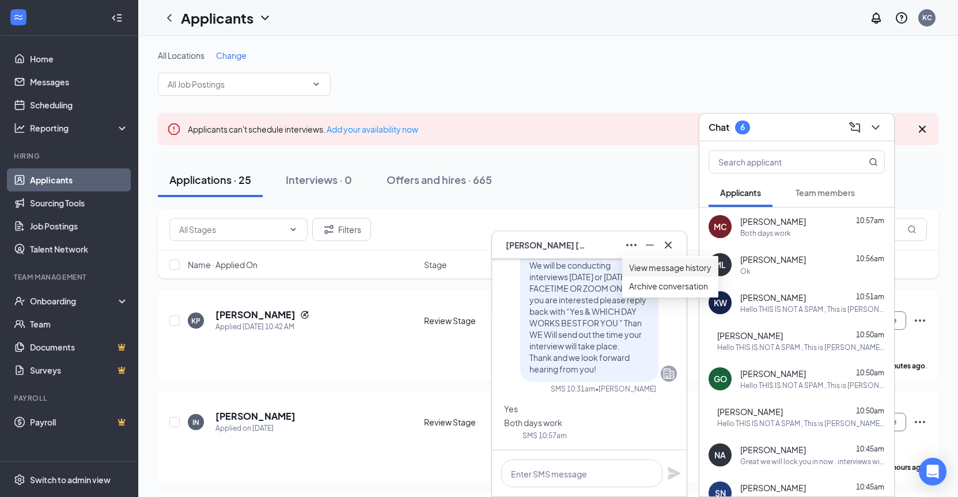
click at [634, 274] on link "View message history" at bounding box center [670, 267] width 82 height 13
click at [781, 265] on span "Milton Leon" at bounding box center [774, 260] width 66 height 12
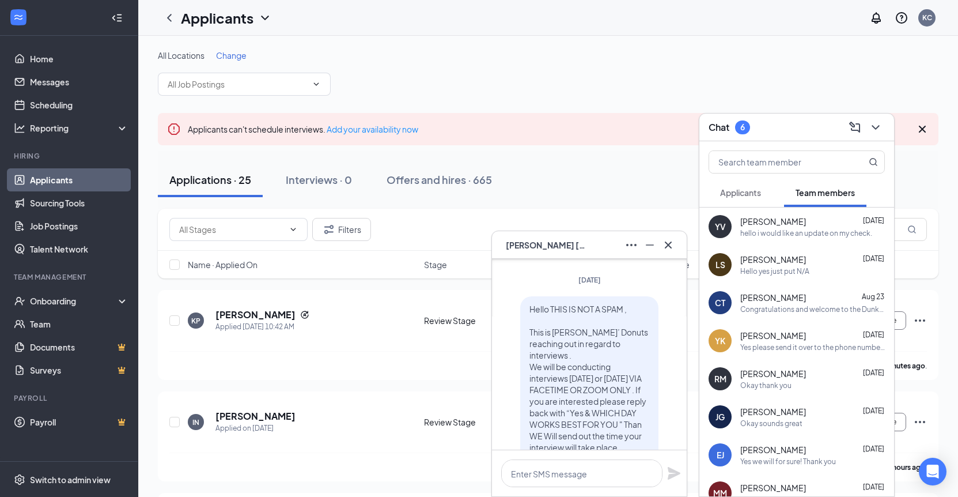
scroll to position [-128, 0]
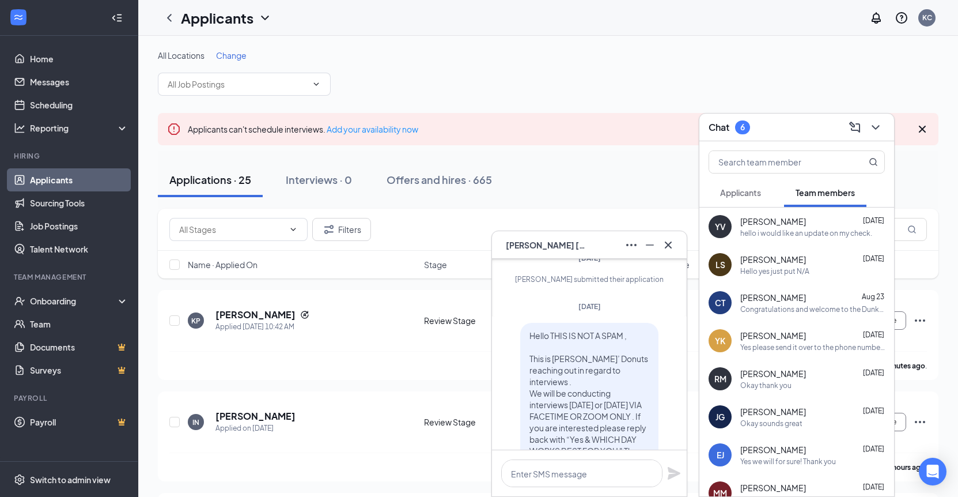
drag, startPoint x: 608, startPoint y: 362, endPoint x: 527, endPoint y: 303, distance: 100.6
click at [527, 323] on div "Hello THIS IS NOT A SPAM , This is [PERSON_NAME]’ Donuts reaching out in regard…" at bounding box center [589, 416] width 138 height 187
copy span "Hello THIS IS NOT A SPAM , This is Dunkin’ Donuts reaching out in regard to int…"
click at [652, 243] on icon "Minimize" at bounding box center [650, 245] width 14 height 14
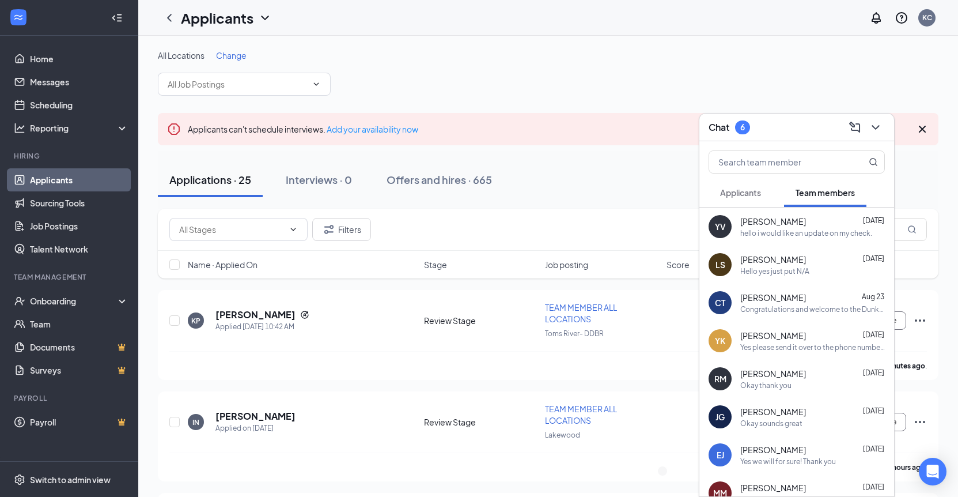
scroll to position [0, 0]
click at [668, 470] on icon "Cross" at bounding box center [665, 473] width 7 height 7
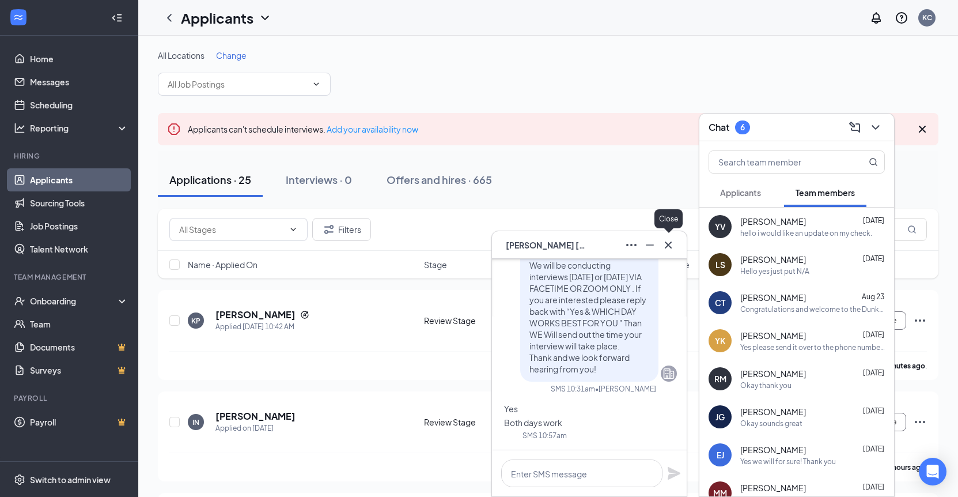
click at [673, 245] on icon "Cross" at bounding box center [669, 245] width 14 height 14
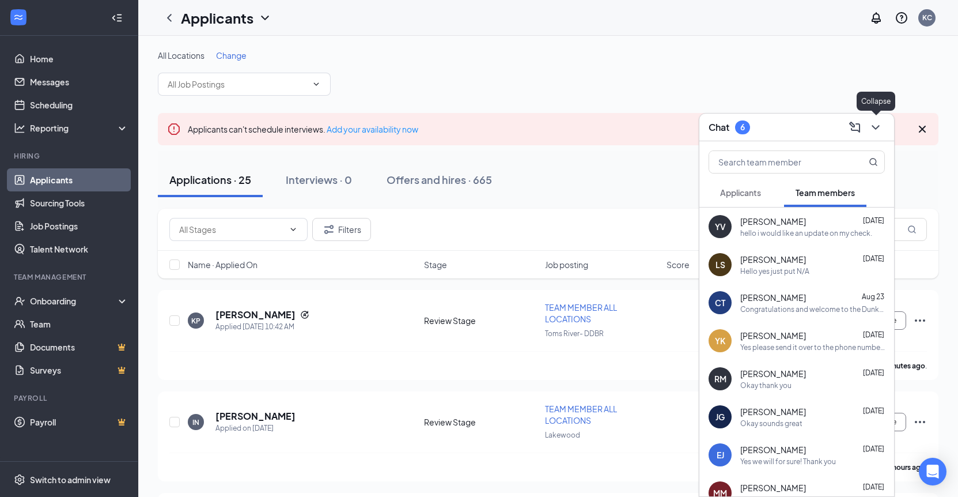
click at [875, 127] on icon "ChevronDown" at bounding box center [876, 127] width 14 height 14
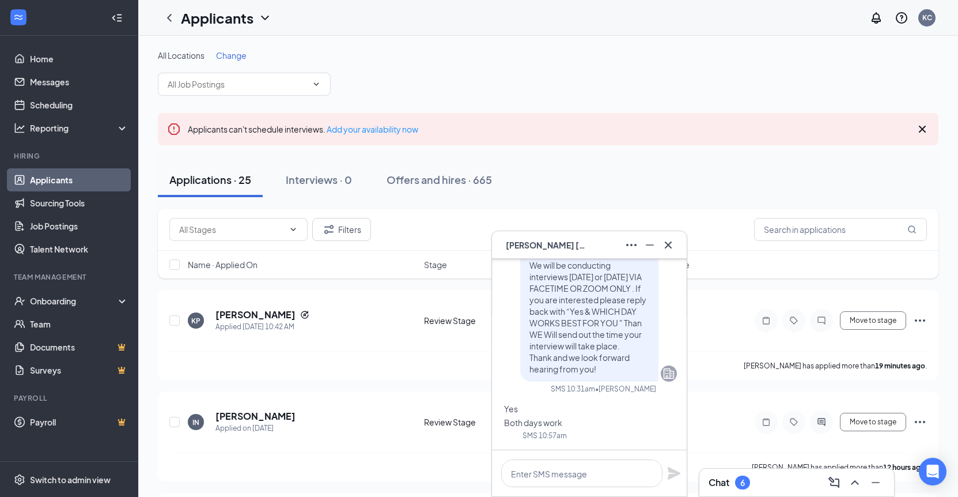
click at [679, 244] on div "MC michael coelho" at bounding box center [589, 245] width 195 height 28
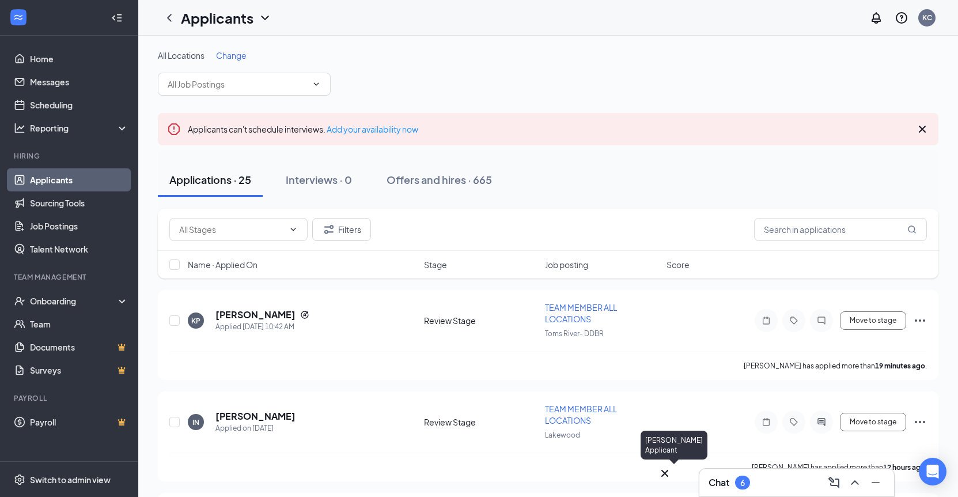
click at [668, 471] on icon "Cross" at bounding box center [665, 473] width 7 height 7
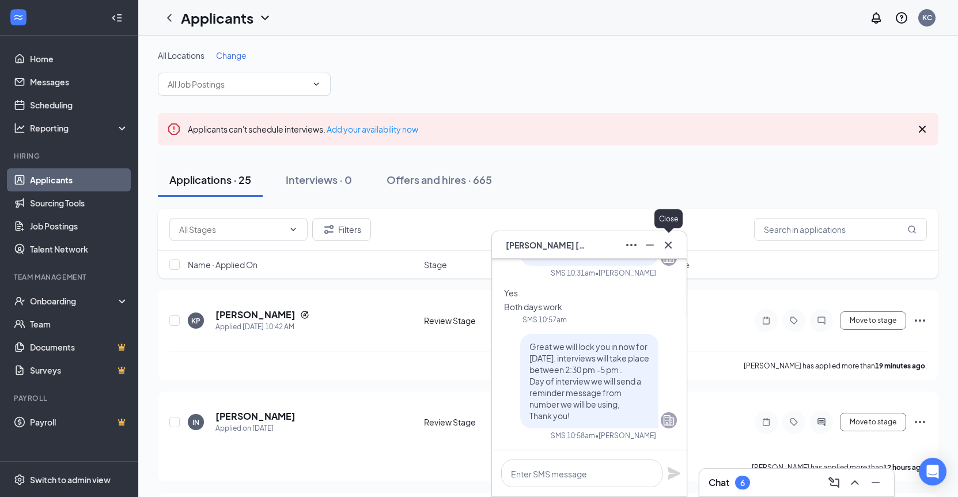
click at [663, 248] on icon "Cross" at bounding box center [669, 245] width 14 height 14
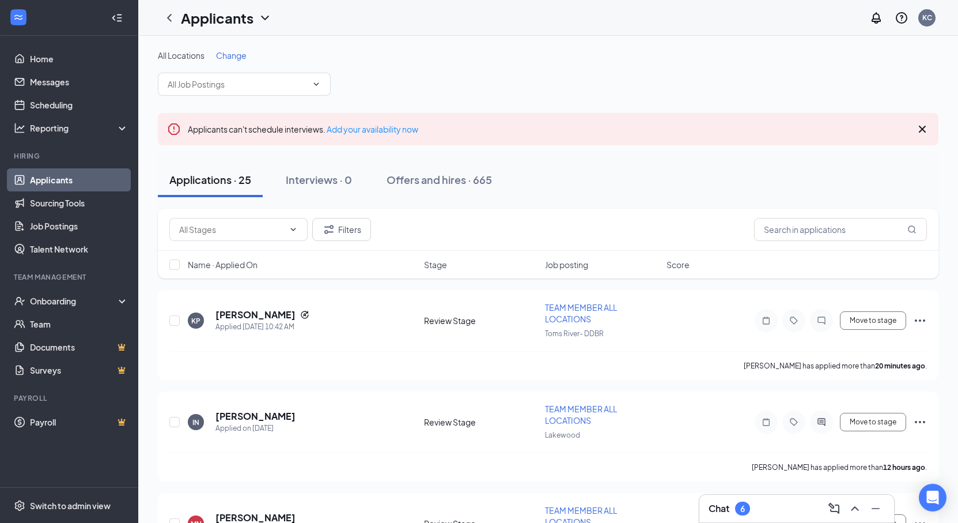
click at [803, 496] on div "Chat 6" at bounding box center [797, 508] width 176 height 18
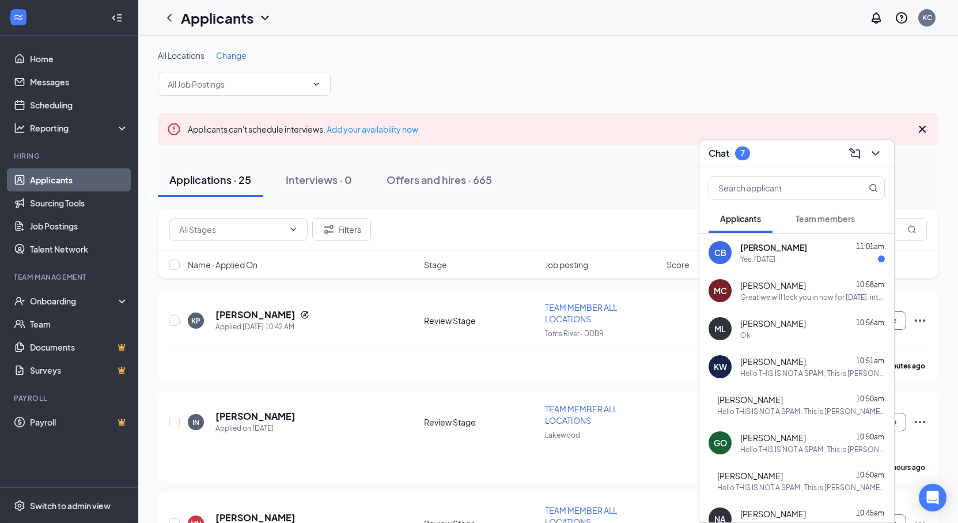
click at [774, 259] on div "Yes, [DATE]" at bounding box center [758, 259] width 35 height 10
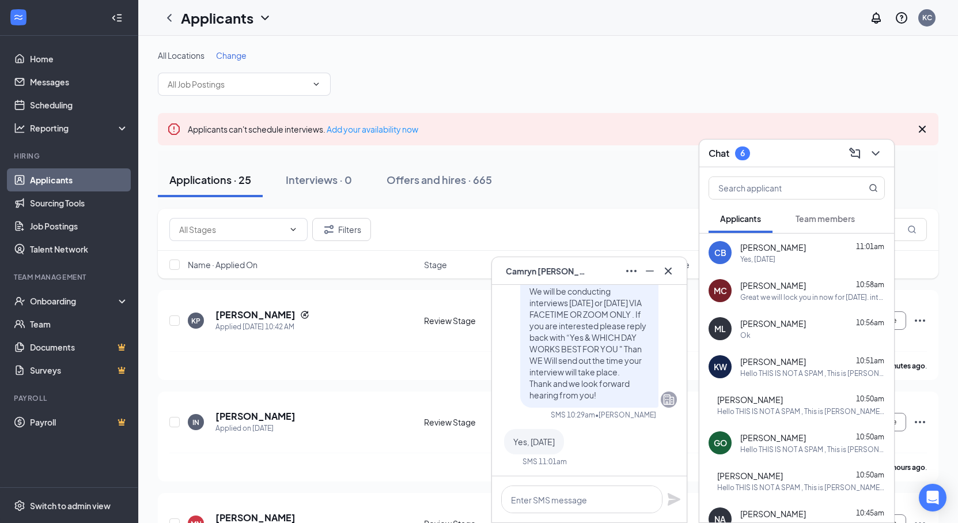
click at [765, 296] on div "Great we will lock you in now for thursday. interviews will take place between …" at bounding box center [813, 297] width 145 height 10
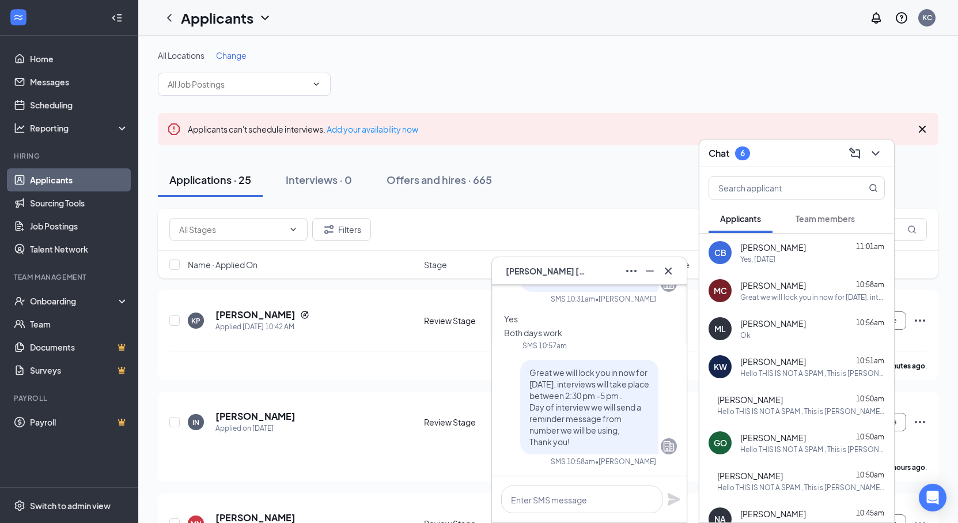
drag, startPoint x: 579, startPoint y: 447, endPoint x: 527, endPoint y: 367, distance: 94.6
click at [527, 367] on div "Great we will lock you in now for thursday. interviews will take place between …" at bounding box center [589, 407] width 138 height 95
copy span "Great we will lock you in now for thursday. interviews will take place between …"
click at [765, 261] on div "Yes, [DATE]" at bounding box center [758, 259] width 35 height 10
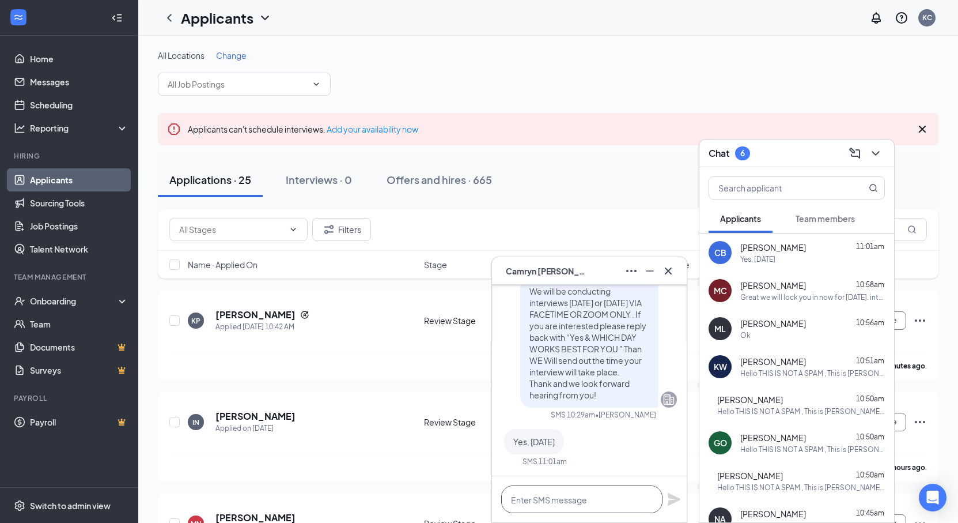
paste textarea "Great we will lock you in now for [DATE]. interviews will take place between 2:…"
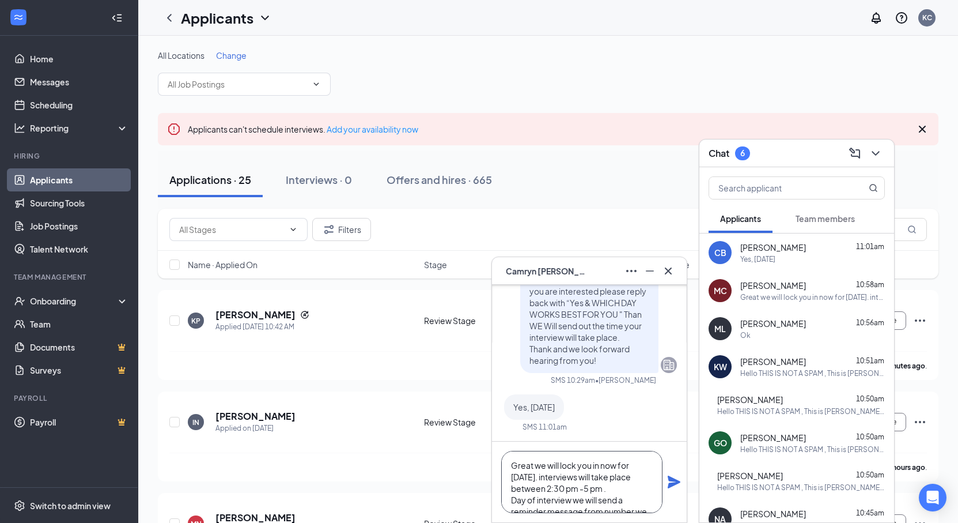
type textarea "Great we will lock you in now for [DATE]. interviews will take place between 2:…"
click at [675, 482] on icon "Plane" at bounding box center [674, 481] width 13 height 13
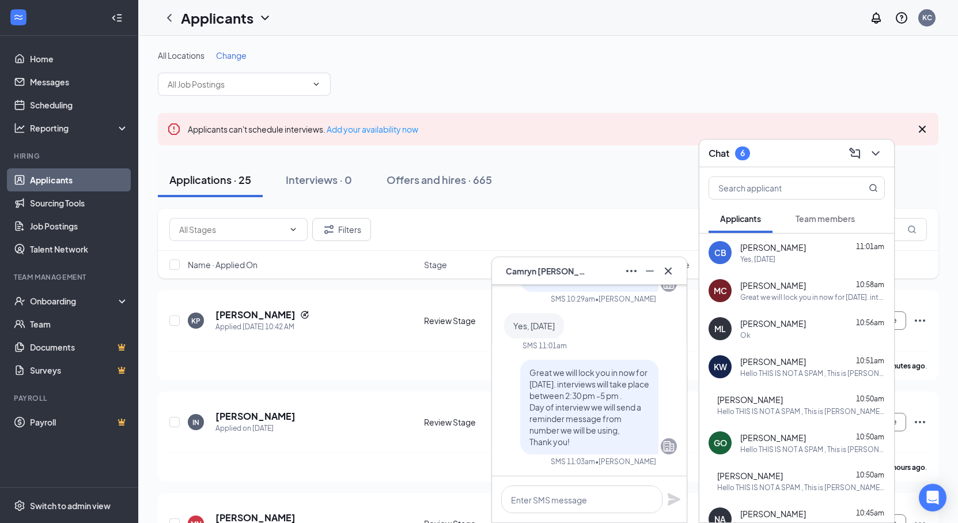
click at [630, 273] on icon "Ellipses" at bounding box center [632, 271] width 14 height 14
click at [642, 299] on link "View message history" at bounding box center [670, 293] width 82 height 13
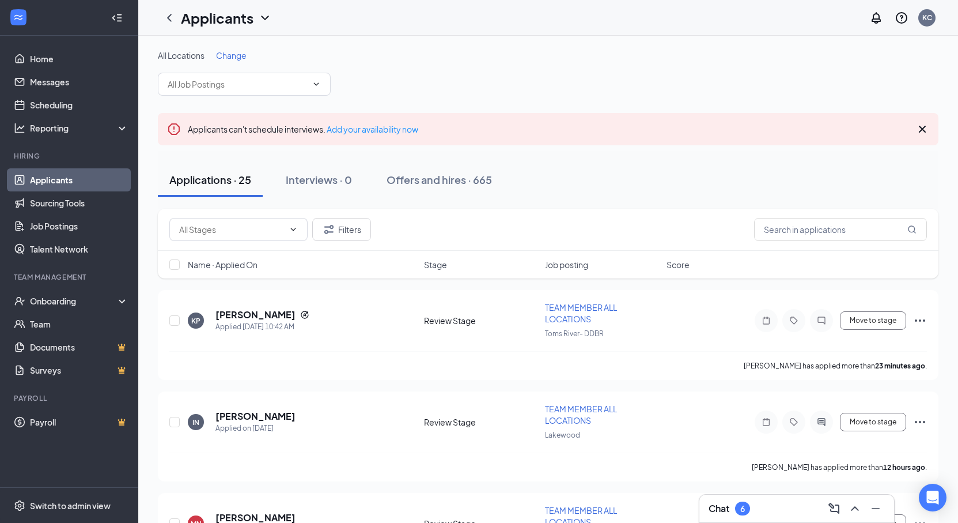
click at [781, 496] on div "Chat 6" at bounding box center [797, 508] width 176 height 18
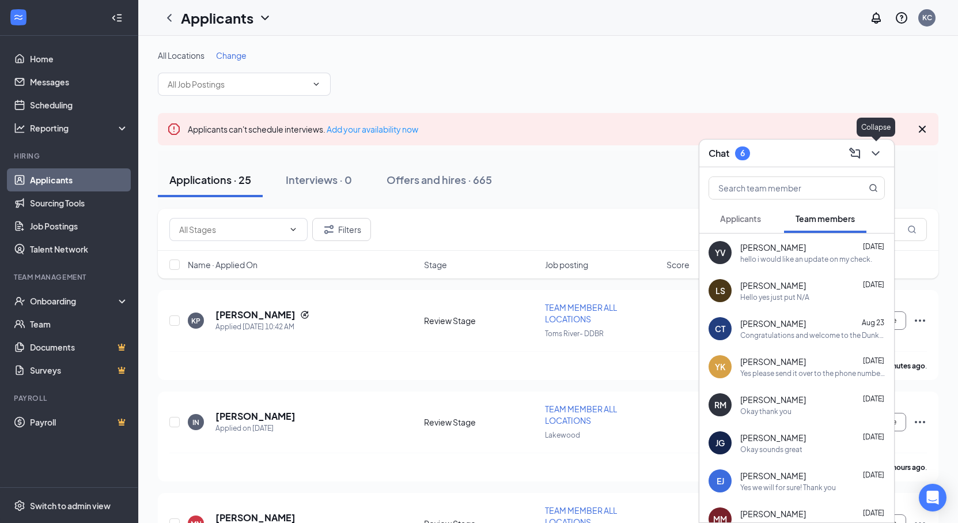
click at [878, 152] on icon "ChevronDown" at bounding box center [875, 153] width 7 height 5
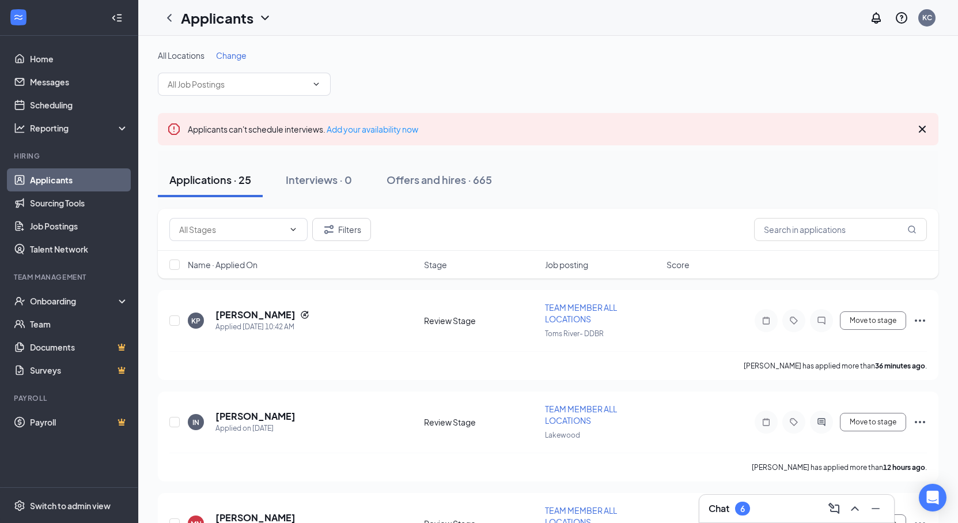
click at [760, 496] on div "Chat 6" at bounding box center [797, 508] width 176 height 18
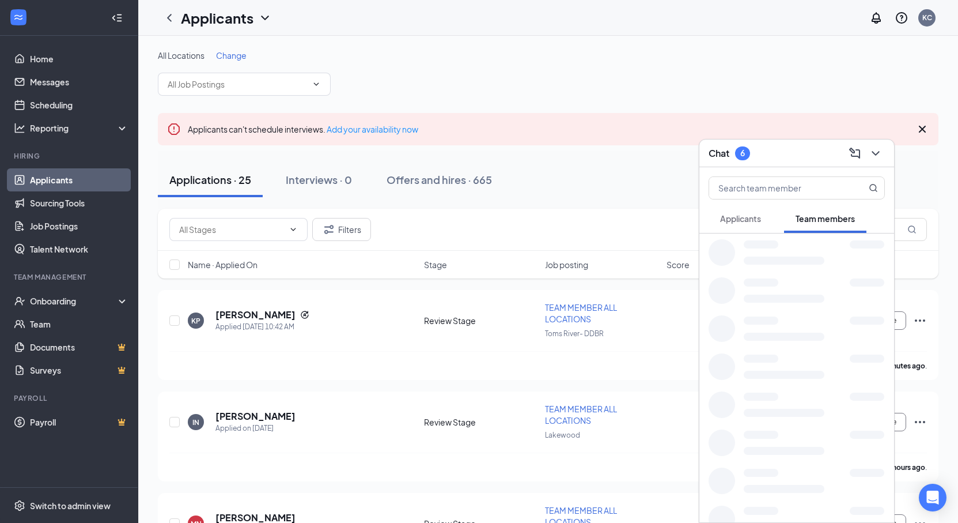
click at [795, 496] on div at bounding box center [814, 511] width 141 height 8
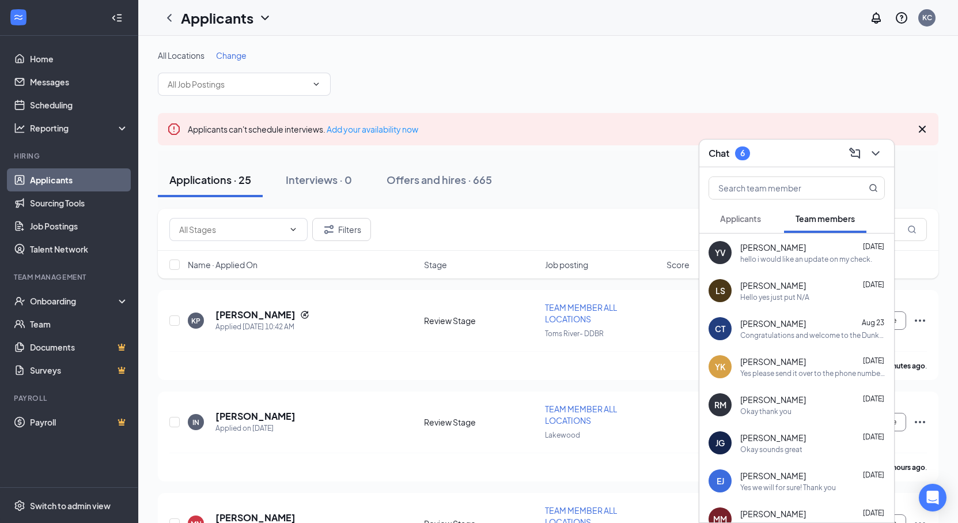
click at [760, 221] on span "Applicants" at bounding box center [740, 218] width 41 height 10
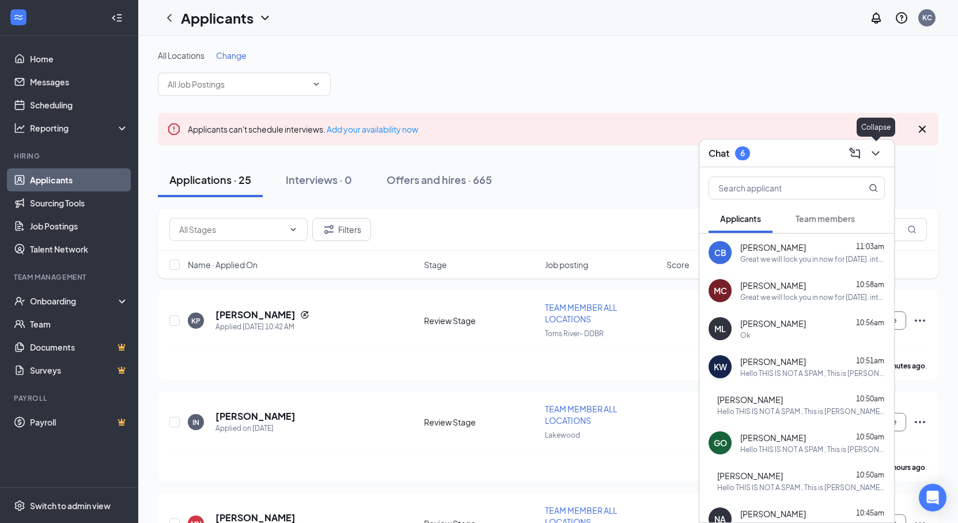
click at [876, 149] on icon "ChevronDown" at bounding box center [876, 153] width 14 height 14
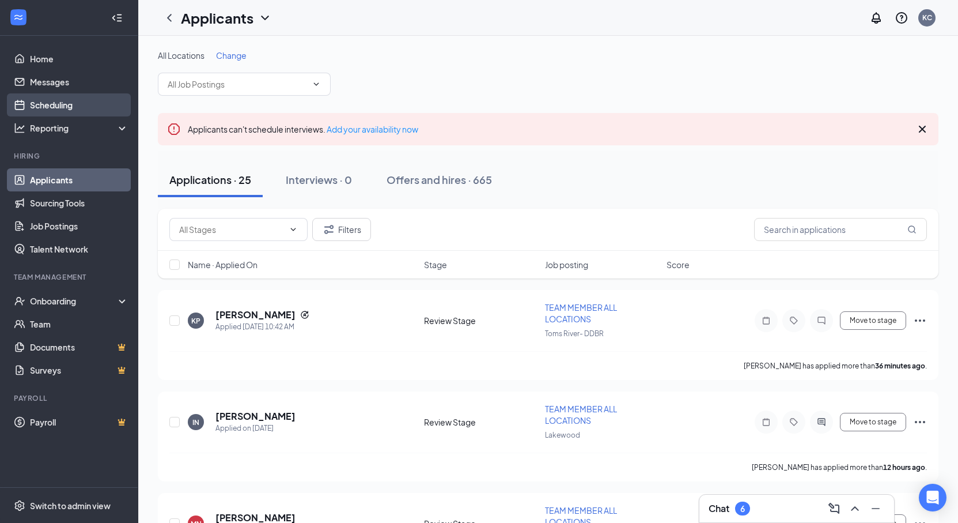
click at [53, 109] on link "Scheduling" at bounding box center [79, 104] width 99 height 23
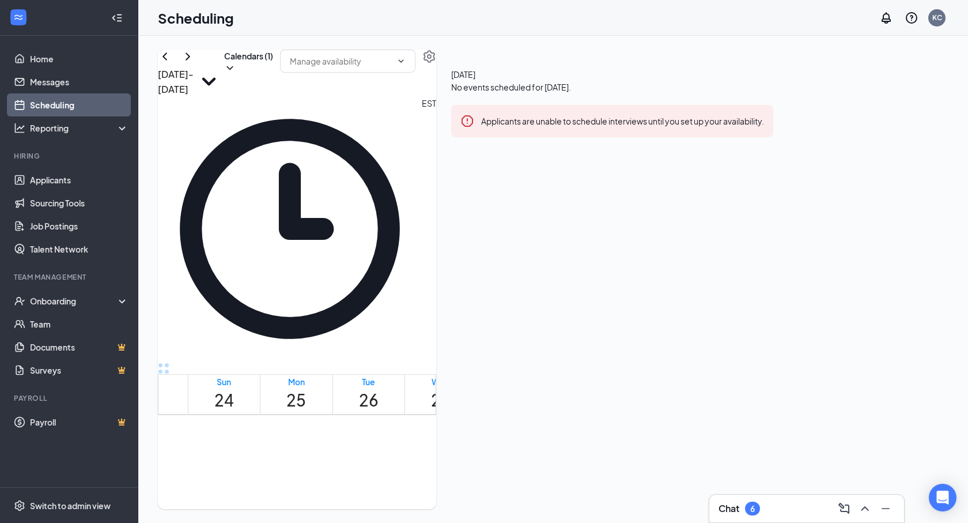
scroll to position [566, 0]
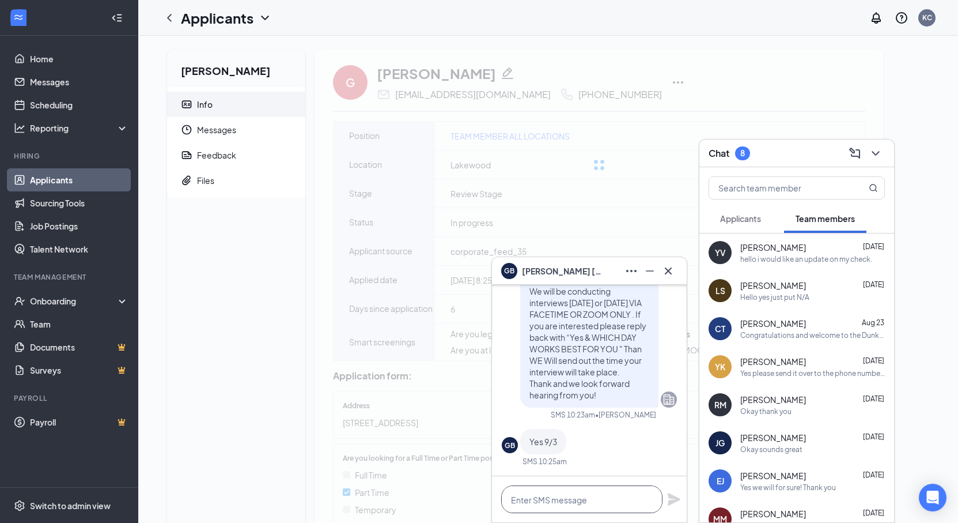
click at [572, 492] on textarea at bounding box center [581, 499] width 161 height 28
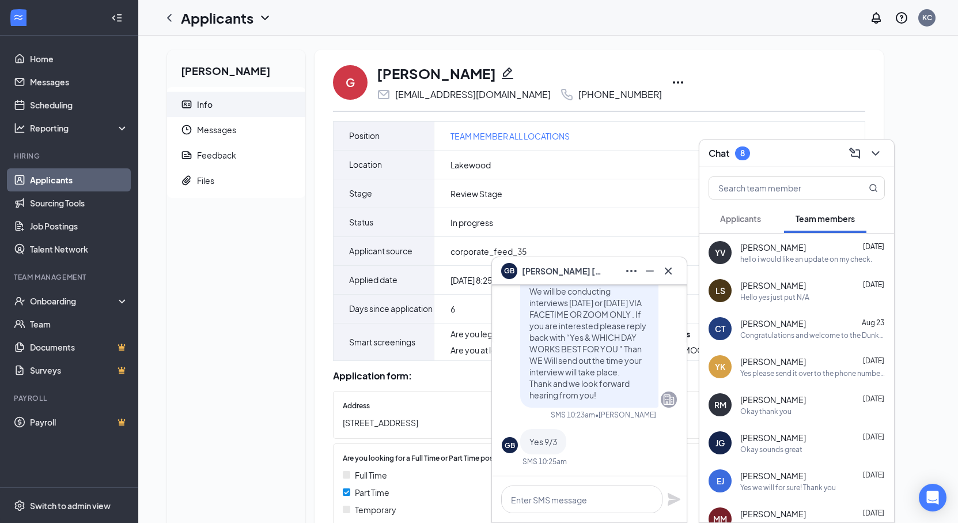
click at [791, 304] on div "LS Luke Schmidt Aug 24 Hello yes just put N/A" at bounding box center [797, 290] width 195 height 38
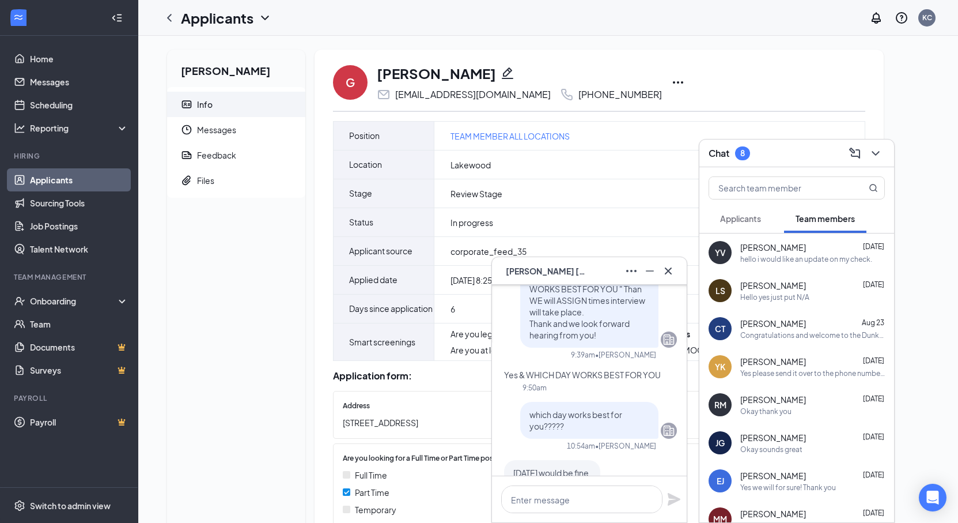
scroll to position [-550, 0]
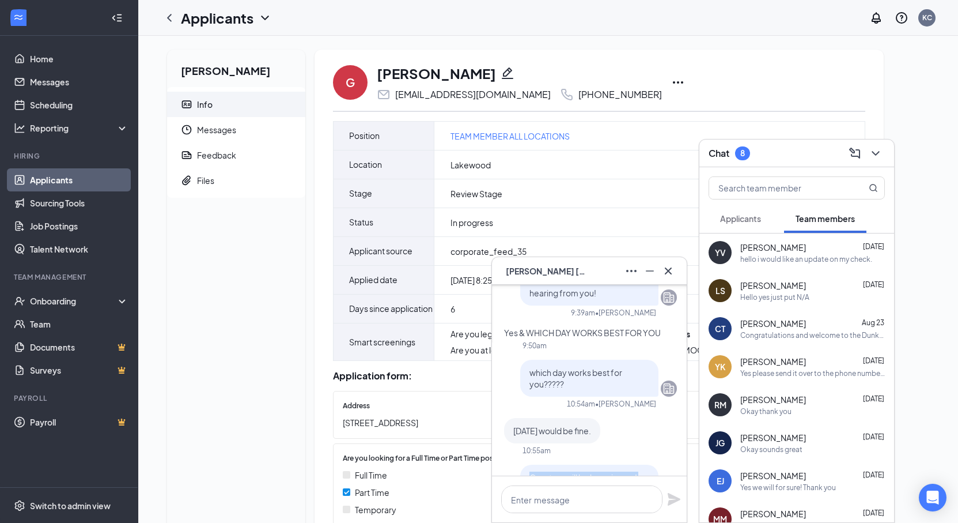
drag, startPoint x: 585, startPoint y: 429, endPoint x: 532, endPoint y: 371, distance: 78.3
click at [532, 471] on p "Great we will lock you in now! Your time slot will be 12:45 PM We will text you…" at bounding box center [590, 500] width 120 height 58
copy span "Great we will lock you in now! Your time slot will be 12:45 PM We will text you…"
click at [750, 207] on button "Applicants" at bounding box center [741, 218] width 64 height 29
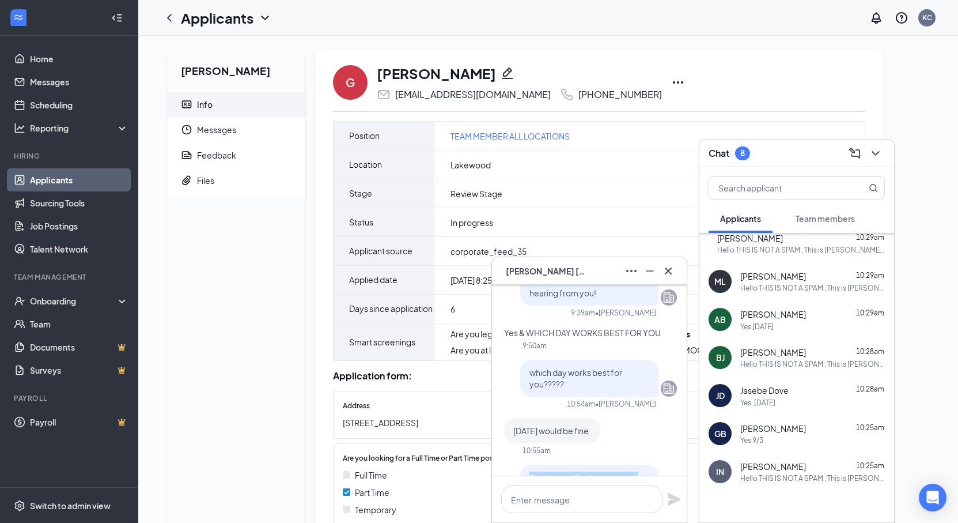
scroll to position [86, 0]
click at [788, 439] on div "Yes 9/3" at bounding box center [813, 439] width 145 height 10
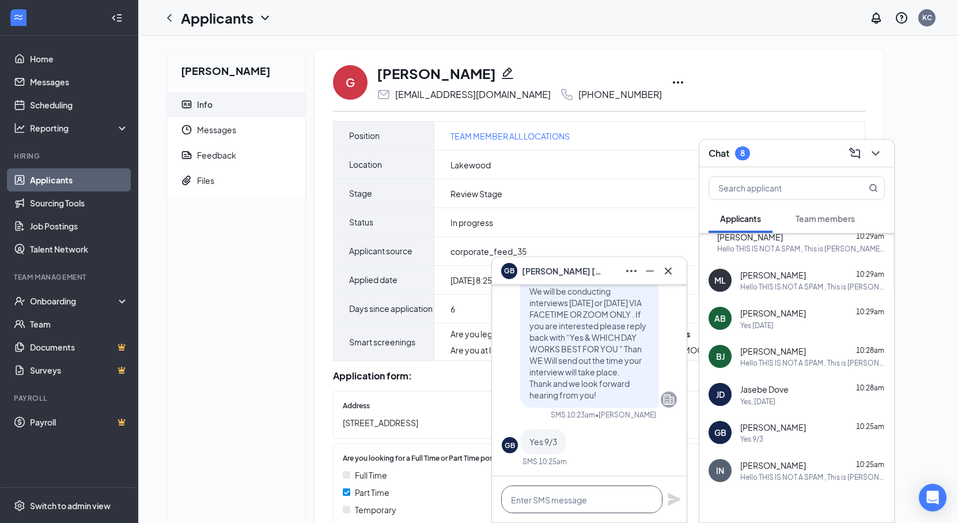
paste textarea "Great we will lock you in now! Your time slot will be 12:45 PM We will text you…"
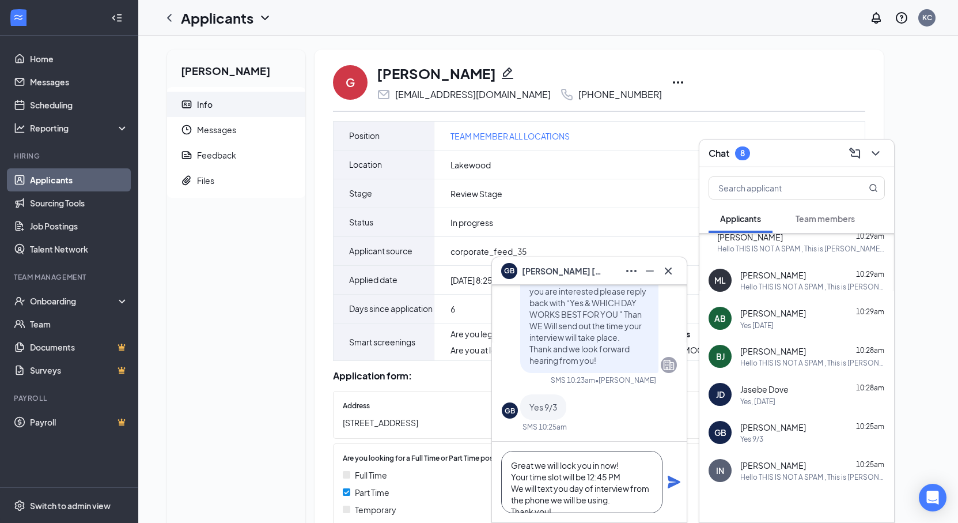
scroll to position [12, 0]
click at [594, 465] on textarea "Great we will lock you in now! Your time slot will be 12:45 PM We will text you…" at bounding box center [581, 482] width 161 height 62
drag, startPoint x: 507, startPoint y: 464, endPoint x: 574, endPoint y: 527, distance: 92.1
click at [574, 522] on html "Home Messages Scheduling Reporting Hiring Applicants Sourcing Tools Job Posting…" at bounding box center [479, 261] width 958 height 523
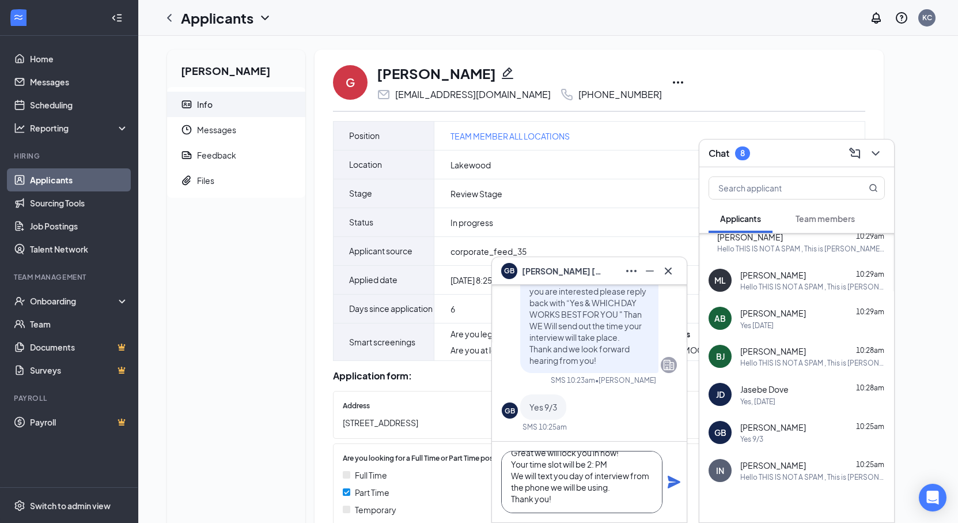
click at [594, 500] on textarea "Great we will lock you in now! Your time slot will be 2: PM We will text you da…" at bounding box center [581, 482] width 161 height 62
click at [611, 467] on textarea "Great we will lock you in now! Your time slot will be 2: PM We will text you da…" at bounding box center [581, 482] width 161 height 62
click at [598, 467] on textarea "Great we will lock you in now! Your time slot will be 2: PM We will text you da…" at bounding box center [581, 482] width 161 height 62
drag, startPoint x: 562, startPoint y: 507, endPoint x: 622, endPoint y: 496, distance: 60.8
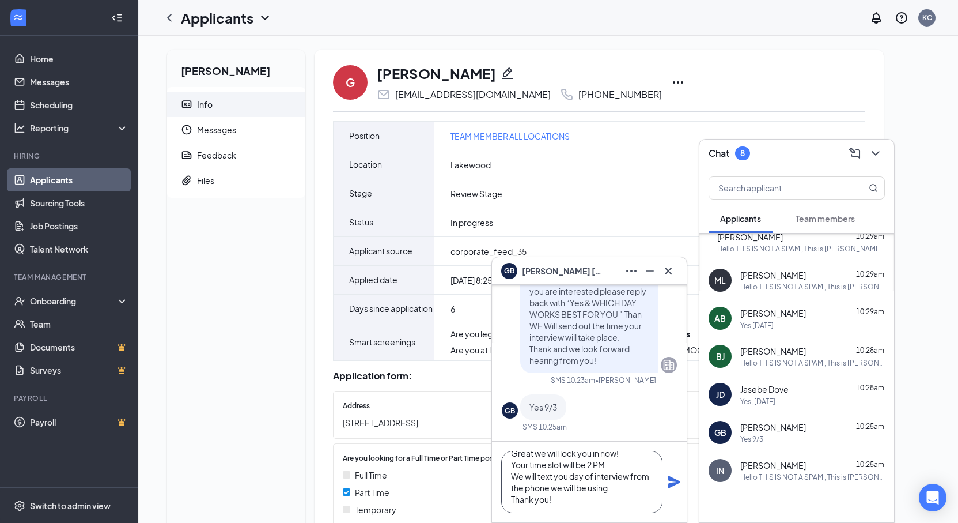
click at [566, 522] on html "Home Messages Scheduling Reporting Hiring Applicants Sourcing Tools Job Posting…" at bounding box center [479, 261] width 958 height 523
click at [577, 495] on textarea "Great we will lock you in now! Your time slot will be 2 PM We will text you day…" at bounding box center [581, 482] width 161 height 62
drag, startPoint x: 565, startPoint y: 501, endPoint x: 524, endPoint y: 466, distance: 53.5
click at [495, 423] on div "GB Gerald Brower jr Applicant TEAM MEMBER ALL LOCATIONS • Lakewood Tue, Aug 19 …" at bounding box center [589, 403] width 195 height 237
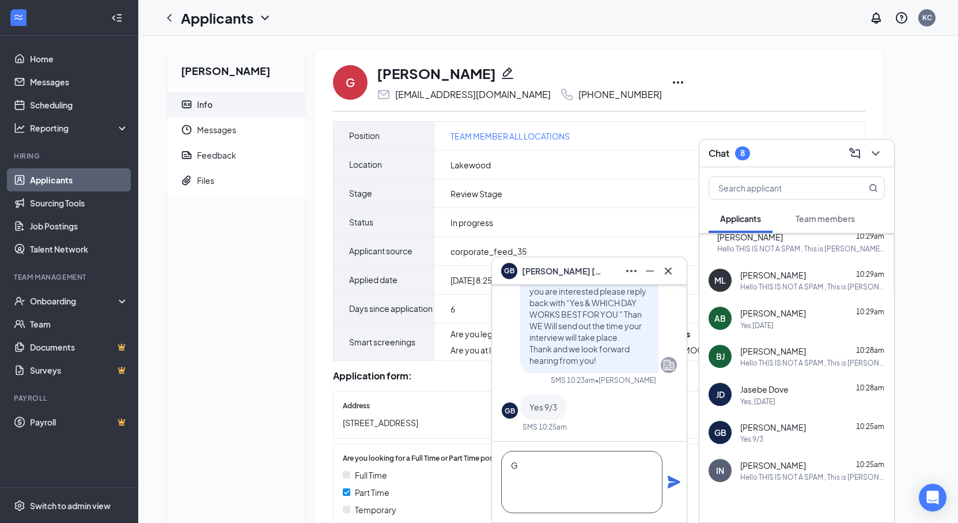
scroll to position [1, 0]
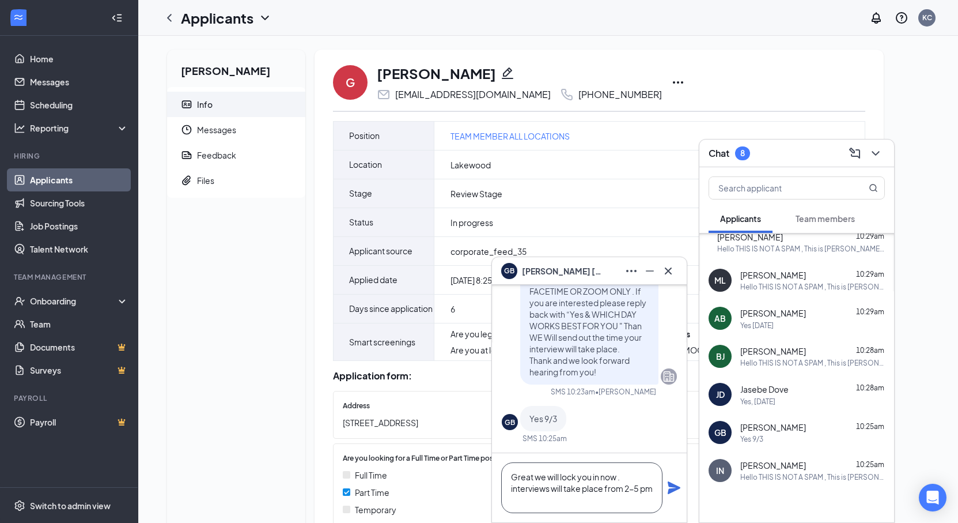
click at [625, 490] on textarea "Great we will lock you in now . interviews will take place from 2-5 pm" at bounding box center [581, 487] width 161 height 51
click at [629, 488] on textarea "Great we will lock you in now . interviews will take place from 2-5 pm" at bounding box center [581, 487] width 161 height 51
click at [571, 507] on textarea "Great we will lock you in now . interviews will take place from 2:30 pm -5 pm" at bounding box center [581, 487] width 161 height 51
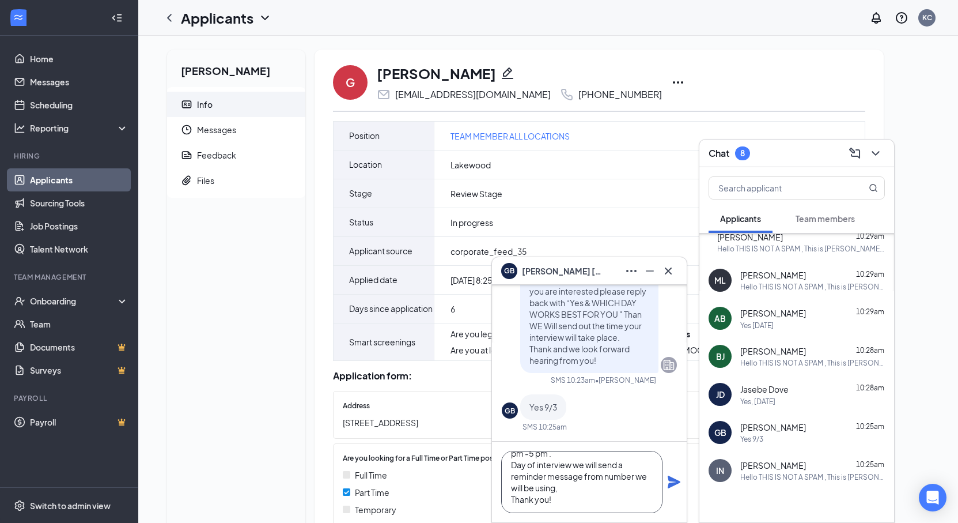
scroll to position [0, 0]
drag, startPoint x: 571, startPoint y: 507, endPoint x: 533, endPoint y: 469, distance: 53.8
click at [497, 443] on div "Great we will lock you in now . interviews will take place from 2:30 pm -5 pm .…" at bounding box center [589, 481] width 195 height 81
type textarea "Great we will lock you in now . interviews will take place from 2:30 pm -5 pm .…"
click at [679, 482] on icon "Plane" at bounding box center [674, 481] width 13 height 13
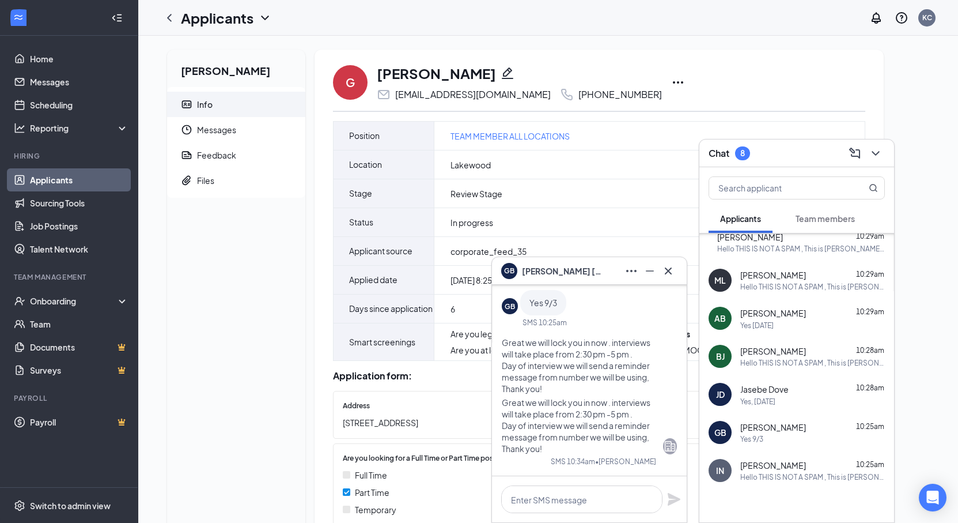
click at [794, 392] on div "Jasebe Dove 10:28am" at bounding box center [813, 389] width 145 height 13
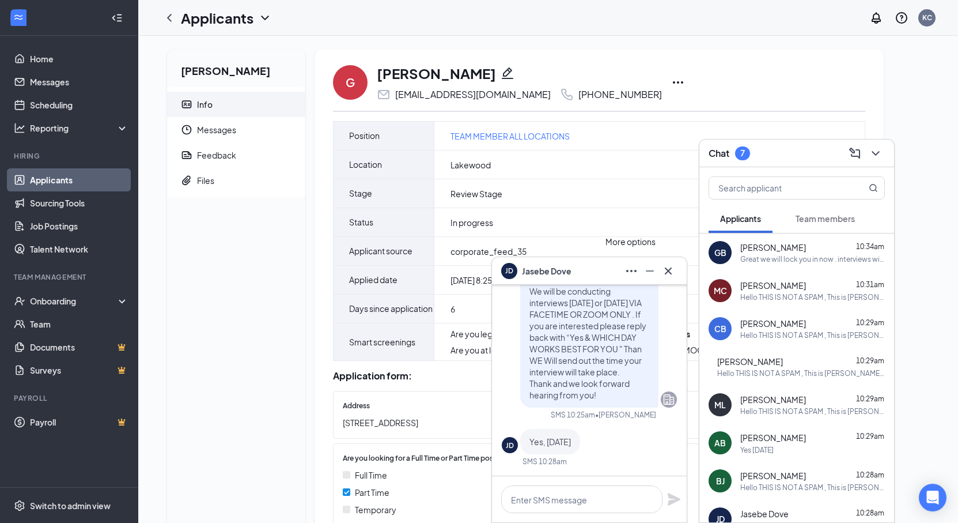
click at [627, 269] on icon "Ellipses" at bounding box center [632, 271] width 14 height 14
click at [640, 299] on link "View message history" at bounding box center [670, 293] width 82 height 13
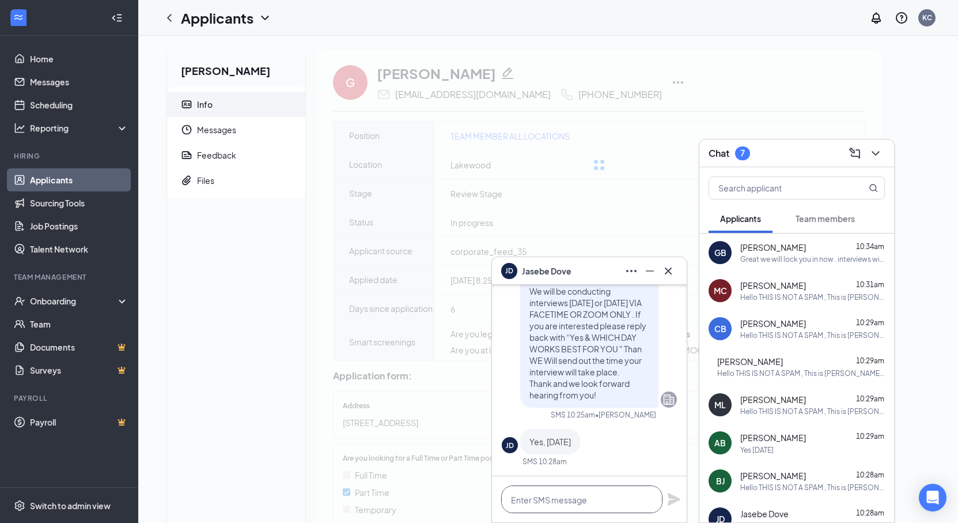
drag, startPoint x: 531, startPoint y: 486, endPoint x: 529, endPoint y: 496, distance: 10.1
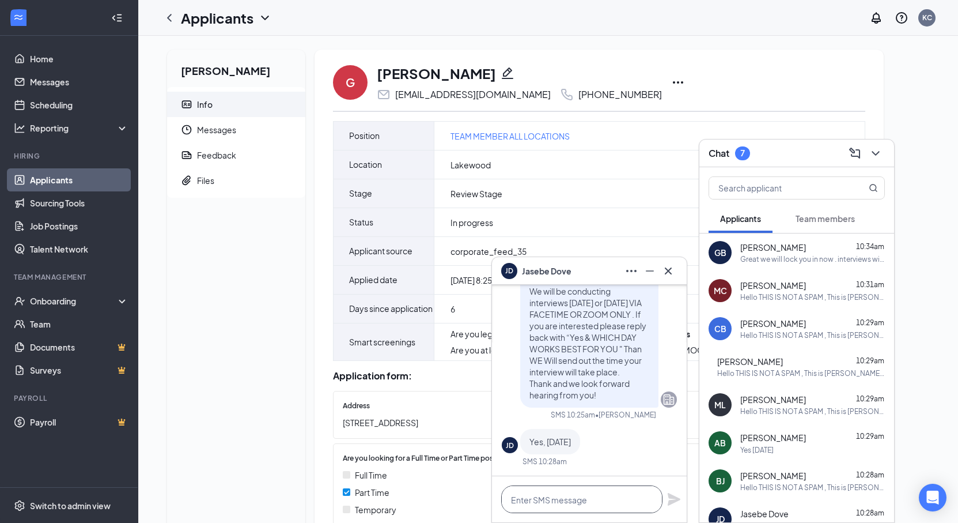
paste textarea "Great we will lock you in now . interviews will take place from 2:30 pm -5 pm .…"
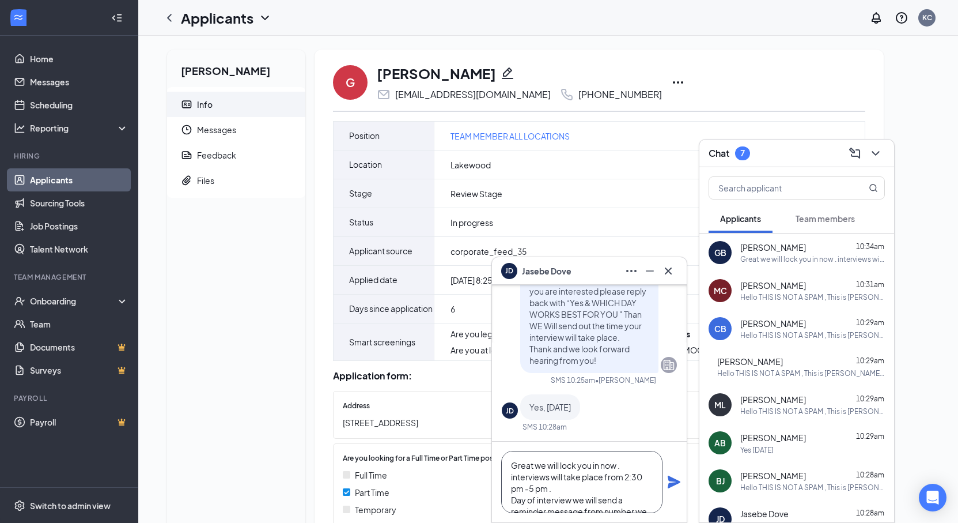
scroll to position [35, 0]
type textarea "Great we will lock you in now . interviews will take place from 2:30 pm -5 pm .…"
click at [674, 482] on icon "Plane" at bounding box center [674, 481] width 13 height 13
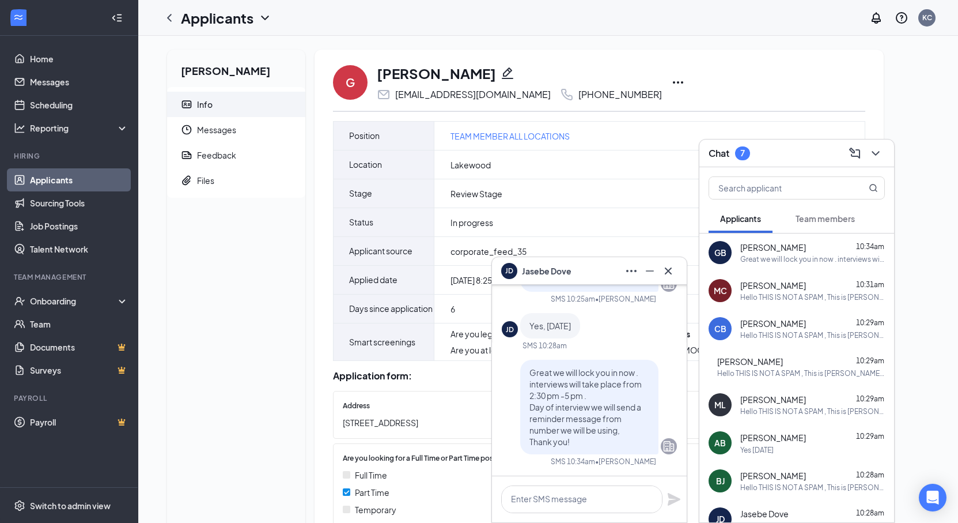
scroll to position [0, 0]
click at [813, 446] on div "Yes Thursday" at bounding box center [813, 450] width 145 height 10
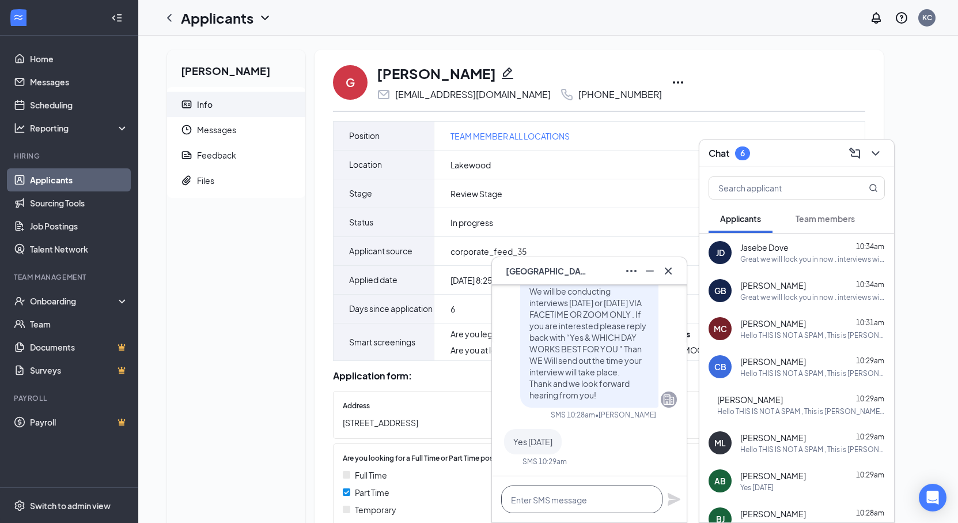
paste textarea "Great we will lock you in now . interviews will take place from 2:30 pm -5 pm .…"
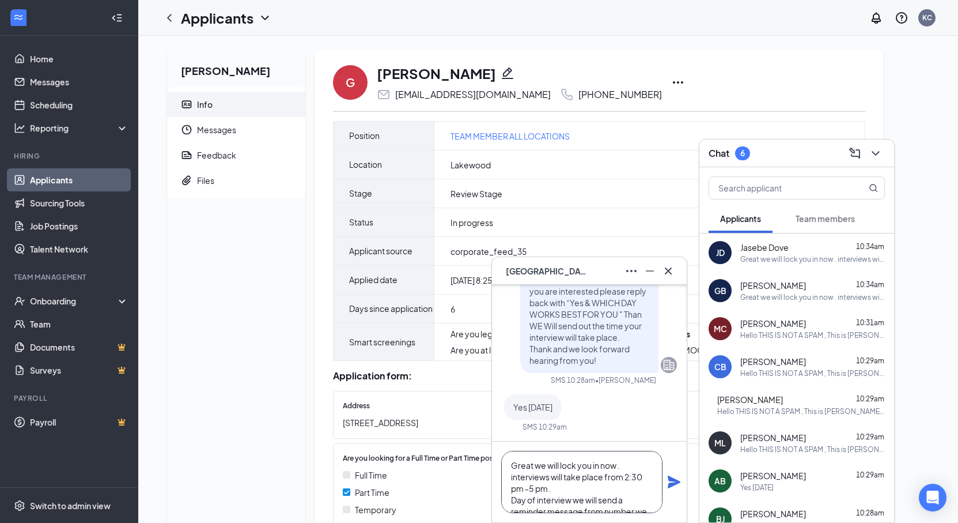
drag, startPoint x: 567, startPoint y: 484, endPoint x: 547, endPoint y: 443, distance: 46.1
click at [547, 443] on div "Great we will lock you in now . interviews will take place from 2:30 pm -5 pm .…" at bounding box center [589, 481] width 195 height 81
drag, startPoint x: 566, startPoint y: 480, endPoint x: 588, endPoint y: 481, distance: 21.3
click at [567, 480] on textarea "Great we will lock you in now . interviews will take place from 2:30 pm -5 pm .…" at bounding box center [581, 482] width 161 height 62
click at [643, 472] on textarea "Great we will lock you in now . interviews will take place from 2:30 pm -5 pm .…" at bounding box center [581, 482] width 161 height 62
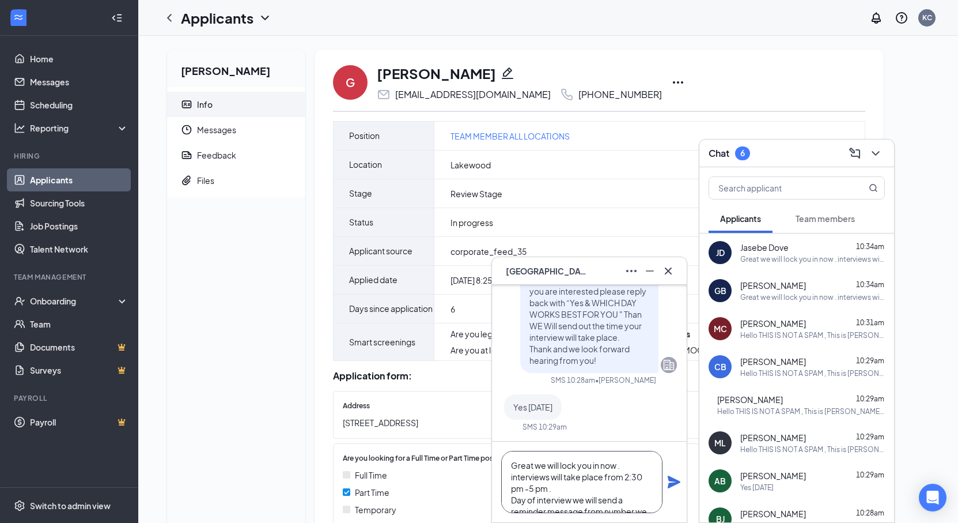
click at [617, 478] on textarea "Great we will lock you in now . interviews will take place from 2:30 pm -5 pm .…" at bounding box center [581, 482] width 161 height 62
drag, startPoint x: 511, startPoint y: 463, endPoint x: 557, endPoint y: 436, distance: 53.3
click at [667, 522] on html "Home Messages Scheduling Reporting Hiring Applicants Sourcing Tools Job Posting…" at bounding box center [479, 261] width 958 height 523
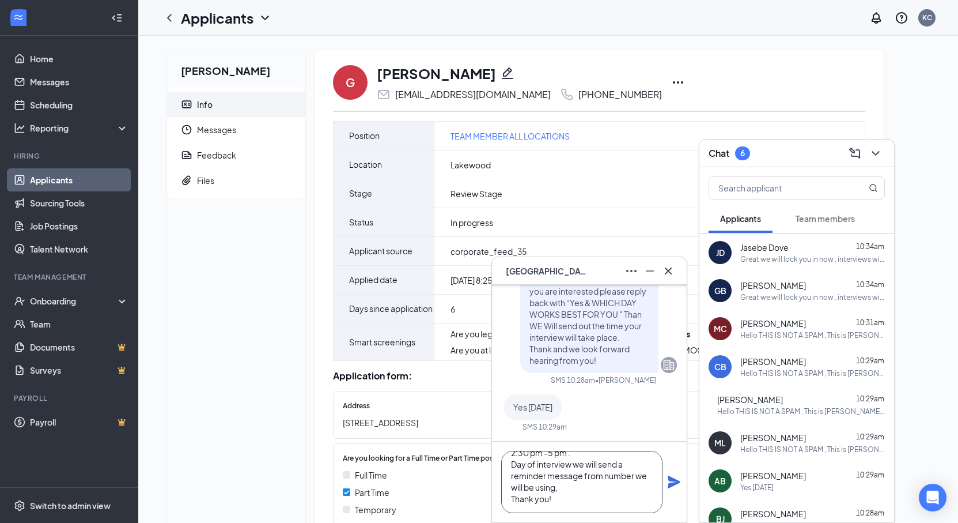
type textarea "Great we will lock you in now . interviews will take place between 2:30 pm -5 p…"
click at [672, 483] on icon "Plane" at bounding box center [674, 481] width 13 height 13
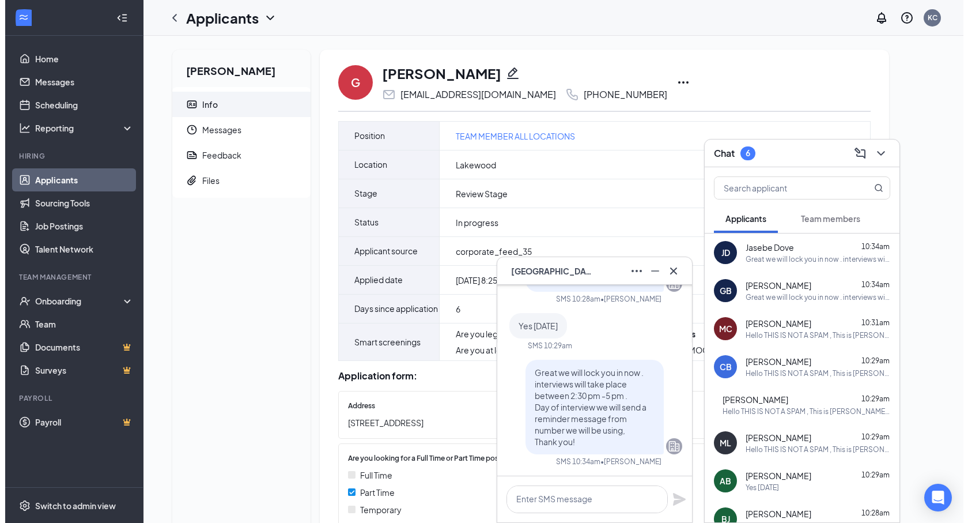
scroll to position [0, 0]
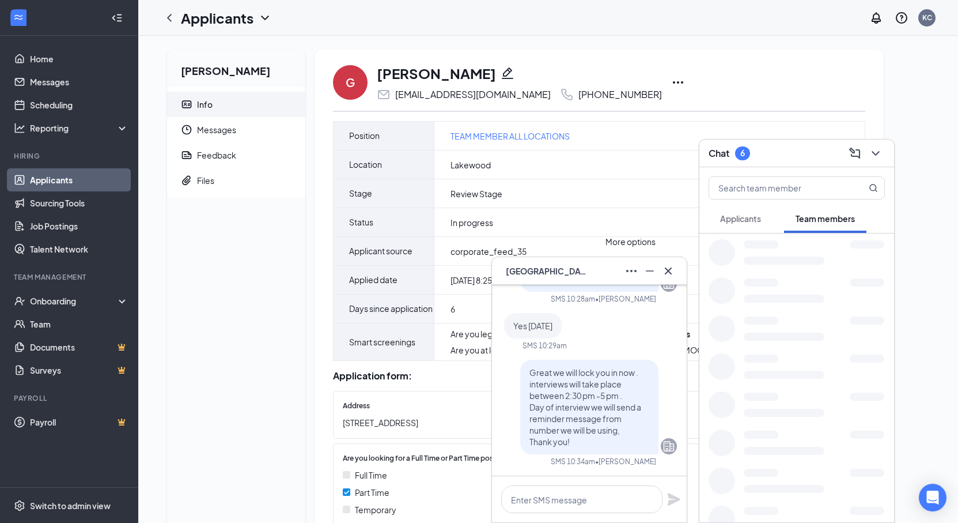
click at [633, 269] on icon "Ellipses" at bounding box center [632, 271] width 14 height 14
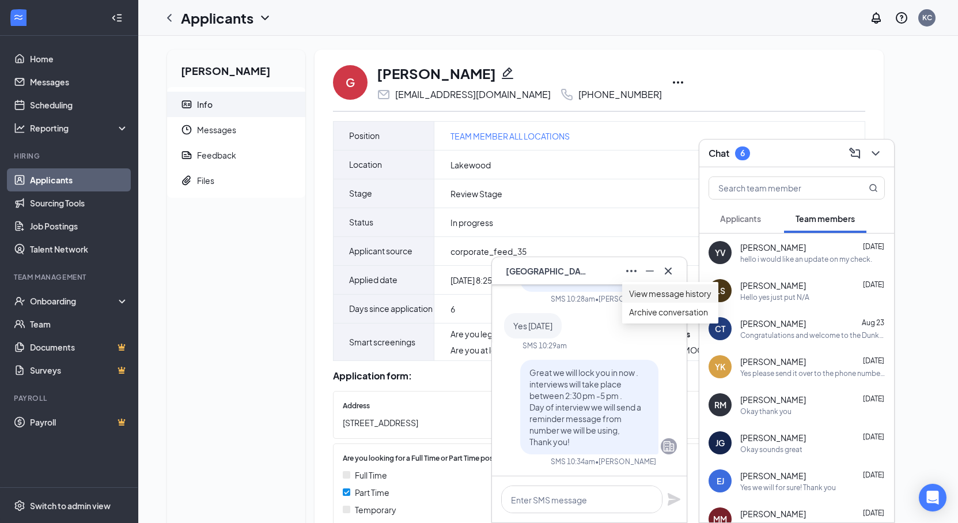
click at [633, 300] on link "View message history" at bounding box center [670, 293] width 82 height 13
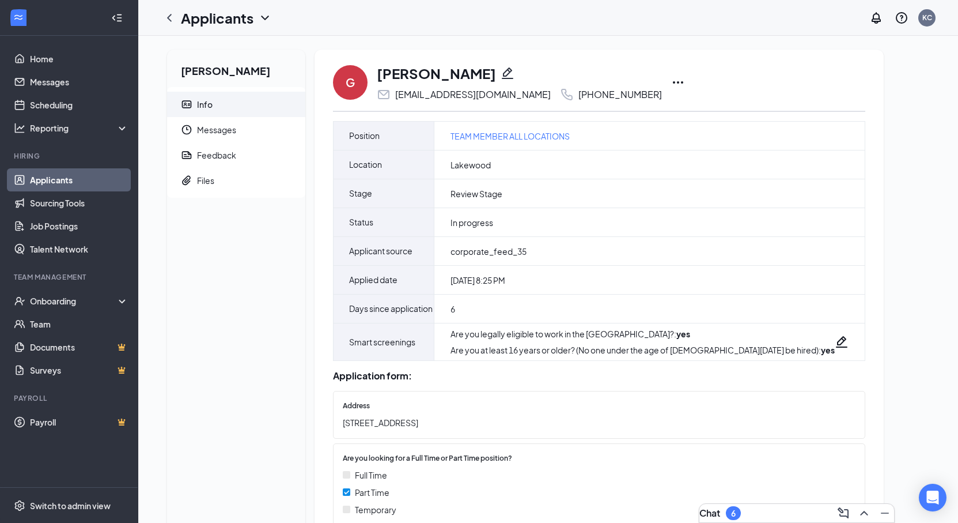
click at [501, 72] on icon "Pencil" at bounding box center [508, 73] width 14 height 14
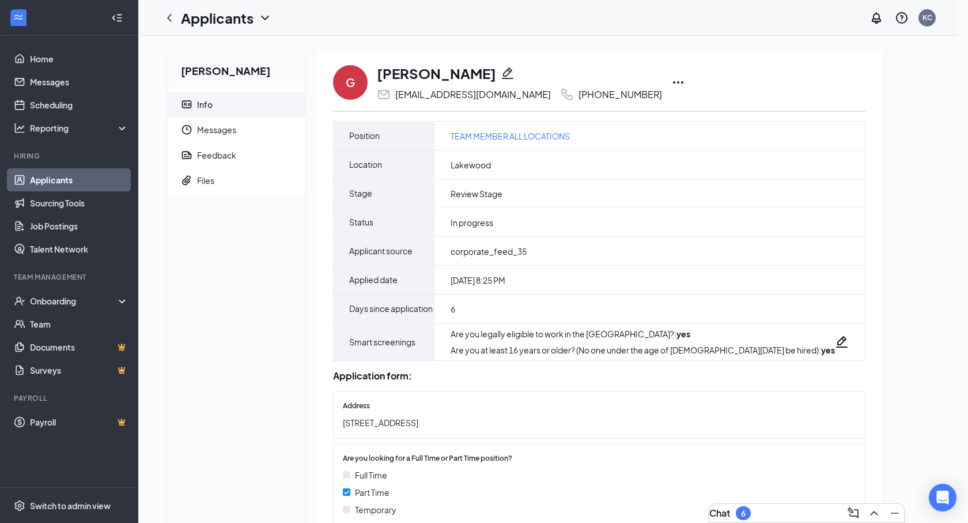
type input "(732) 298-2478"
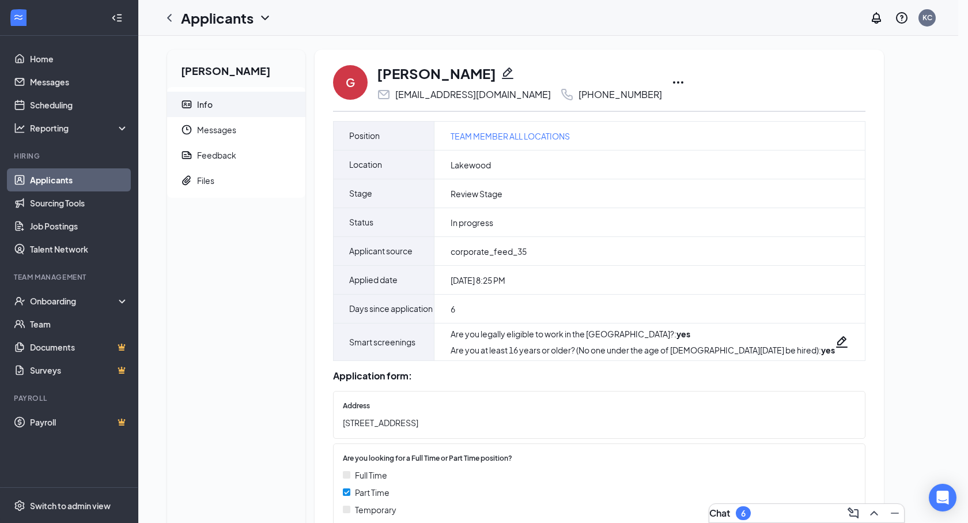
paste input "reat we will lock you in now . interviews will take place between 2:30 pm -5 pm…"
type input "Great we will lock you in now . interviews will take place between 2:30 pm -5 p…"
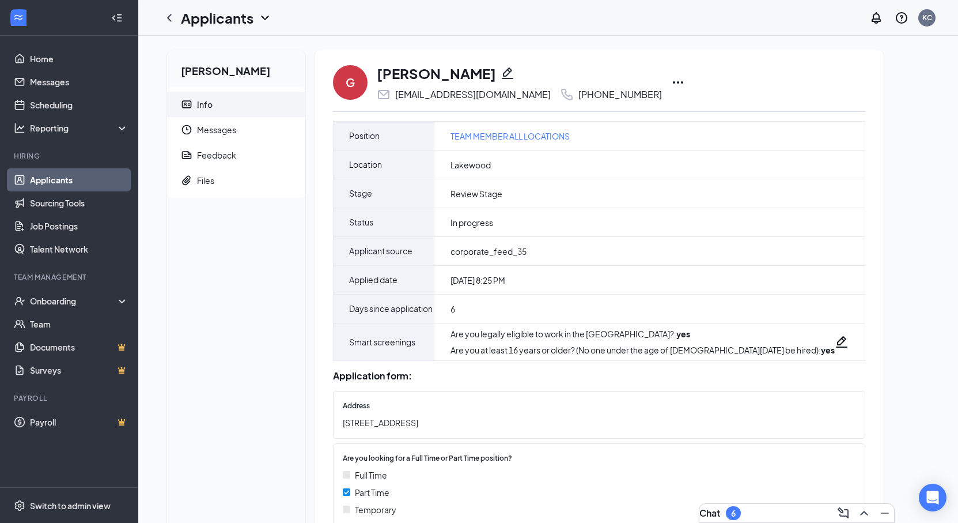
click at [501, 70] on icon "Pencil" at bounding box center [508, 73] width 14 height 14
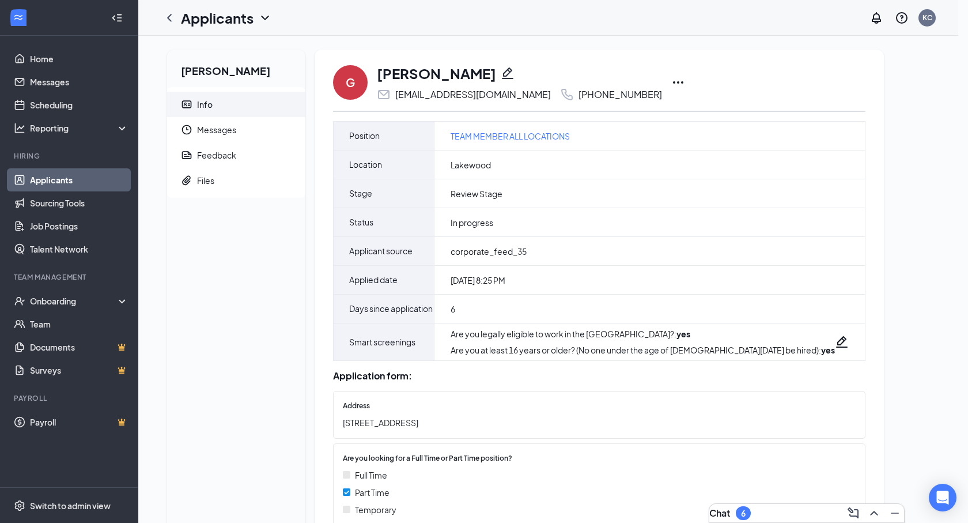
paste input "Gerald"
drag, startPoint x: 410, startPoint y: 212, endPoint x: 327, endPoint y: 210, distance: 83.0
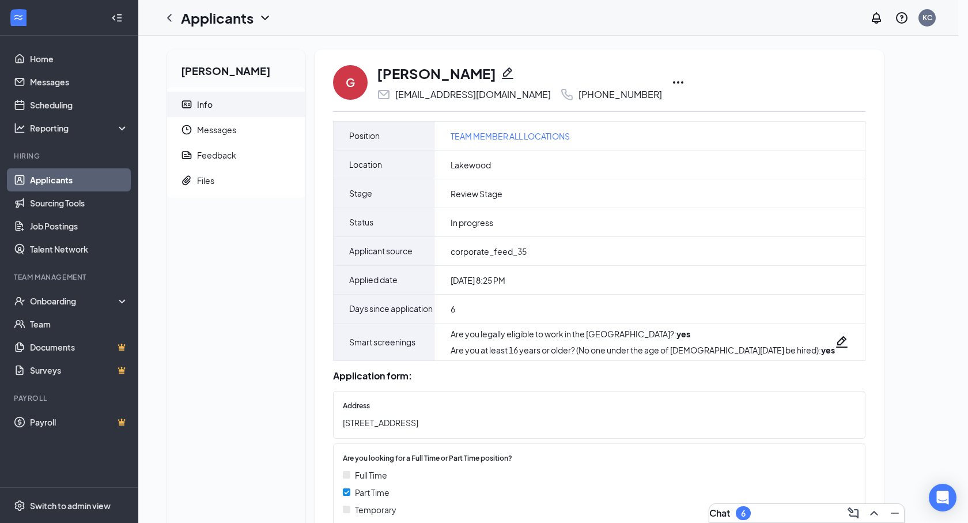
type input "Gerald Brower jr"
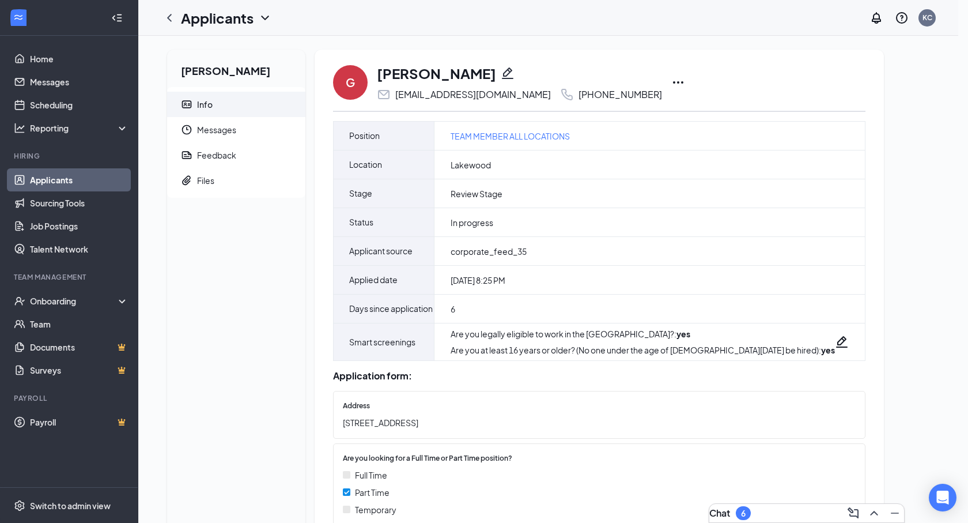
drag, startPoint x: 480, startPoint y: 259, endPoint x: 355, endPoint y: 260, distance: 125.1
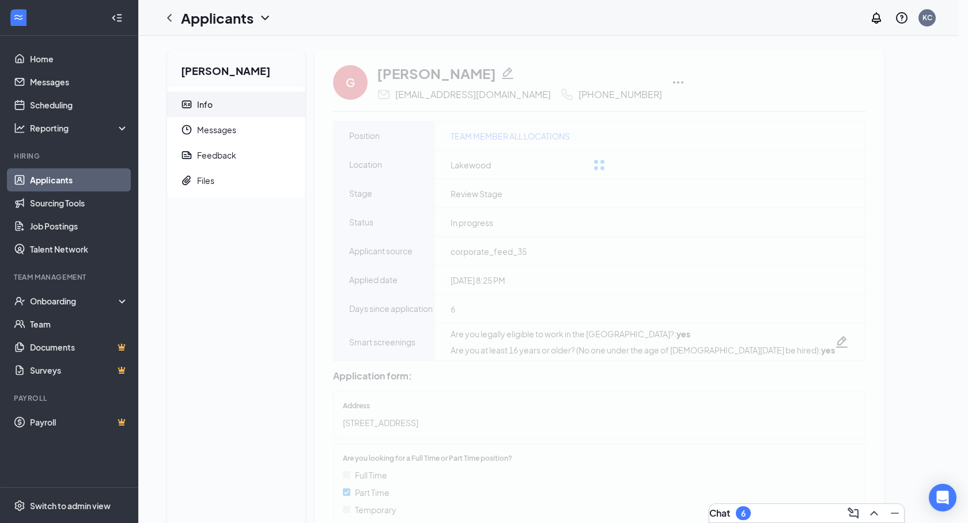
drag, startPoint x: 364, startPoint y: 306, endPoint x: 348, endPoint y: 304, distance: 16.3
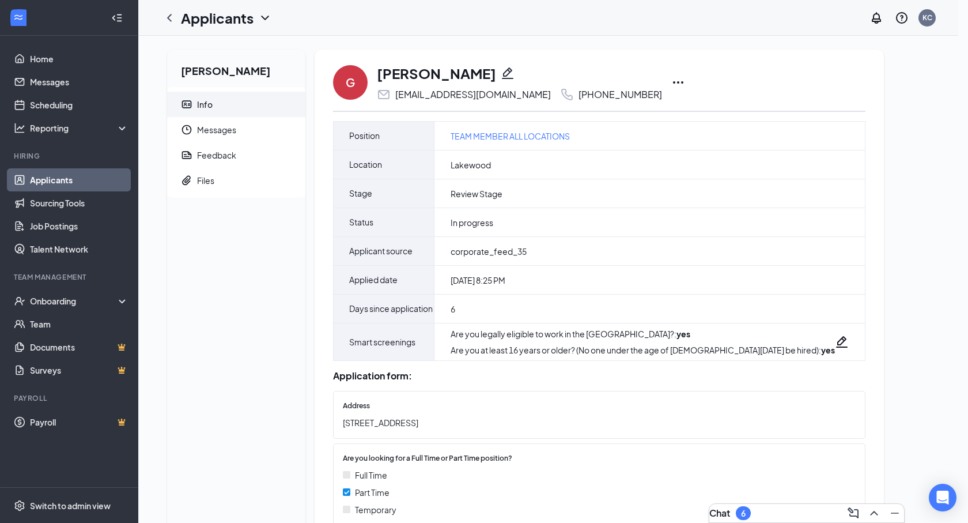
drag, startPoint x: 370, startPoint y: 309, endPoint x: 361, endPoint y: 301, distance: 12.2
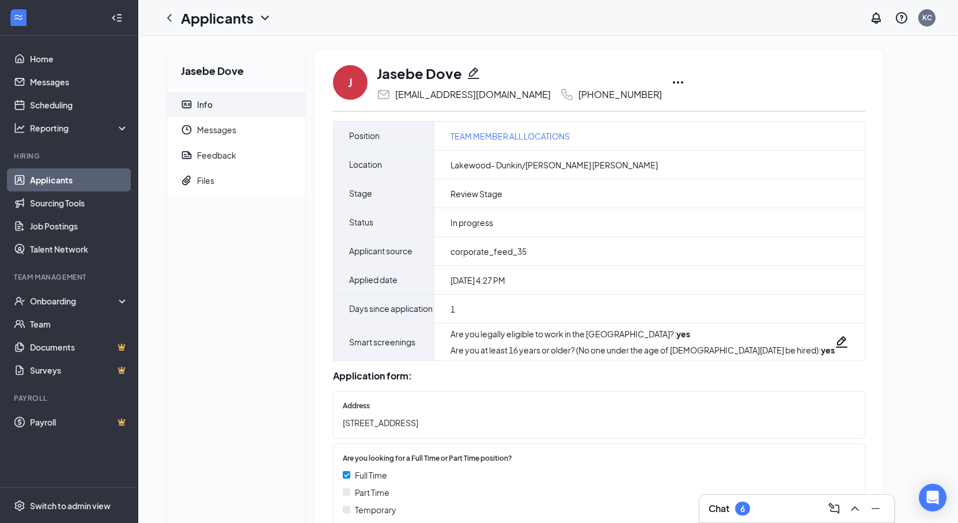
click at [473, 70] on icon "Pencil" at bounding box center [474, 73] width 12 height 12
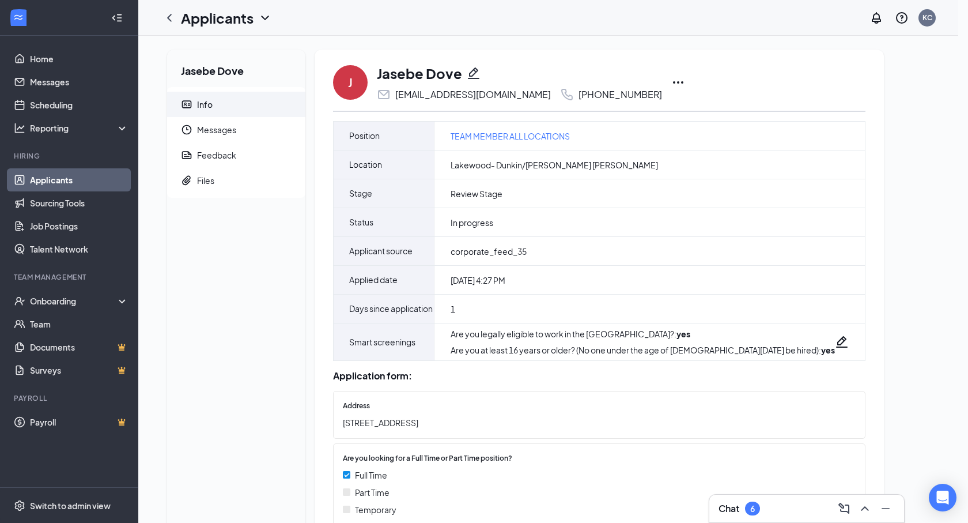
type input "(848) 330-4483"
paste input "Jasebe"
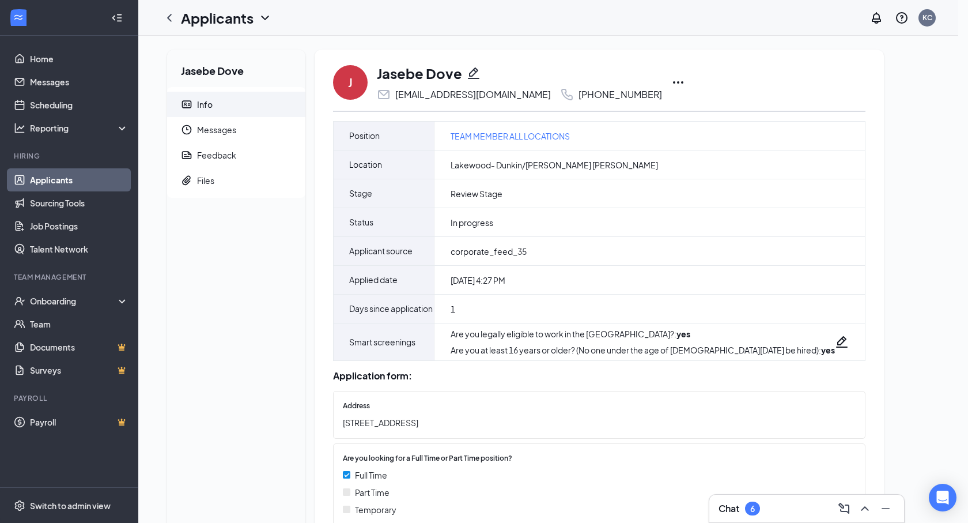
drag, startPoint x: 401, startPoint y: 208, endPoint x: 341, endPoint y: 209, distance: 59.4
type input "Jasebe Dove"
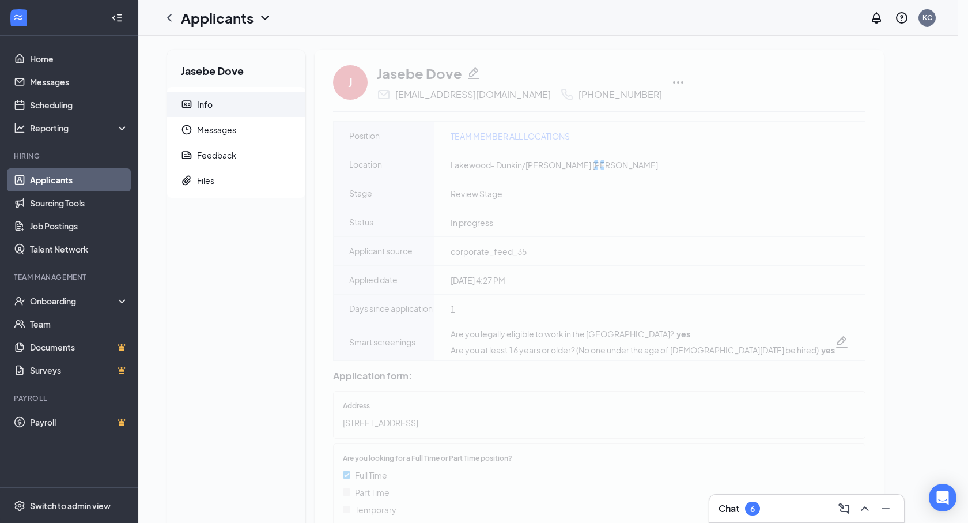
drag, startPoint x: 347, startPoint y: 258, endPoint x: 437, endPoint y: 257, distance: 89.9
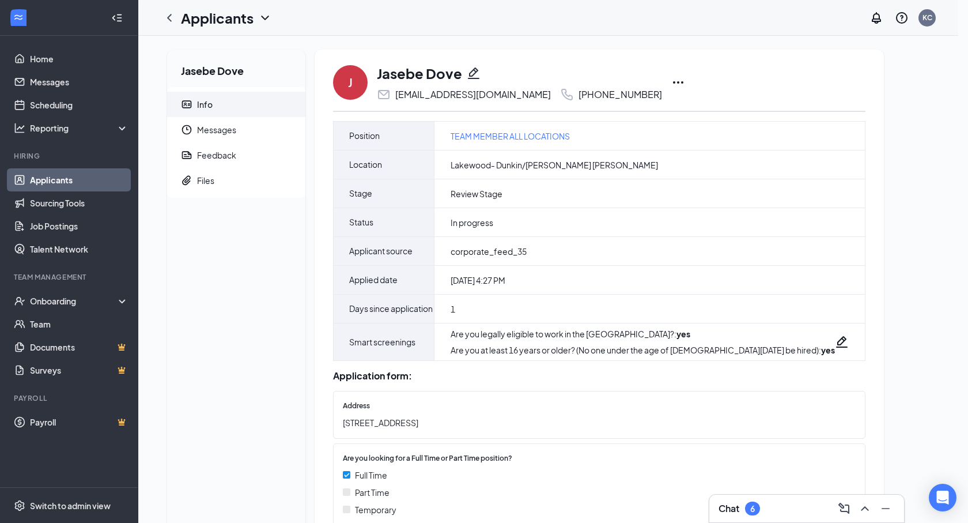
drag, startPoint x: 619, startPoint y: 258, endPoint x: 448, endPoint y: 256, distance: 171.2
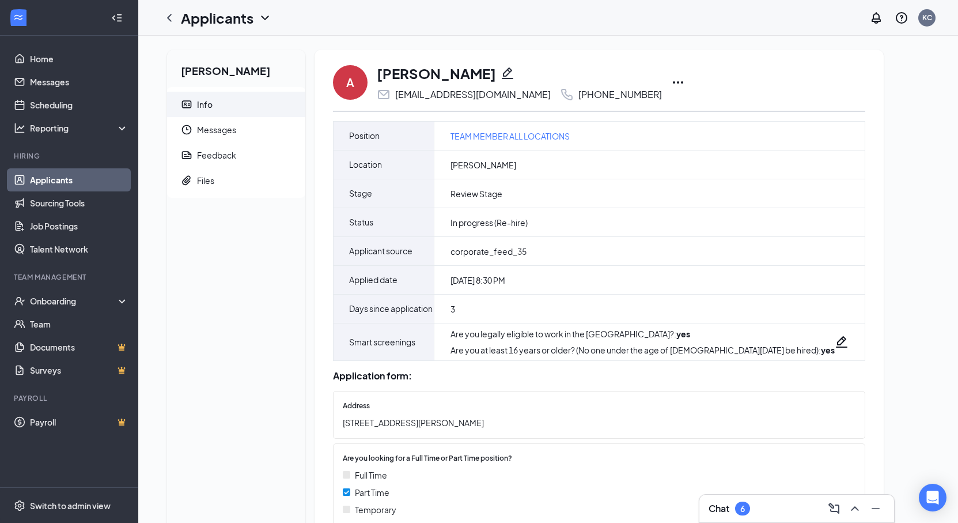
click at [501, 75] on icon "Pencil" at bounding box center [508, 73] width 14 height 14
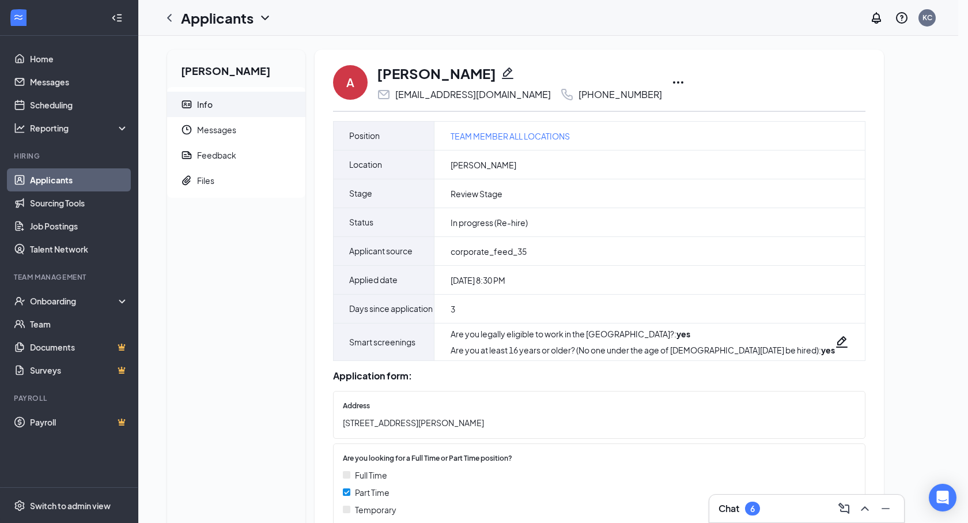
type input "(732) 575-5720"
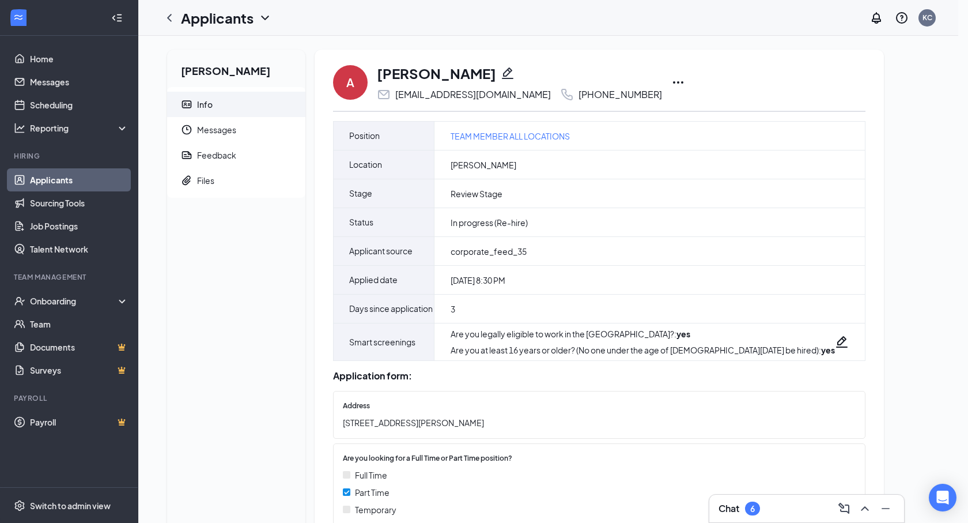
paste input "[GEOGRAPHIC_DATA]"
drag, startPoint x: 420, startPoint y: 210, endPoint x: 357, endPoint y: 205, distance: 63.0
type input "[PERSON_NAME]"
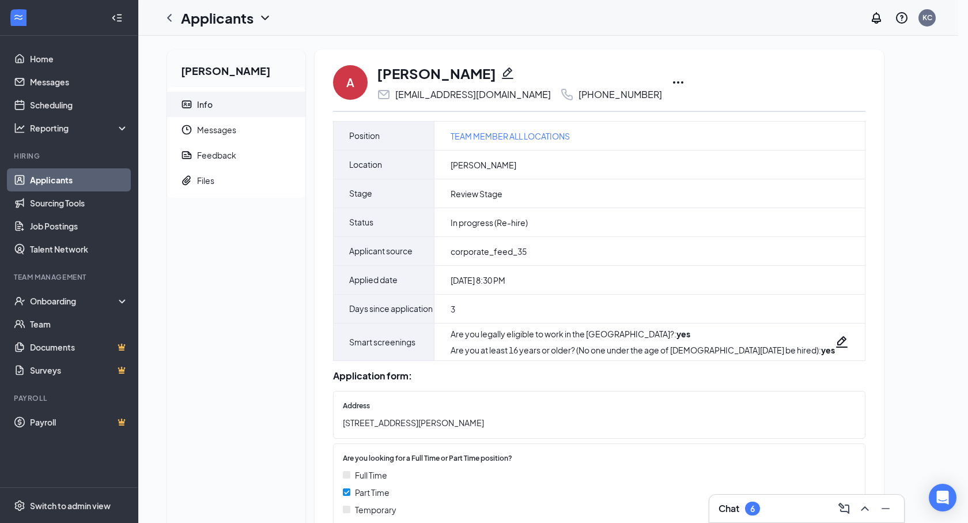
drag, startPoint x: 405, startPoint y: 260, endPoint x: 432, endPoint y: 282, distance: 34.9
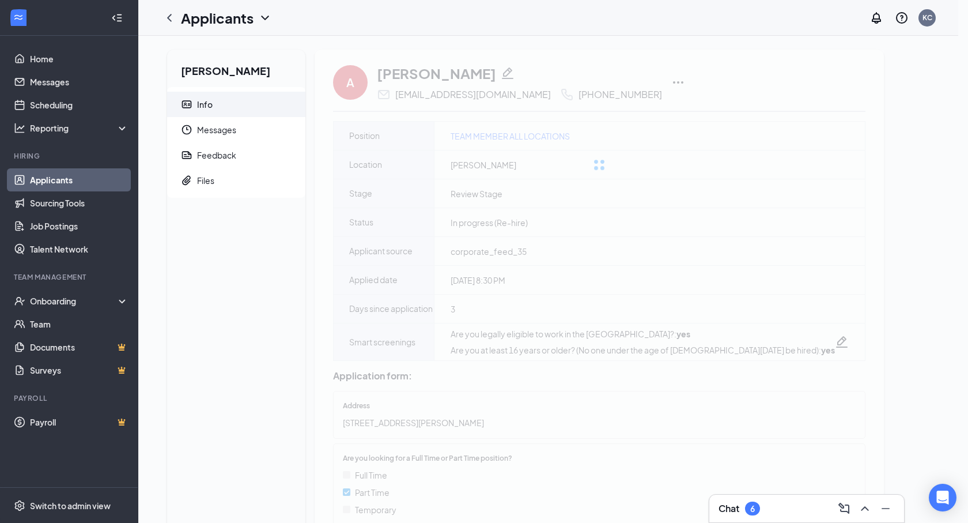
drag, startPoint x: 433, startPoint y: 312, endPoint x: 358, endPoint y: 316, distance: 75.0
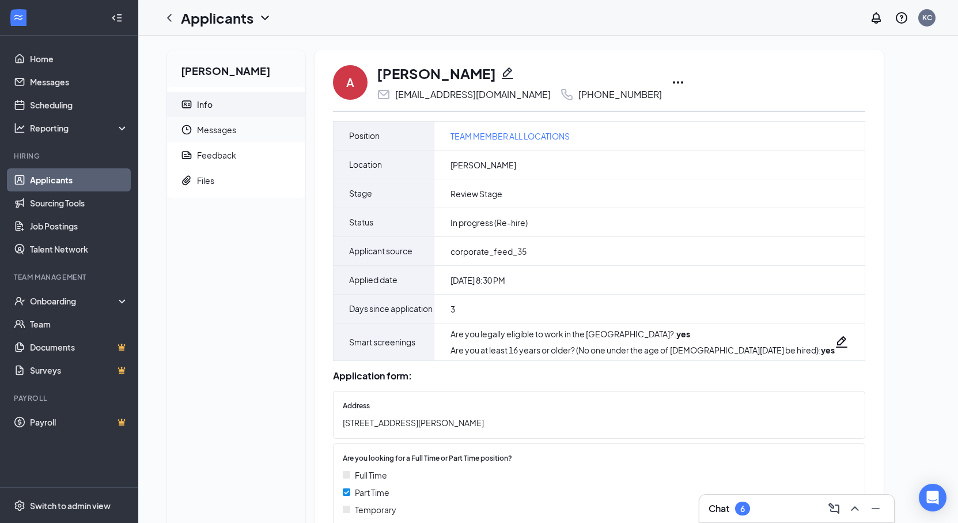
click at [230, 127] on span "Messages" at bounding box center [246, 129] width 99 height 25
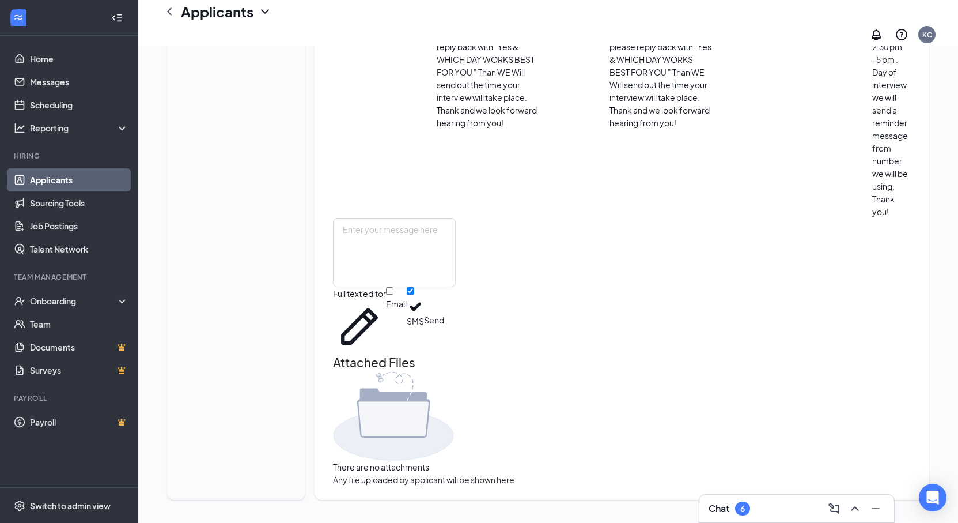
scroll to position [278, 0]
drag, startPoint x: 614, startPoint y: 194, endPoint x: 432, endPoint y: 90, distance: 209.3
click at [542, 90] on div "Katrina Cintron sent SMS to alexandria balo. Today 10:28 AM Hello THIS IS NOT A…" at bounding box center [628, 71] width 173 height 293
copy span "Hello THIS IS NOT A SPAM , This is [PERSON_NAME]’ Donuts reaching out in regard…"
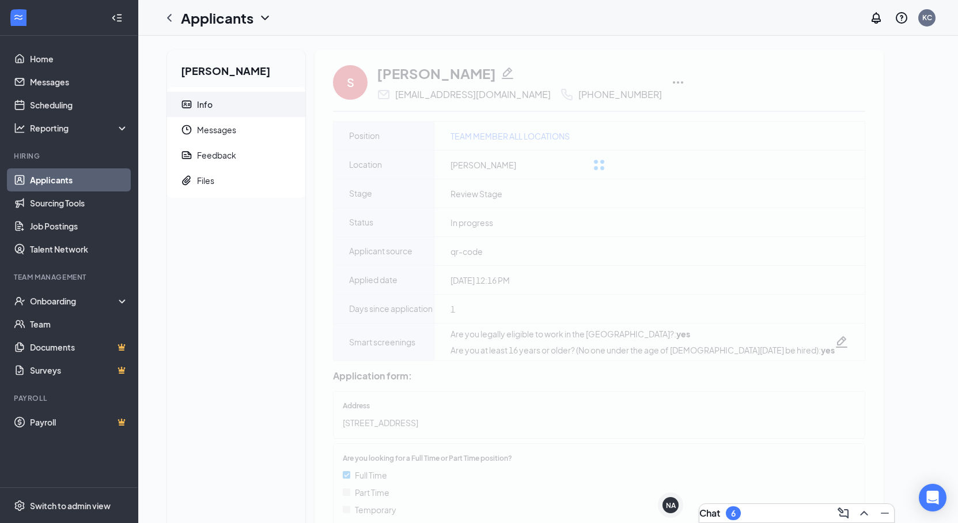
click at [575, 74] on div at bounding box center [599, 165] width 569 height 231
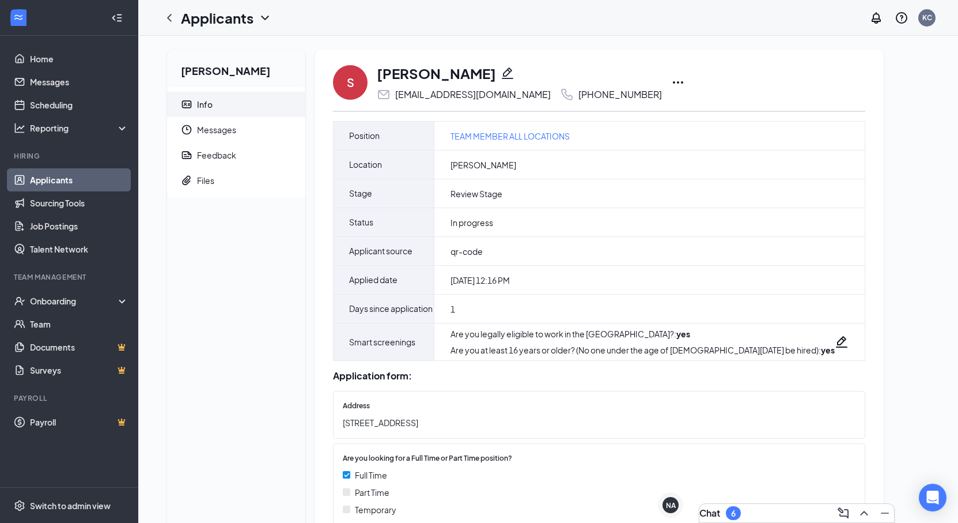
click at [515, 74] on icon "Pencil" at bounding box center [508, 73] width 14 height 14
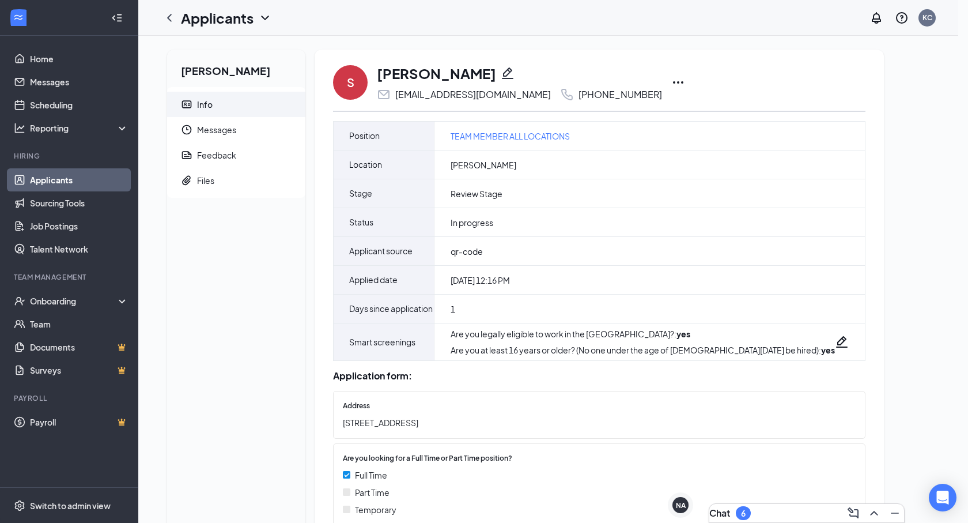
type input "(732) 904-6900"
paste input "Shayna Marshall"
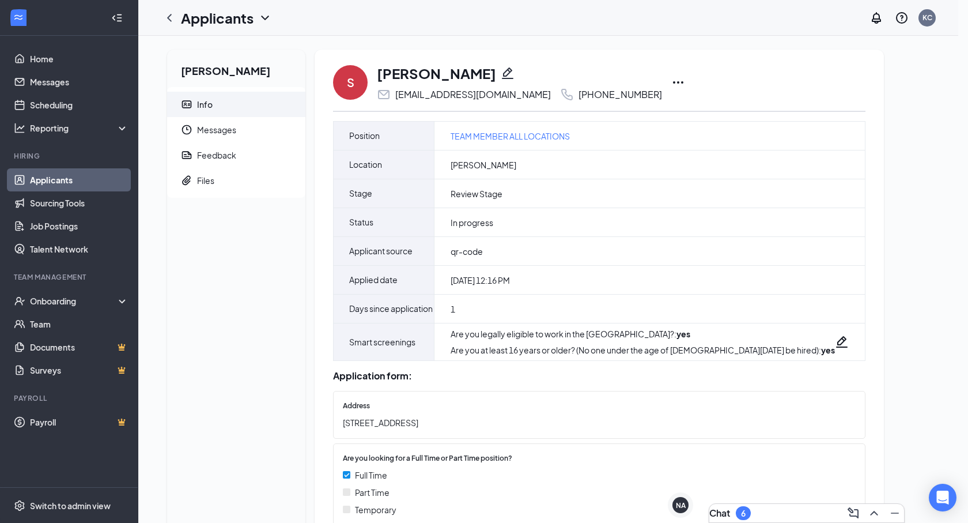
drag, startPoint x: 443, startPoint y: 207, endPoint x: 334, endPoint y: 206, distance: 108.3
type input "Shayna Marshall Newman"
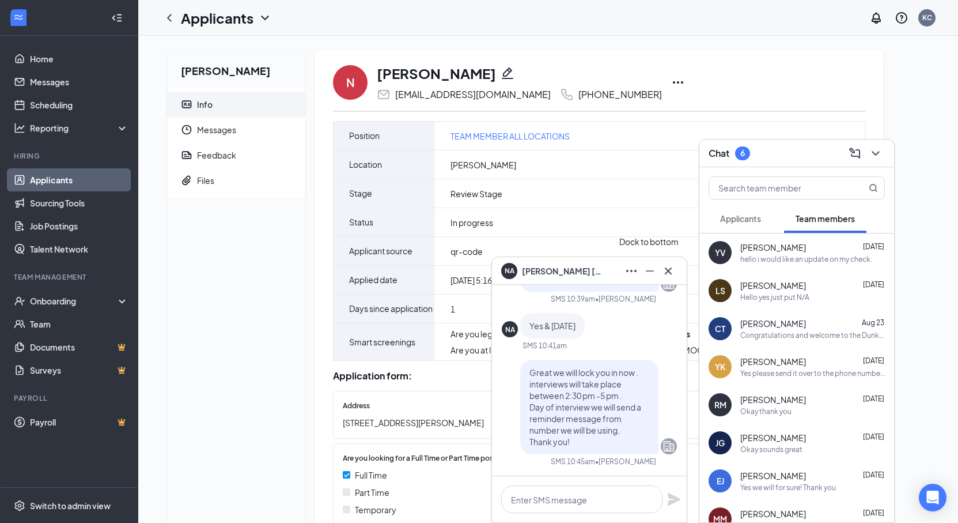
click at [682, 269] on div "NA [PERSON_NAME]" at bounding box center [589, 271] width 195 height 28
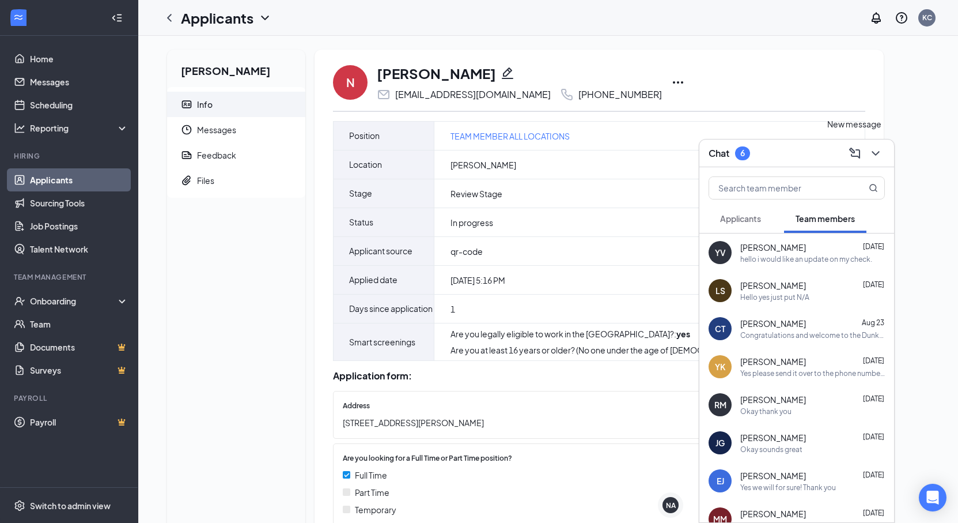
click at [877, 156] on icon "ChevronDown" at bounding box center [876, 153] width 14 height 14
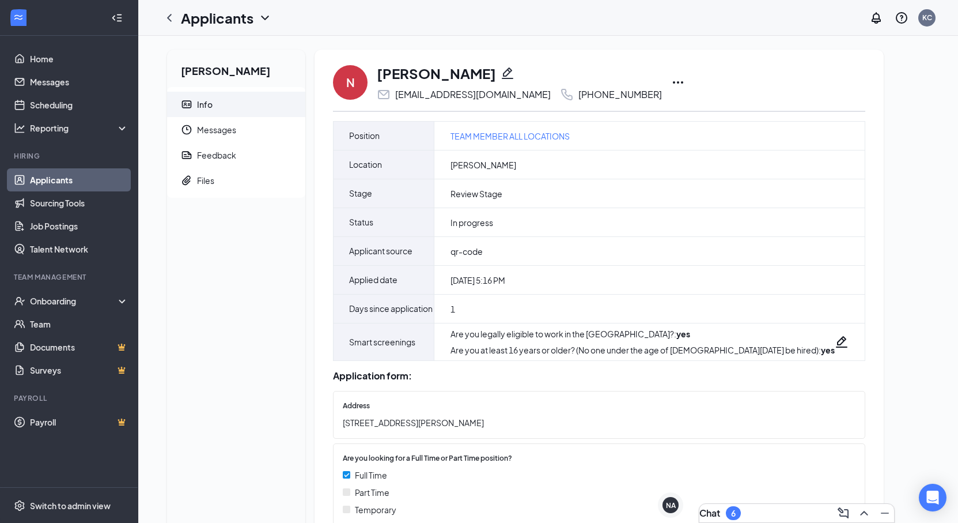
click at [501, 73] on icon "Pencil" at bounding box center [508, 73] width 14 height 14
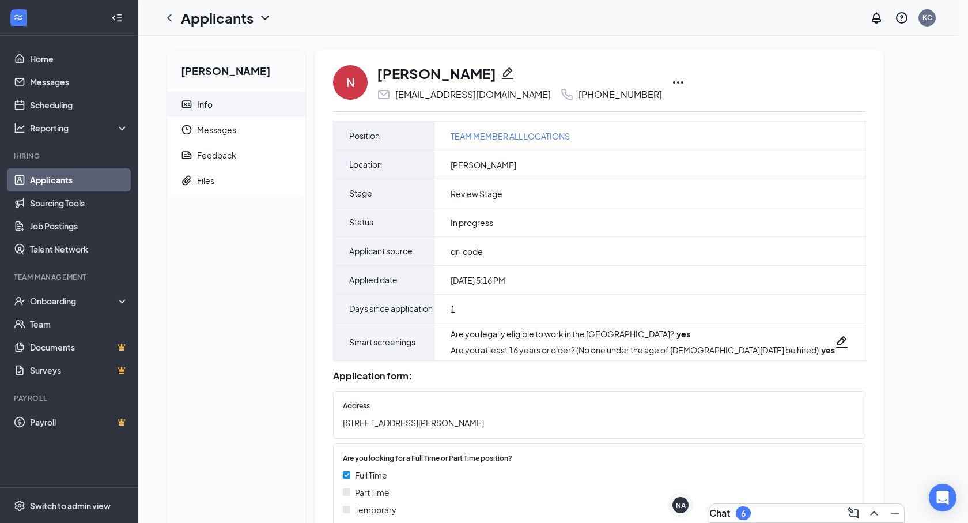
paste input "[PERSON_NAME]"
drag, startPoint x: 395, startPoint y: 210, endPoint x: 338, endPoint y: 205, distance: 56.8
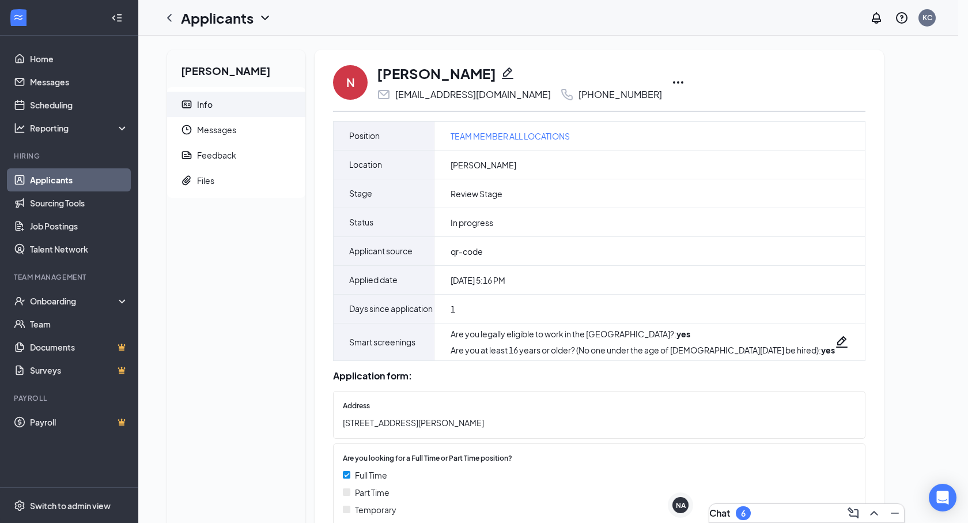
type input "[PERSON_NAME]"
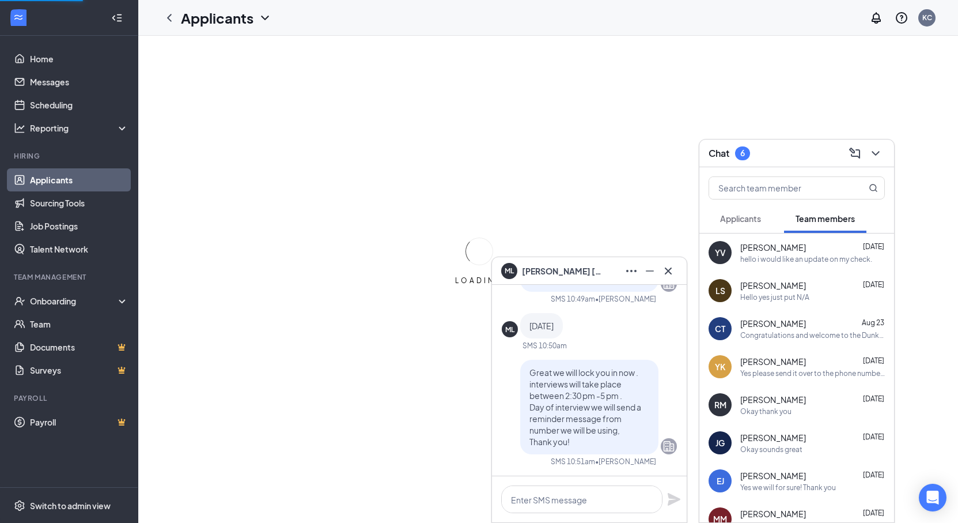
click at [665, 270] on icon "Cross" at bounding box center [669, 271] width 14 height 14
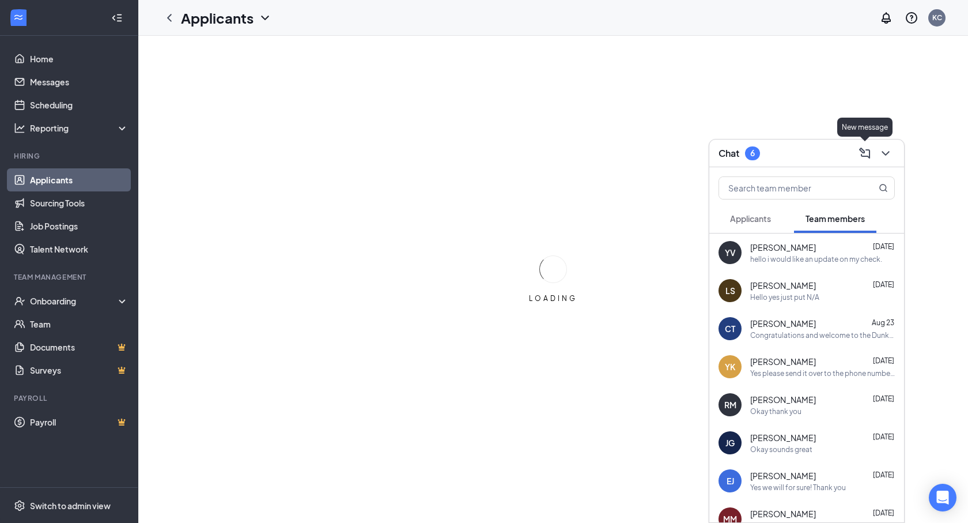
click at [879, 154] on icon "ChevronDown" at bounding box center [886, 153] width 14 height 14
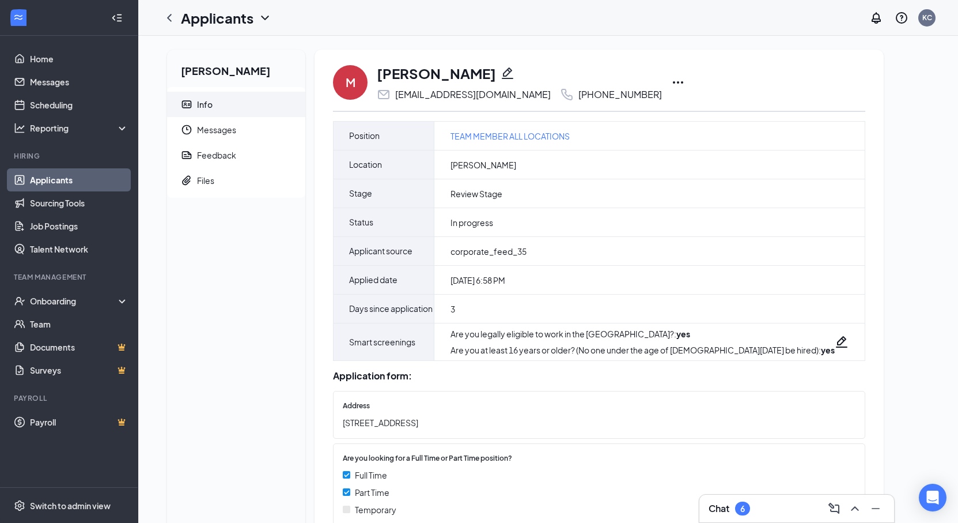
click at [193, 101] on li "Info" at bounding box center [236, 104] width 138 height 25
click at [501, 69] on icon "Pencil" at bounding box center [508, 73] width 14 height 14
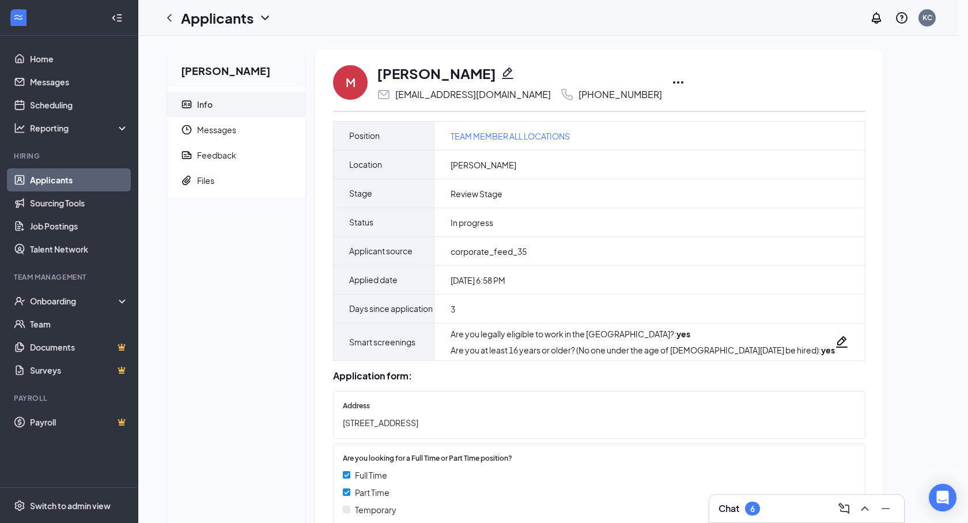
type input "(848) 298-0783"
paste input "[PERSON_NAME]"
drag, startPoint x: 411, startPoint y: 202, endPoint x: 320, endPoint y: 207, distance: 90.6
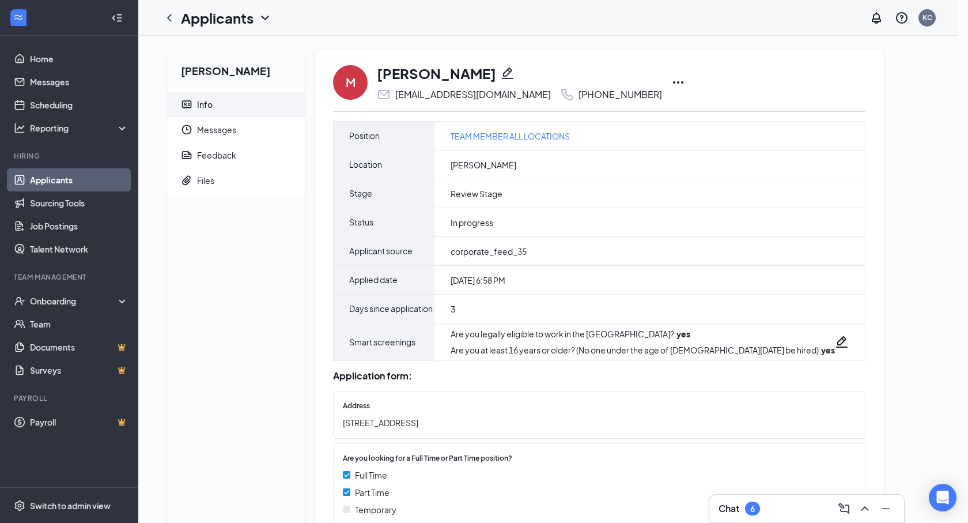
type input "[PERSON_NAME]"
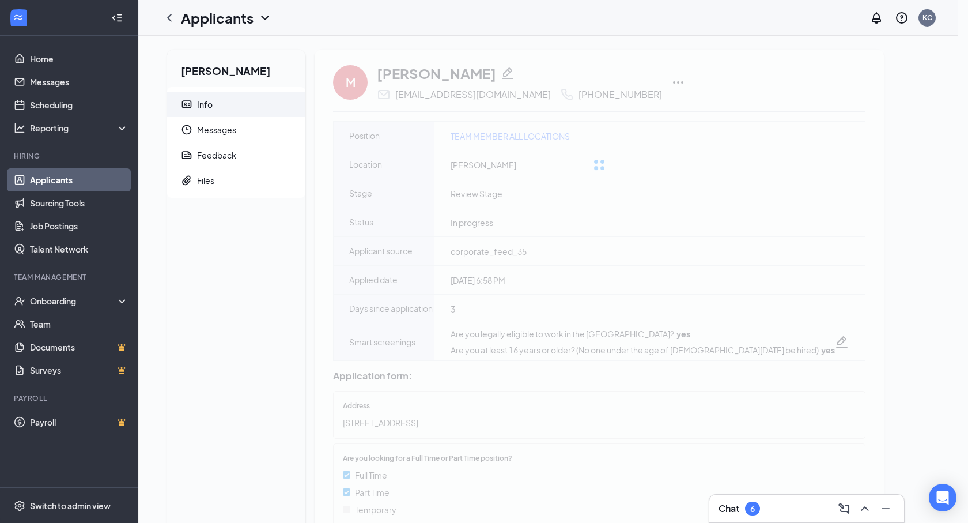
drag, startPoint x: 375, startPoint y: 259, endPoint x: 364, endPoint y: 265, distance: 11.6
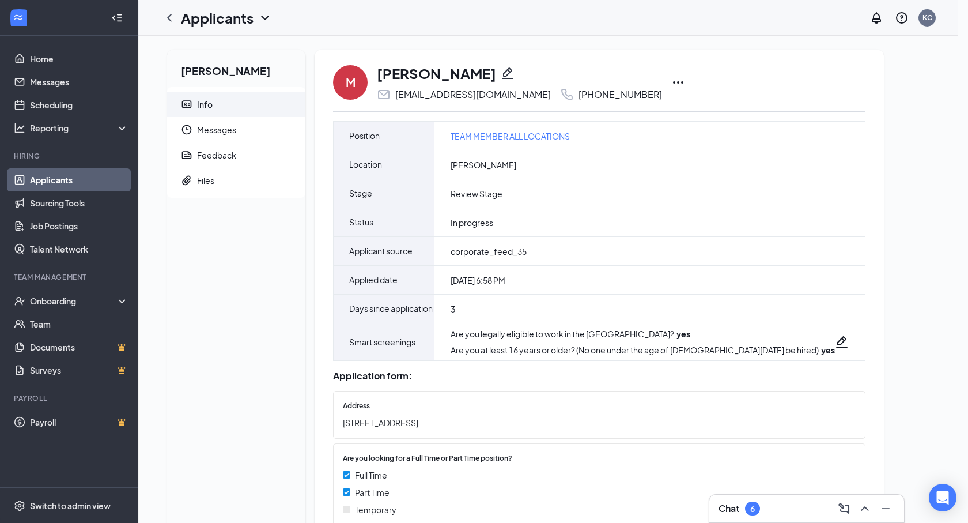
drag, startPoint x: 396, startPoint y: 310, endPoint x: 433, endPoint y: 311, distance: 36.9
drag, startPoint x: 433, startPoint y: 311, endPoint x: 310, endPoint y: 315, distance: 123.4
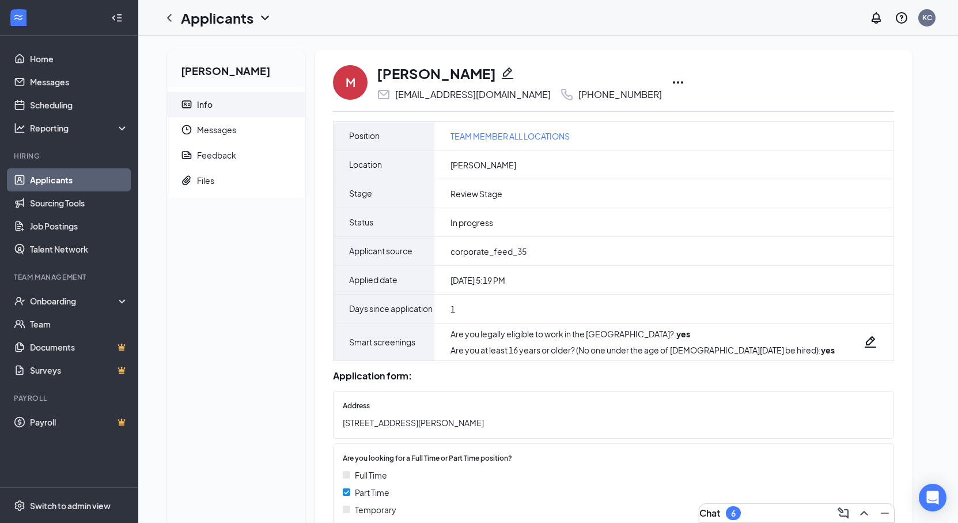
click at [502, 70] on icon "Pencil" at bounding box center [508, 73] width 12 height 12
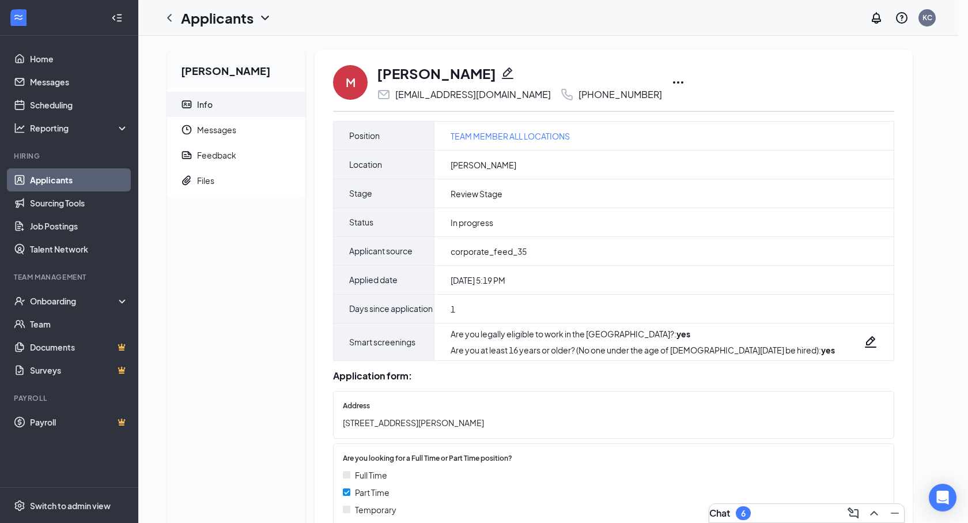
type input "[PHONE_NUMBER]"
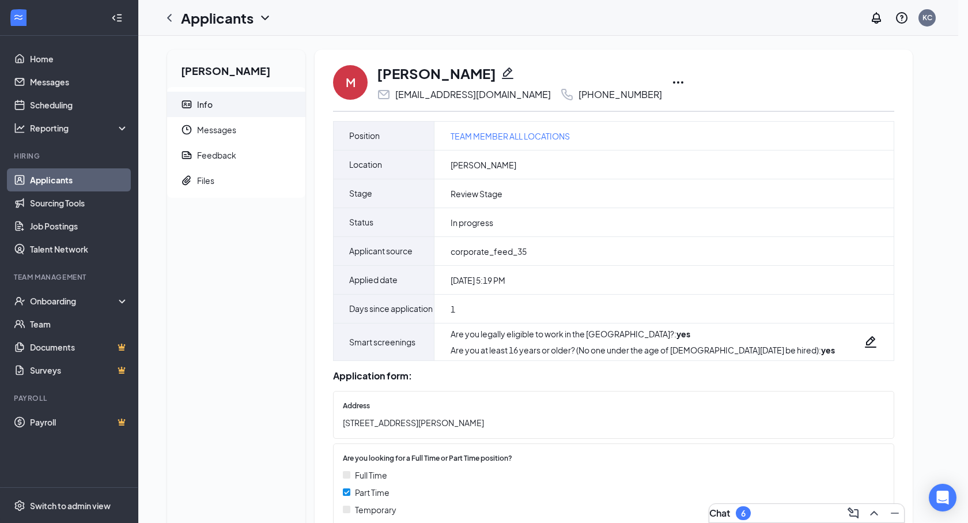
paste input "[PERSON_NAME]"
drag, startPoint x: 383, startPoint y: 208, endPoint x: 343, endPoint y: 208, distance: 40.3
type input "[PERSON_NAME]"
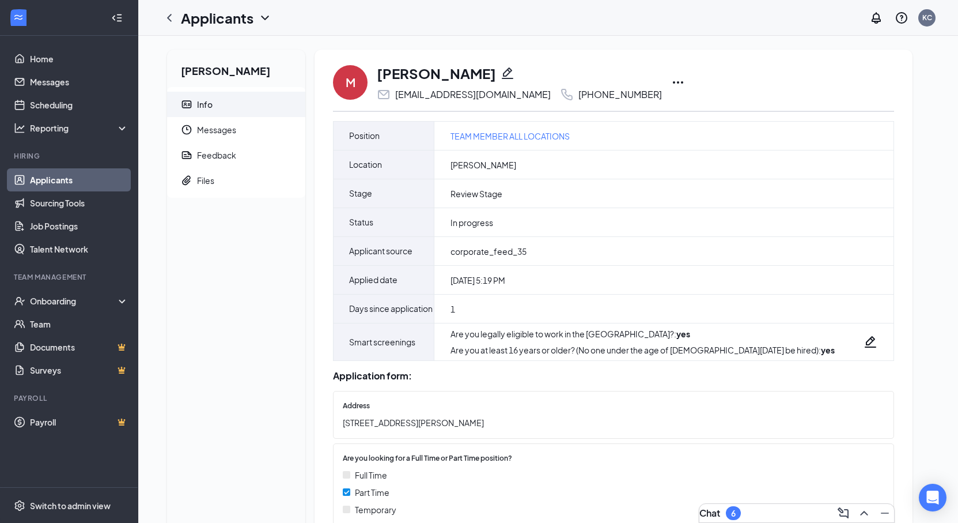
click at [796, 505] on div "Chat 6" at bounding box center [797, 513] width 195 height 18
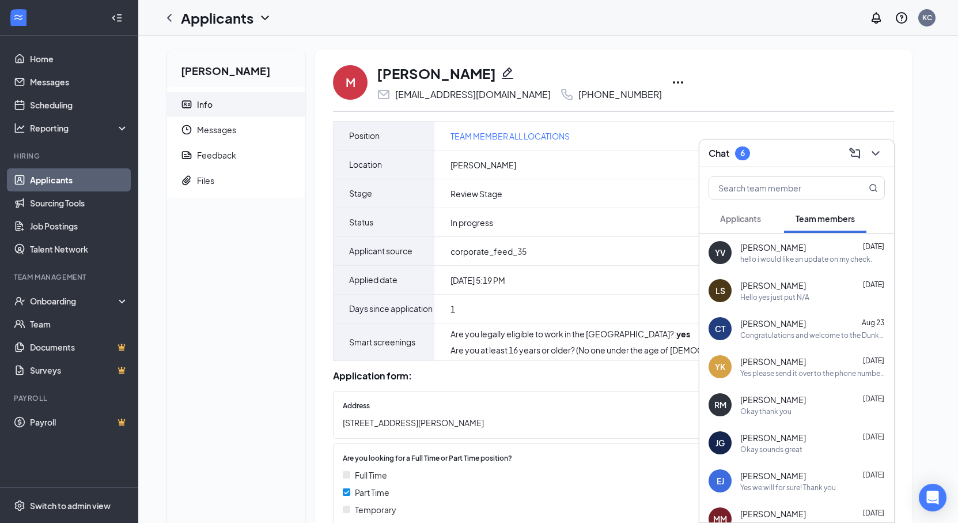
click at [753, 221] on span "Applicants" at bounding box center [740, 218] width 41 height 10
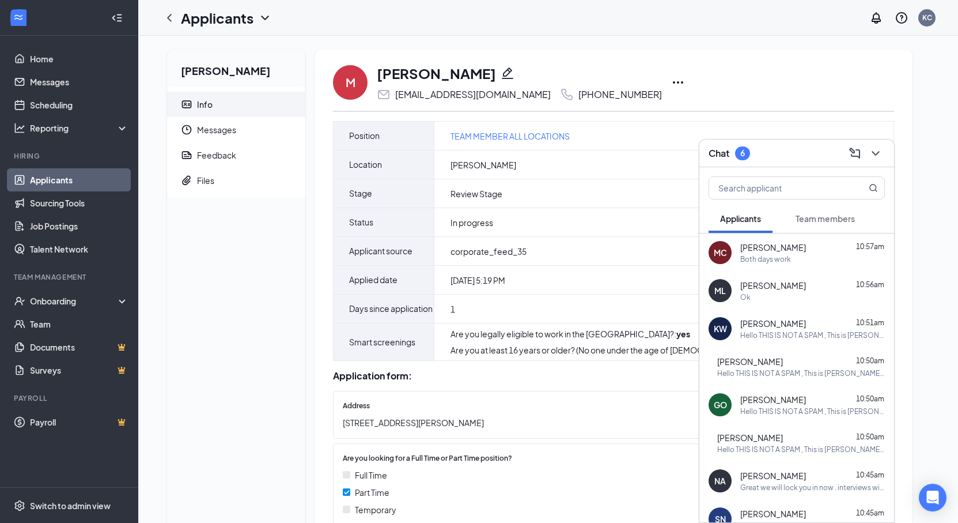
click at [796, 264] on div "MC michael coelho 10:57am Both days work" at bounding box center [797, 252] width 195 height 38
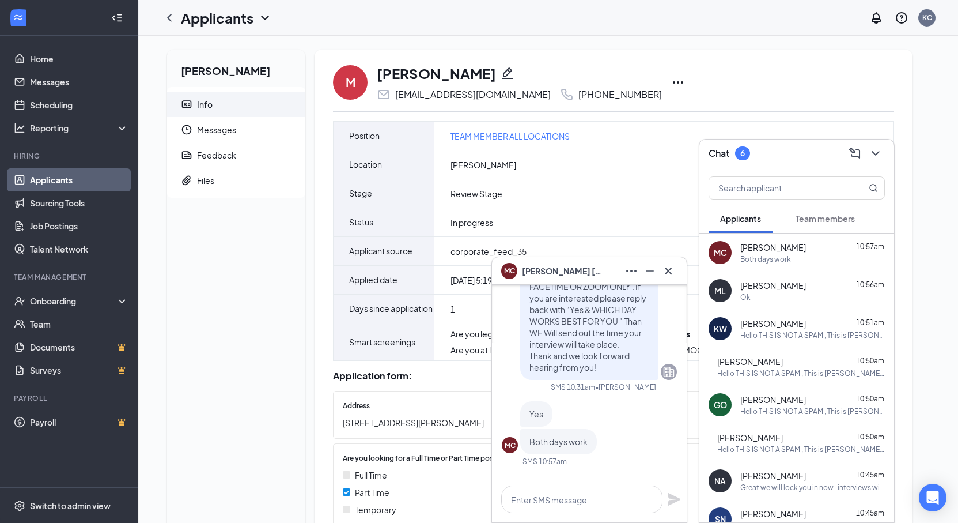
click at [762, 289] on span "Milton Leon" at bounding box center [774, 285] width 66 height 12
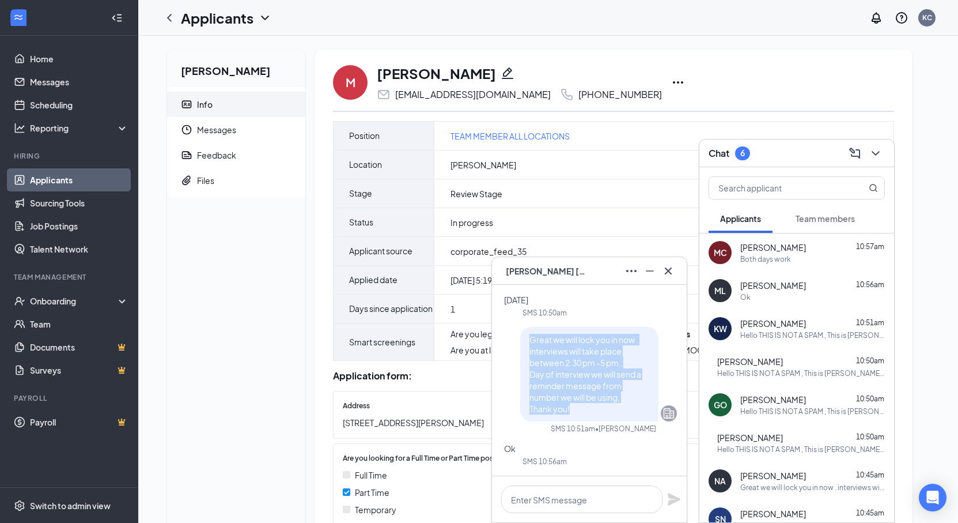
drag, startPoint x: 580, startPoint y: 396, endPoint x: 531, endPoint y: 326, distance: 86.0
click at [531, 334] on p "Great we will lock you in now . interviews will take place between 2:30 pm -5 p…" at bounding box center [590, 374] width 120 height 81
copy span "Great we will lock you in now . interviews will take place between 2:30 pm -5 p…"
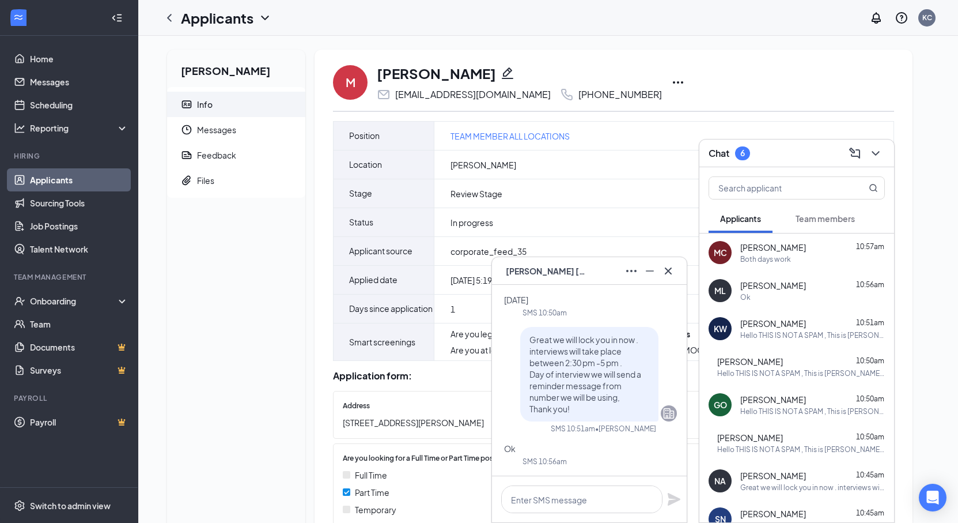
click at [747, 265] on div "MC michael coelho 10:57am Both days work" at bounding box center [797, 252] width 195 height 38
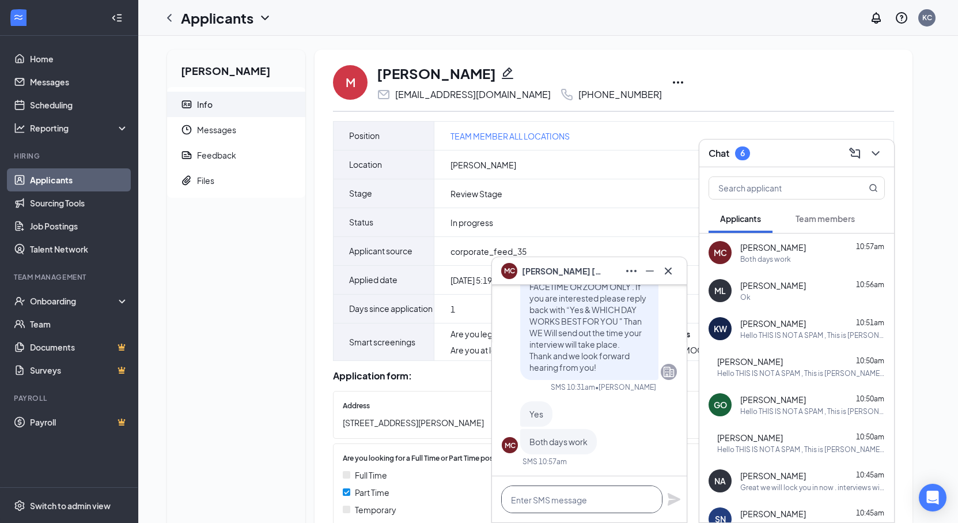
paste textarea "Great we will lock you in now . interviews will take place between 2:30 pm -5 p…"
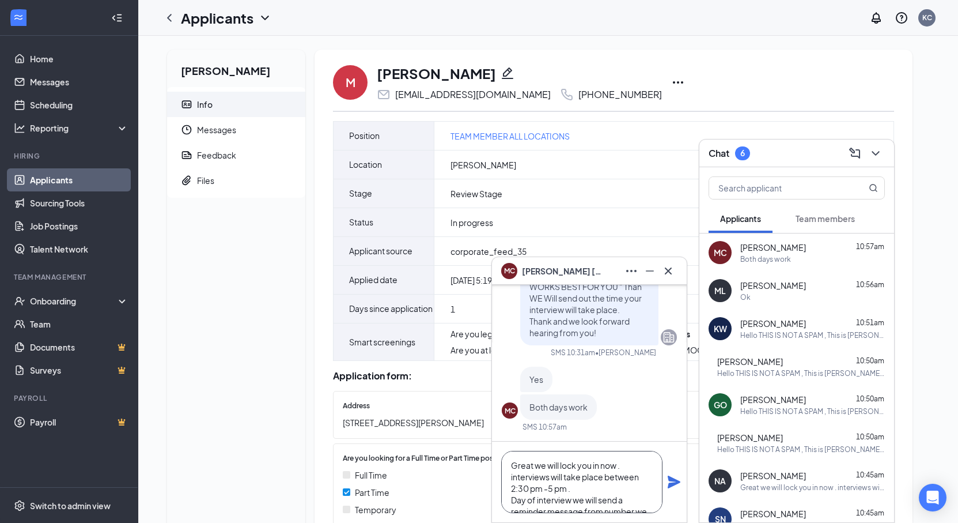
drag, startPoint x: 590, startPoint y: 485, endPoint x: 548, endPoint y: 454, distance: 52.3
click at [522, 422] on div "MC michael coelho Applicant TEAM MEMBER ALL LOCATIONS • Jackson Monday michael …" at bounding box center [589, 403] width 195 height 237
drag, startPoint x: 573, startPoint y: 472, endPoint x: 584, endPoint y: 472, distance: 11.5
click at [573, 472] on textarea "Great we will lock you in now . interviews will take place between 2:30 pm -5 p…" at bounding box center [581, 482] width 161 height 62
click at [619, 463] on textarea "Great we will lock you in now . interviews will take place between 2:30 pm -5 p…" at bounding box center [581, 482] width 161 height 62
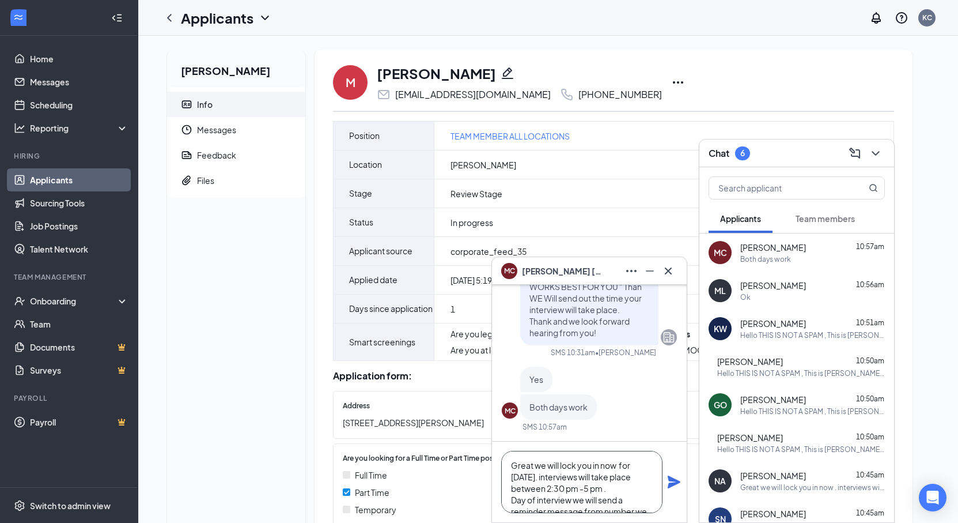
type textarea "Great we will lock you in now for thursday. interviews will take place between …"
click at [668, 482] on icon "Plane" at bounding box center [674, 482] width 14 height 14
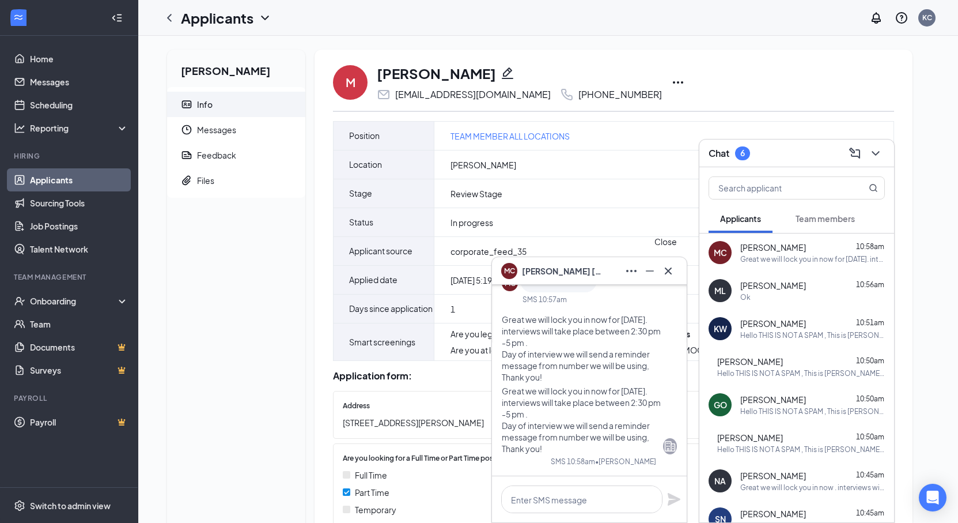
click at [663, 262] on div at bounding box center [668, 271] width 18 height 18
click at [880, 152] on icon "ChevronDown" at bounding box center [876, 153] width 14 height 14
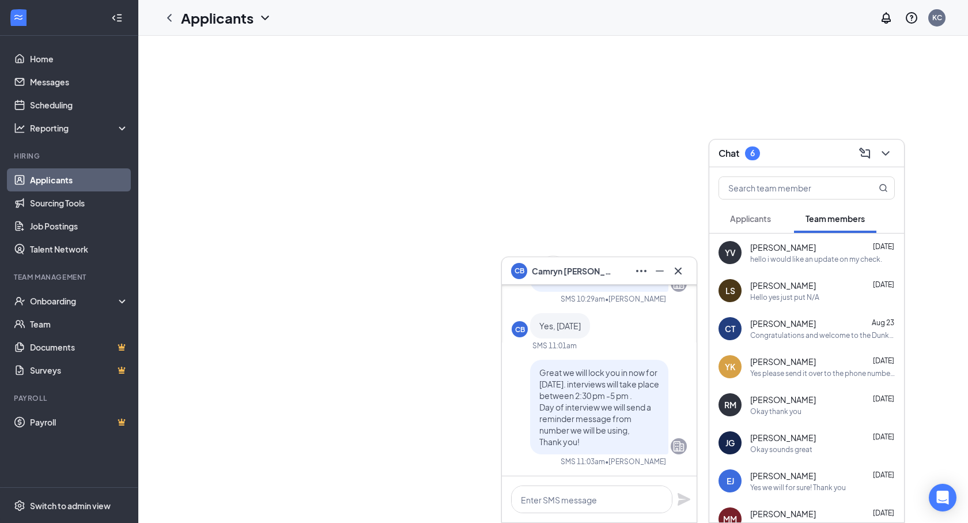
click at [678, 271] on icon "Cross" at bounding box center [678, 271] width 14 height 14
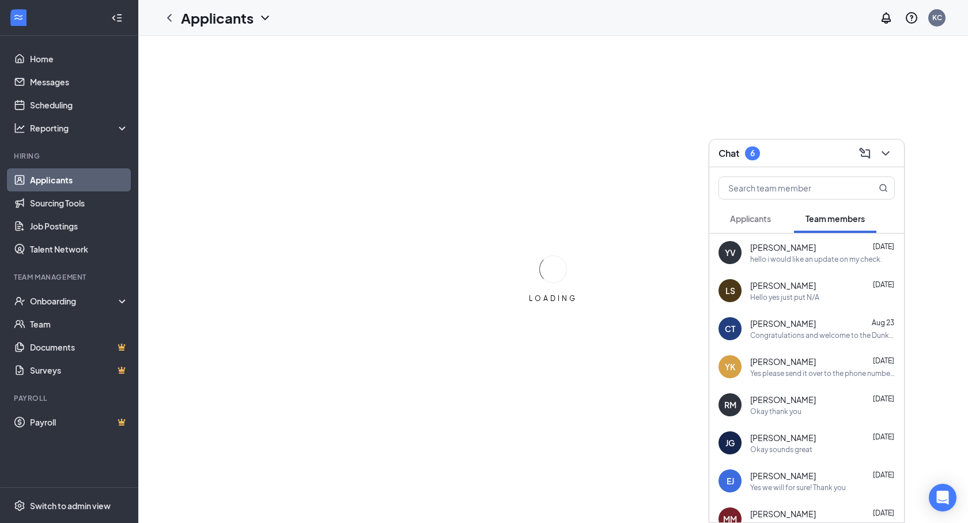
click at [888, 151] on icon "ChevronDown" at bounding box center [886, 153] width 14 height 14
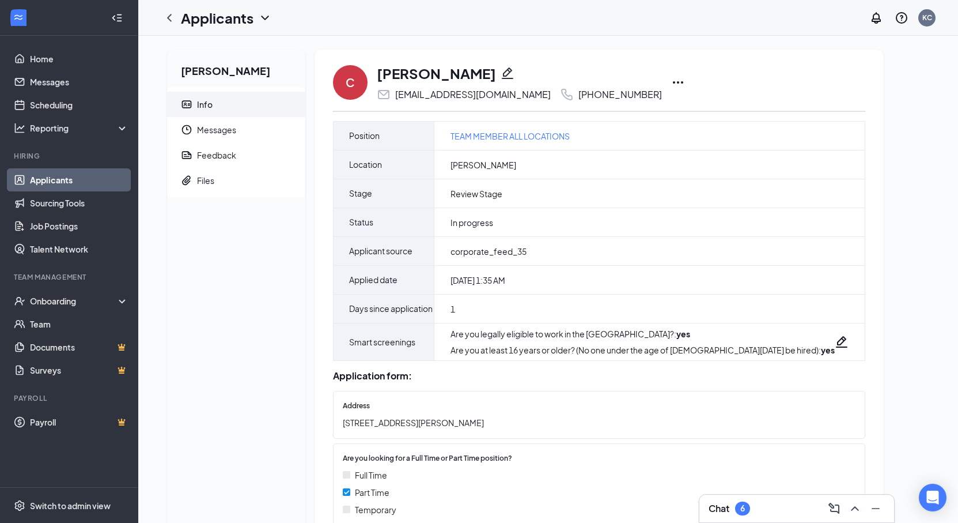
click at [503, 77] on icon "Pencil" at bounding box center [508, 73] width 14 height 14
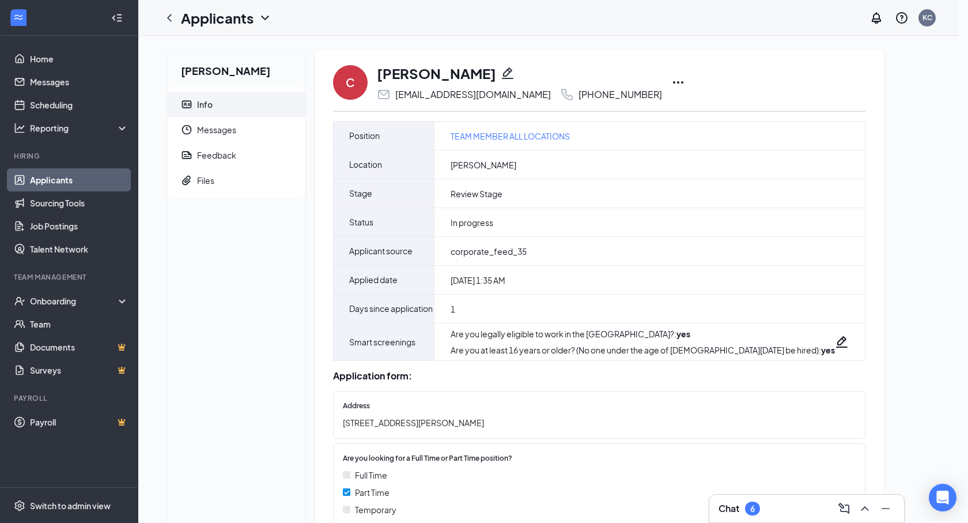
type input "[PHONE_NUMBER]"
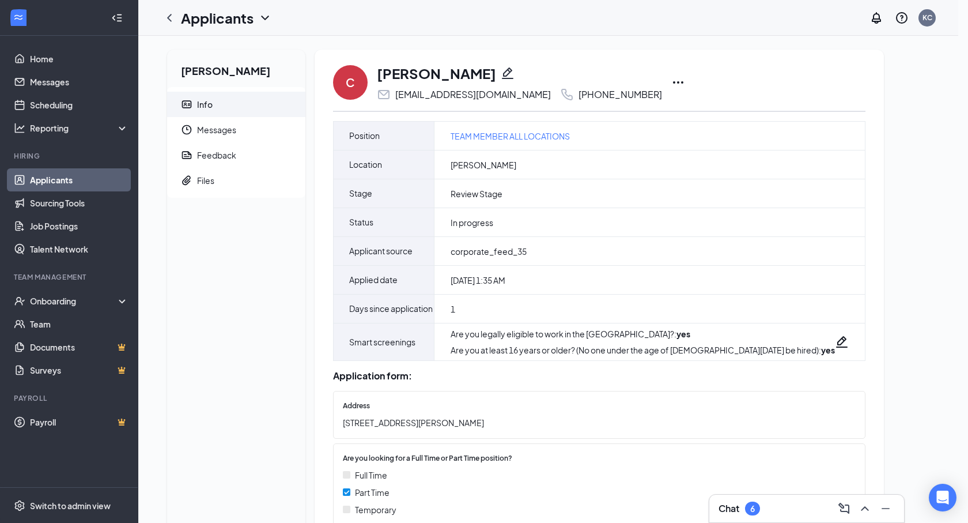
paste input "Camryn"
drag, startPoint x: 432, startPoint y: 212, endPoint x: 337, endPoint y: 208, distance: 94.6
type input "[PERSON_NAME]"
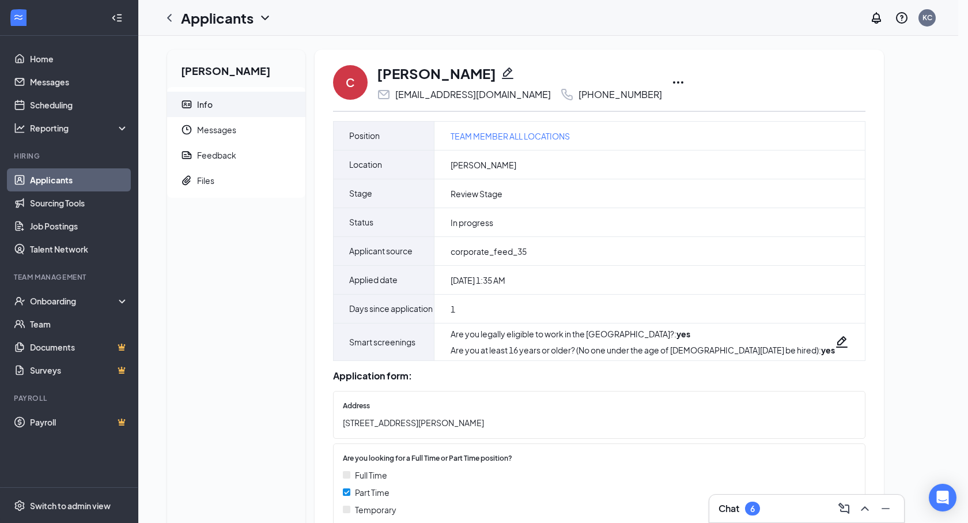
drag, startPoint x: 434, startPoint y: 317, endPoint x: 391, endPoint y: 311, distance: 43.1
